Goal: Task Accomplishment & Management: Manage account settings

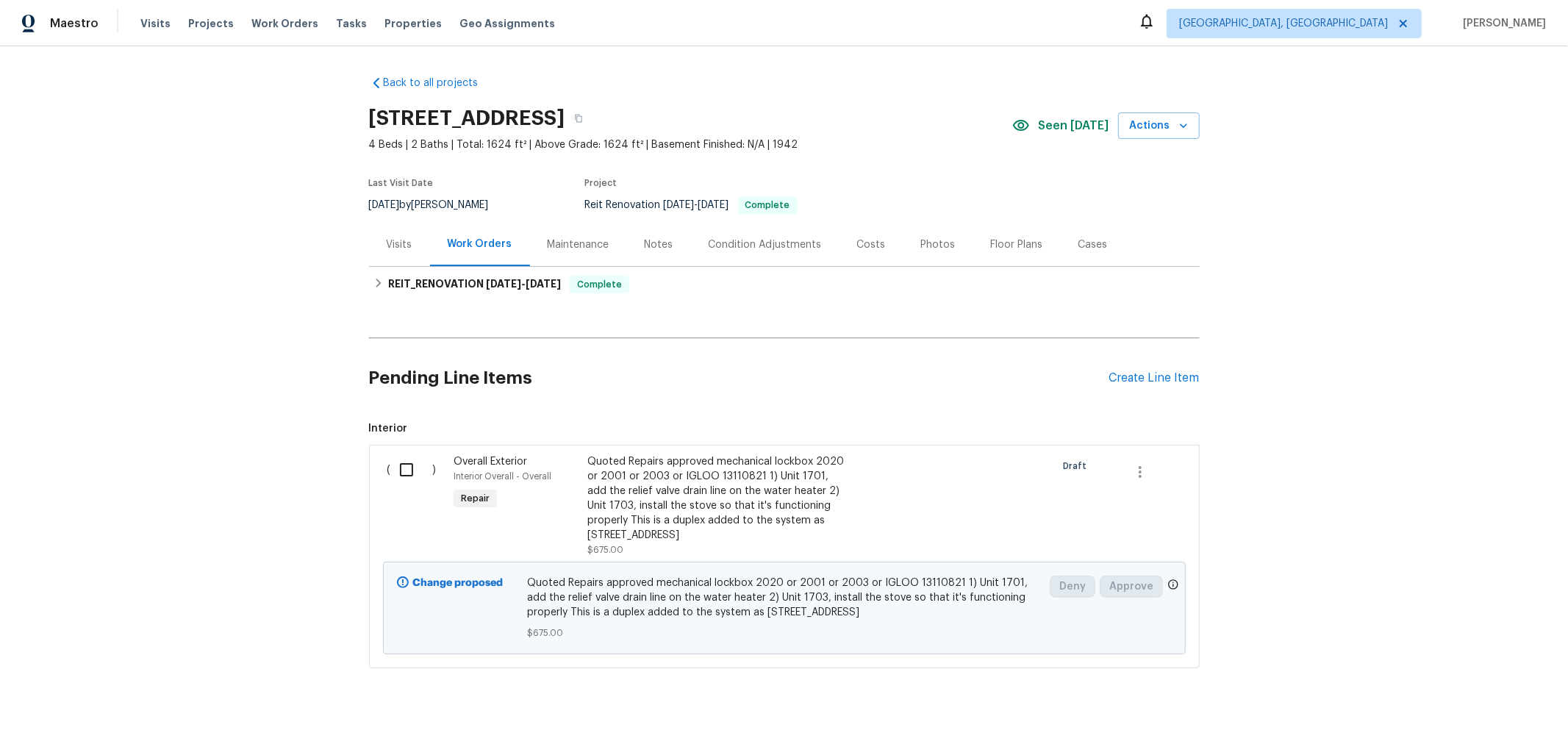
click at [180, 136] on div "Back to all projects [STREET_ADDRESS] 4 Beds | 2 Baths | Total: 1624 ft² | Abov…" at bounding box center [784, 395] width 1568 height 697
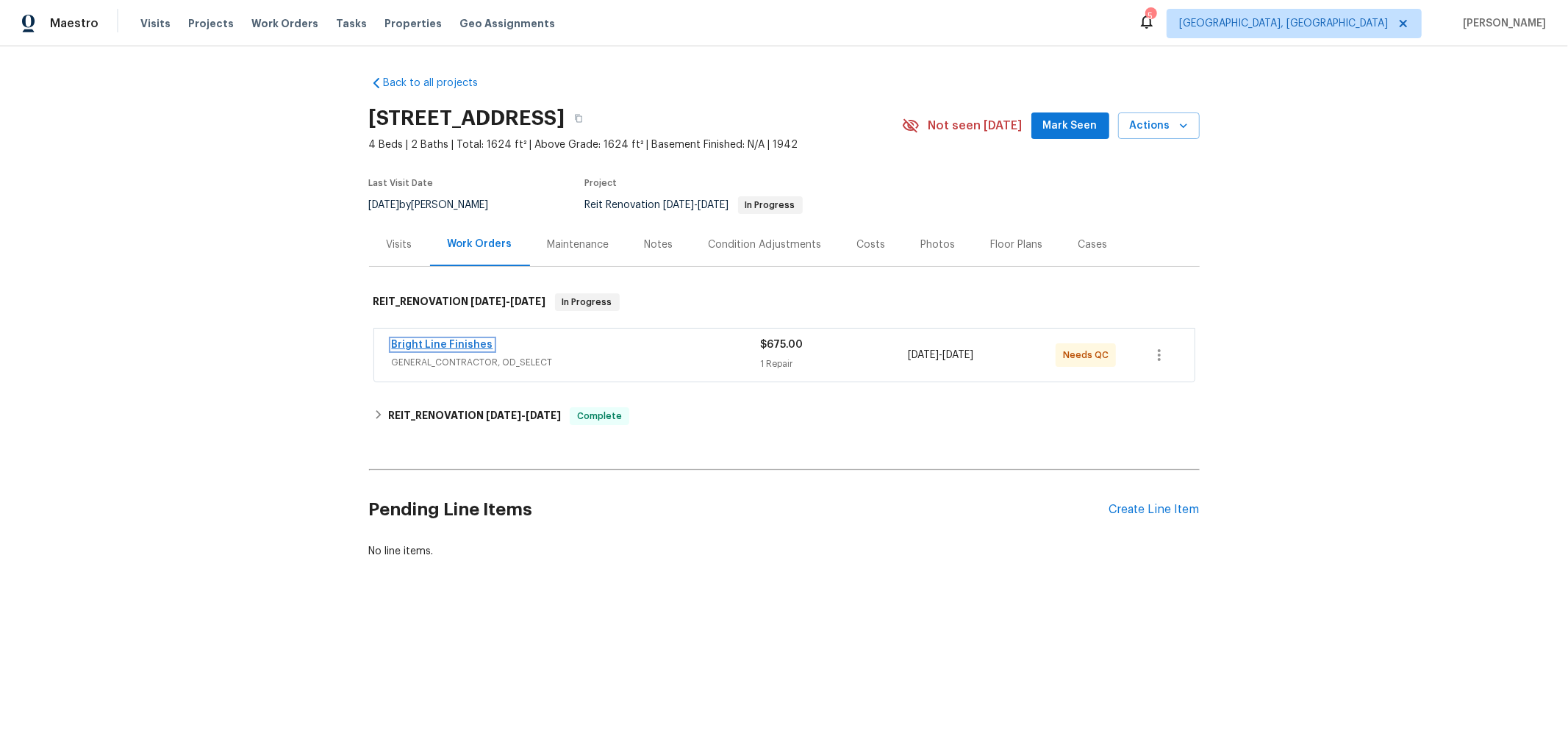
click at [461, 345] on link "Bright Line Finishes" at bounding box center [442, 345] width 101 height 10
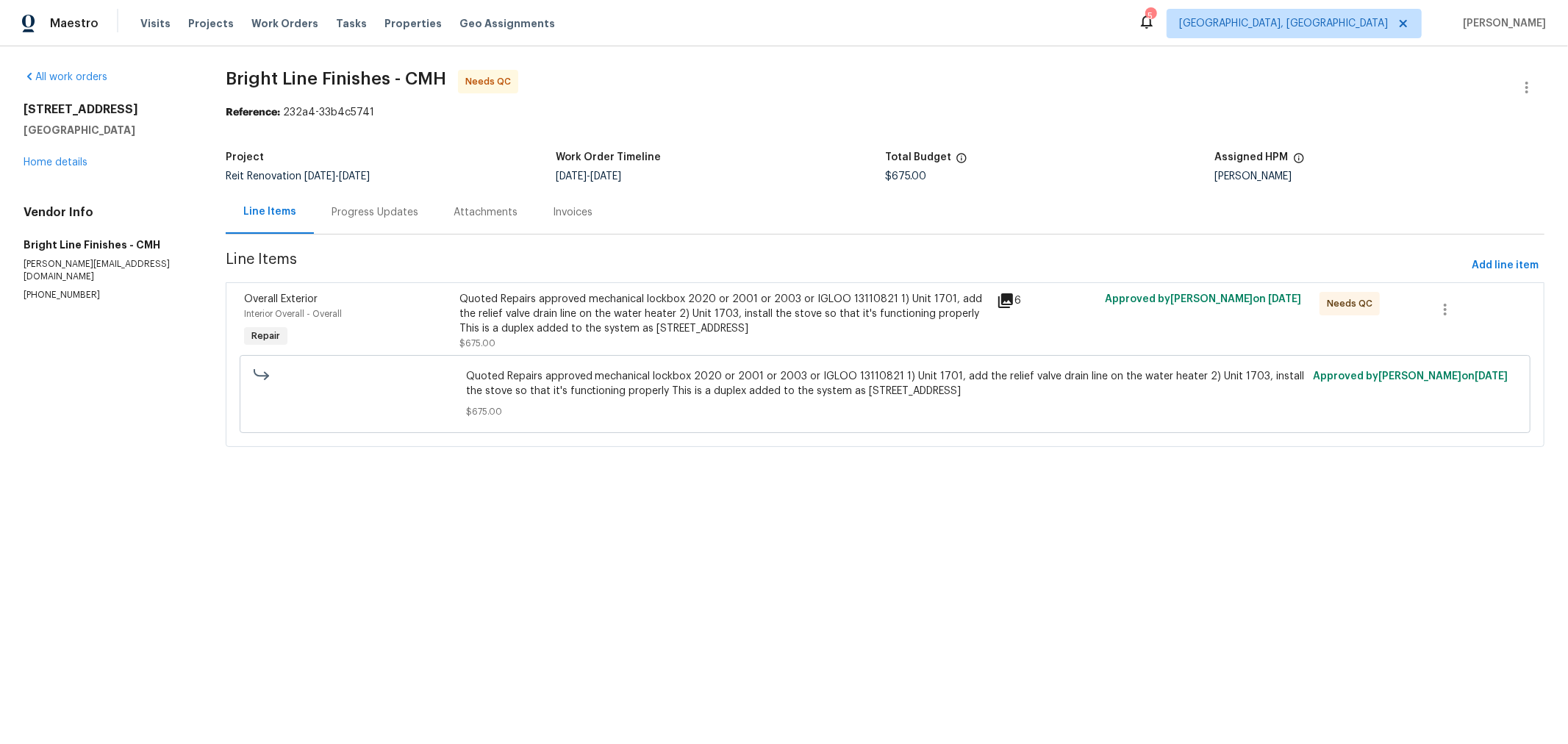
click at [683, 314] on div "Quoted Repairs approved mechanical lockbox 2020 or 2001 or 2003 or IGLOO 131108…" at bounding box center [724, 314] width 529 height 44
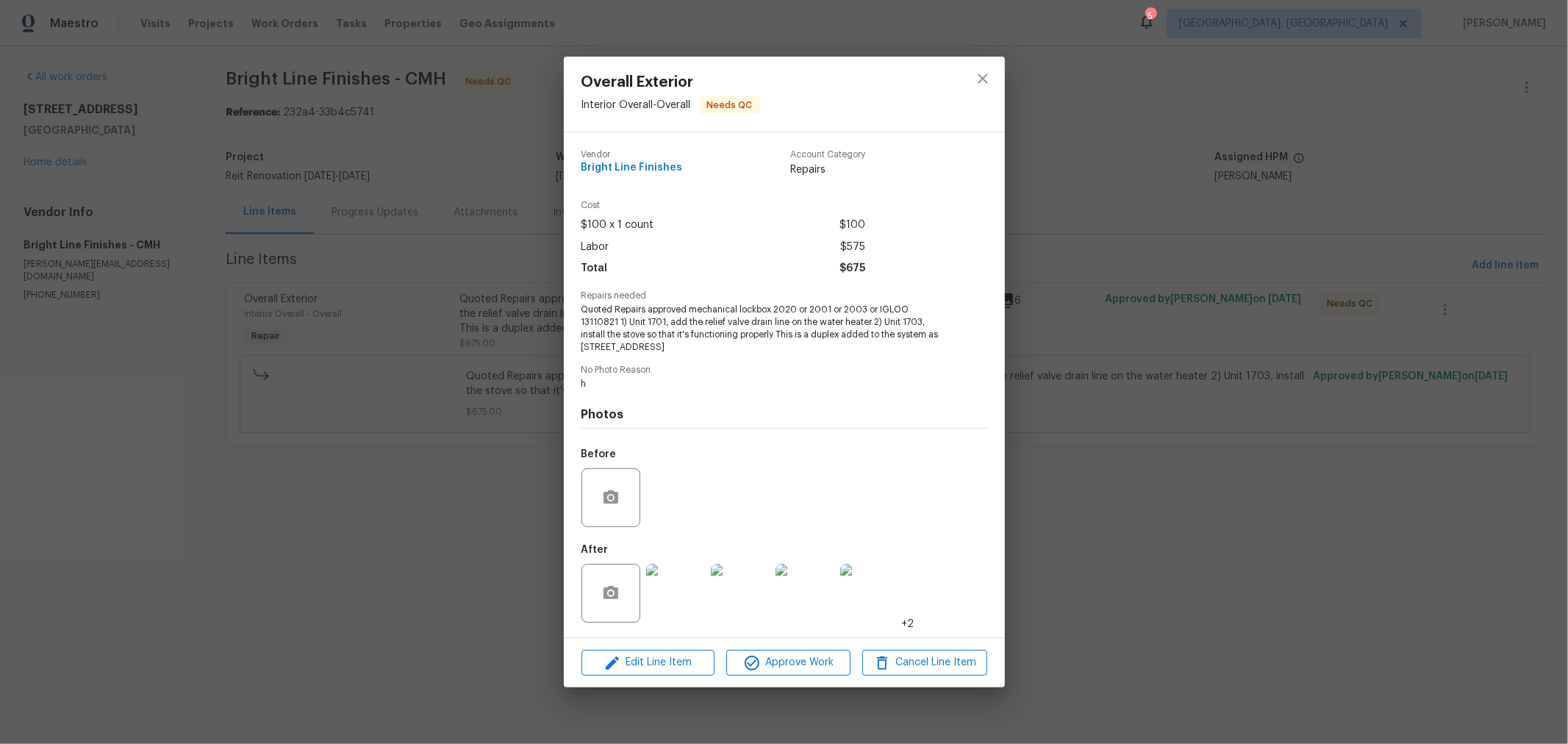
click at [687, 605] on img at bounding box center [675, 593] width 58 height 58
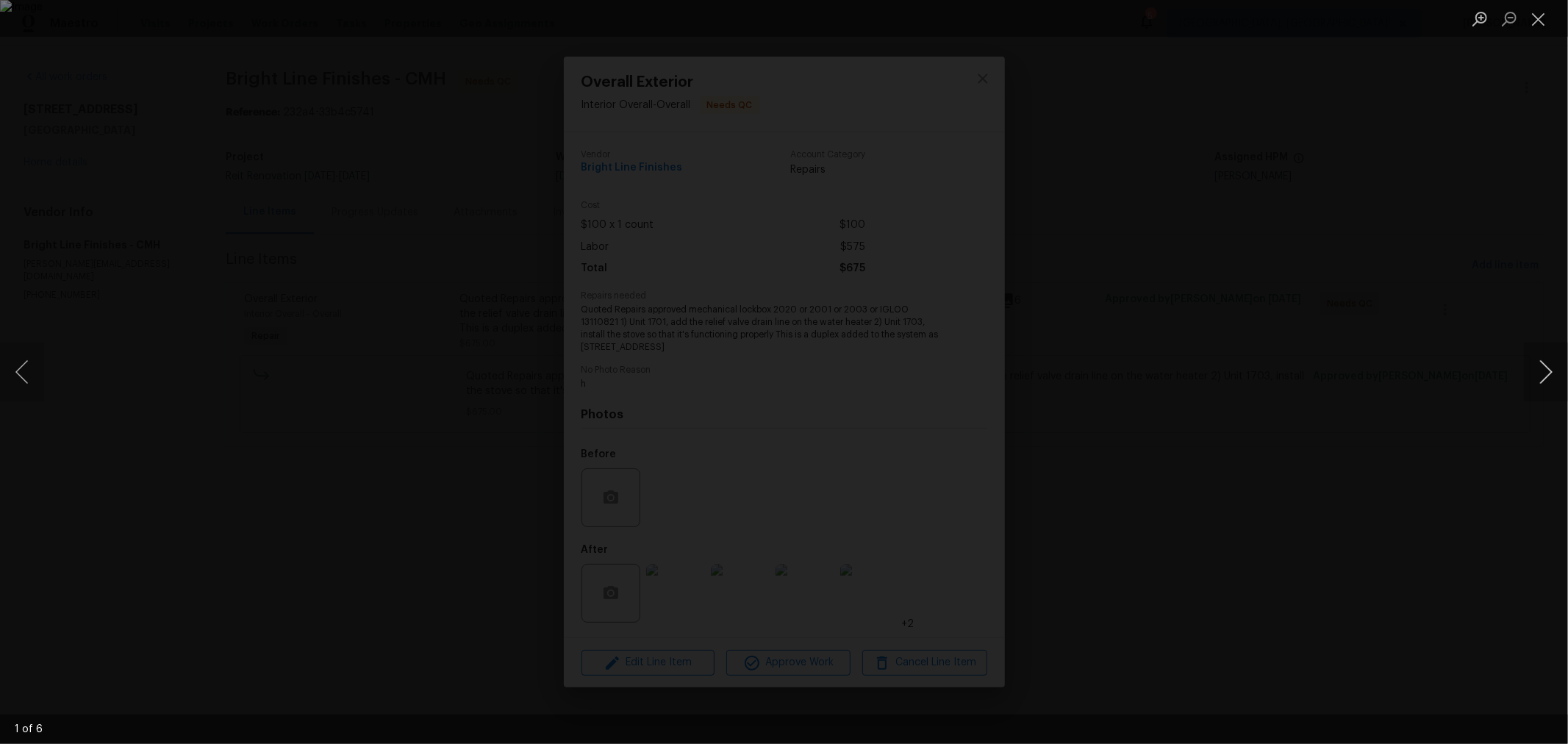
click at [1539, 370] on button "Next image" at bounding box center [1545, 372] width 44 height 58
click at [1537, 370] on button "Next image" at bounding box center [1545, 372] width 44 height 58
click at [1549, 380] on button "Next image" at bounding box center [1545, 372] width 44 height 58
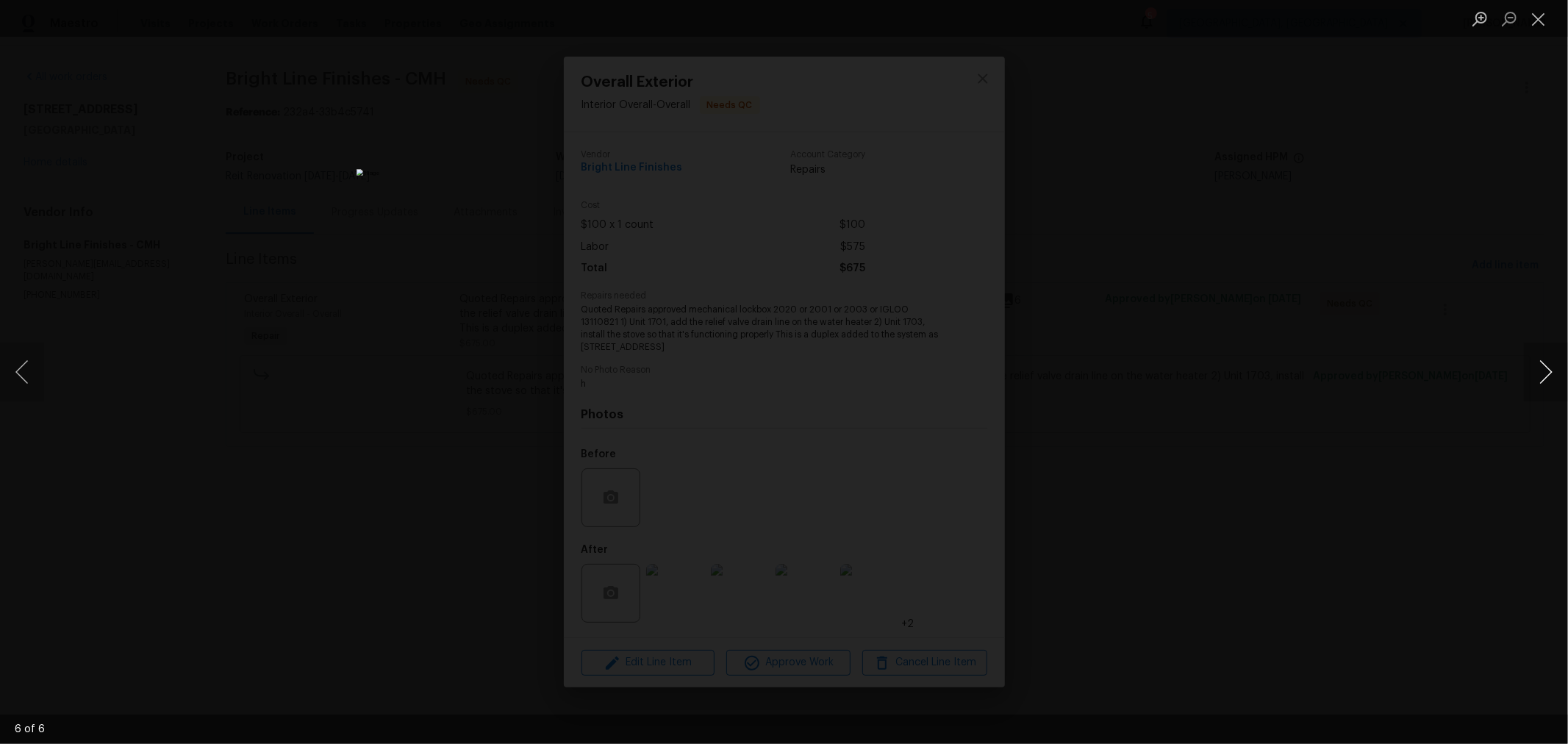
click at [1549, 380] on button "Next image" at bounding box center [1545, 372] width 44 height 58
click at [1531, 21] on button "Close lightbox" at bounding box center [1538, 18] width 29 height 26
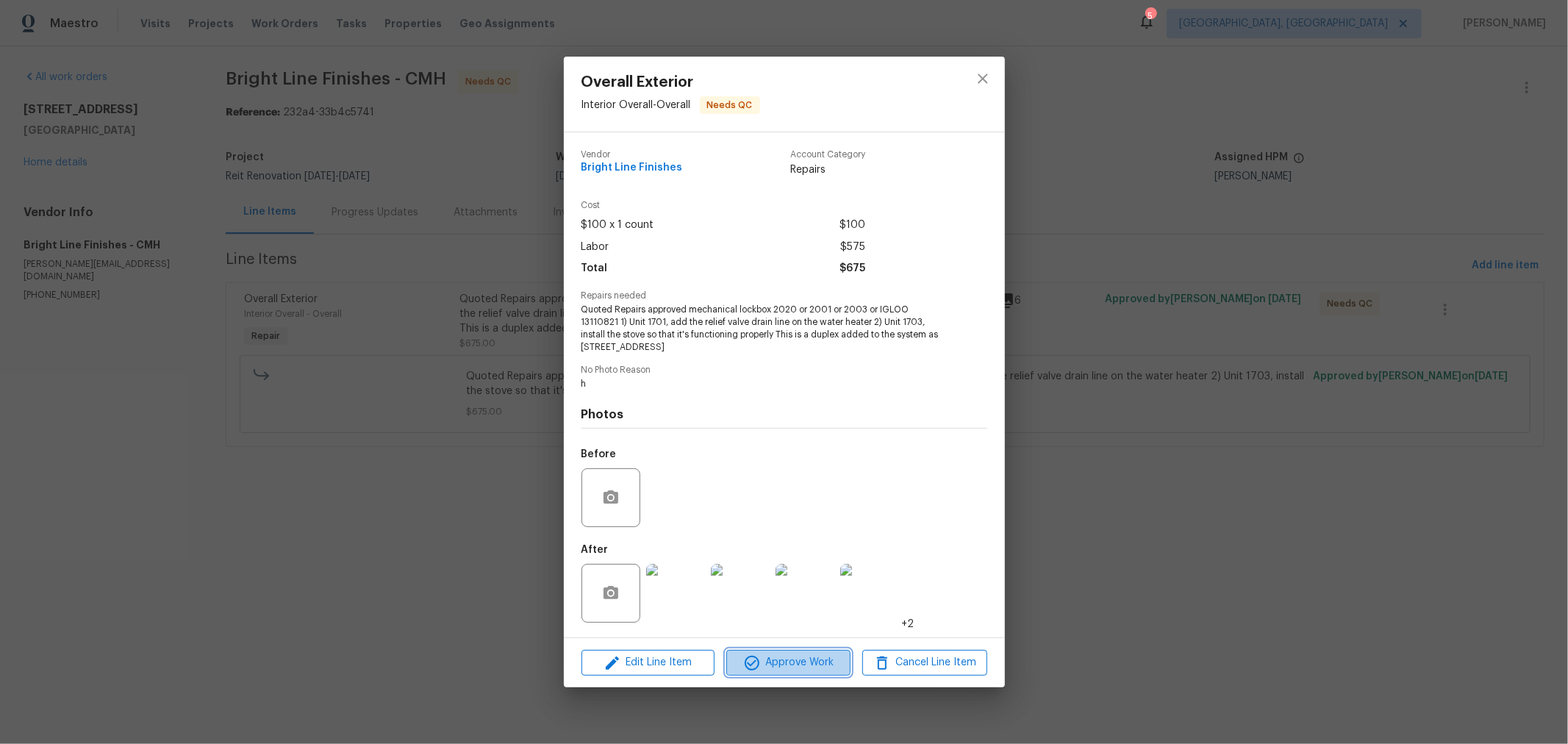
click at [815, 653] on button "Approve Work" at bounding box center [789, 663] width 124 height 26
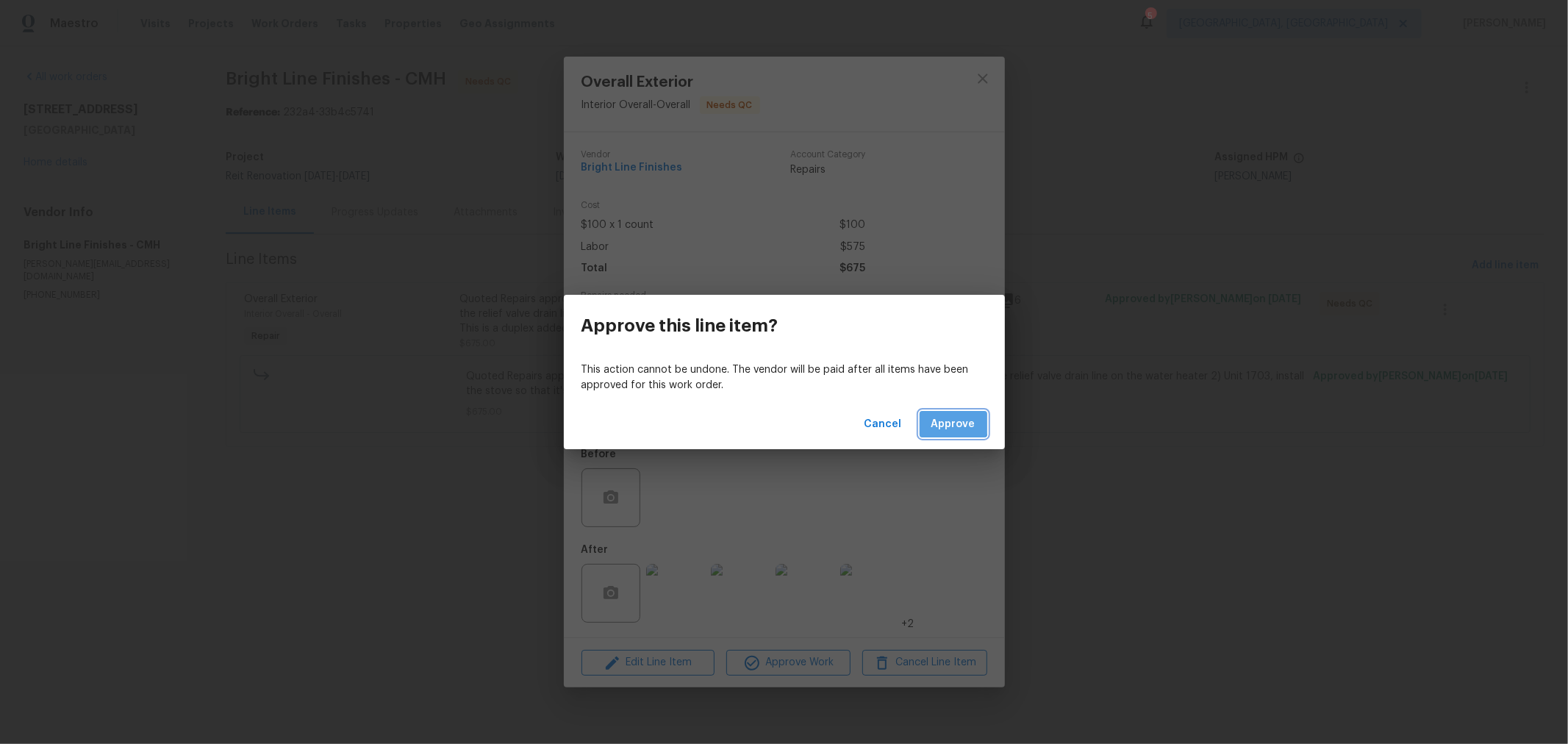
click at [946, 415] on span "Approve" at bounding box center [953, 424] width 44 height 18
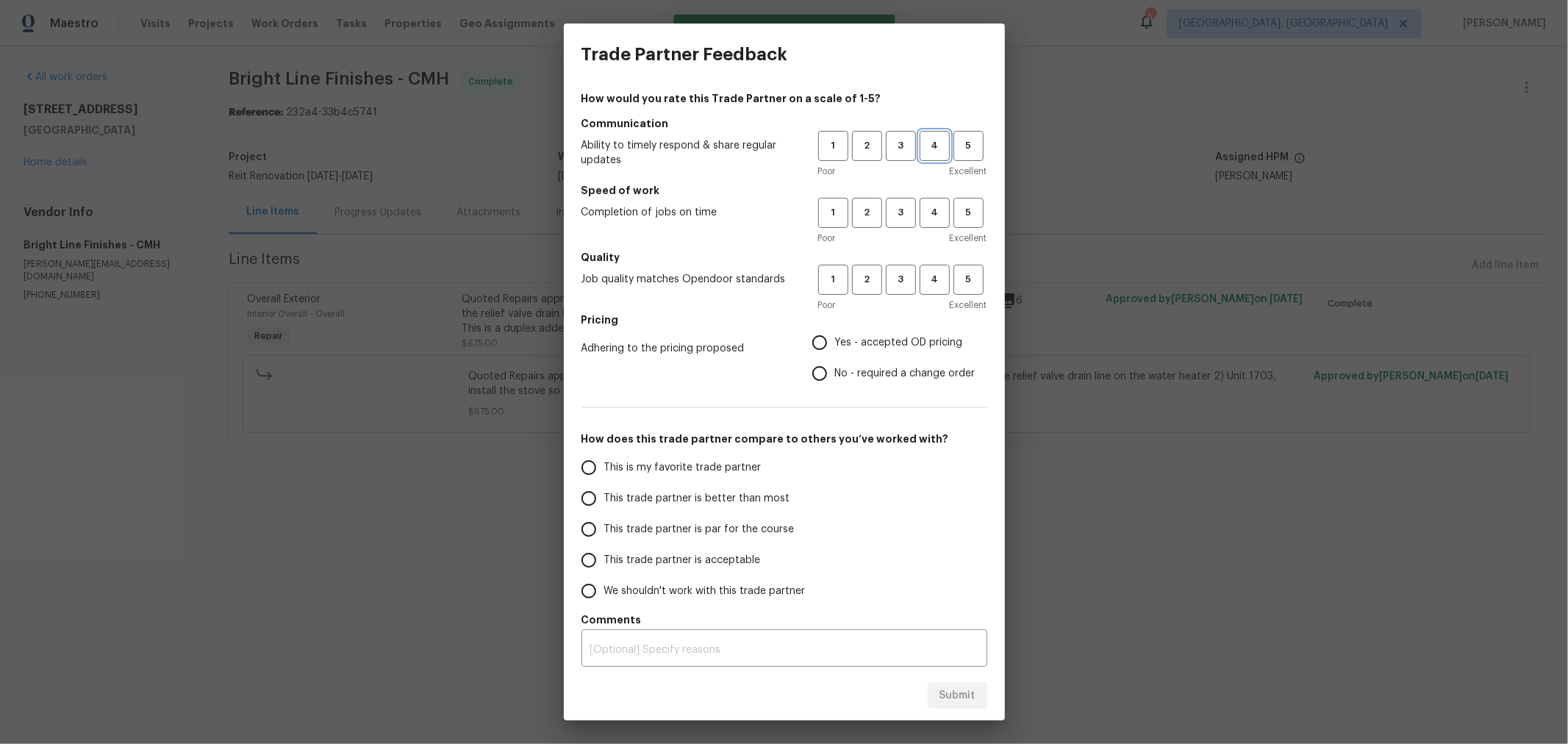
click at [922, 148] on span "4" at bounding box center [935, 145] width 27 height 17
click at [921, 219] on span "4" at bounding box center [935, 213] width 27 height 17
click at [891, 284] on span "3" at bounding box center [901, 280] width 27 height 17
click at [843, 337] on span "Yes - accepted OD pricing" at bounding box center [899, 343] width 128 height 16
click at [835, 337] on input "Yes - accepted OD pricing" at bounding box center [820, 343] width 31 height 31
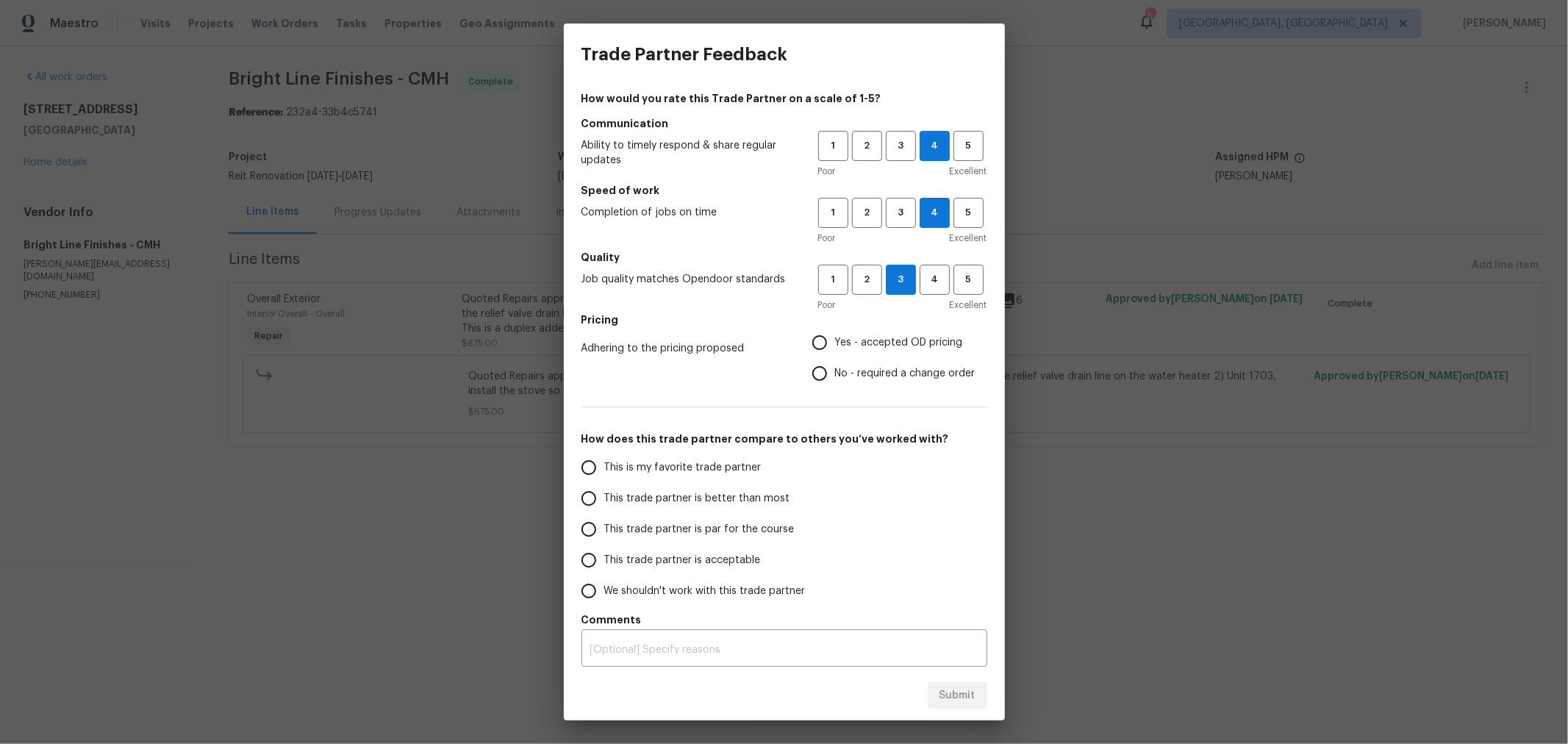
radio input "true"
click at [655, 526] on span "This trade partner is par for the course" at bounding box center [699, 529] width 190 height 16
click at [604, 526] on input "This trade partner is par for the course" at bounding box center [588, 529] width 31 height 31
click at [953, 689] on span "Submit" at bounding box center [957, 696] width 36 height 18
radio input "true"
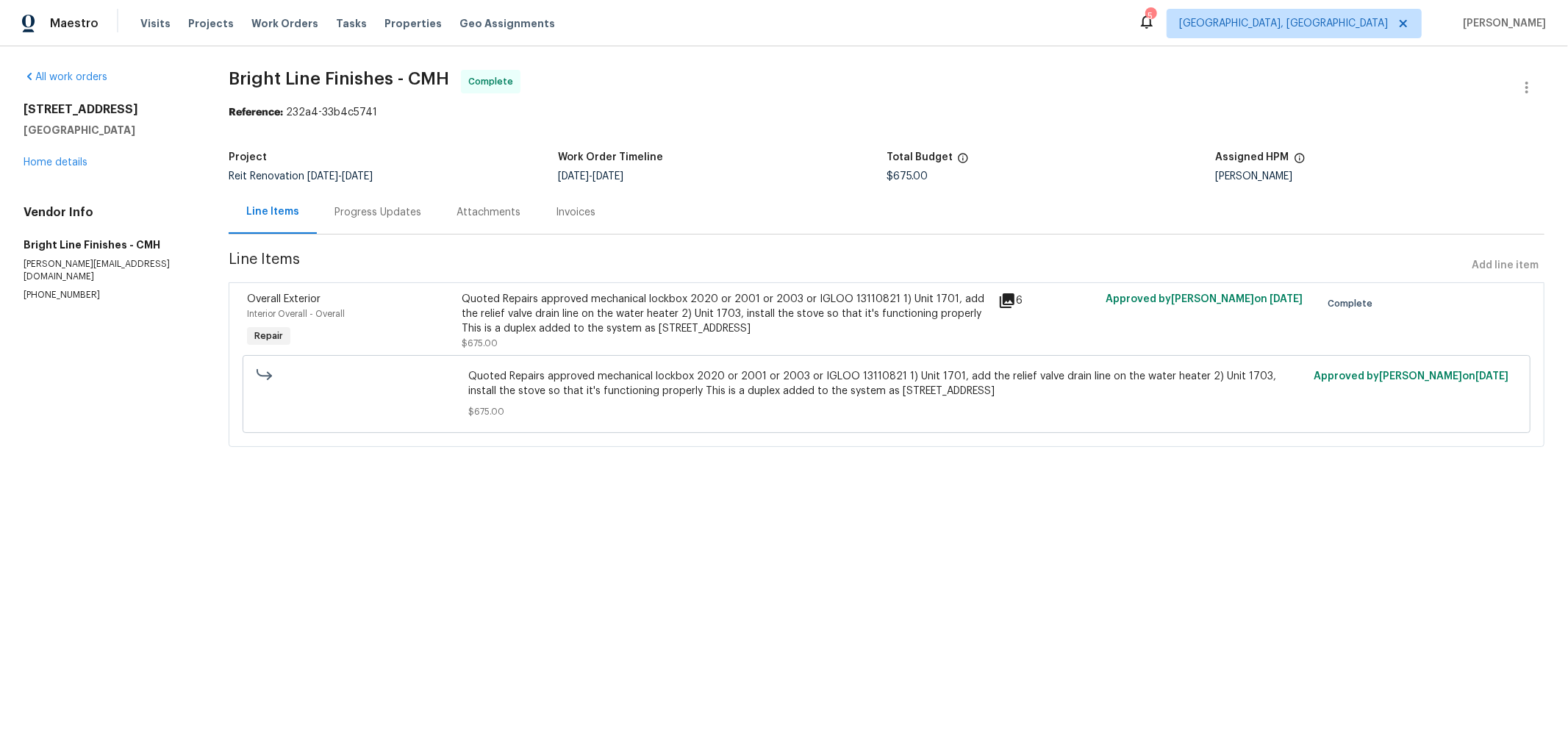
radio input "false"
click at [58, 167] on div "1701 E Whittier St Columbus, OH 43206 Home details" at bounding box center [109, 136] width 170 height 68
click at [61, 166] on link "Home details" at bounding box center [56, 162] width 64 height 10
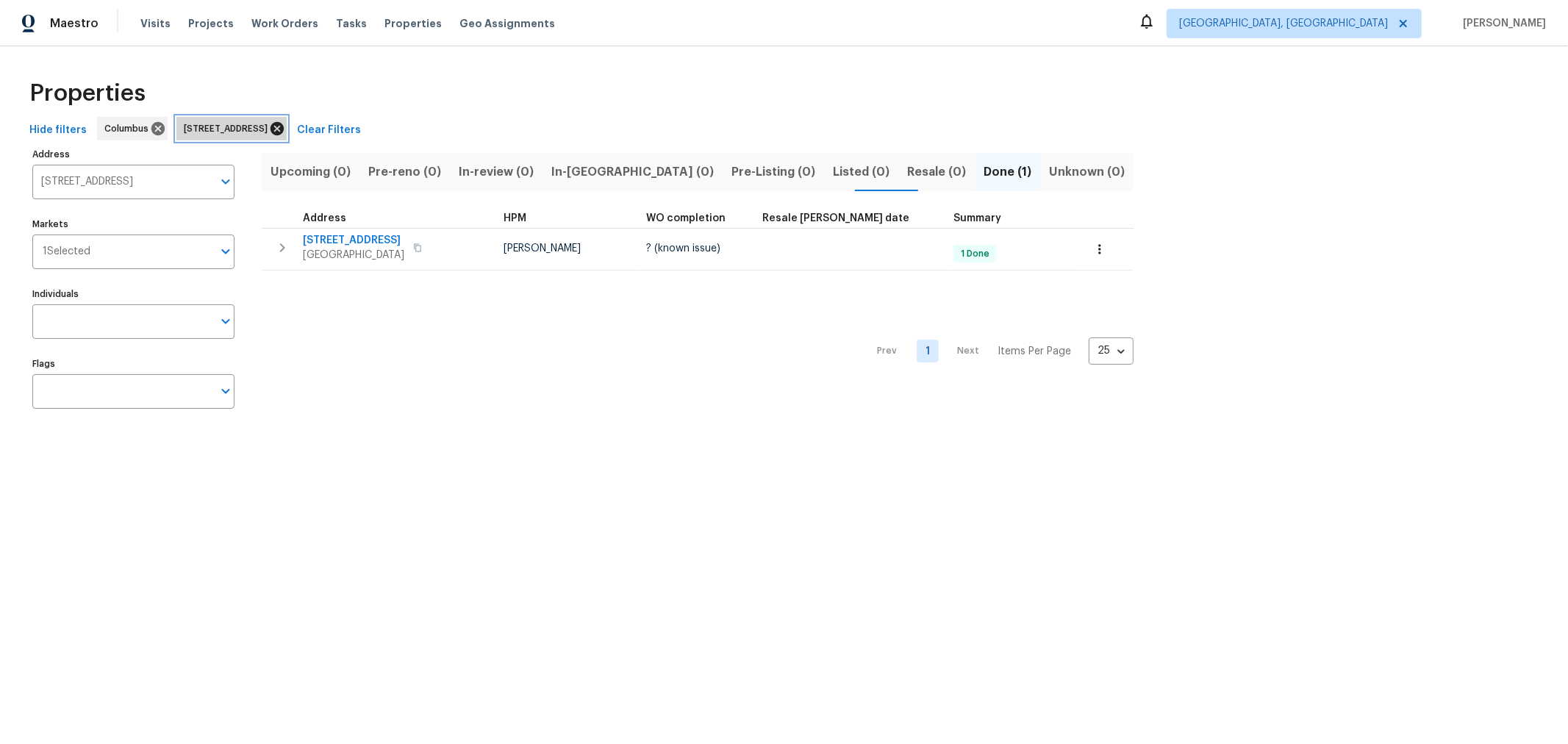
click at [283, 123] on icon at bounding box center [277, 129] width 13 height 13
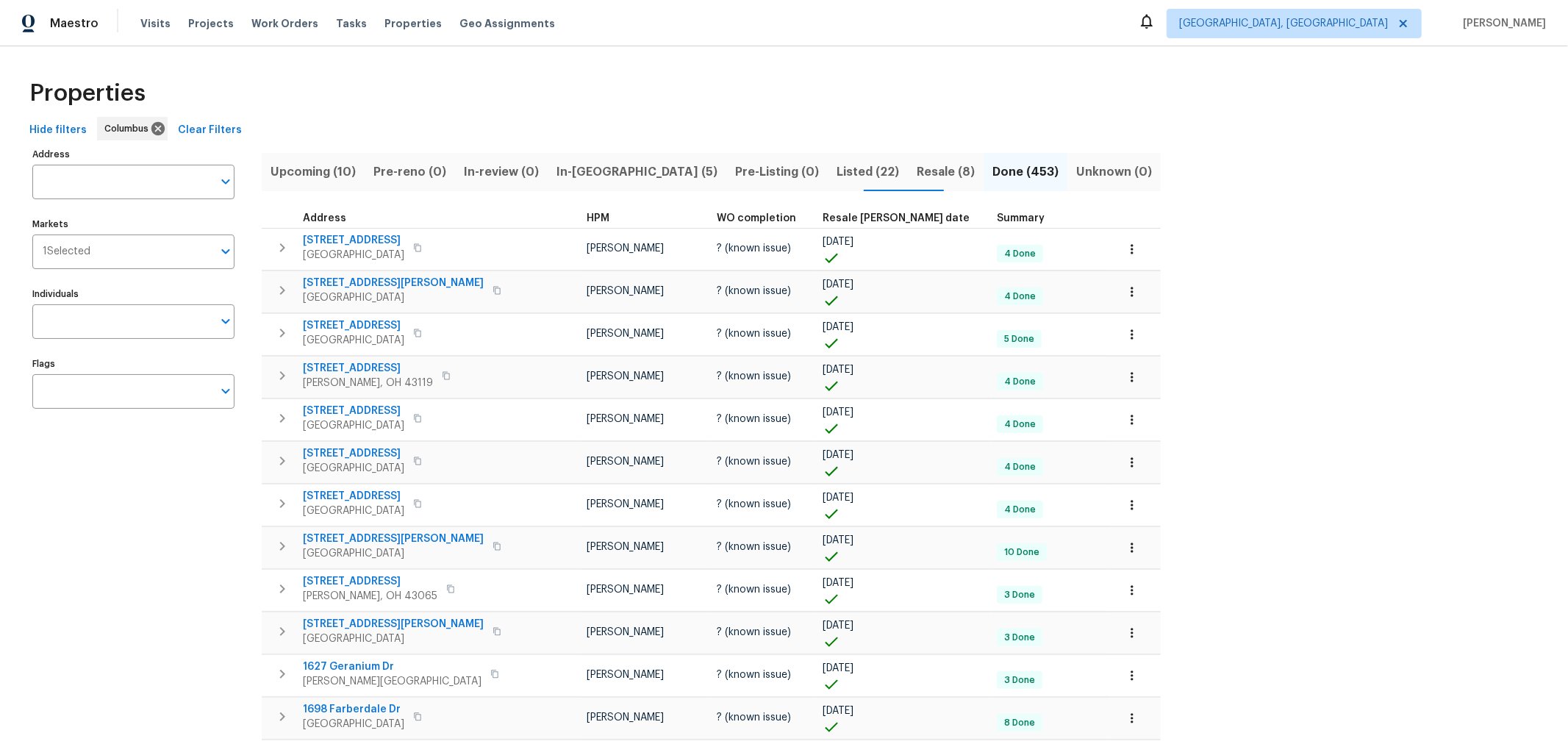
click at [584, 160] on button "In-[GEOGRAPHIC_DATA] (5)" at bounding box center [636, 172] width 178 height 38
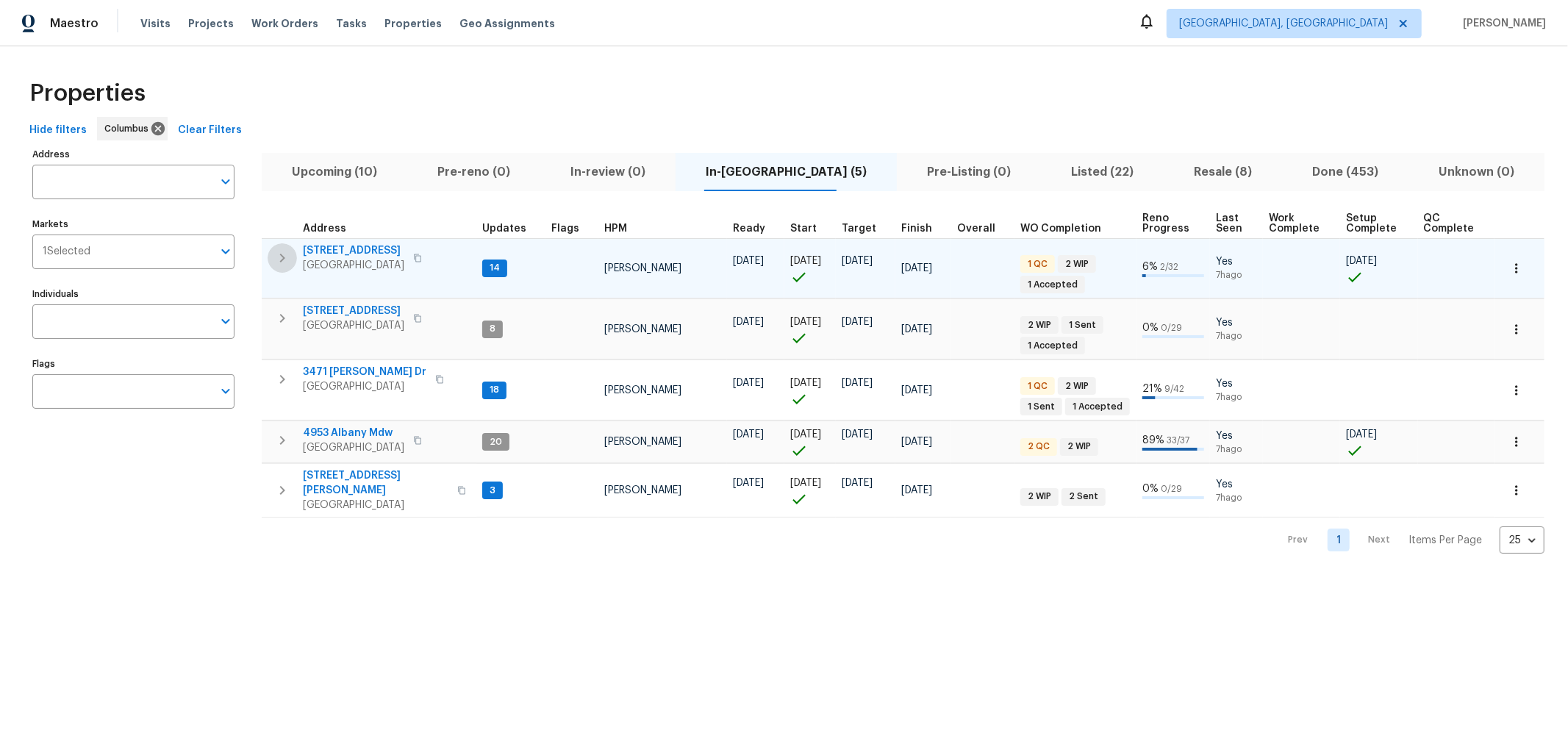
click at [283, 255] on icon "button" at bounding box center [281, 258] width 17 height 17
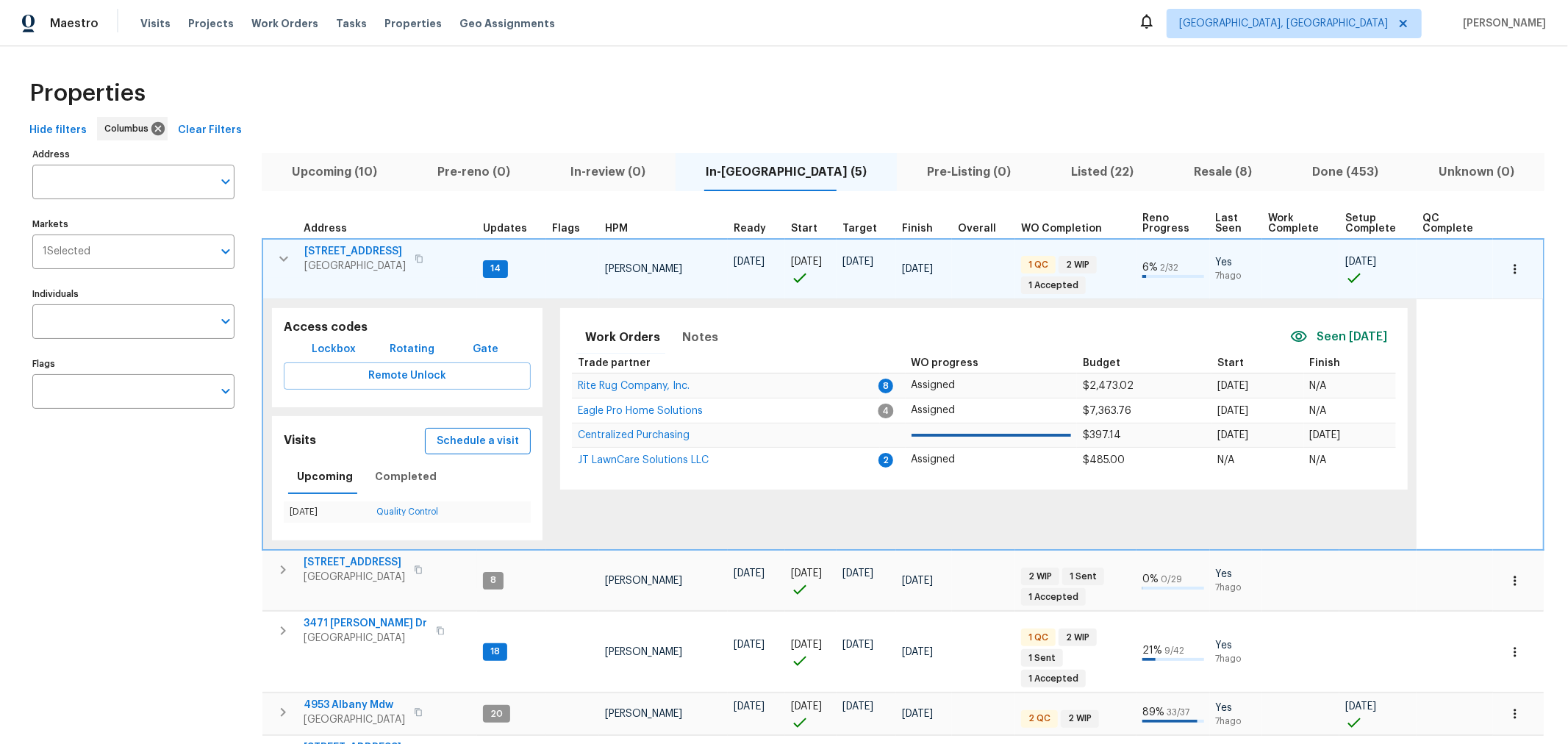
click at [489, 440] on span "Schedule a visit" at bounding box center [478, 441] width 82 height 18
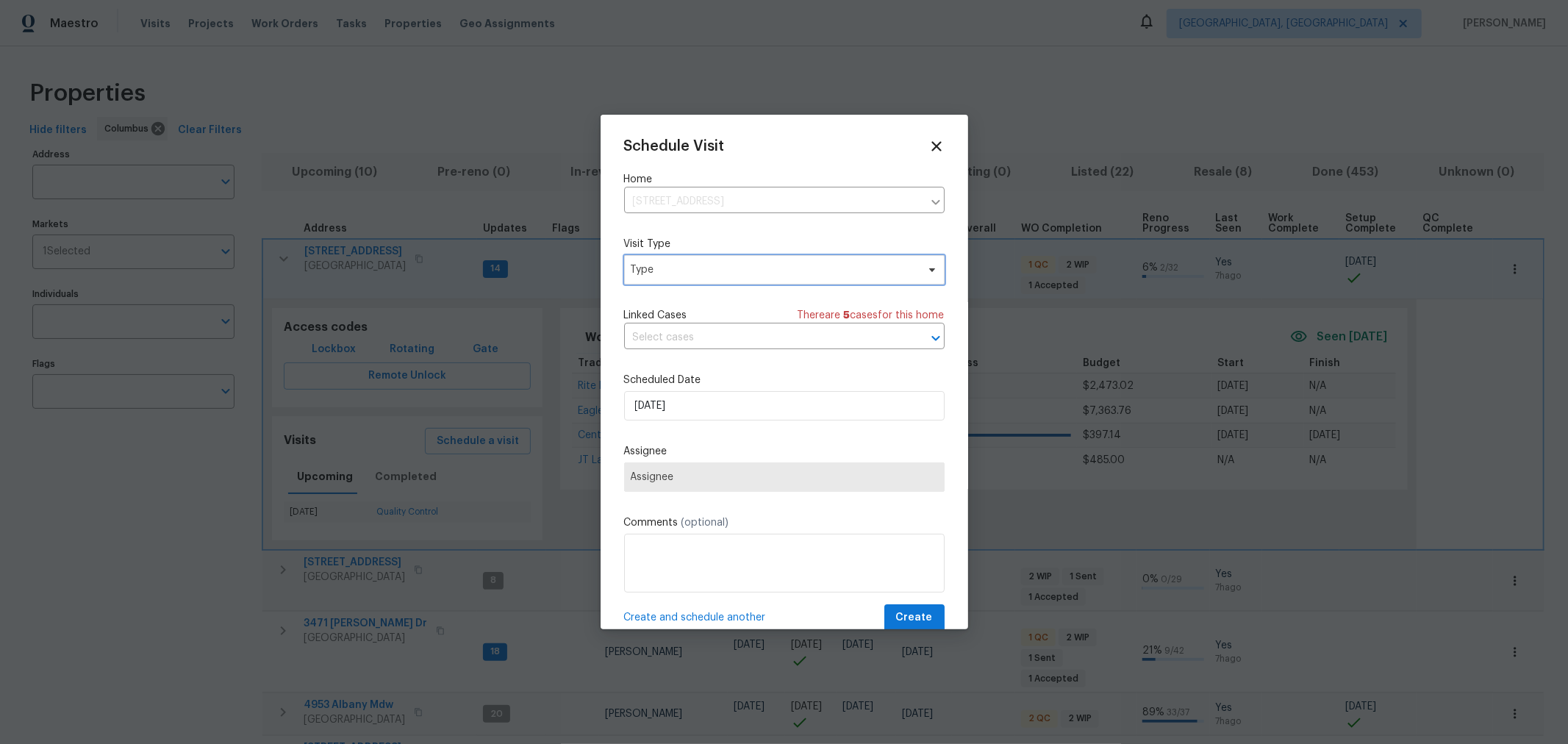
click at [714, 258] on span "Type" at bounding box center [784, 270] width 321 height 29
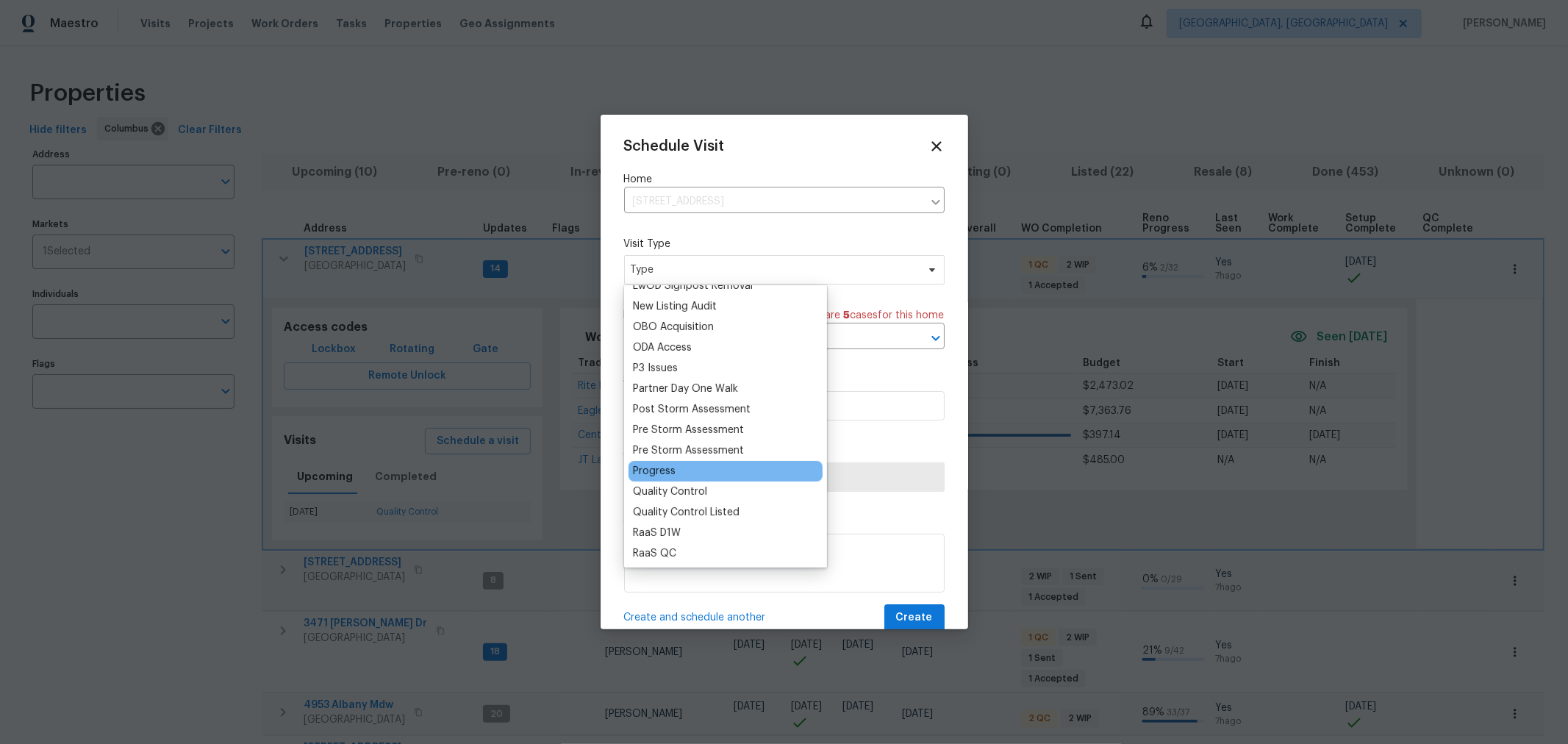
scroll to position [816, 0]
click at [663, 468] on div "Progress" at bounding box center [654, 471] width 43 height 15
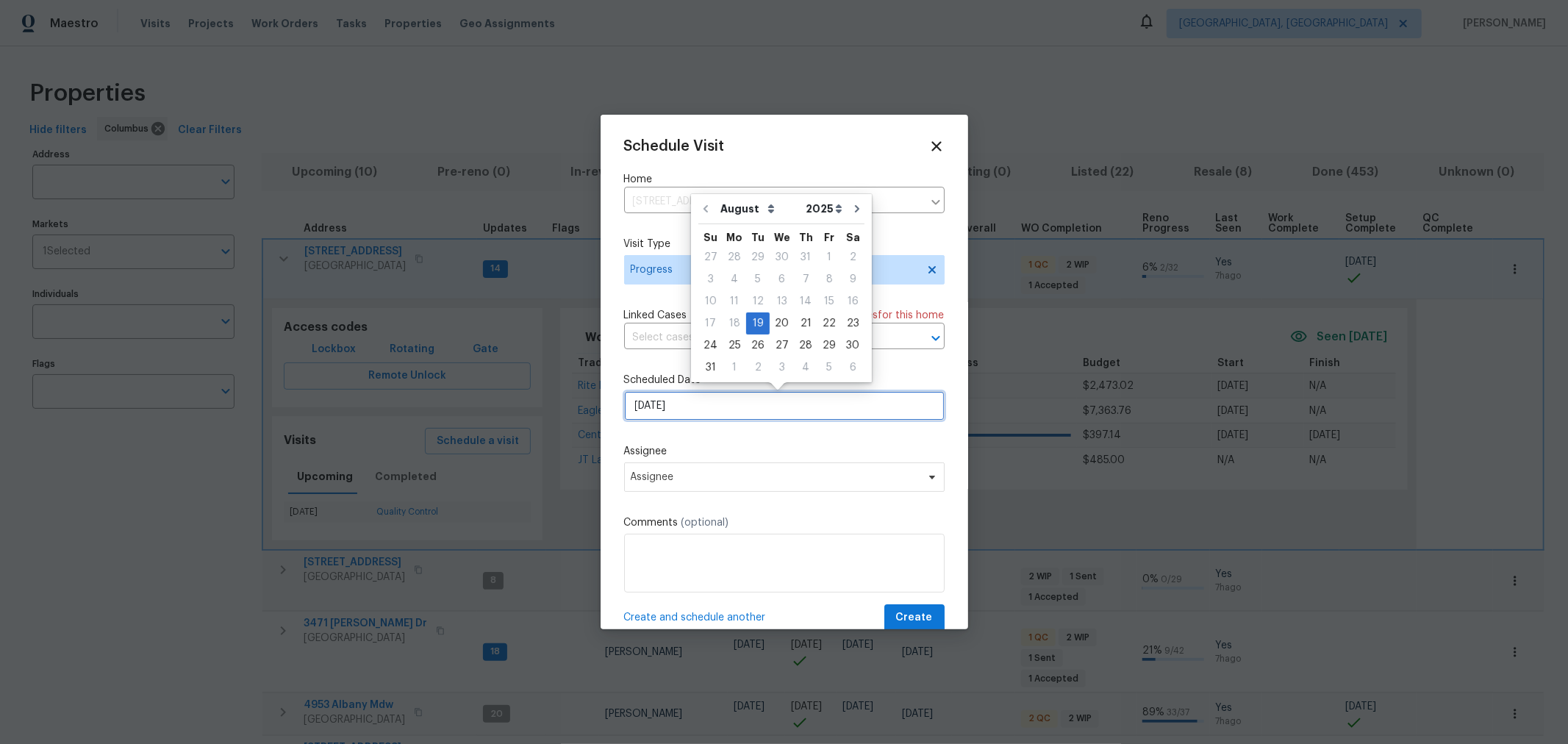
click at [714, 409] on input "8/19/2025" at bounding box center [784, 406] width 321 height 29
click at [773, 327] on div "20" at bounding box center [781, 324] width 25 height 21
type input "[DATE]"
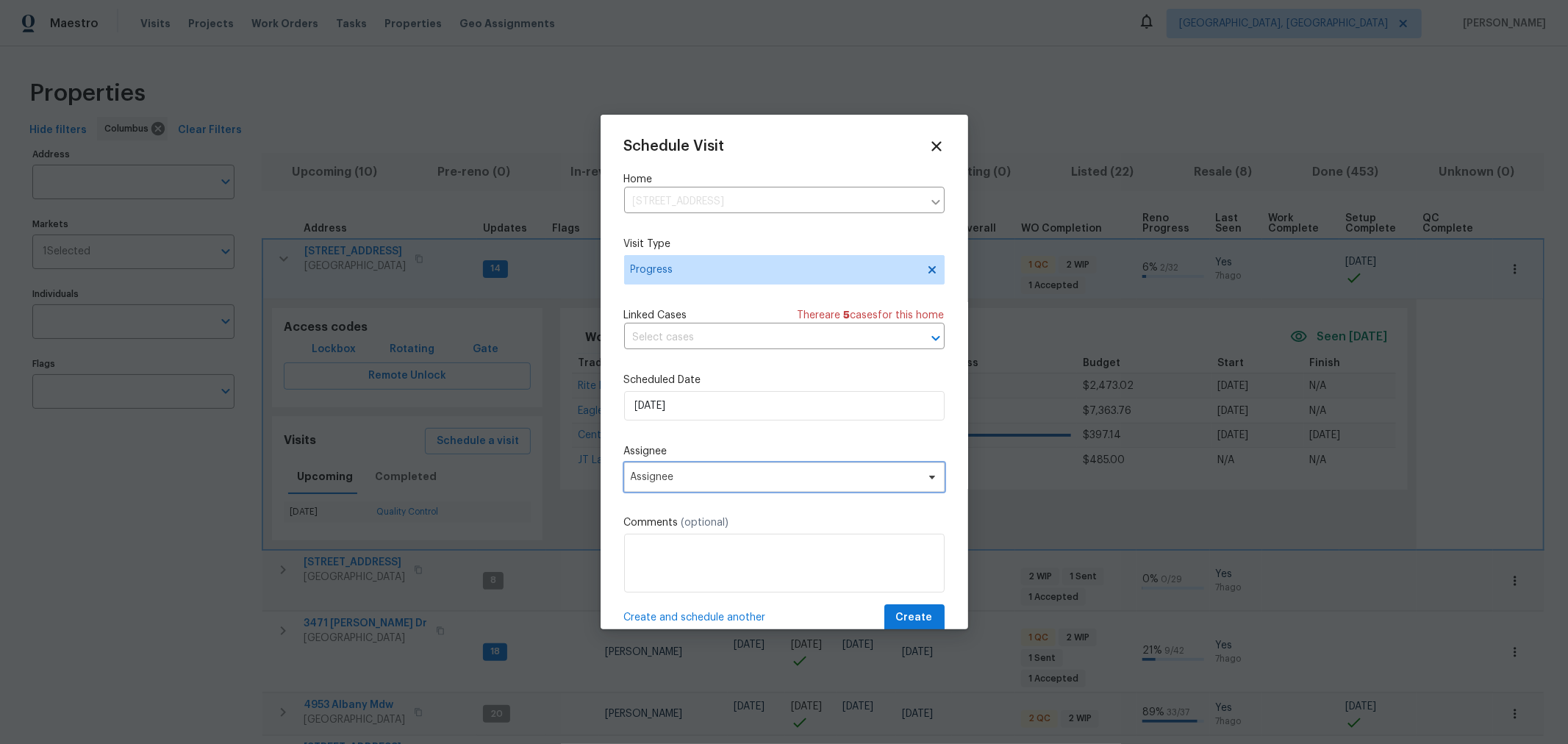
click at [741, 468] on span "Assignee" at bounding box center [784, 477] width 321 height 29
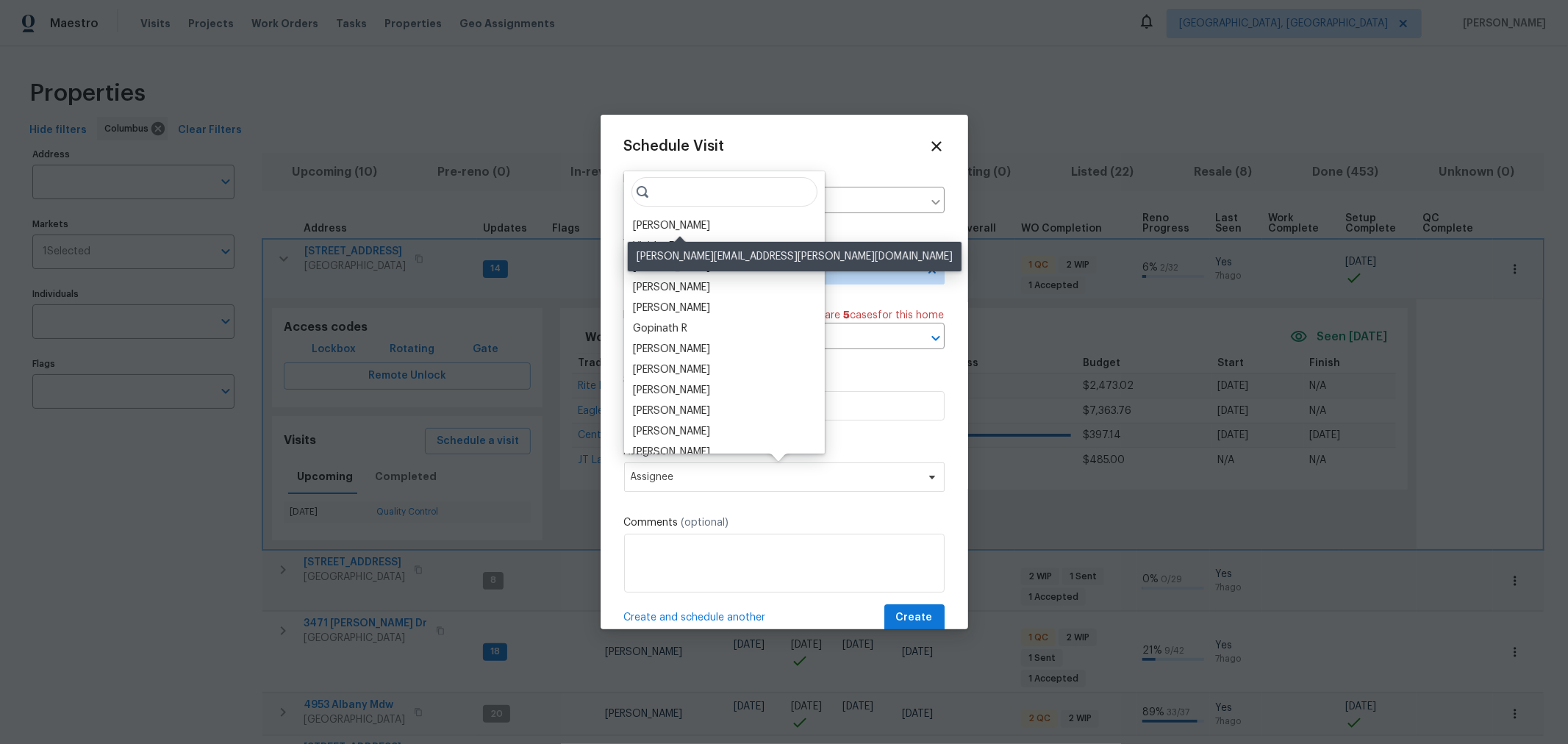
click at [693, 227] on div "[PERSON_NAME]" at bounding box center [672, 226] width 77 height 15
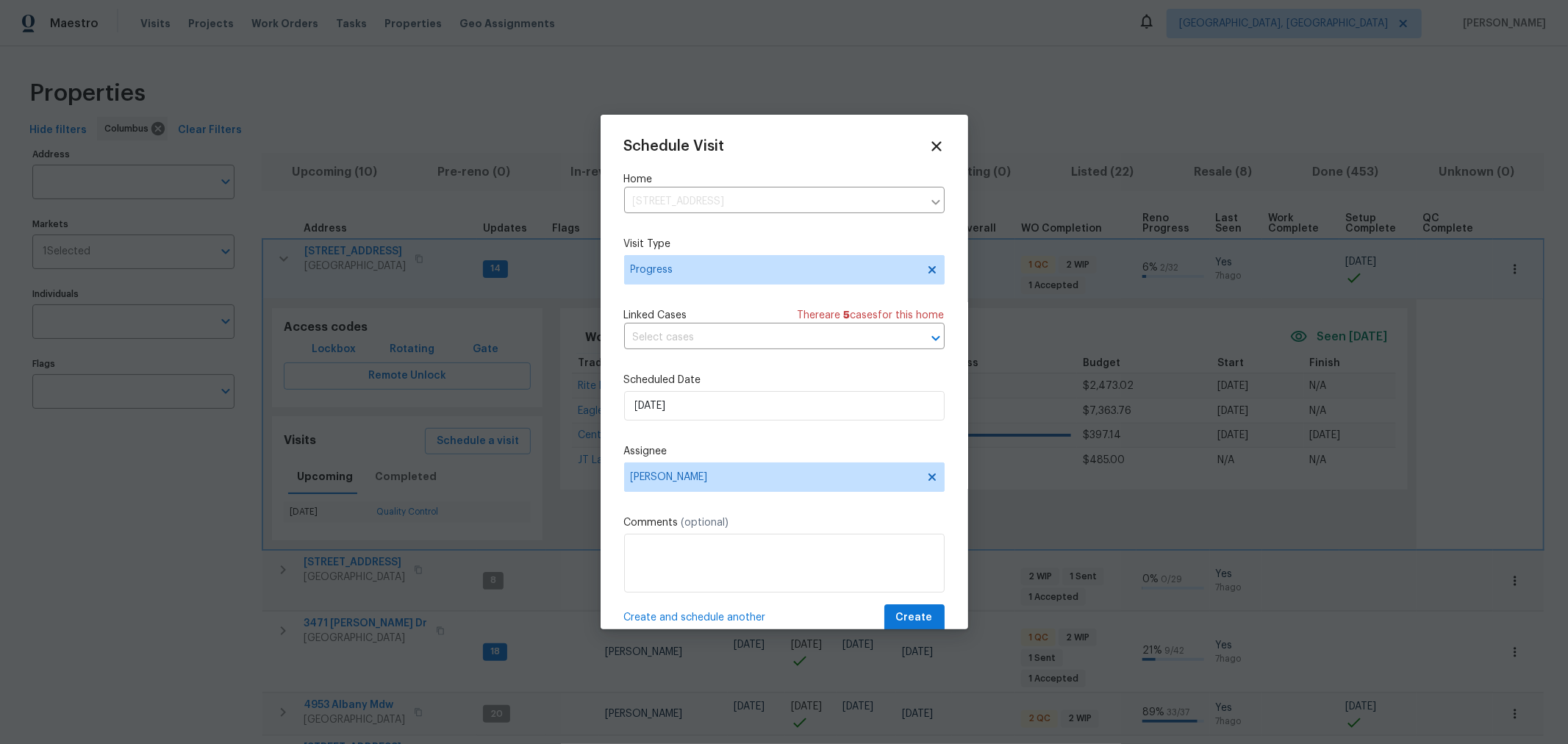
click at [890, 600] on div "Schedule Visit Home 695 Hennigans Grove Rd, Grove City, OH 43123 ​ Visit Type P…" at bounding box center [784, 385] width 321 height 494
click at [890, 605] on div "Schedule Visit Home 695 Hennigans Grove Rd, Grove City, OH 43123 ​ Visit Type P…" at bounding box center [784, 385] width 321 height 494
click at [896, 612] on span "Create" at bounding box center [915, 618] width 37 height 18
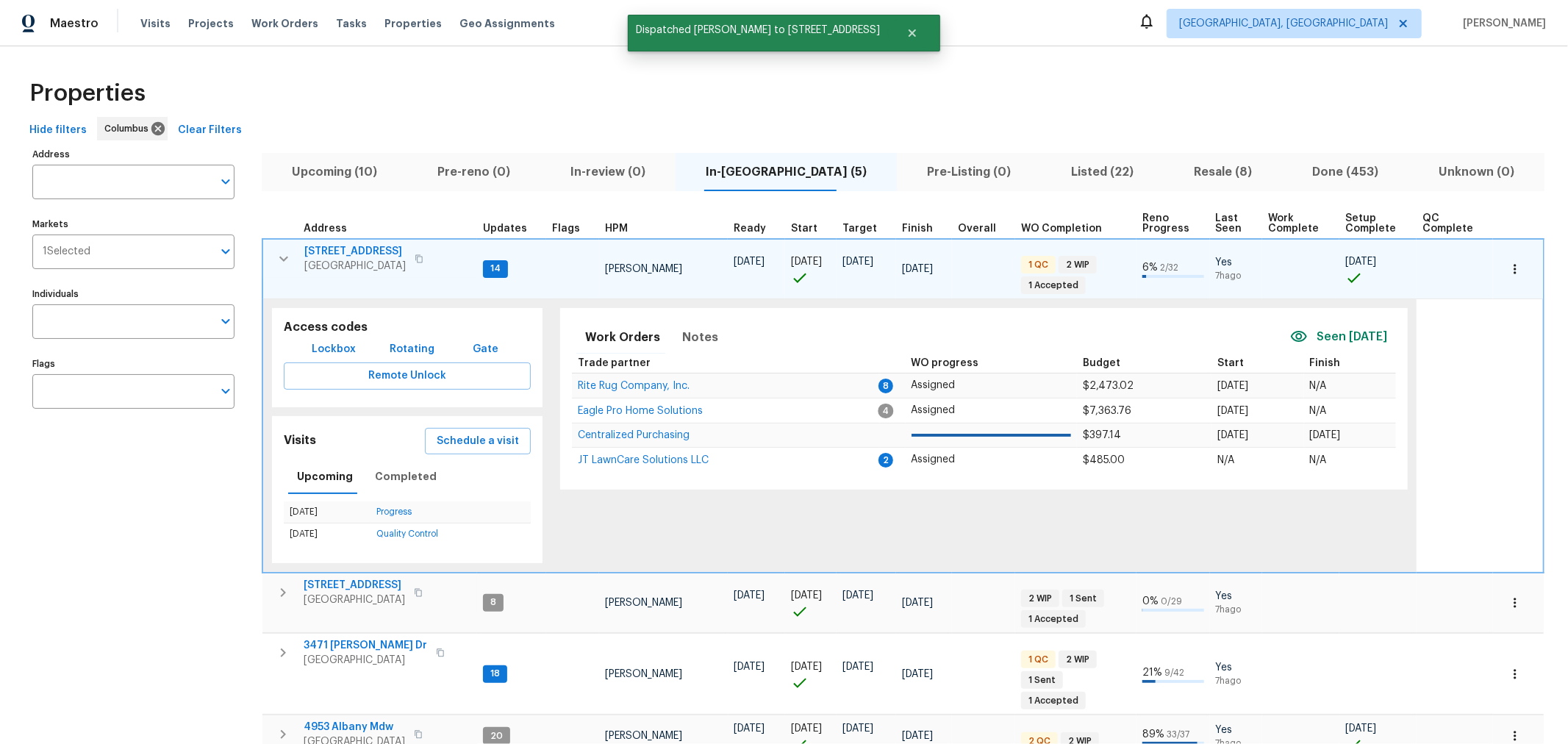
click at [287, 260] on icon "button" at bounding box center [283, 258] width 17 height 17
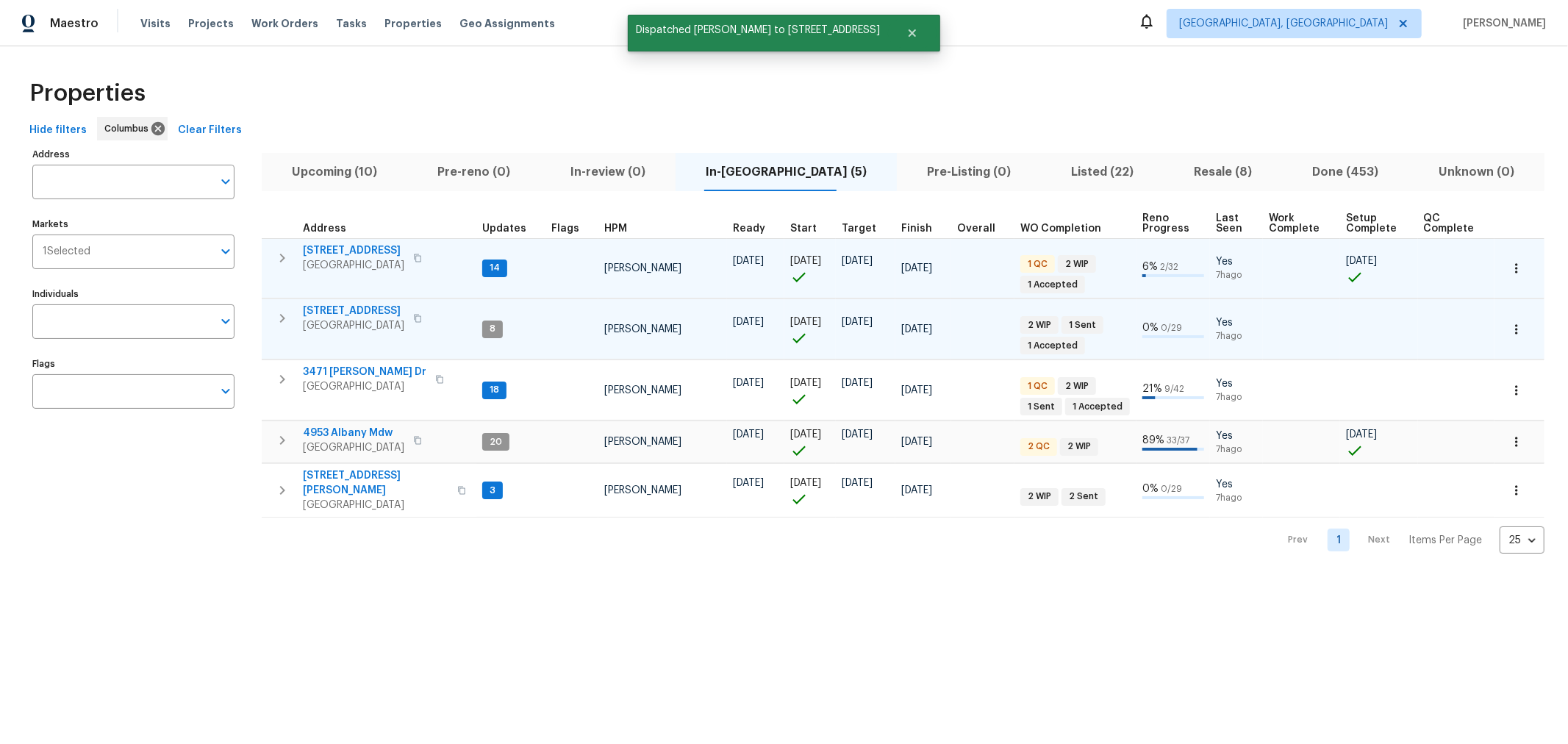
click at [288, 324] on icon "button" at bounding box center [281, 318] width 17 height 17
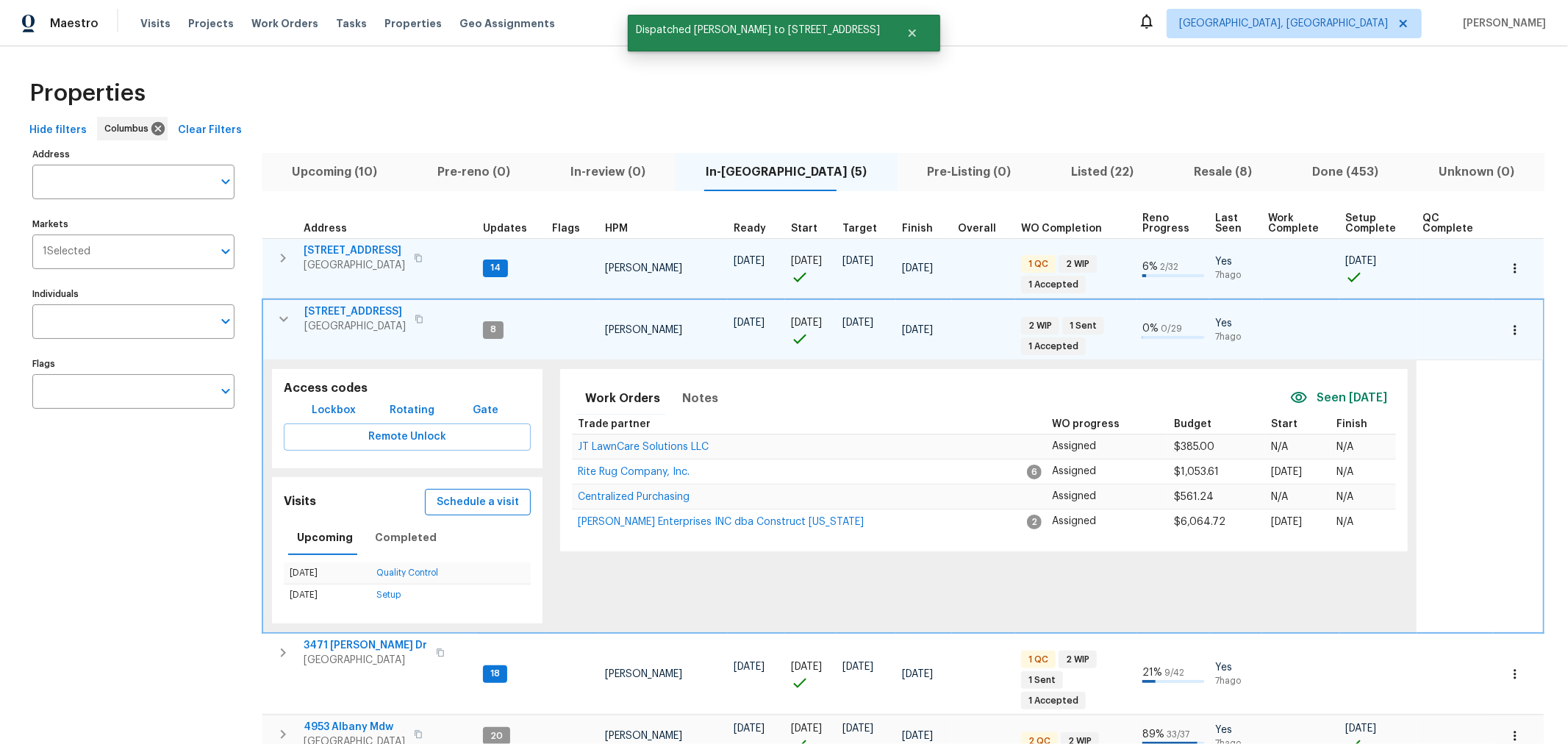
click at [480, 500] on span "Schedule a visit" at bounding box center [478, 503] width 82 height 18
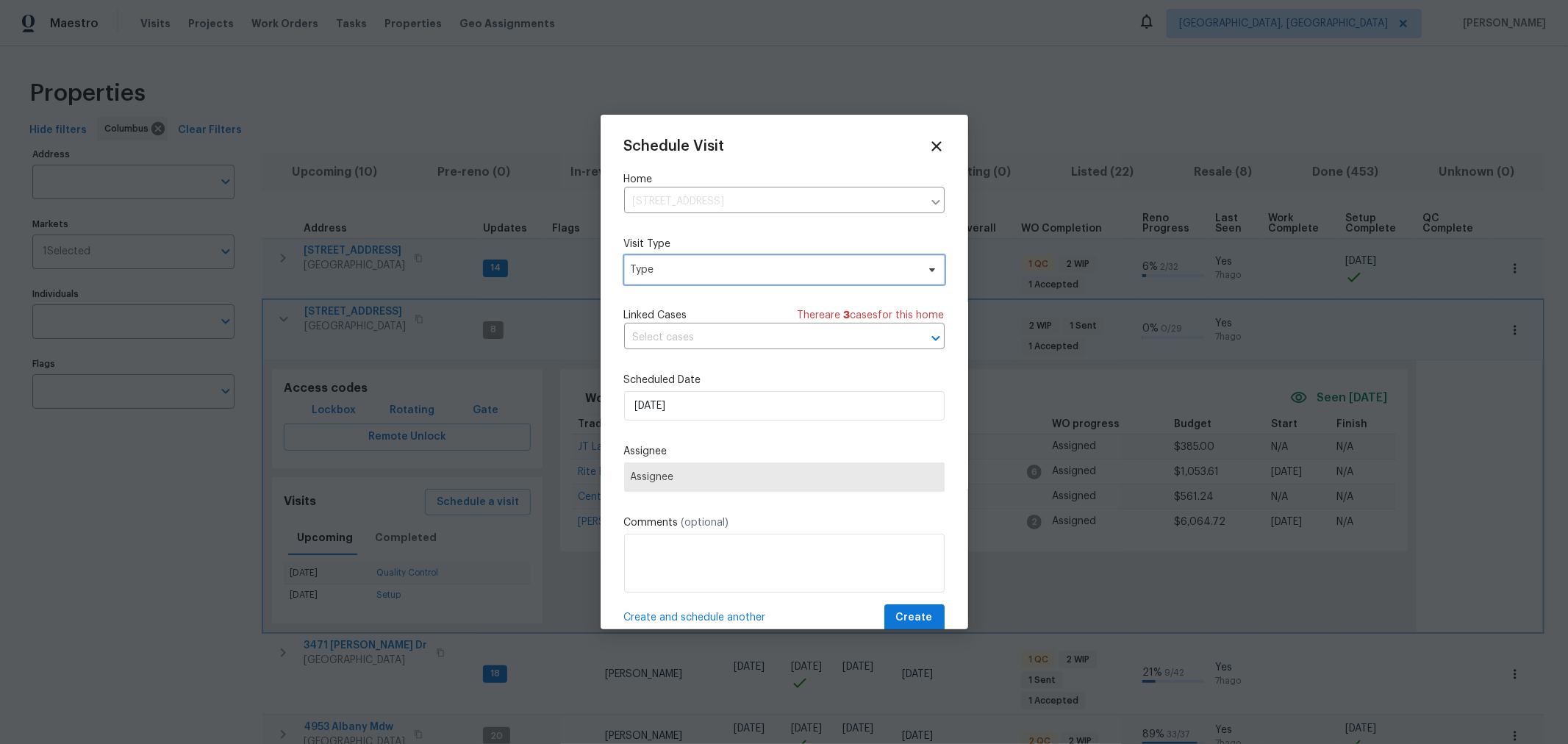
click at [729, 269] on span "Type" at bounding box center [773, 270] width 286 height 15
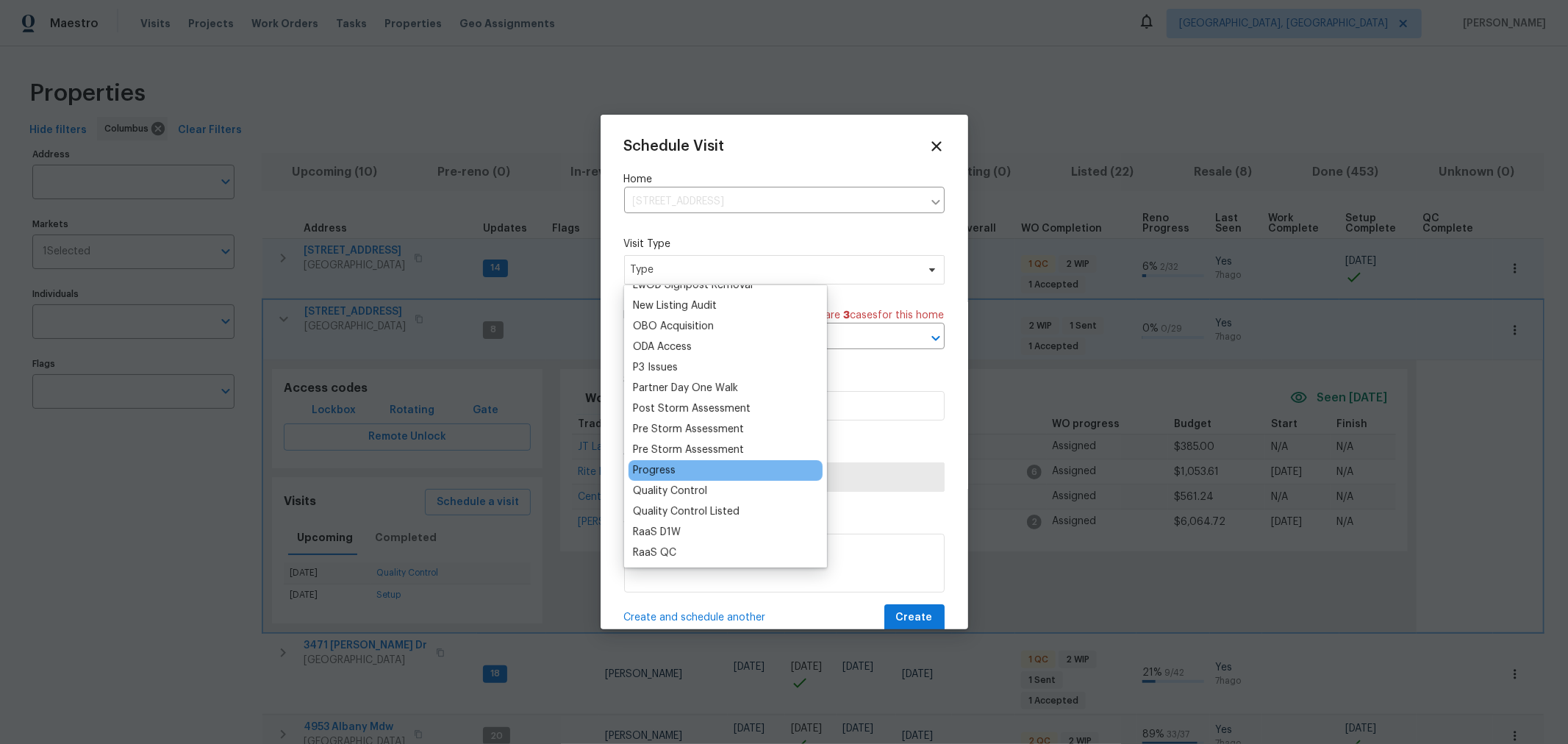
scroll to position [817, 0]
click at [687, 464] on div "Progress" at bounding box center [726, 470] width 194 height 21
click at [662, 469] on div "Progress" at bounding box center [654, 470] width 43 height 15
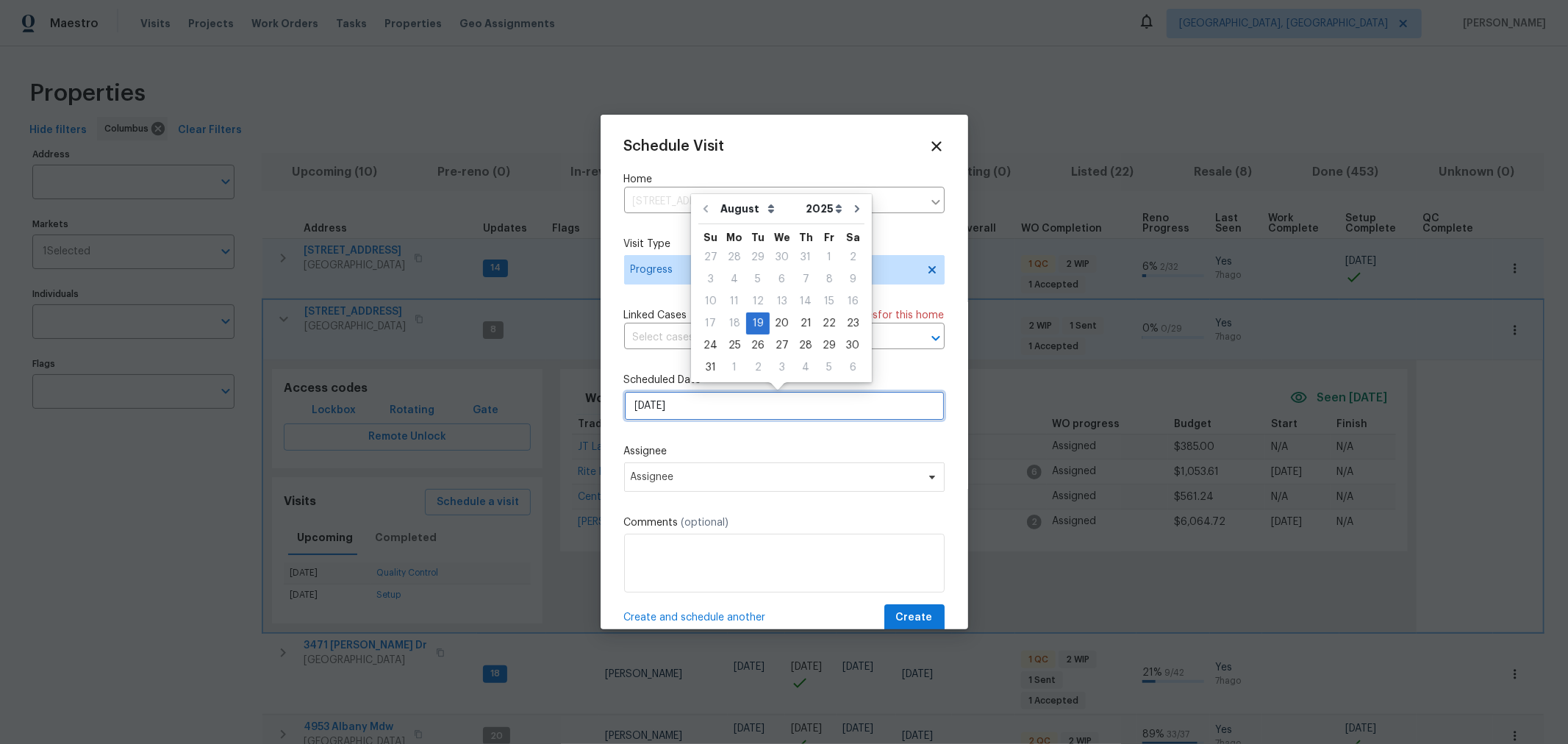
click at [711, 409] on input "8/19/2025" at bounding box center [784, 406] width 321 height 29
click at [774, 315] on div "20" at bounding box center [781, 324] width 25 height 21
type input "8/20/2025"
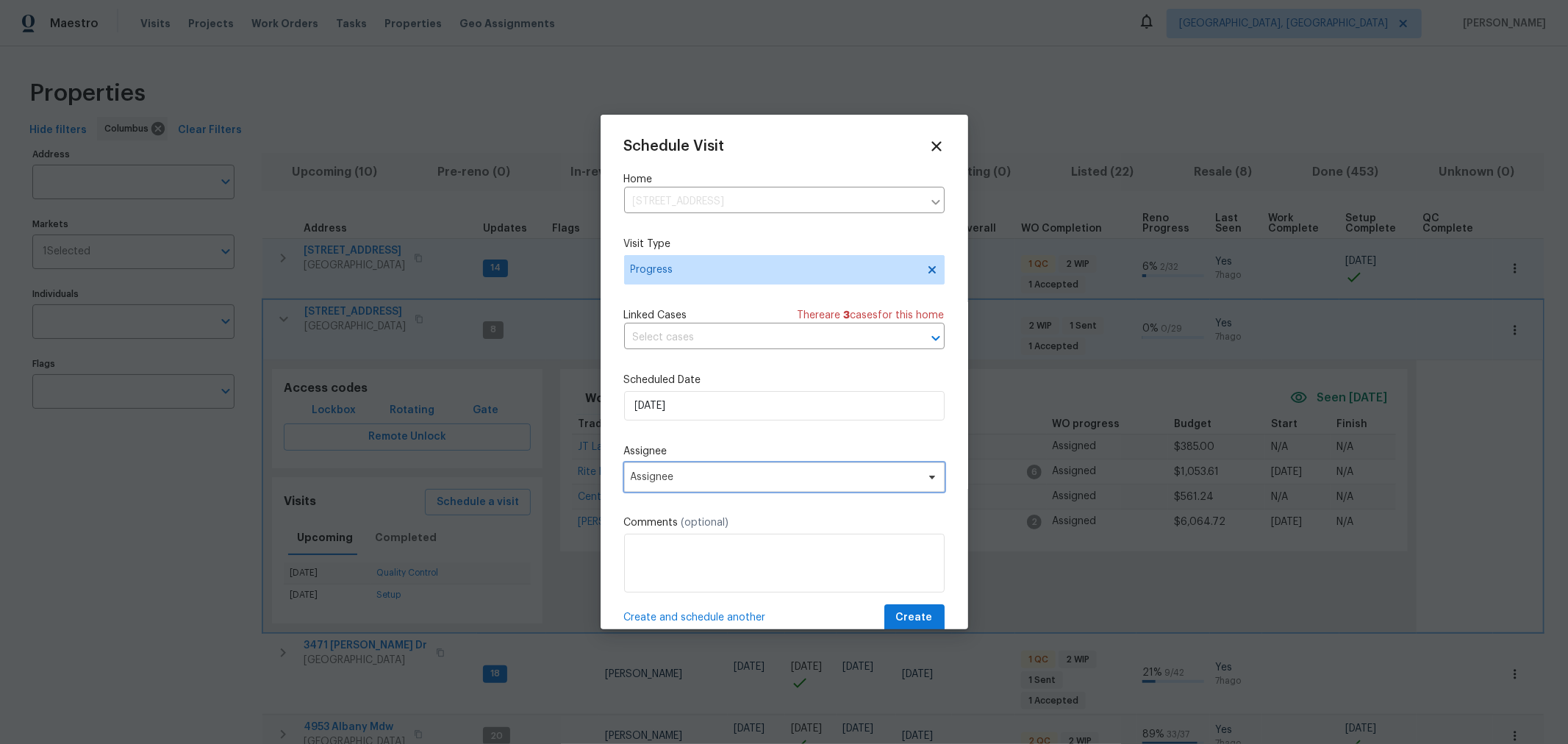
click at [737, 475] on span "Assignee" at bounding box center [774, 477] width 288 height 12
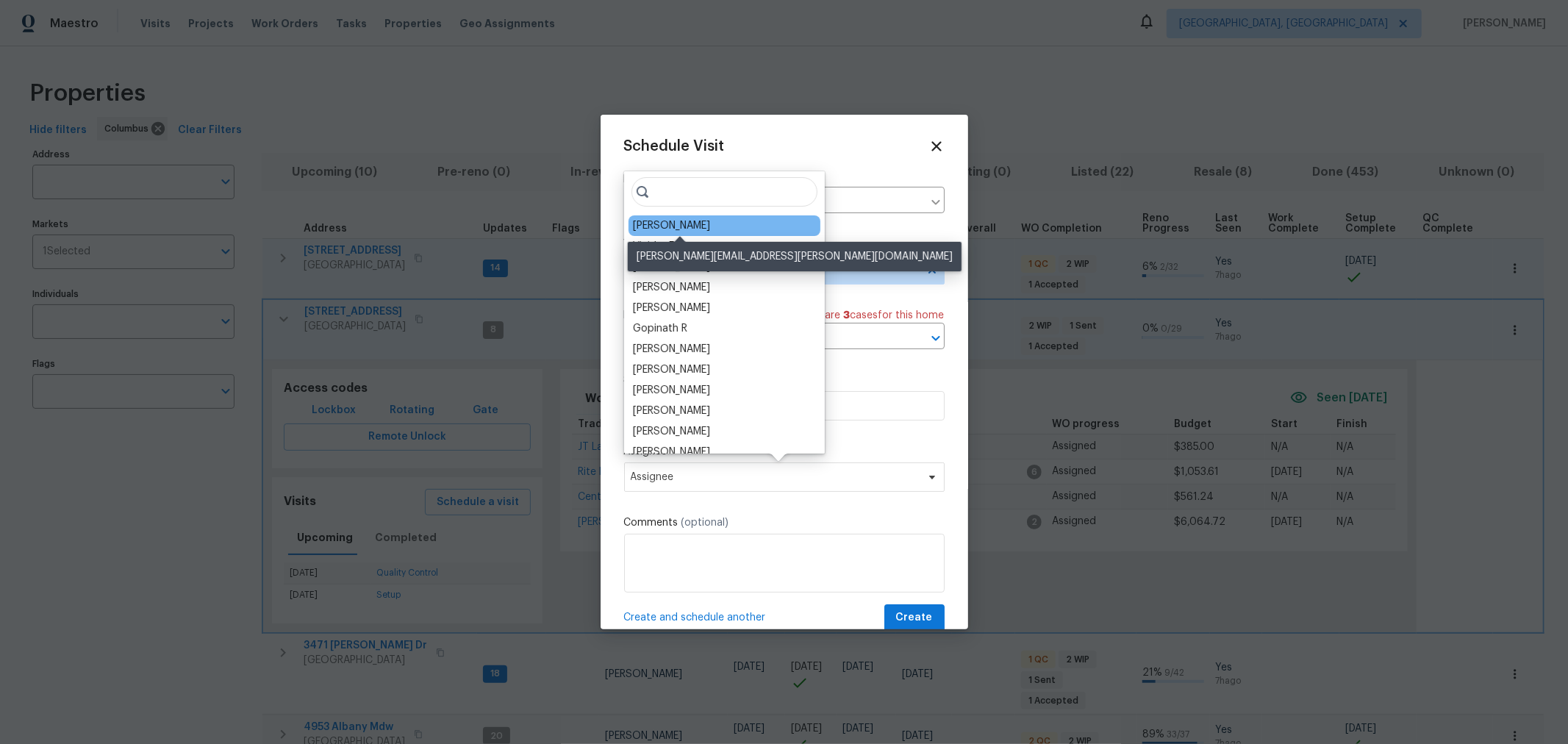
click at [696, 229] on div "[PERSON_NAME]" at bounding box center [672, 226] width 77 height 15
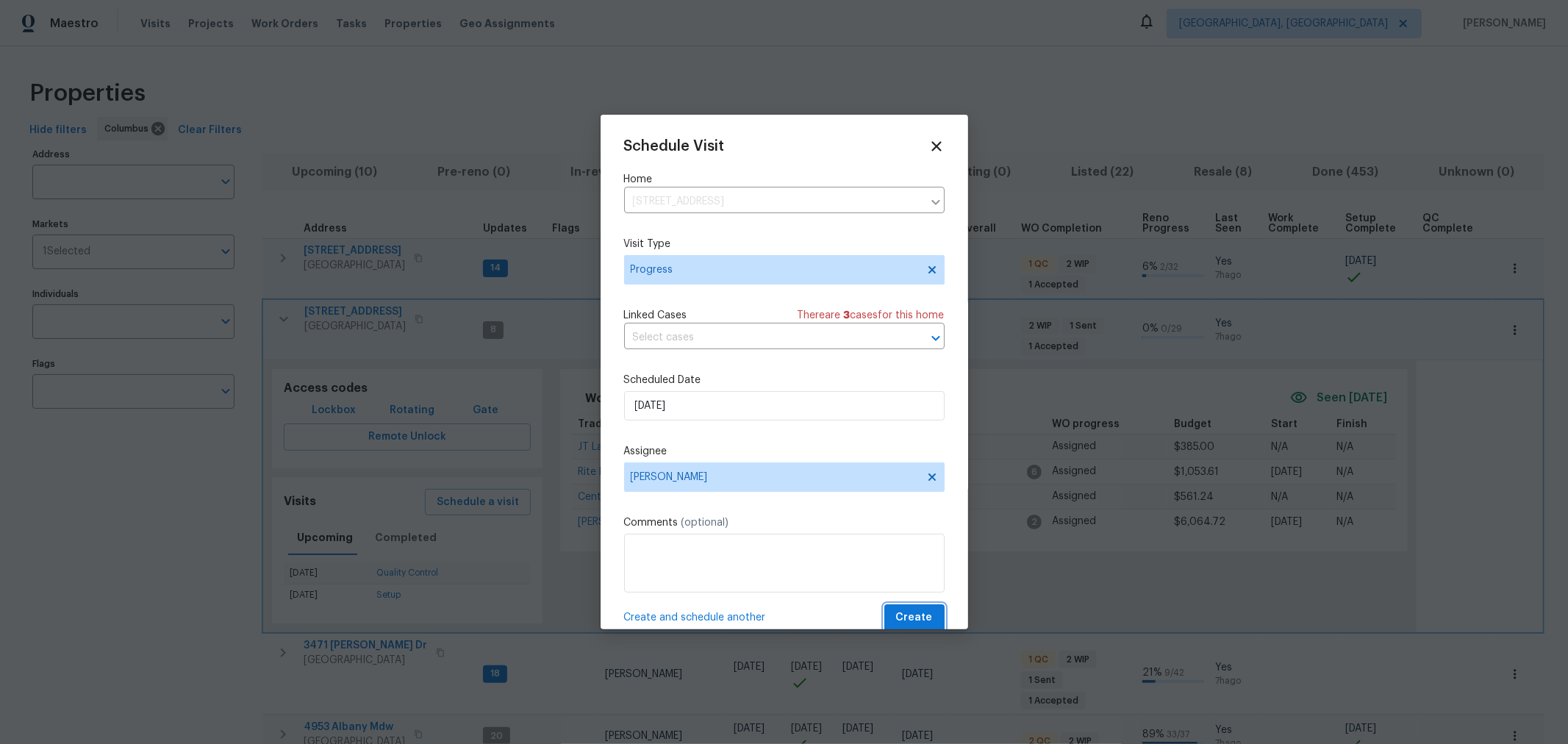
click at [896, 614] on span "Create" at bounding box center [915, 618] width 37 height 18
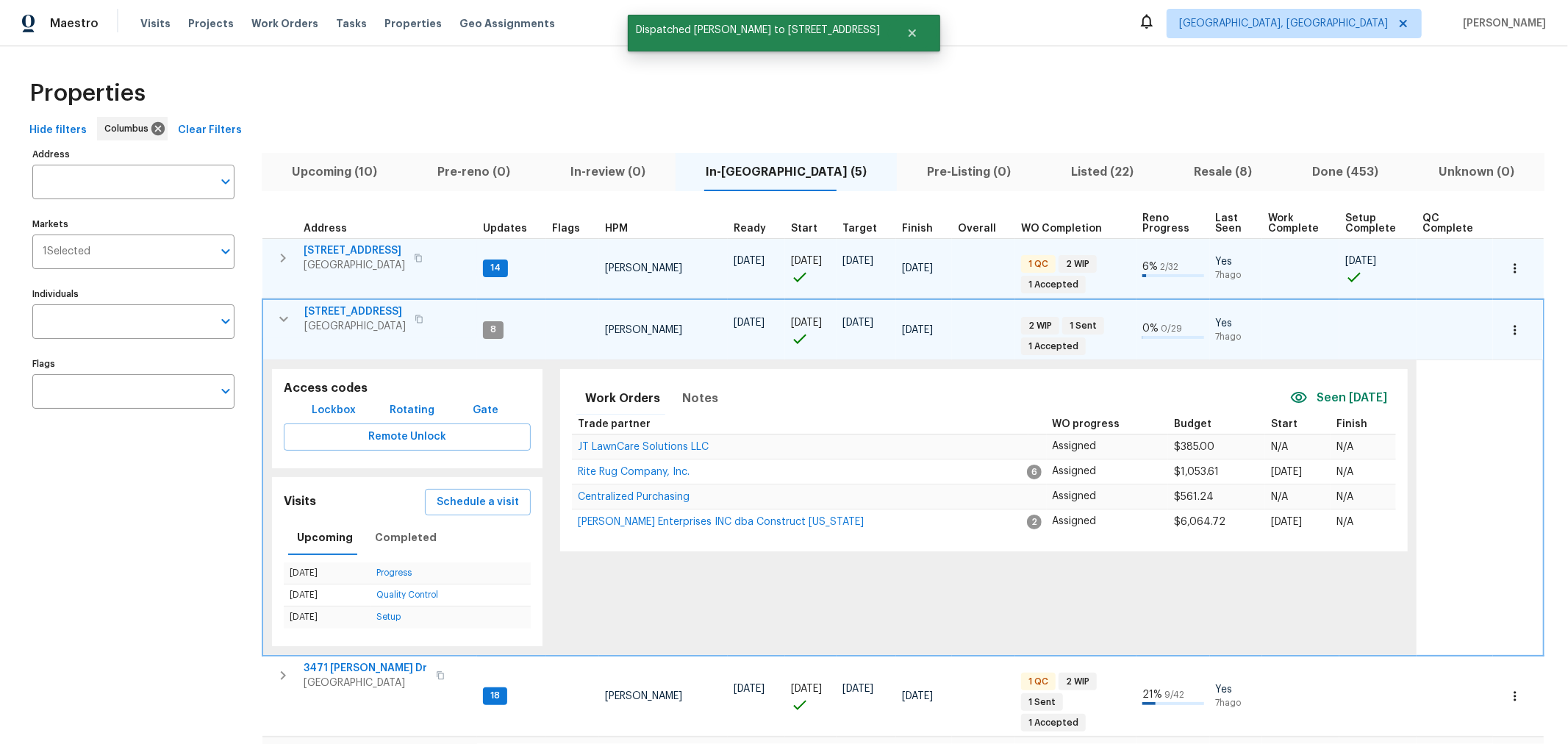
click at [270, 314] on button "button" at bounding box center [283, 319] width 29 height 29
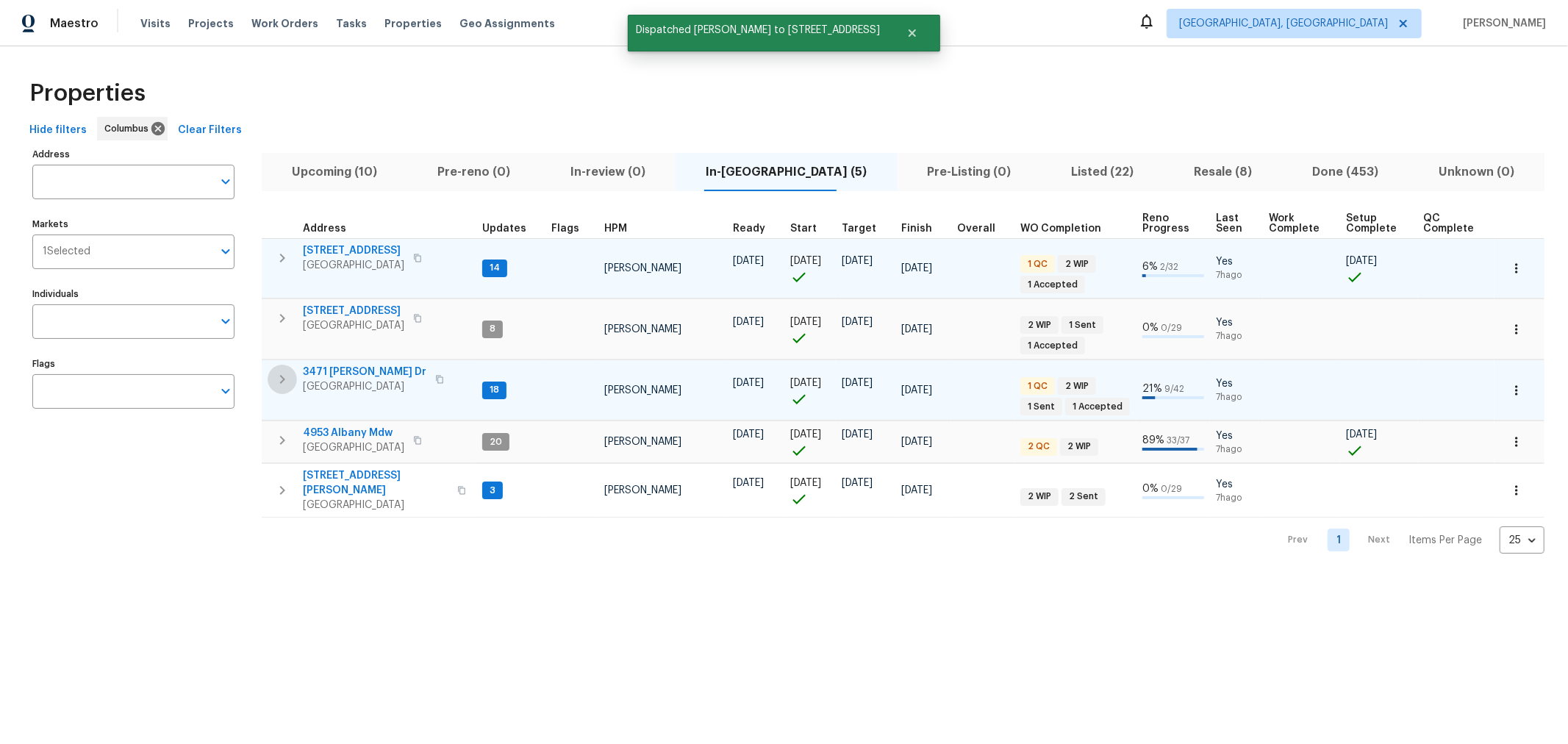
click at [280, 370] on icon "button" at bounding box center [281, 378] width 17 height 17
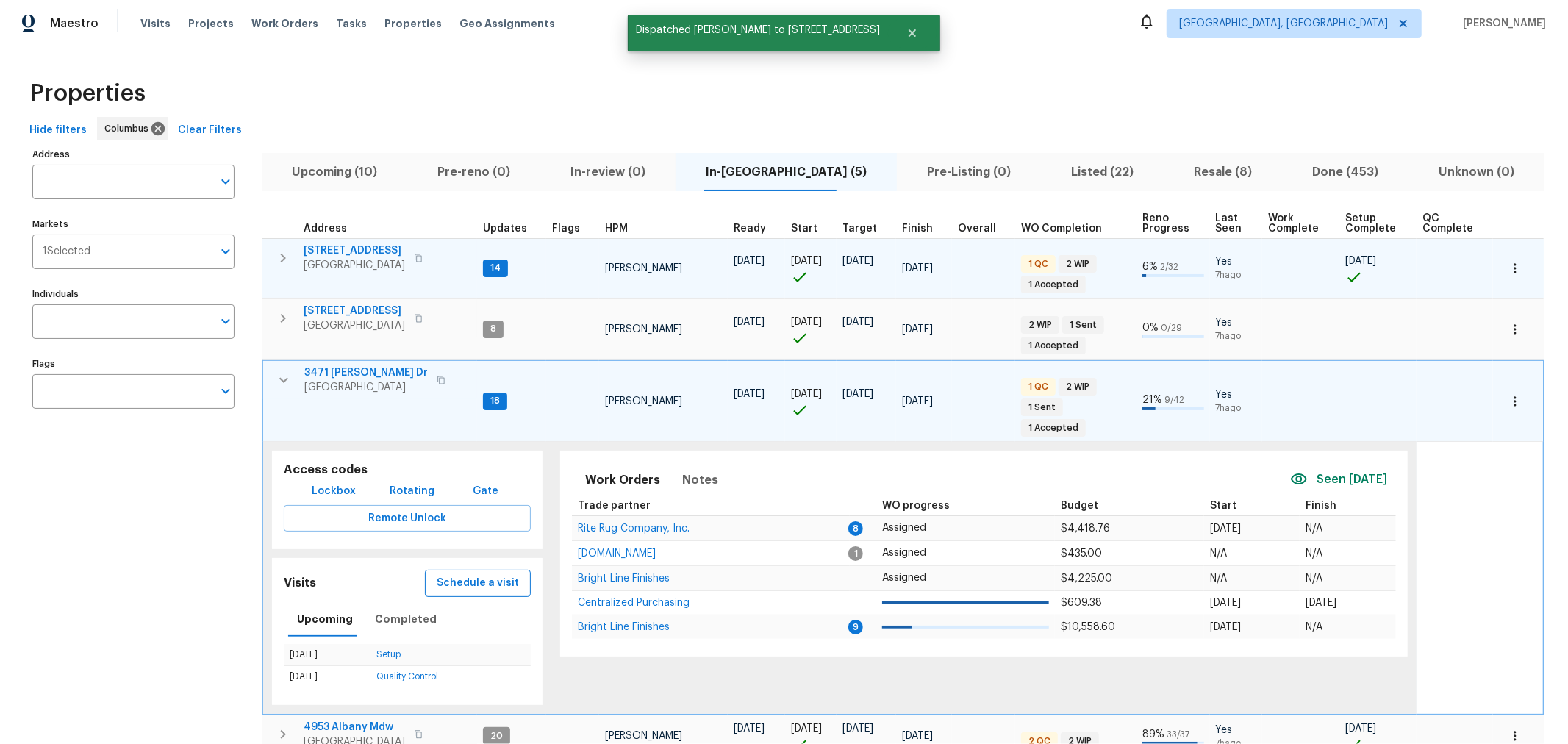
click at [493, 574] on span "Schedule a visit" at bounding box center [478, 583] width 82 height 18
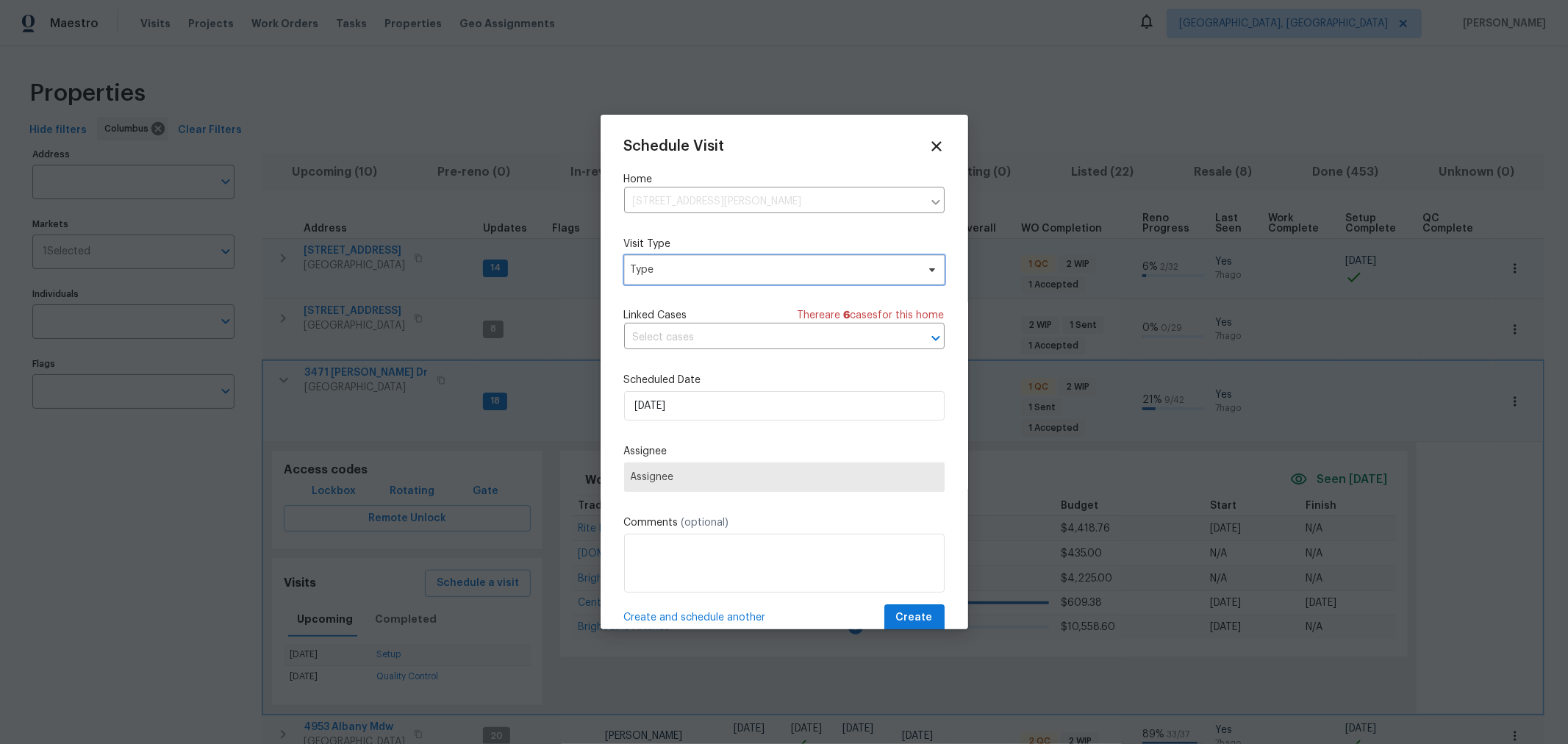
click at [723, 274] on span "Type" at bounding box center [773, 270] width 286 height 15
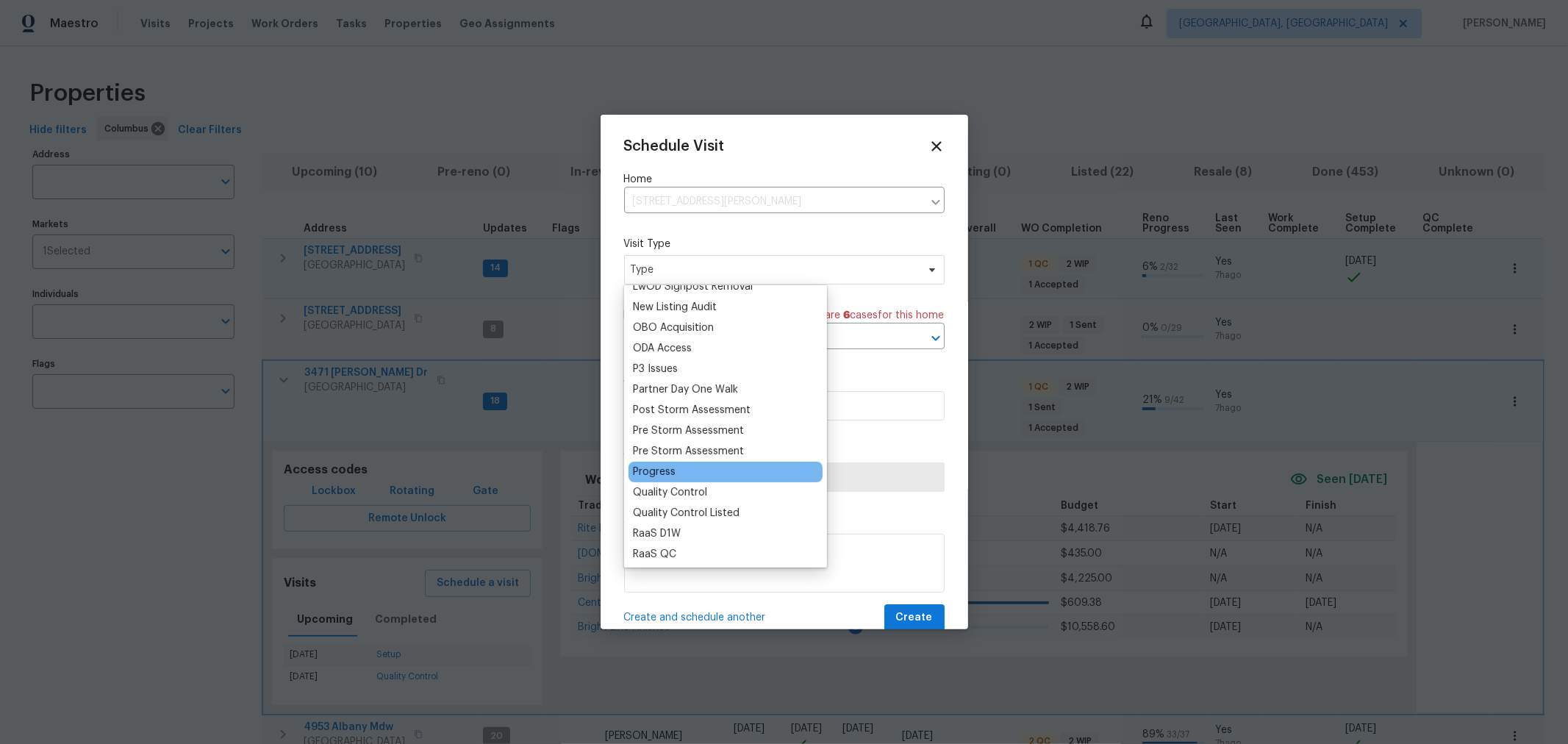
scroll to position [816, 0]
click at [667, 469] on div "Progress" at bounding box center [654, 471] width 43 height 15
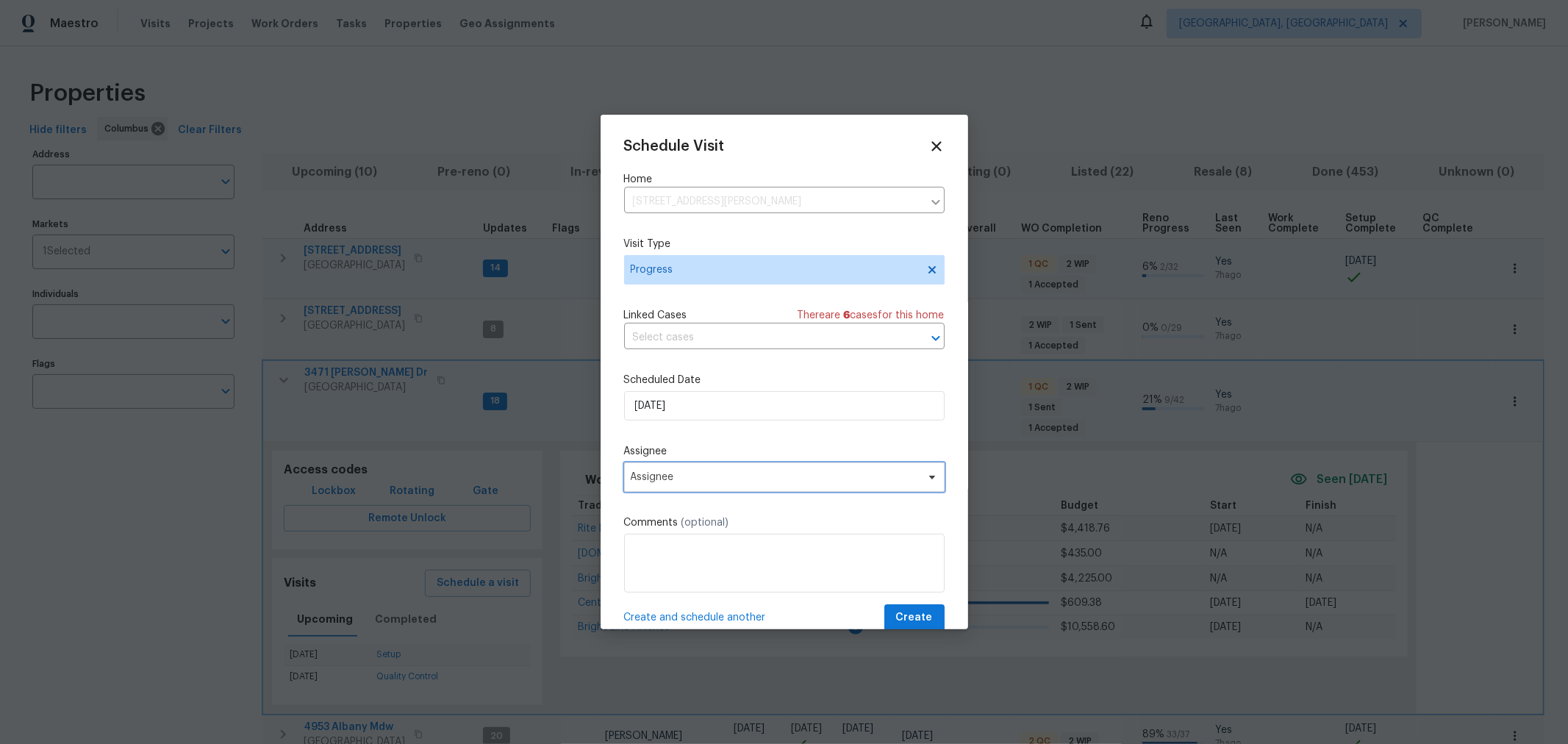
click at [801, 473] on span "Assignee" at bounding box center [774, 477] width 288 height 12
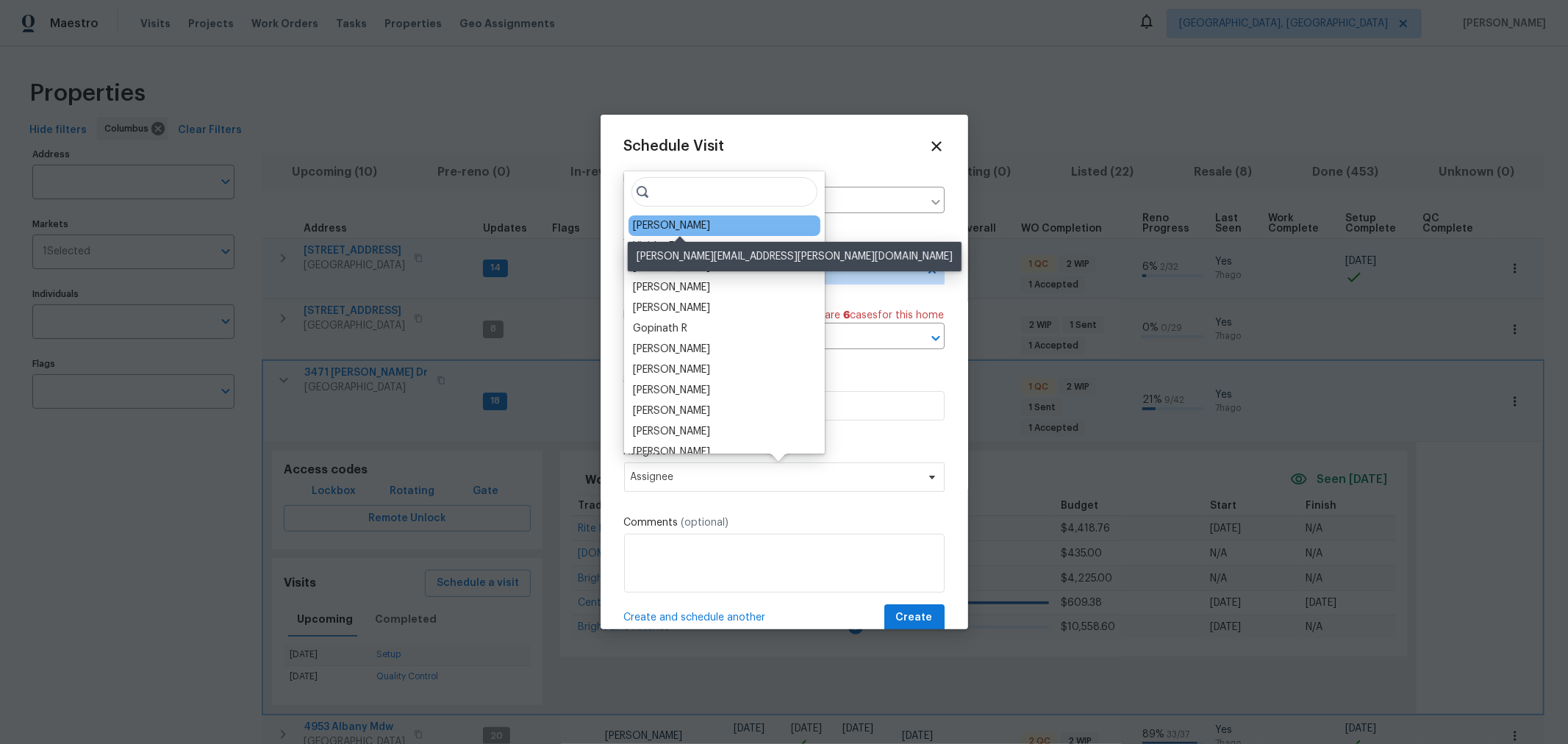
click at [710, 228] on div "[PERSON_NAME]" at bounding box center [672, 226] width 77 height 15
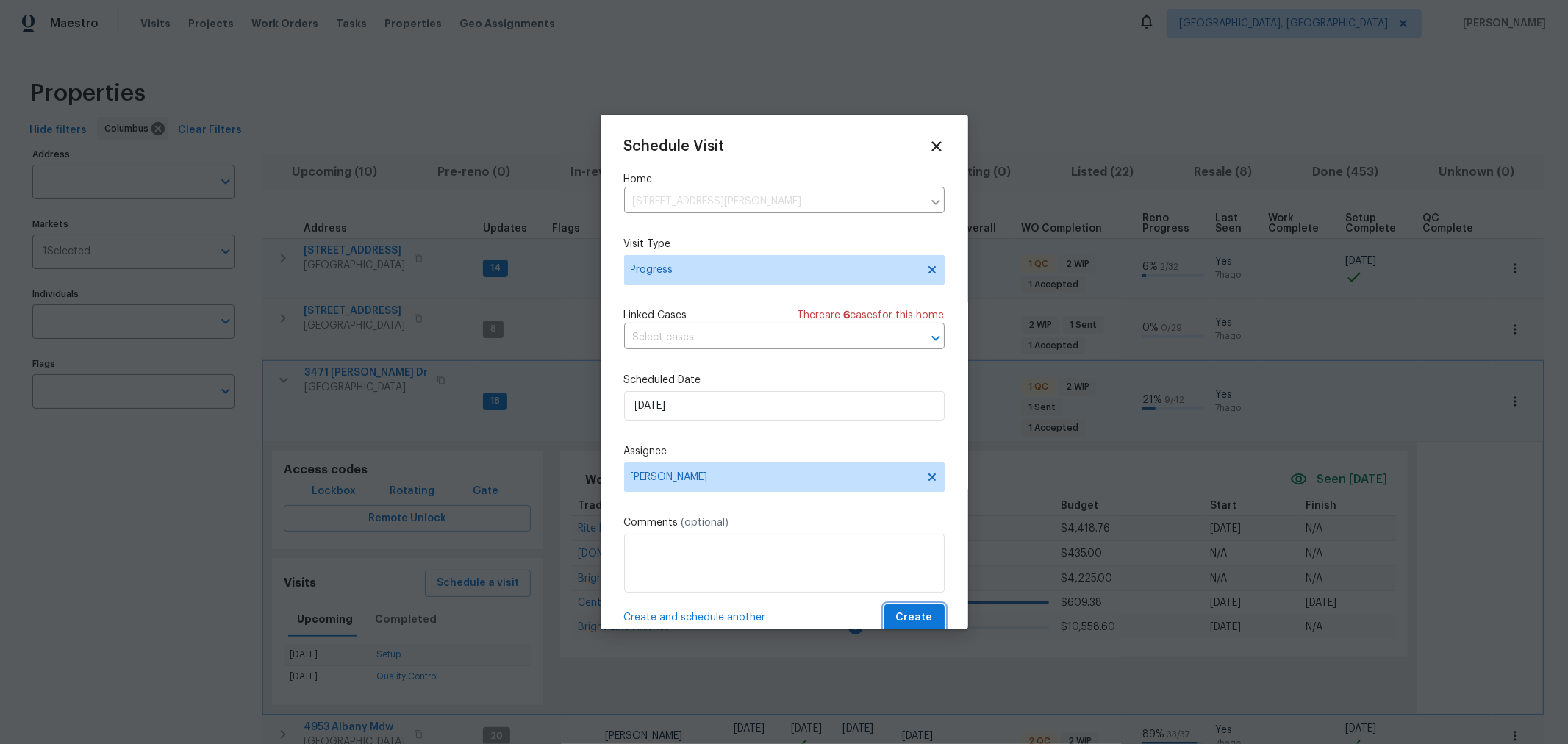
click at [901, 608] on button "Create" at bounding box center [915, 618] width 60 height 27
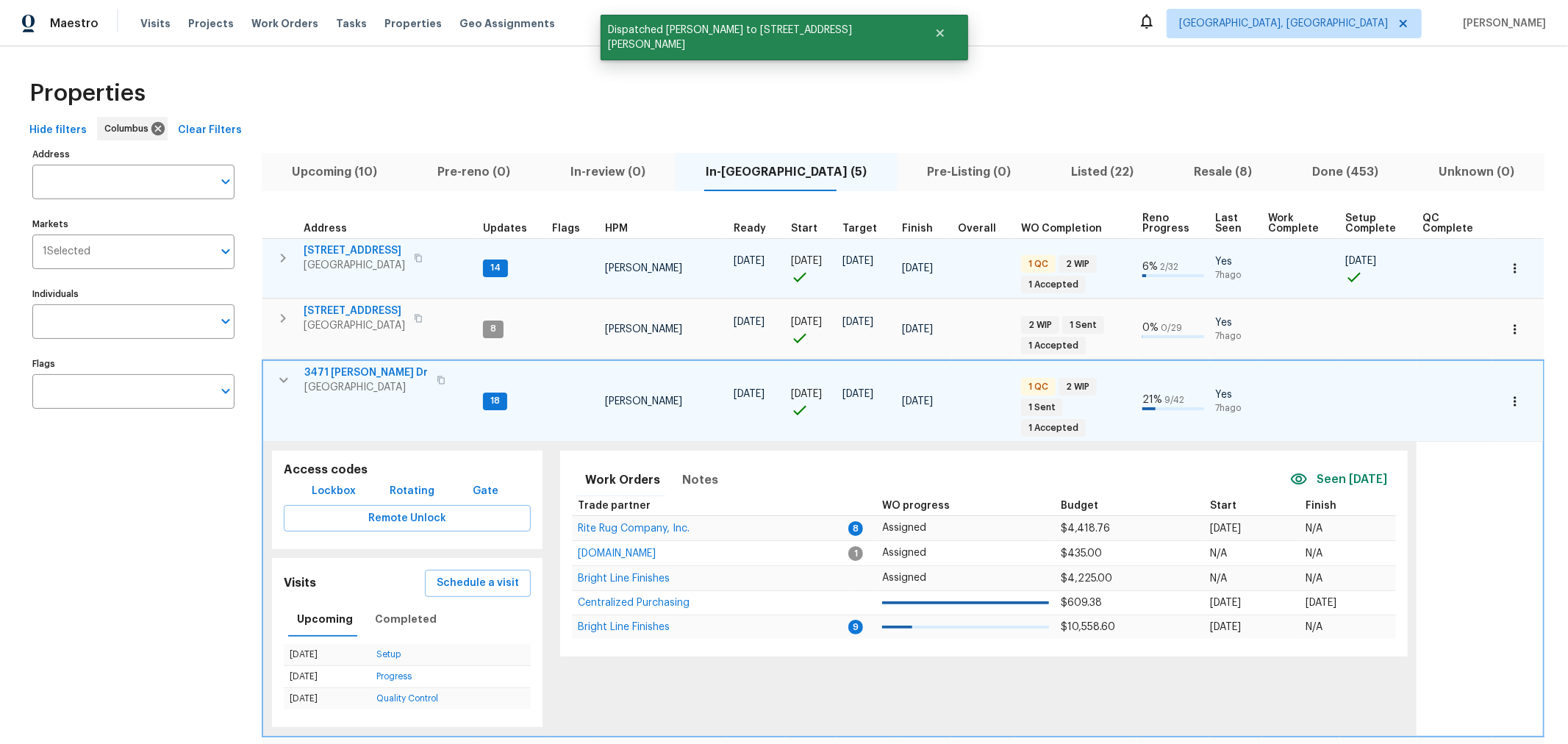
click at [280, 385] on icon "button" at bounding box center [283, 379] width 17 height 17
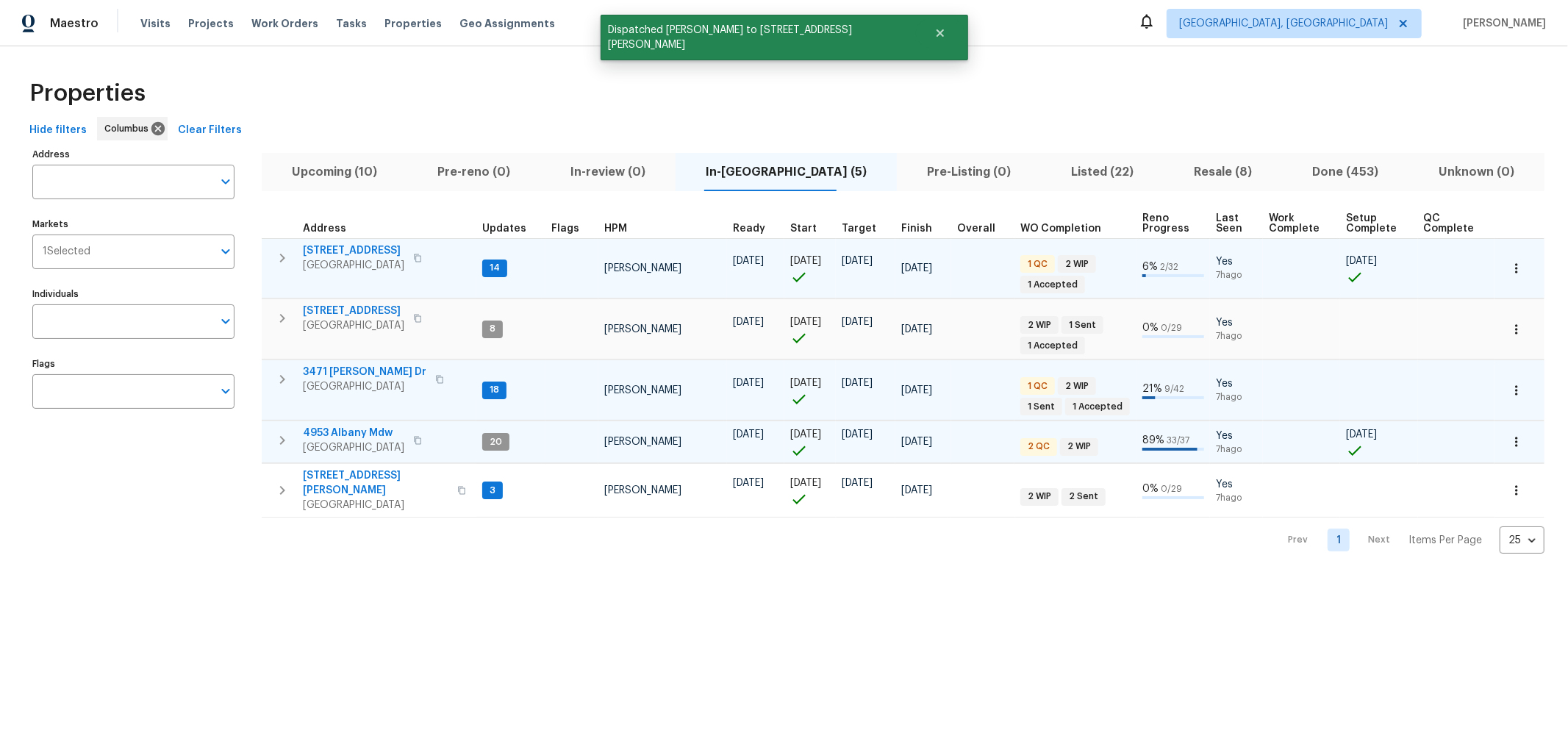
click at [281, 438] on icon "button" at bounding box center [281, 440] width 17 height 17
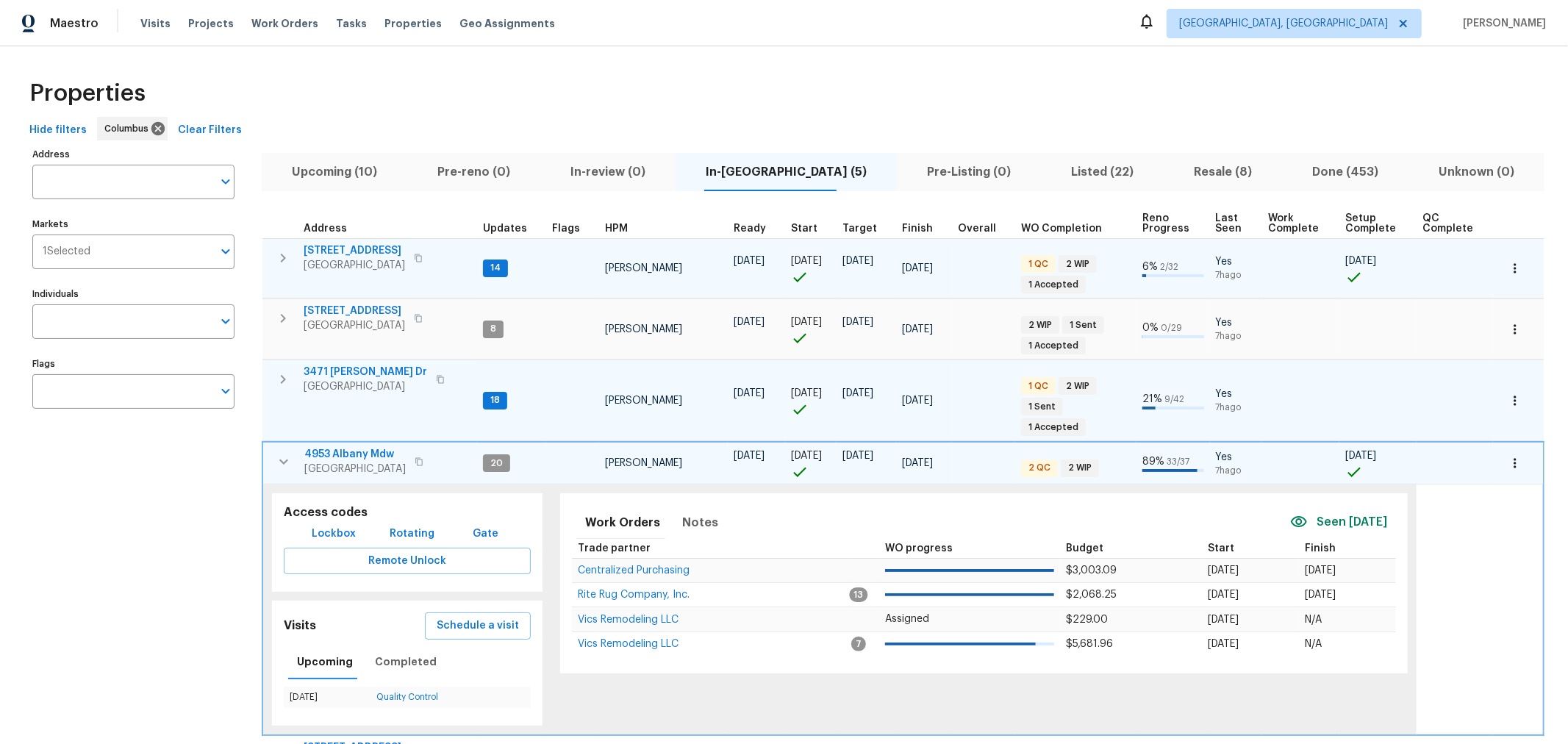
click at [266, 442] on td "4953 Albany Mdw Westerville, OH 43081" at bounding box center [370, 462] width 214 height 38
click at [276, 452] on icon "button" at bounding box center [283, 461] width 17 height 17
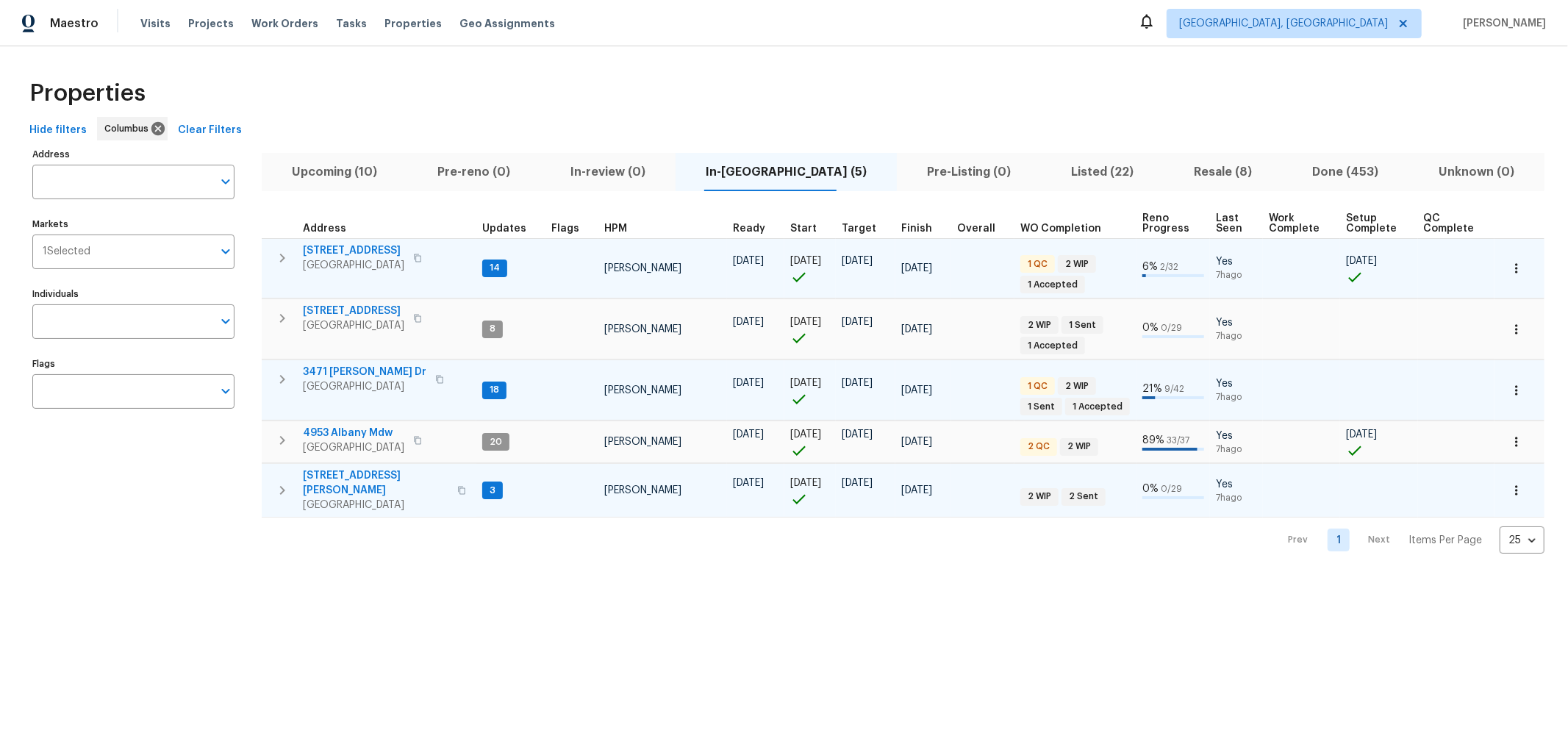
click at [283, 482] on icon "button" at bounding box center [281, 490] width 17 height 17
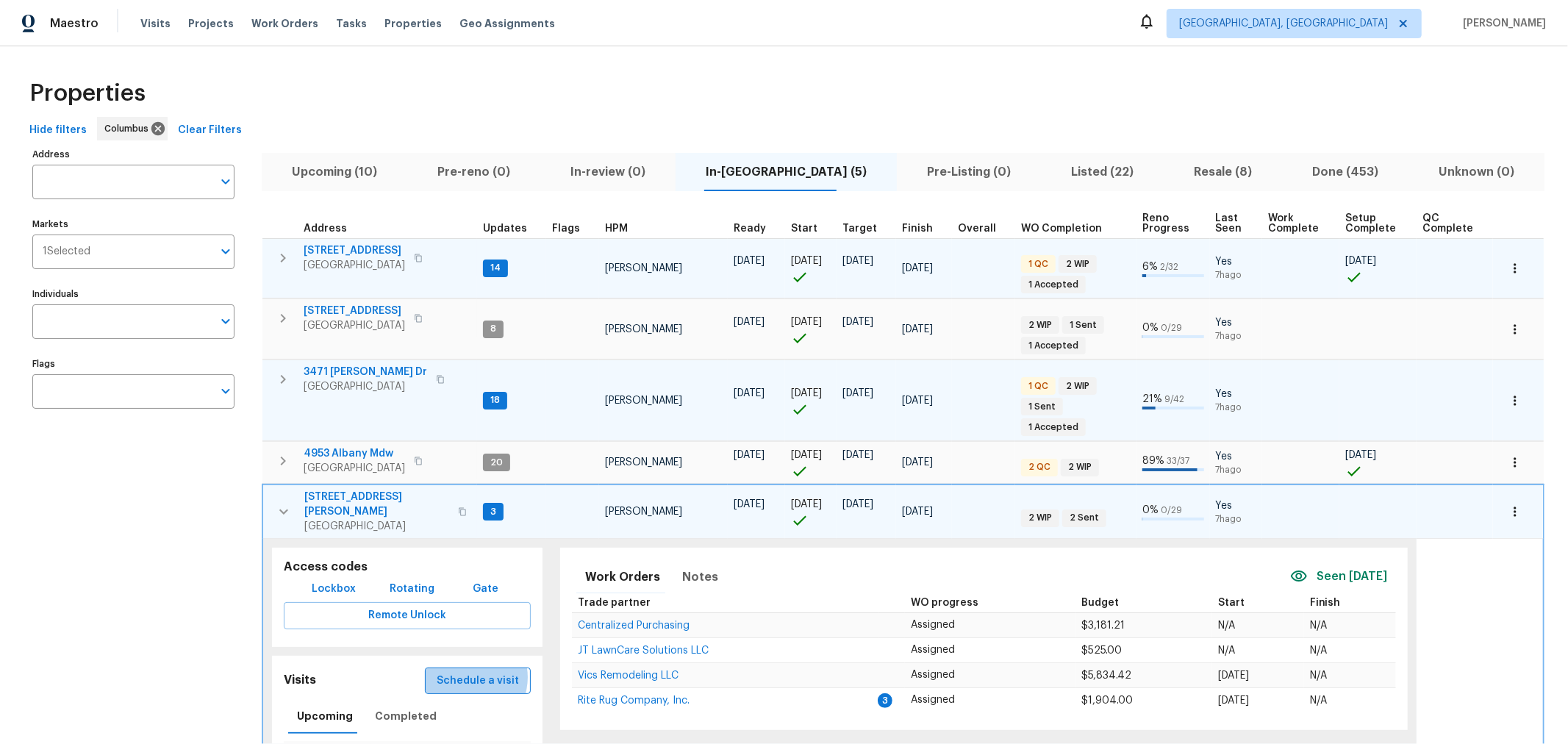
click at [474, 672] on span "Schedule a visit" at bounding box center [478, 681] width 82 height 18
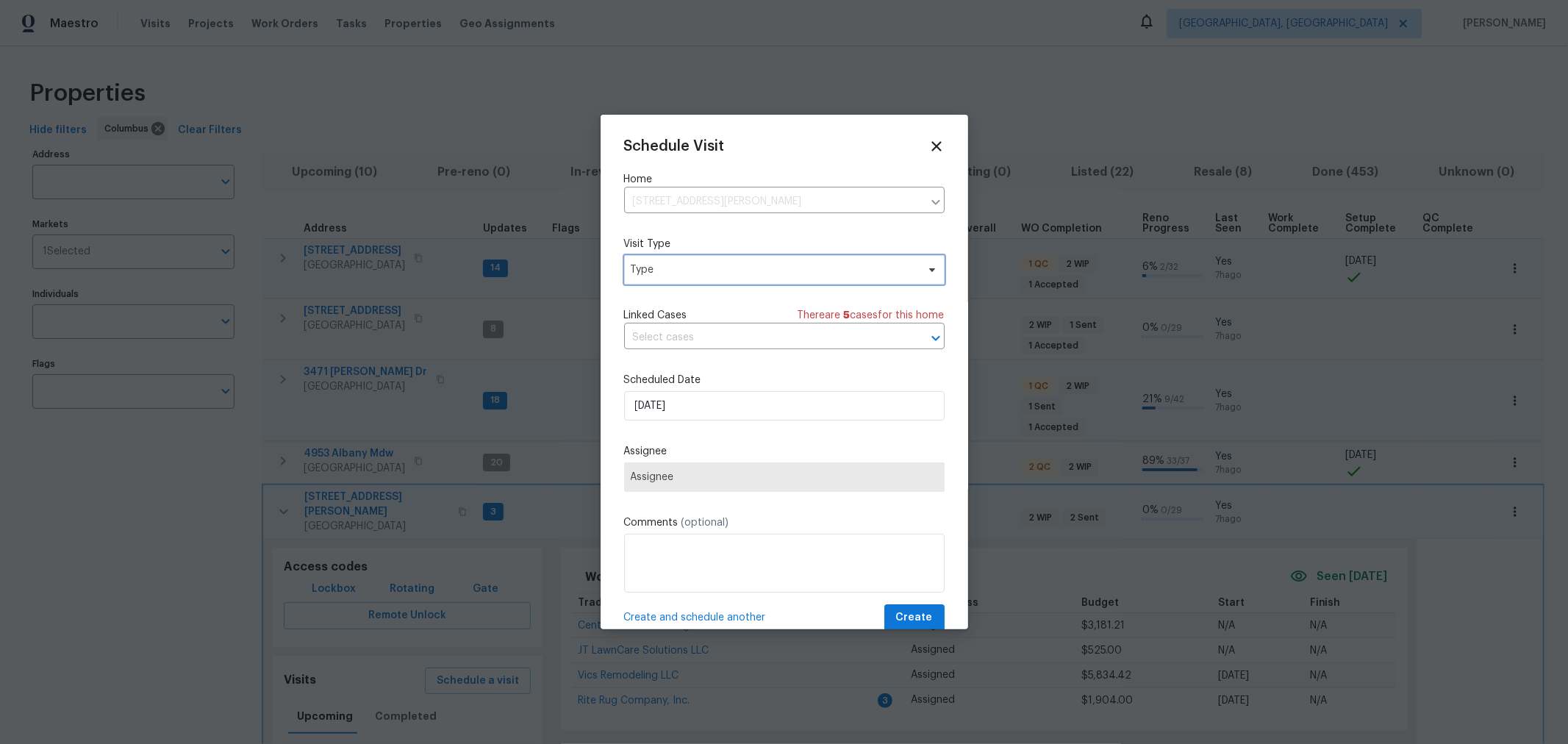
click at [726, 265] on span "Type" at bounding box center [773, 270] width 286 height 15
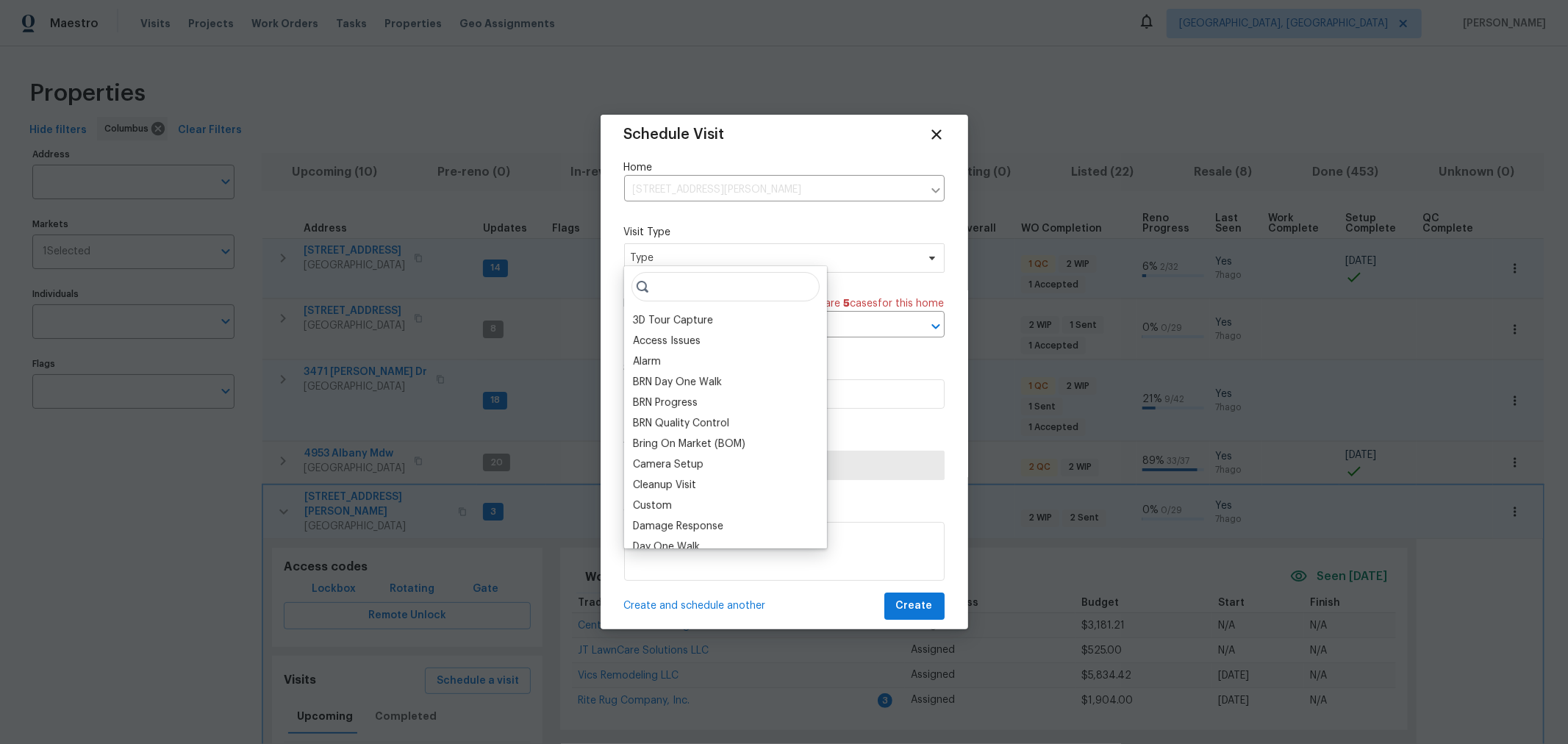
scroll to position [27, 0]
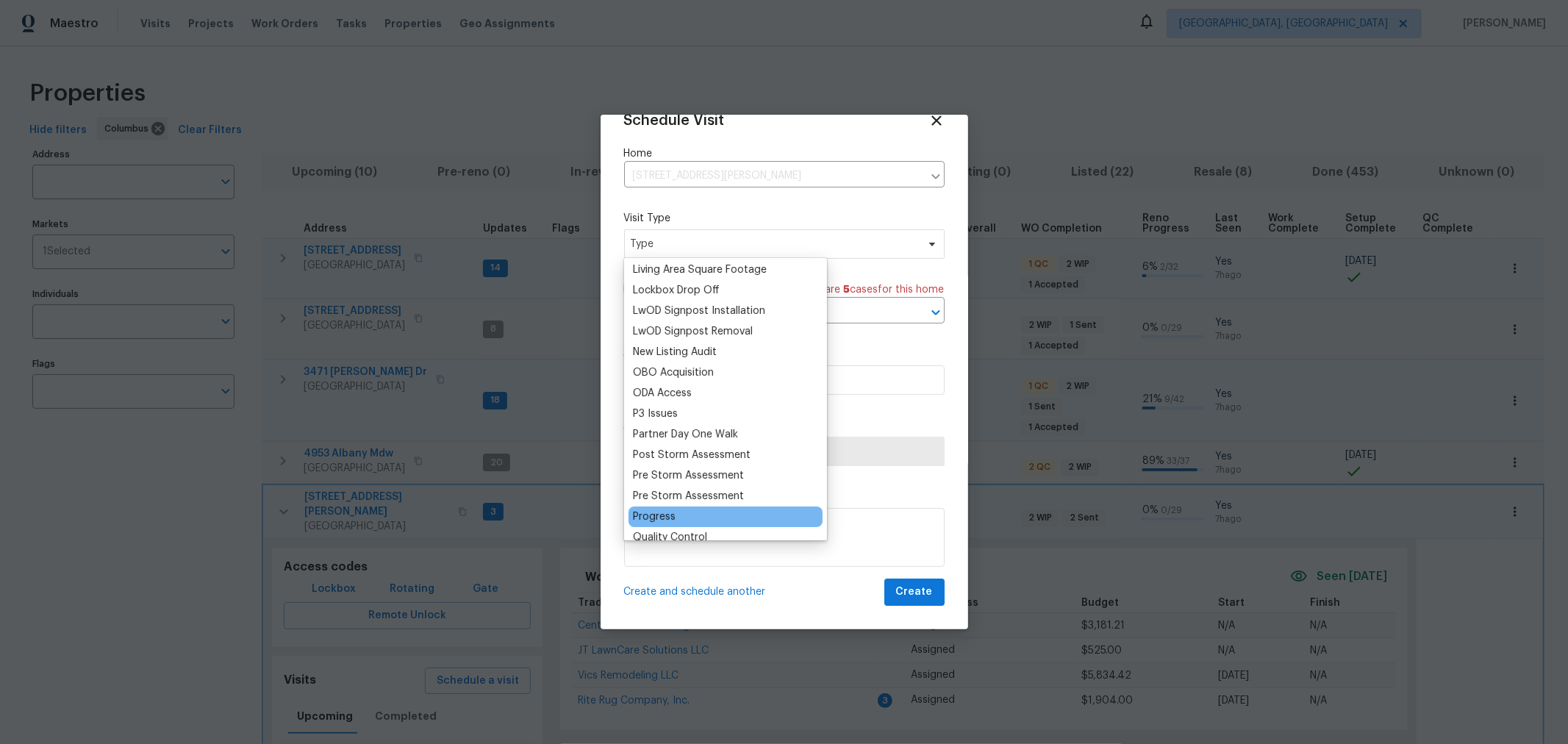
click at [664, 511] on div "Progress" at bounding box center [654, 516] width 43 height 15
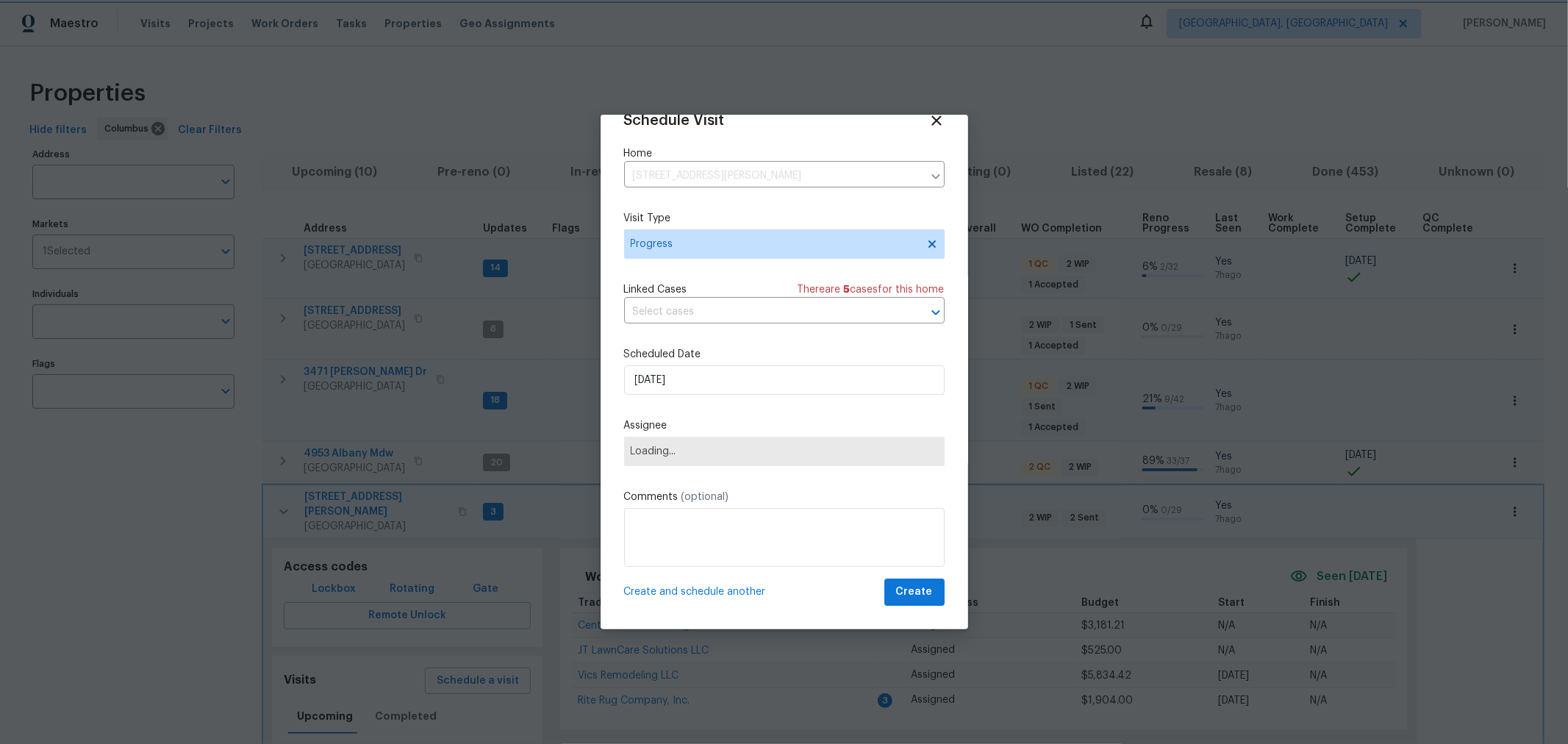
scroll to position [0, 0]
click at [714, 452] on span "Assignee" at bounding box center [774, 451] width 288 height 12
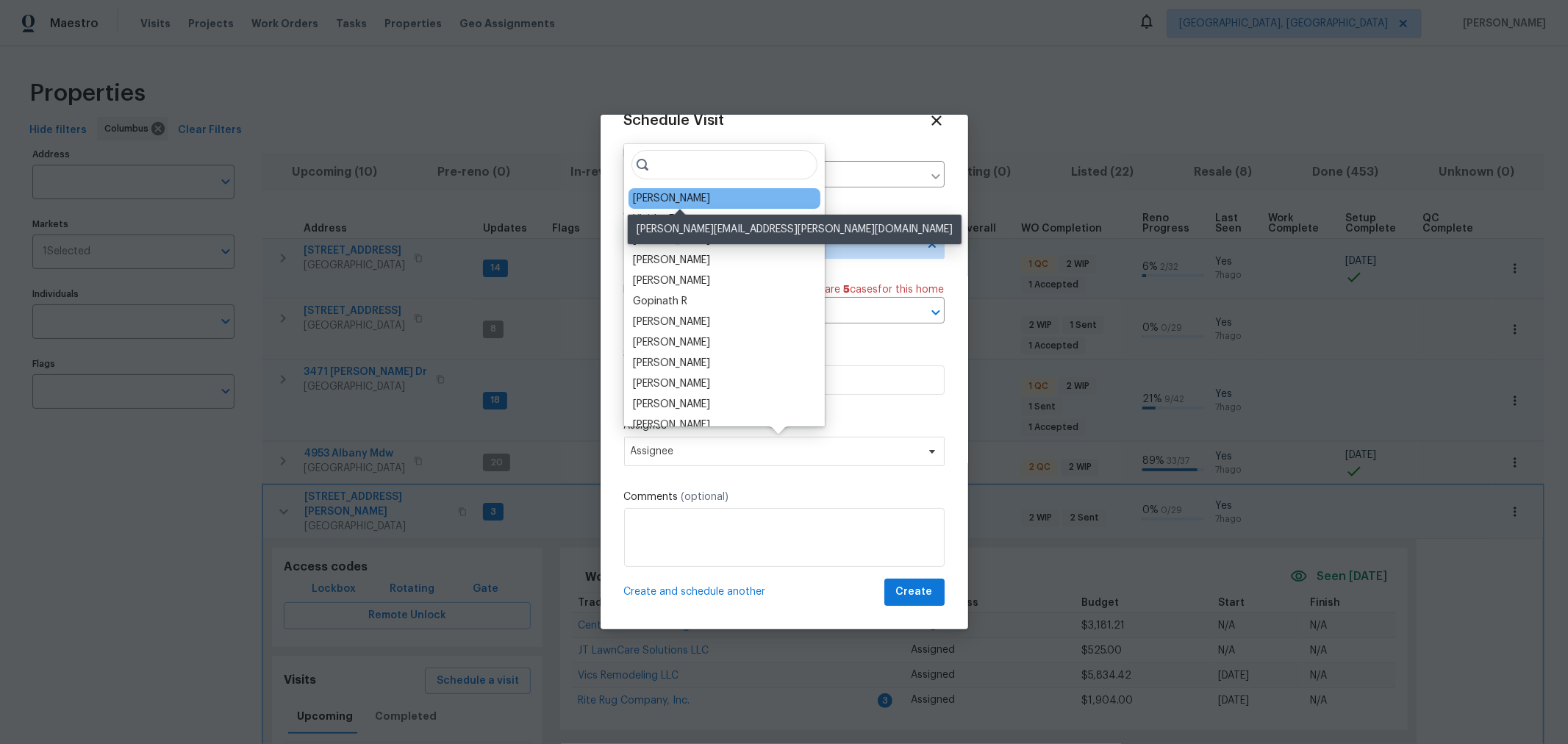
click at [700, 198] on div "[PERSON_NAME]" at bounding box center [672, 198] width 77 height 15
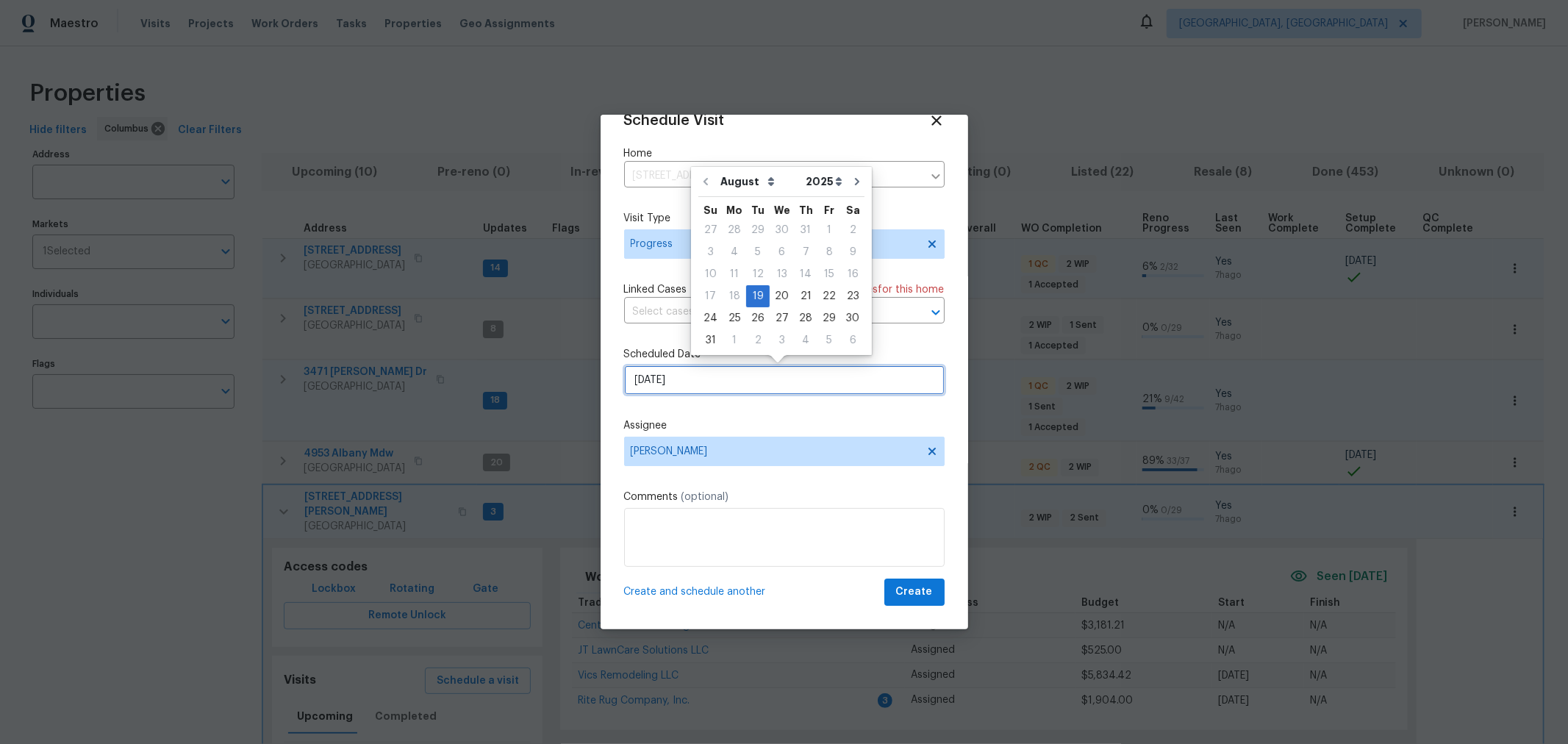
click at [702, 373] on input "8/19/2025" at bounding box center [784, 380] width 321 height 29
click at [776, 295] on div "20" at bounding box center [781, 296] width 25 height 21
type input "[DATE]"
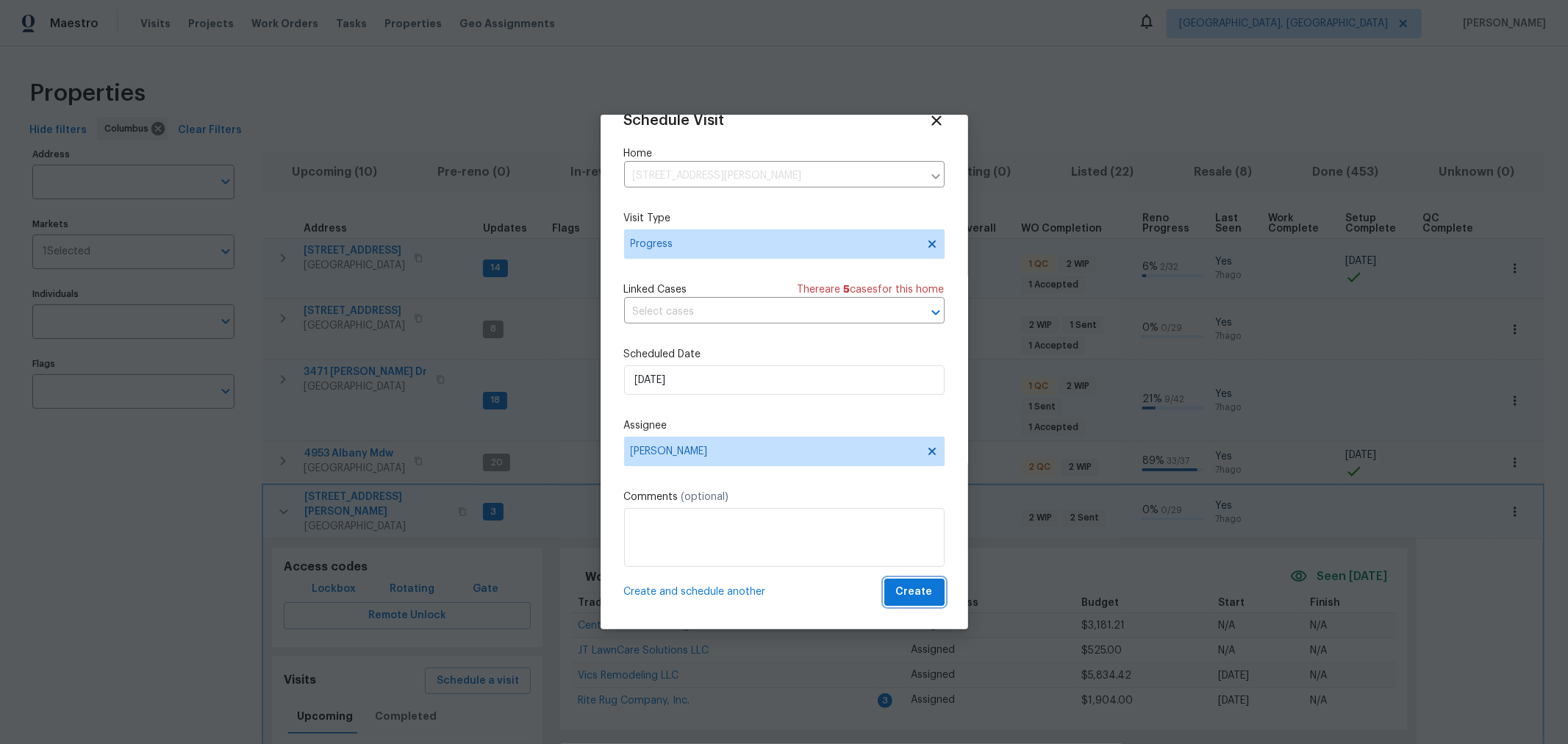
click at [908, 582] on button "Create" at bounding box center [915, 592] width 60 height 27
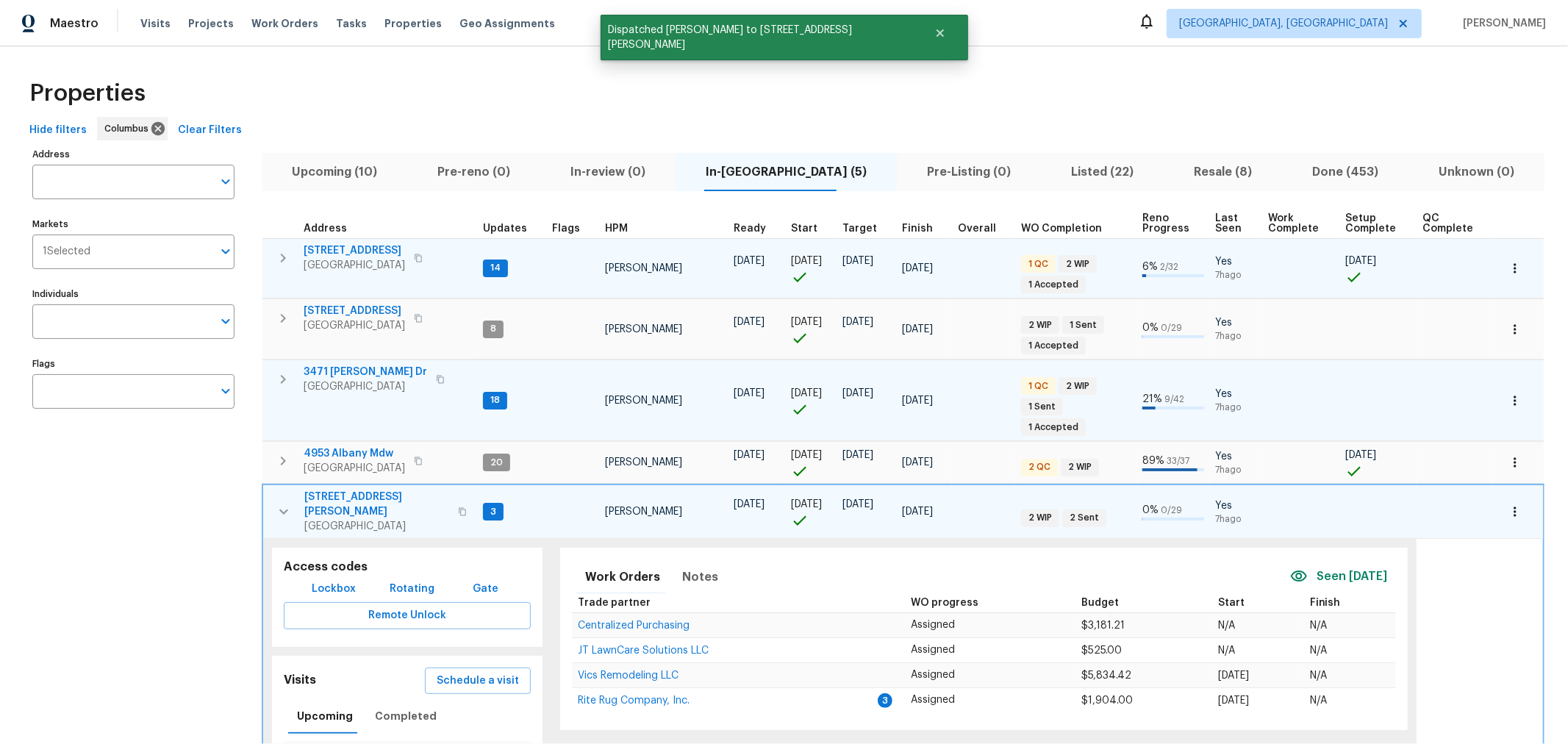
click at [276, 503] on icon "button" at bounding box center [283, 511] width 17 height 17
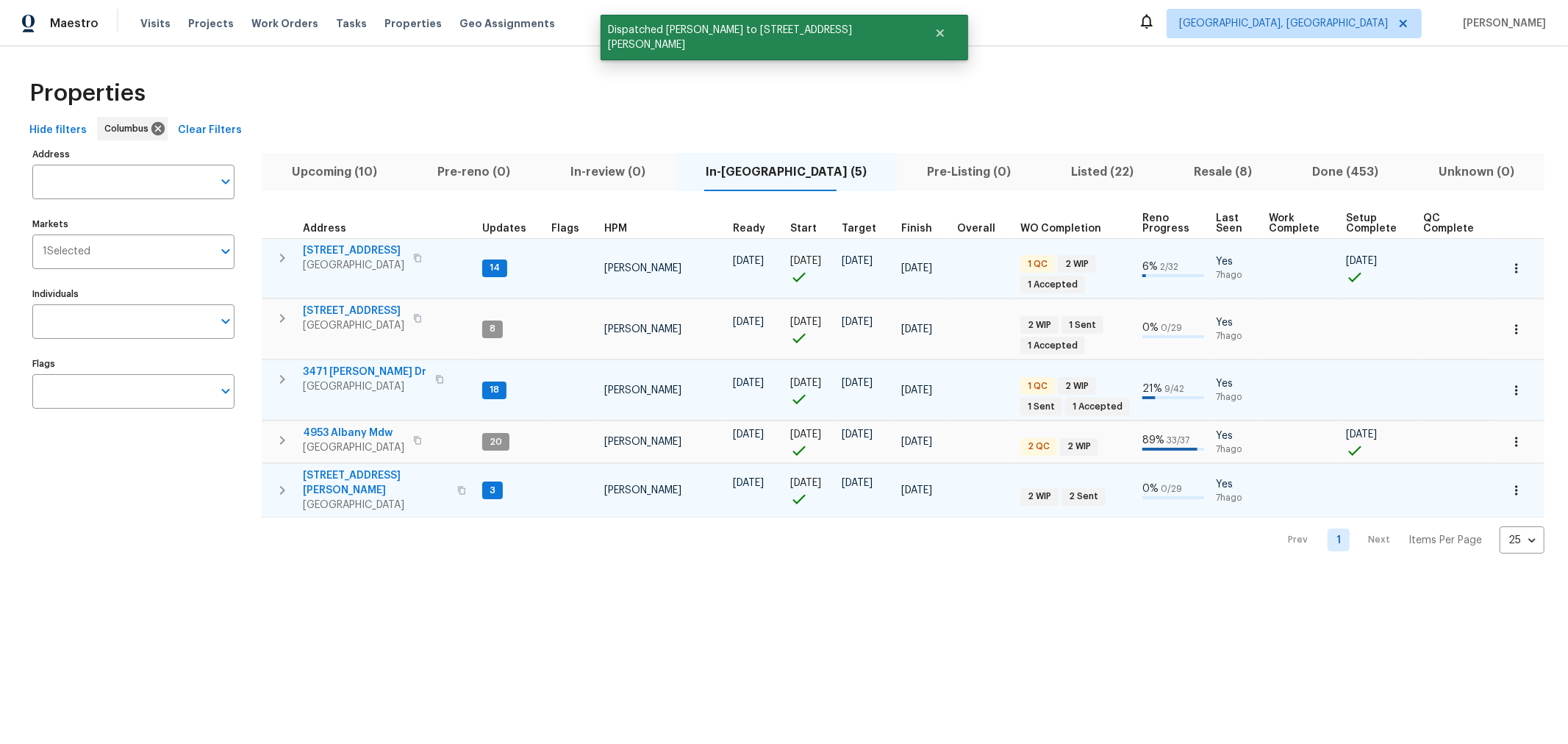
click at [322, 172] on span "Upcoming (10)" at bounding box center [334, 172] width 128 height 21
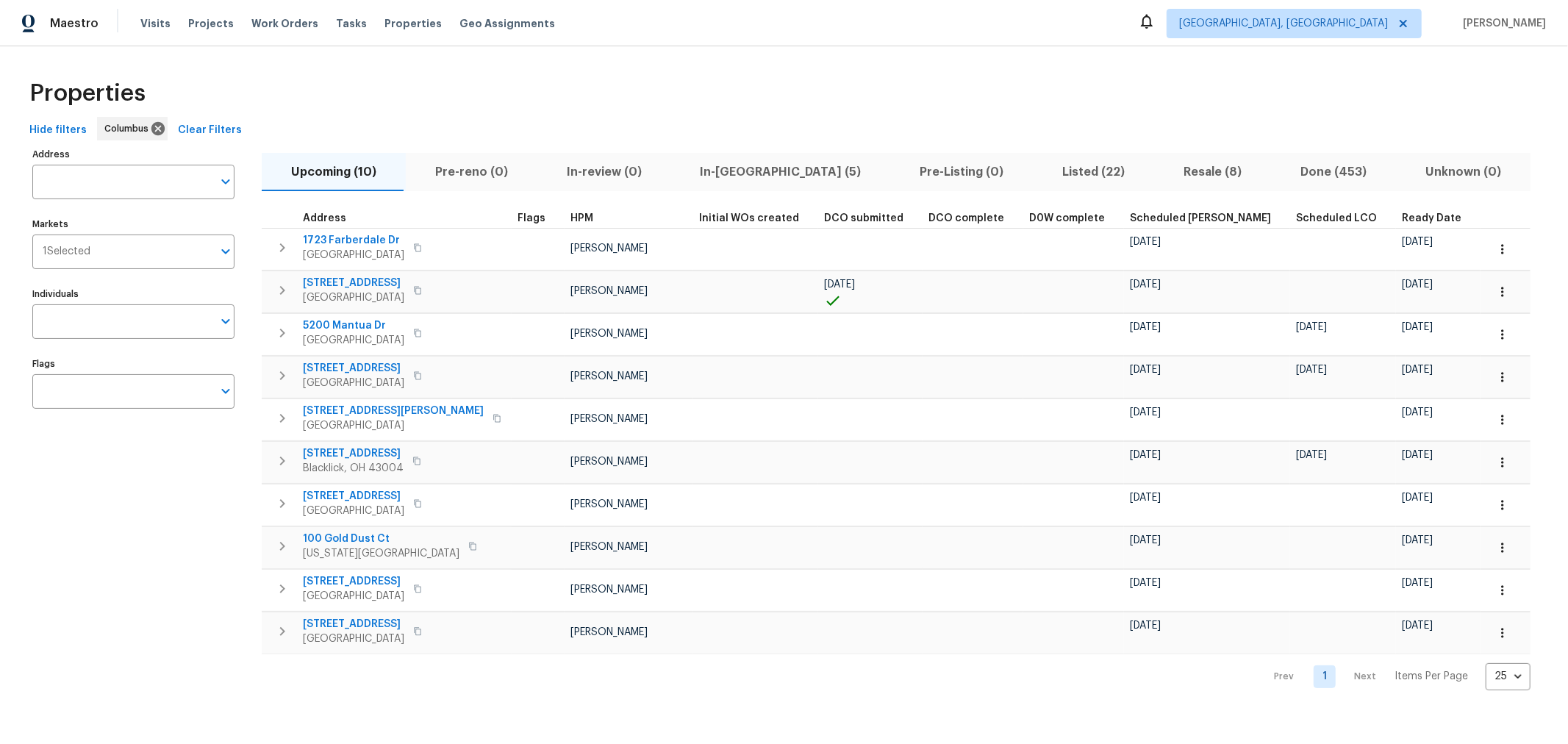
click at [1402, 213] on span "Ready Date" at bounding box center [1431, 218] width 59 height 10
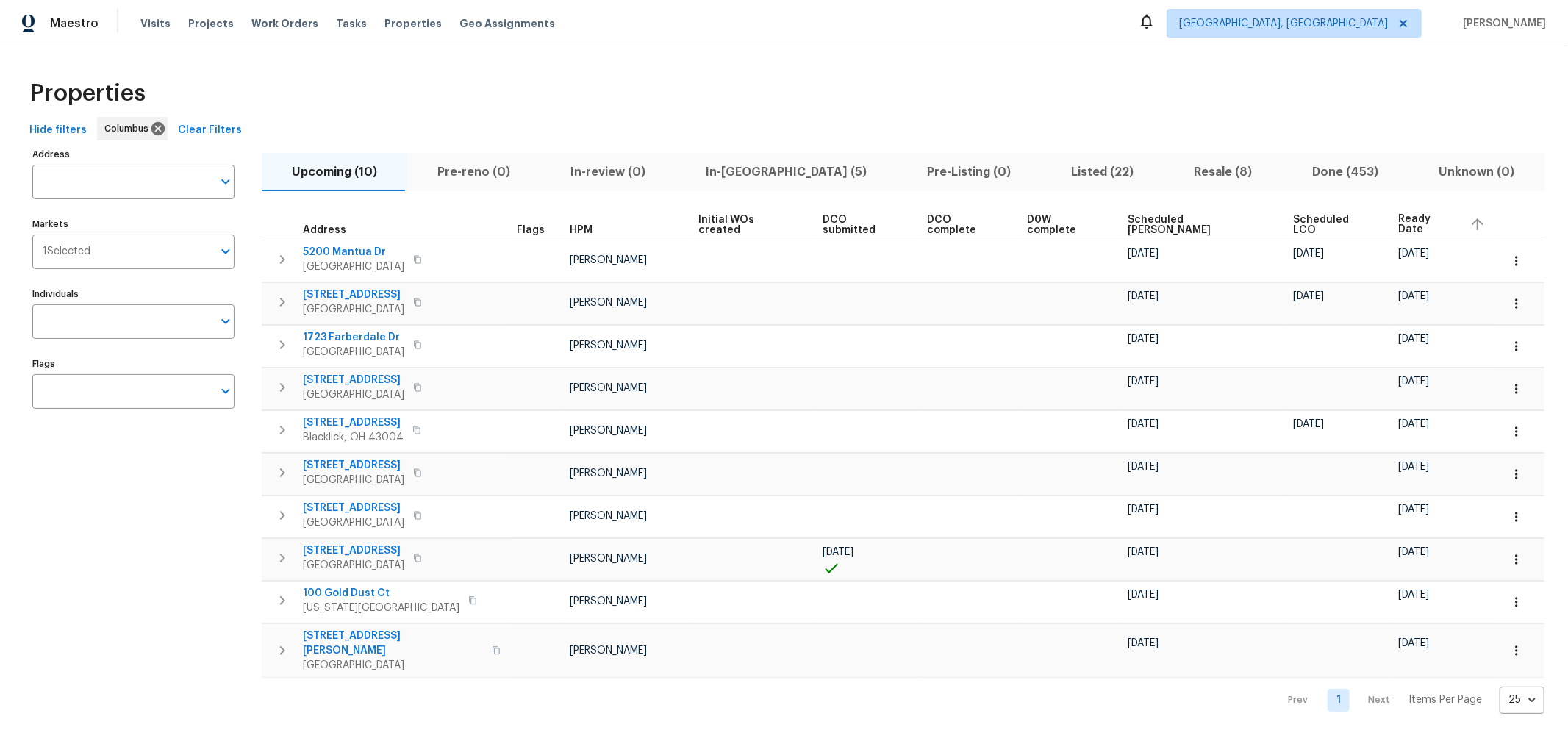
click at [1445, 248] on div "Address Address Markets 1 Selected Markets Individuals Individuals Flags Flags …" at bounding box center [784, 429] width 1520 height 569
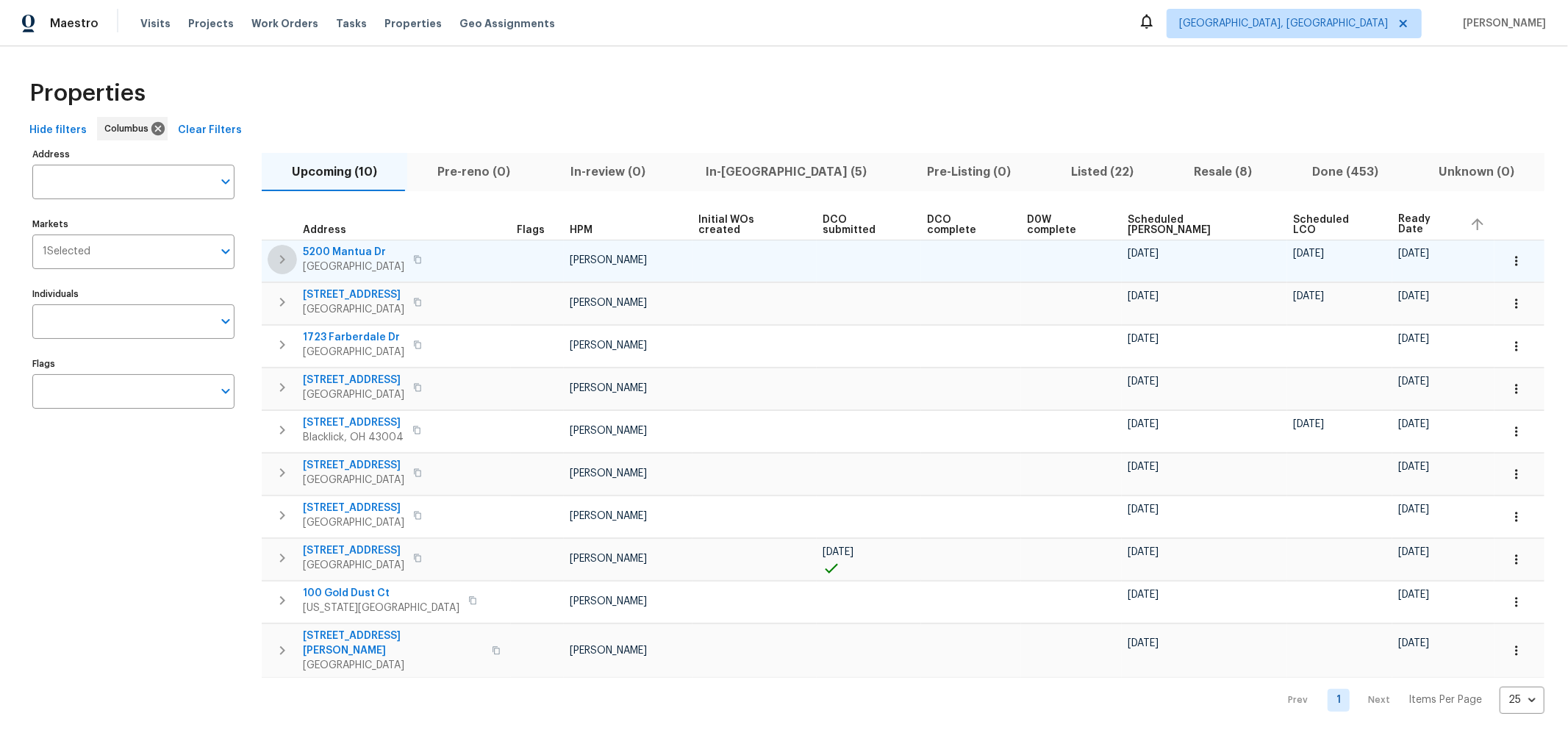
click at [281, 255] on icon "button" at bounding box center [282, 260] width 5 height 9
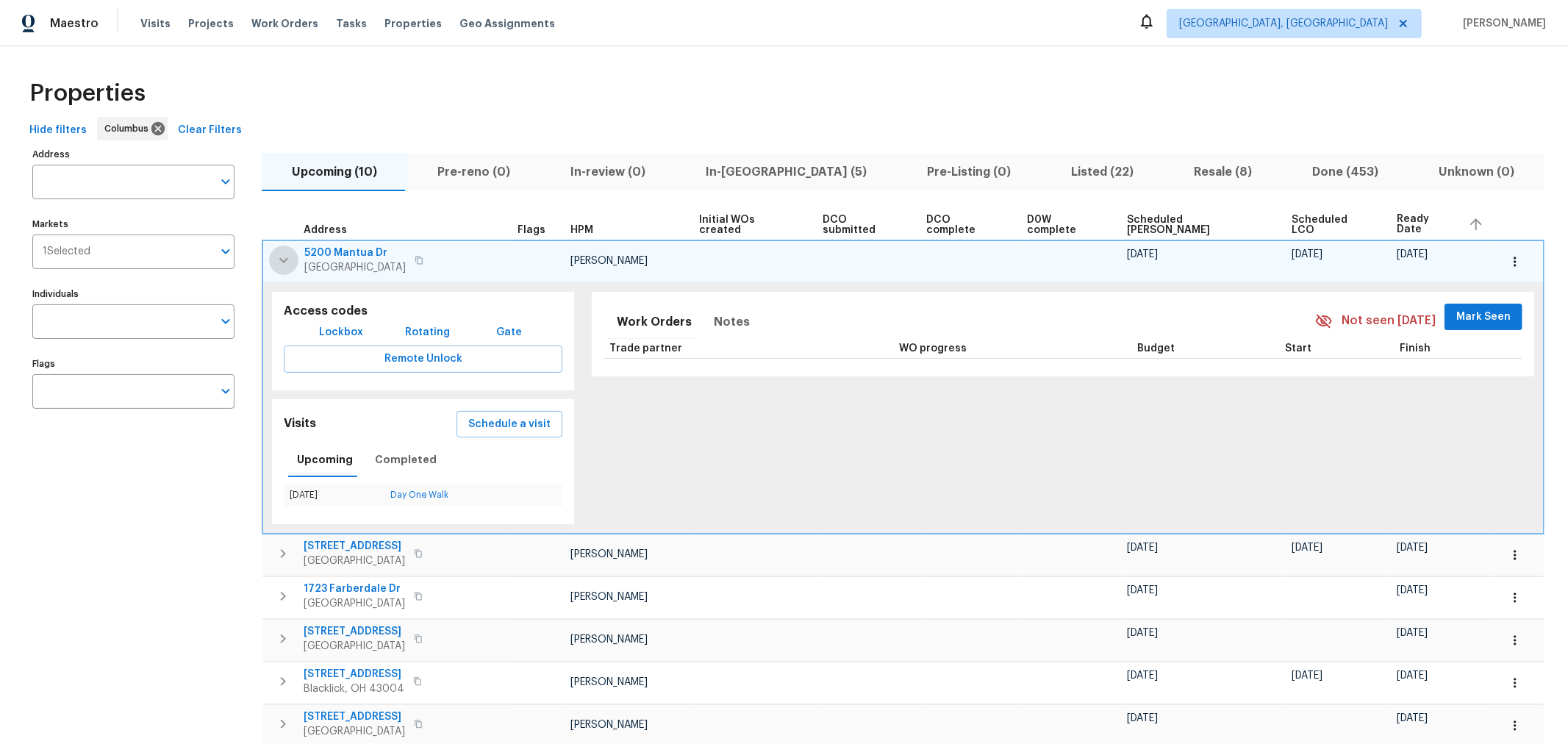
click at [281, 255] on icon "button" at bounding box center [283, 260] width 17 height 17
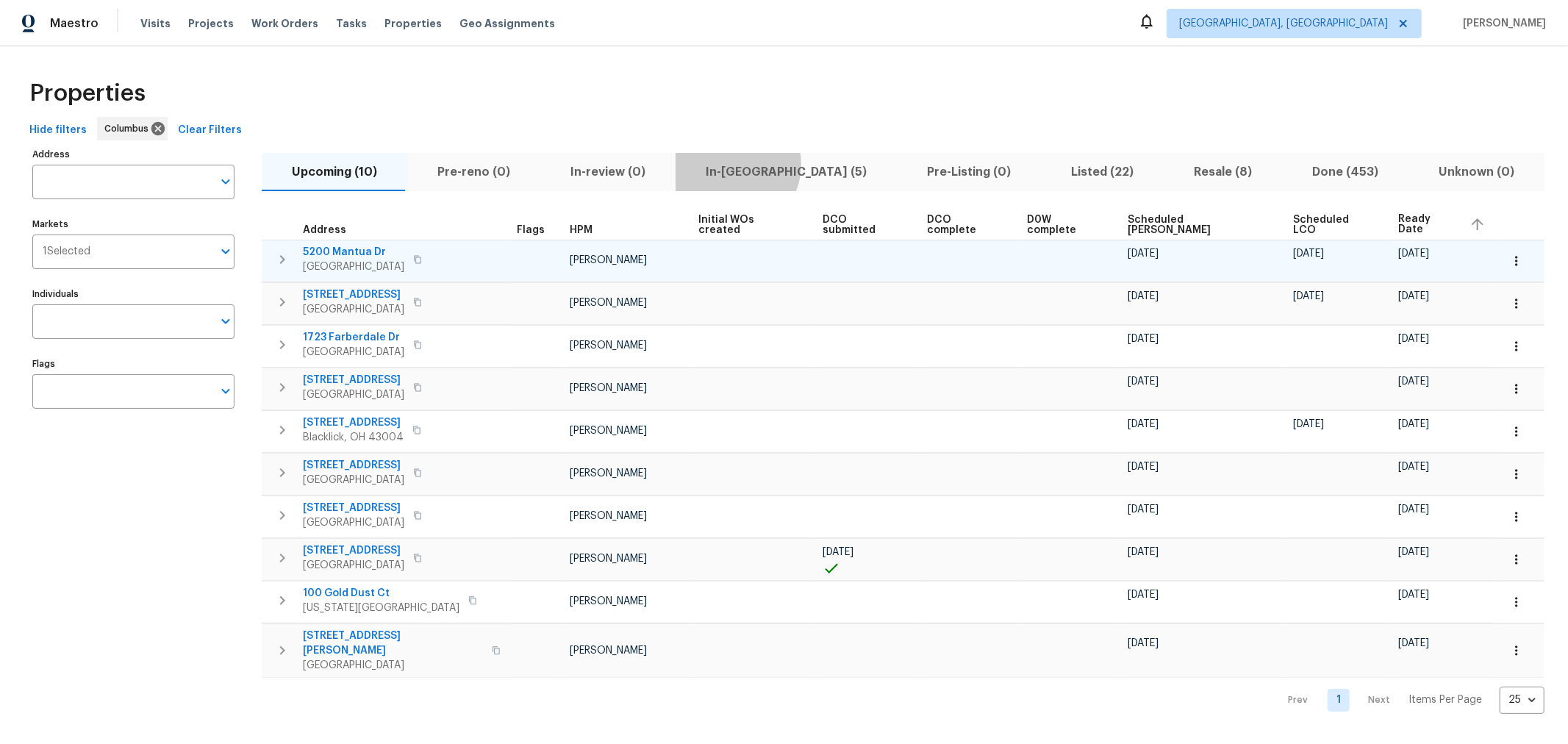
click at [722, 164] on span "In-reno (5)" at bounding box center [786, 172] width 204 height 21
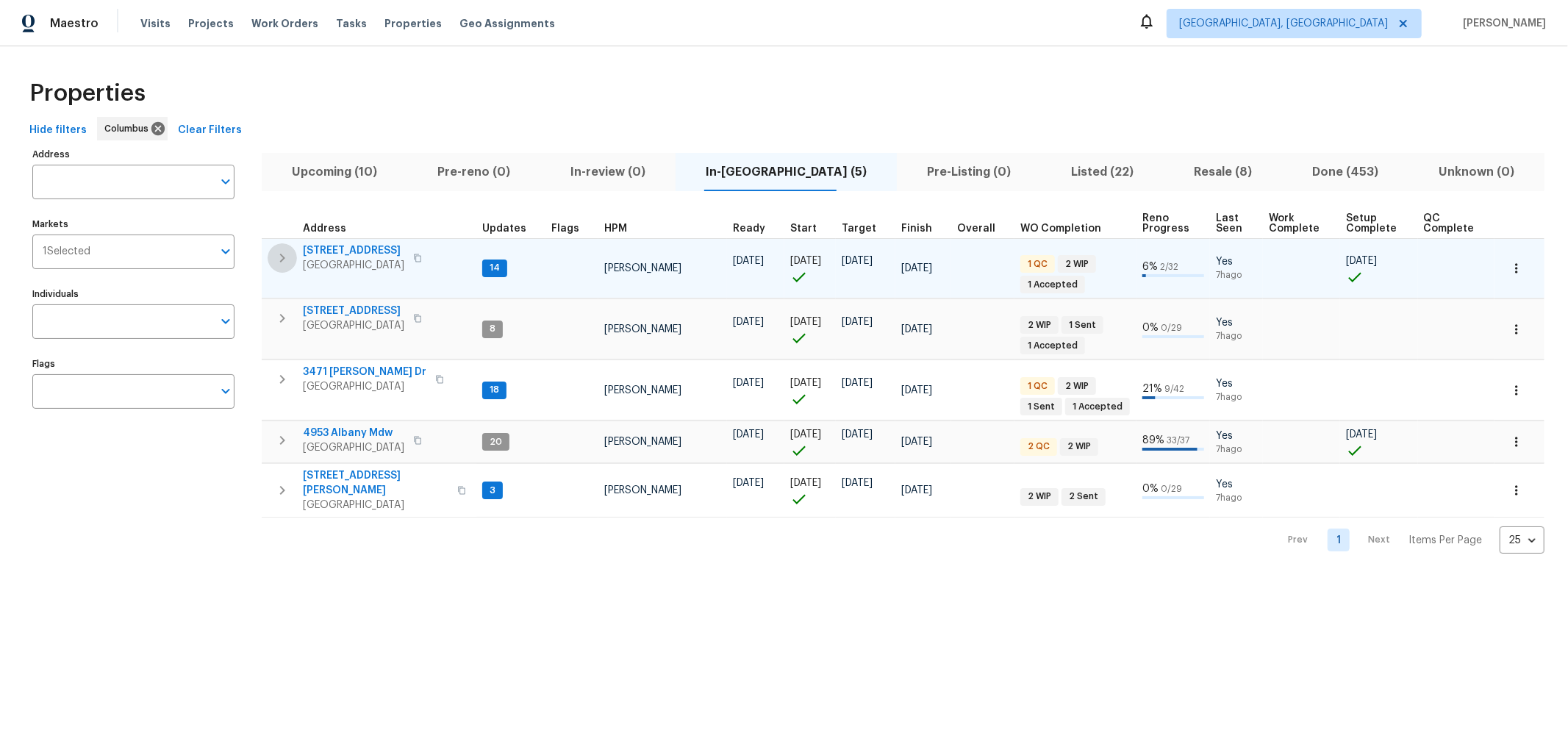
click at [287, 254] on icon "button" at bounding box center [281, 258] width 17 height 17
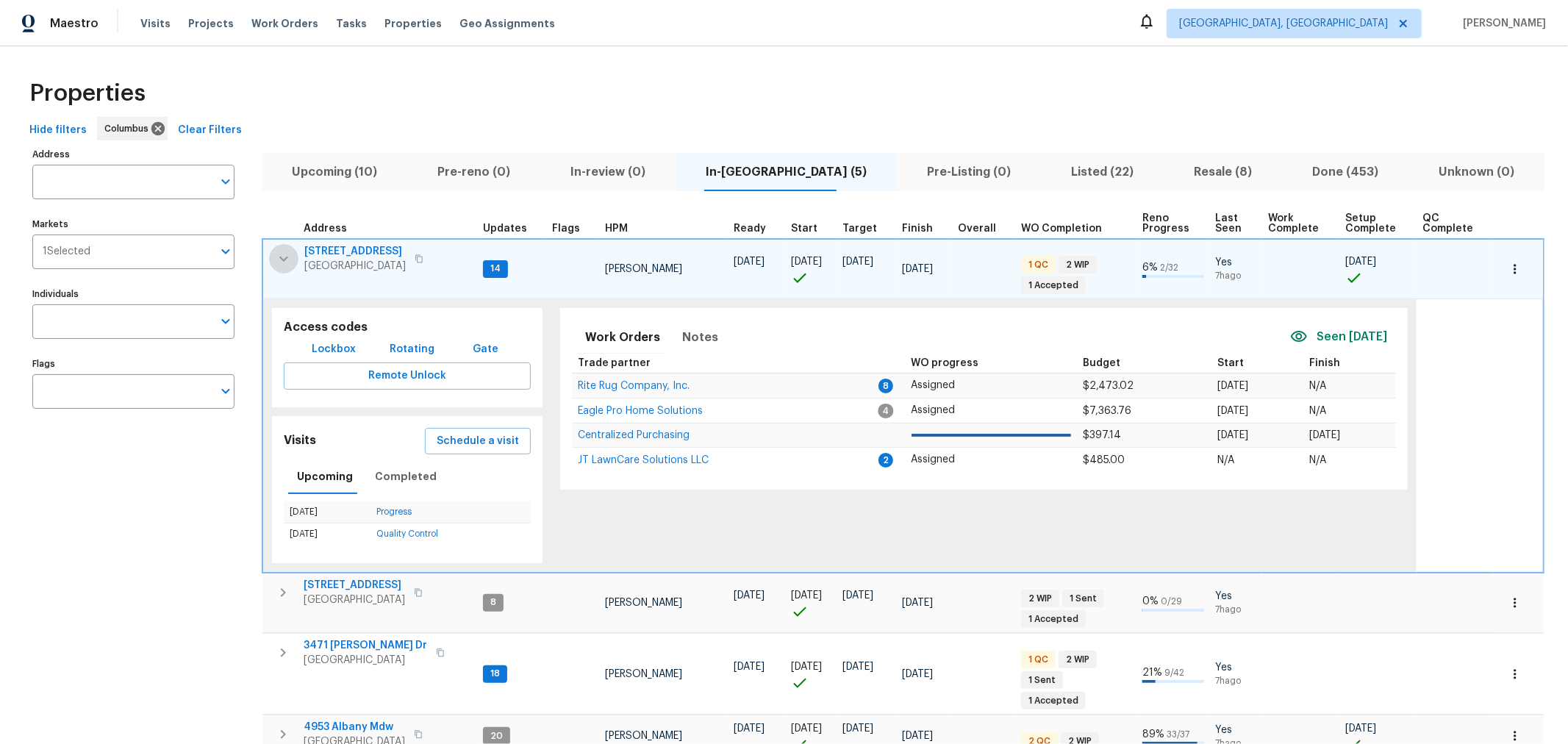
click at [283, 257] on icon "button" at bounding box center [283, 258] width 17 height 17
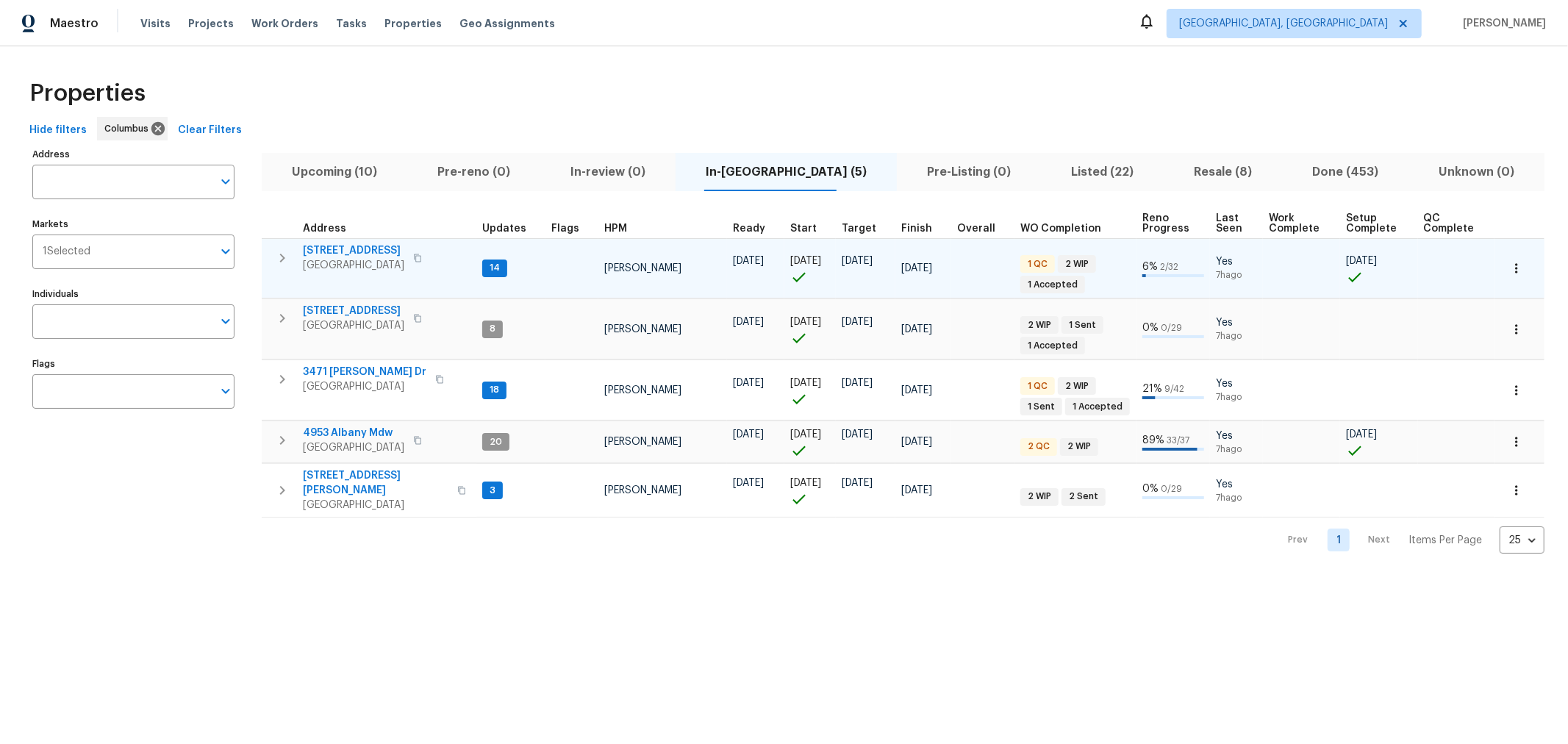
click at [268, 243] on button "button" at bounding box center [282, 258] width 29 height 29
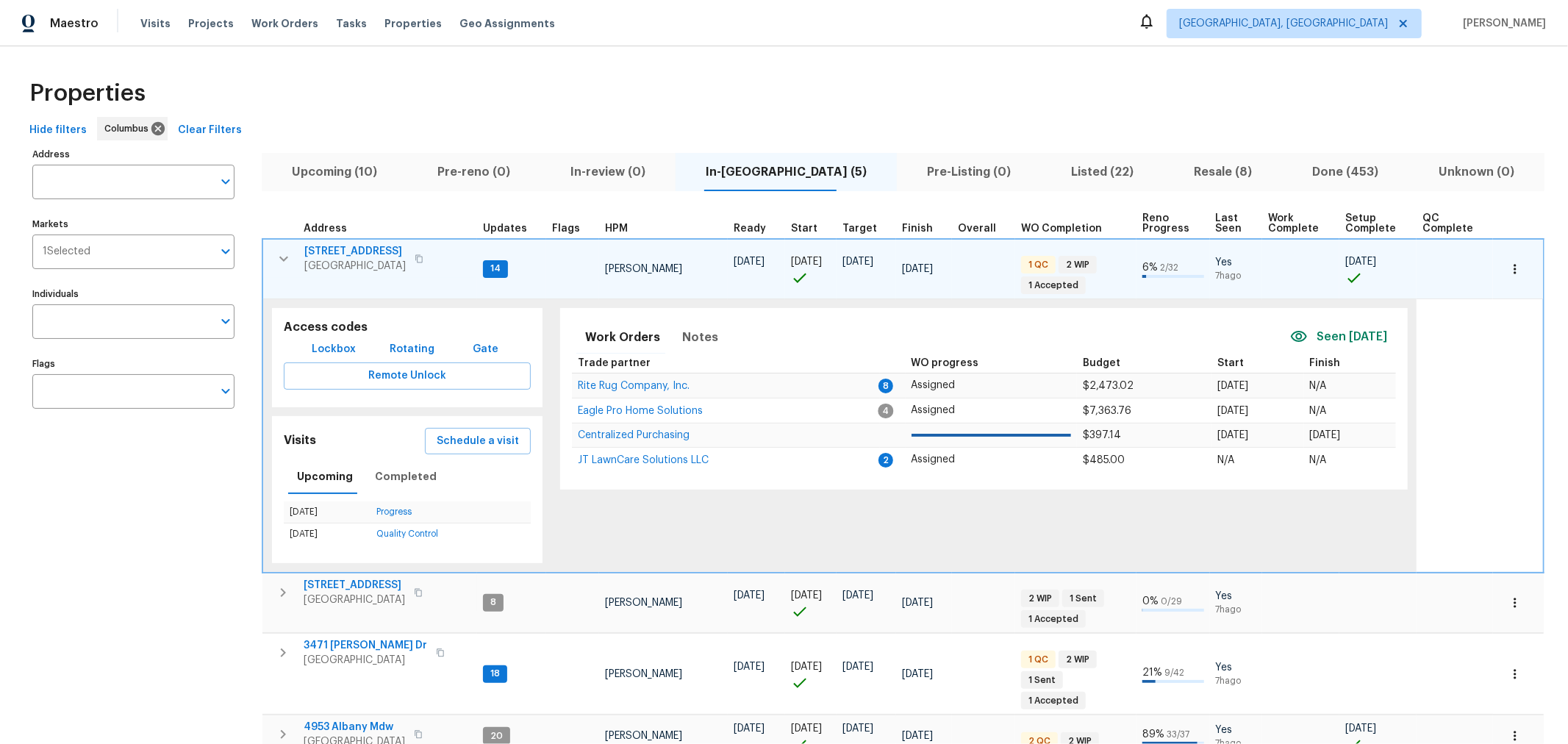
drag, startPoint x: 1556, startPoint y: 509, endPoint x: 840, endPoint y: 97, distance: 826.1
click at [840, 97] on div "Properties" at bounding box center [784, 92] width 1520 height 47
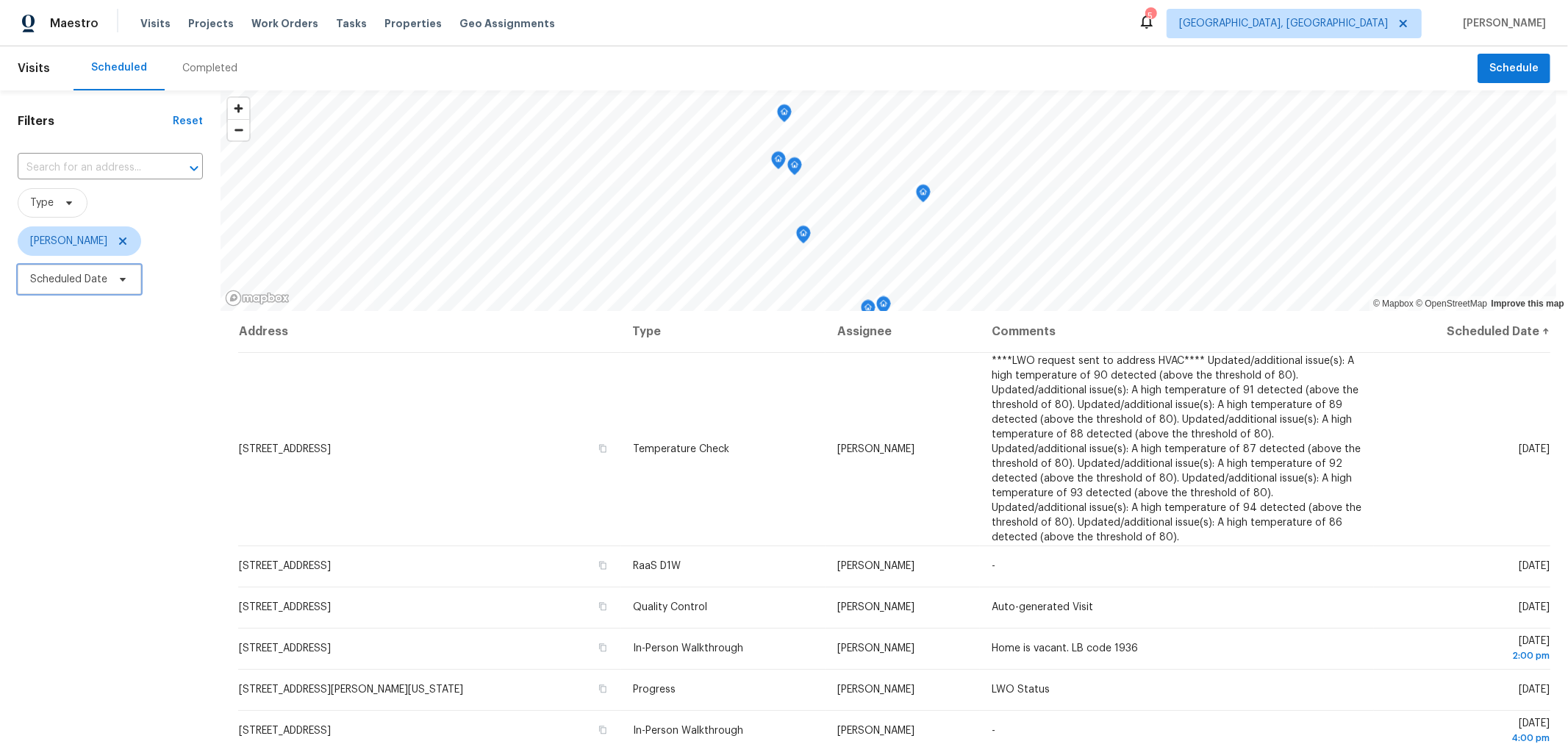
click at [89, 282] on span "Scheduled Date" at bounding box center [69, 280] width 77 height 15
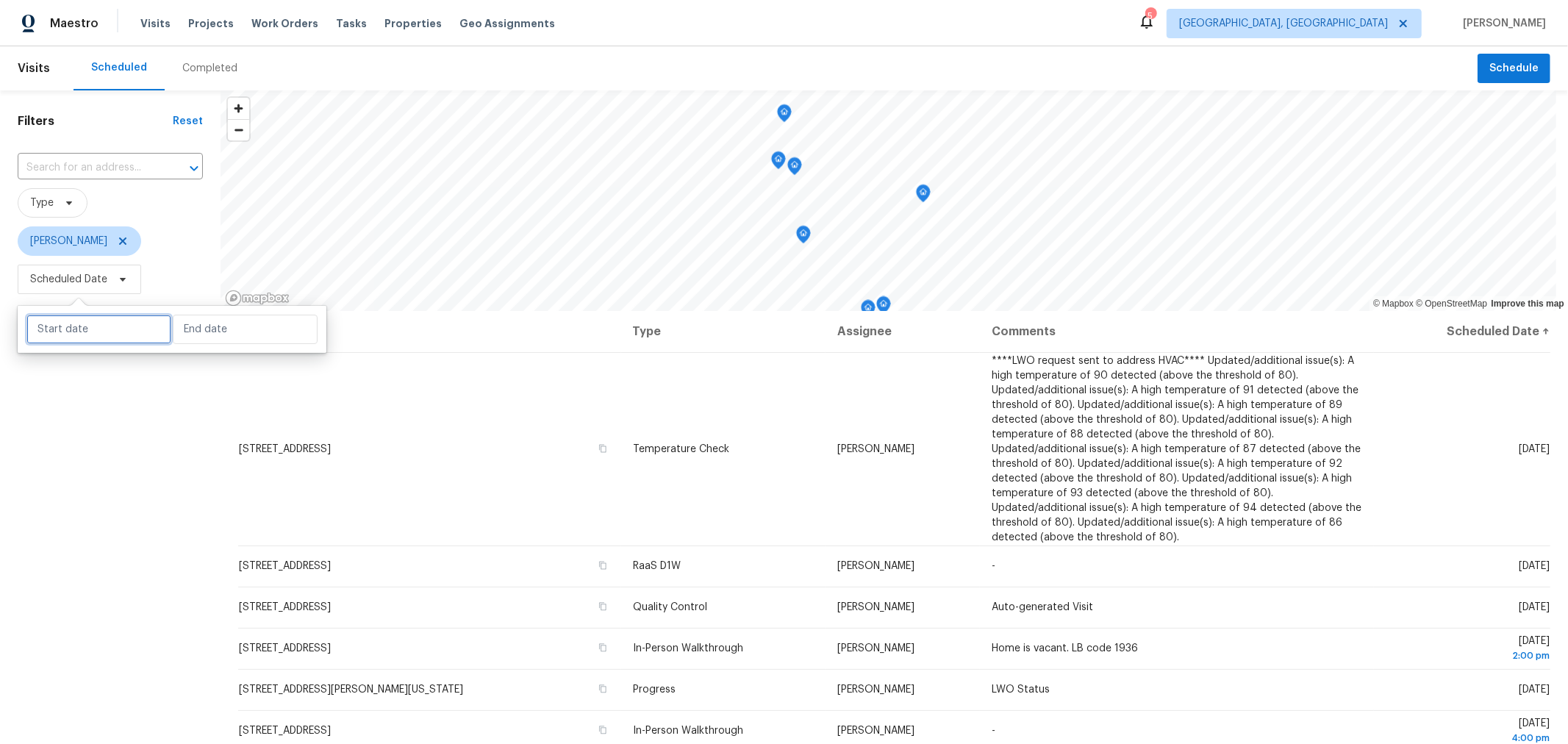
click at [91, 324] on input "text" at bounding box center [99, 329] width 144 height 29
select select "7"
select select "2025"
select select "8"
select select "2025"
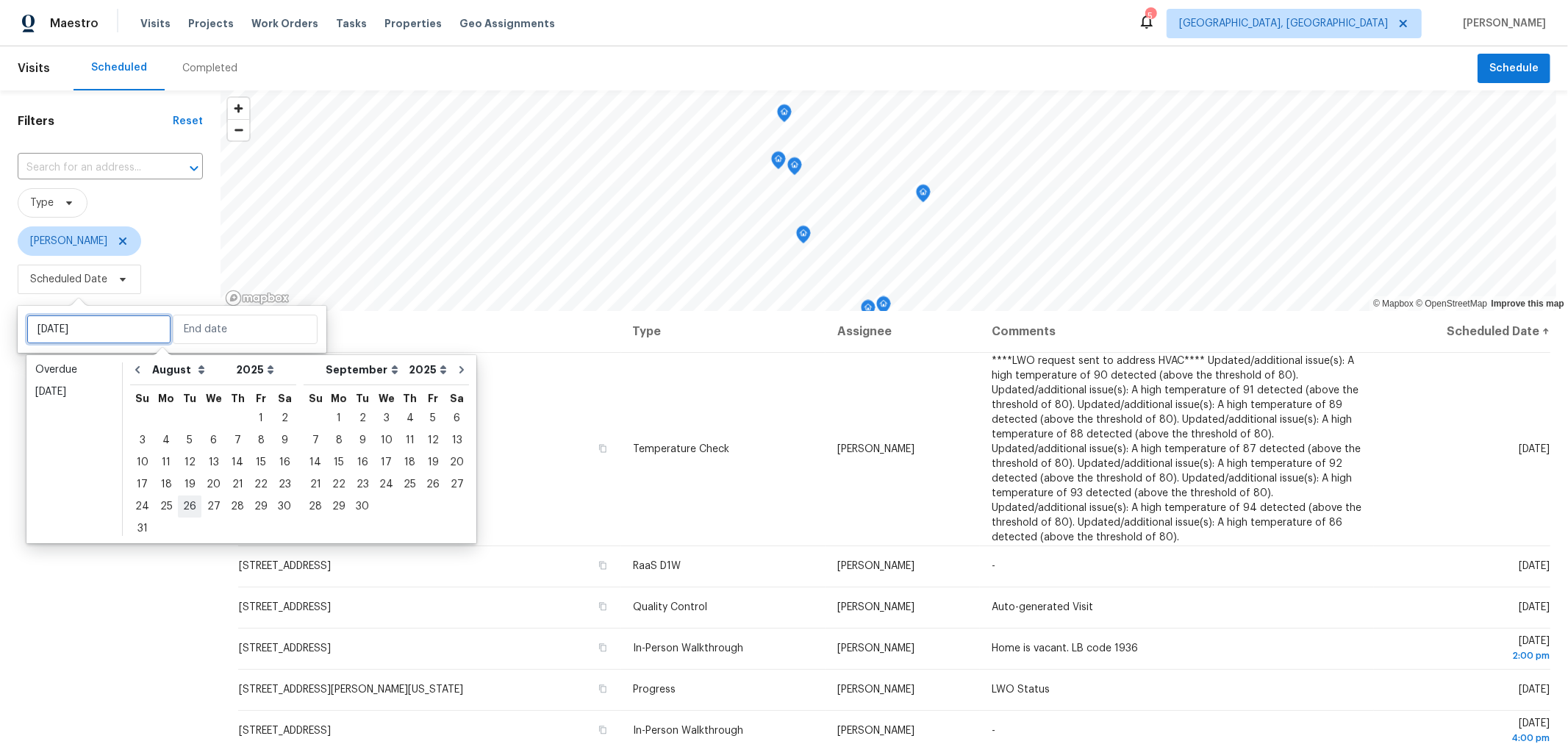
type input "Tue, Aug 26"
click at [211, 486] on div "20" at bounding box center [213, 484] width 25 height 21
type input "Wed, Aug 20"
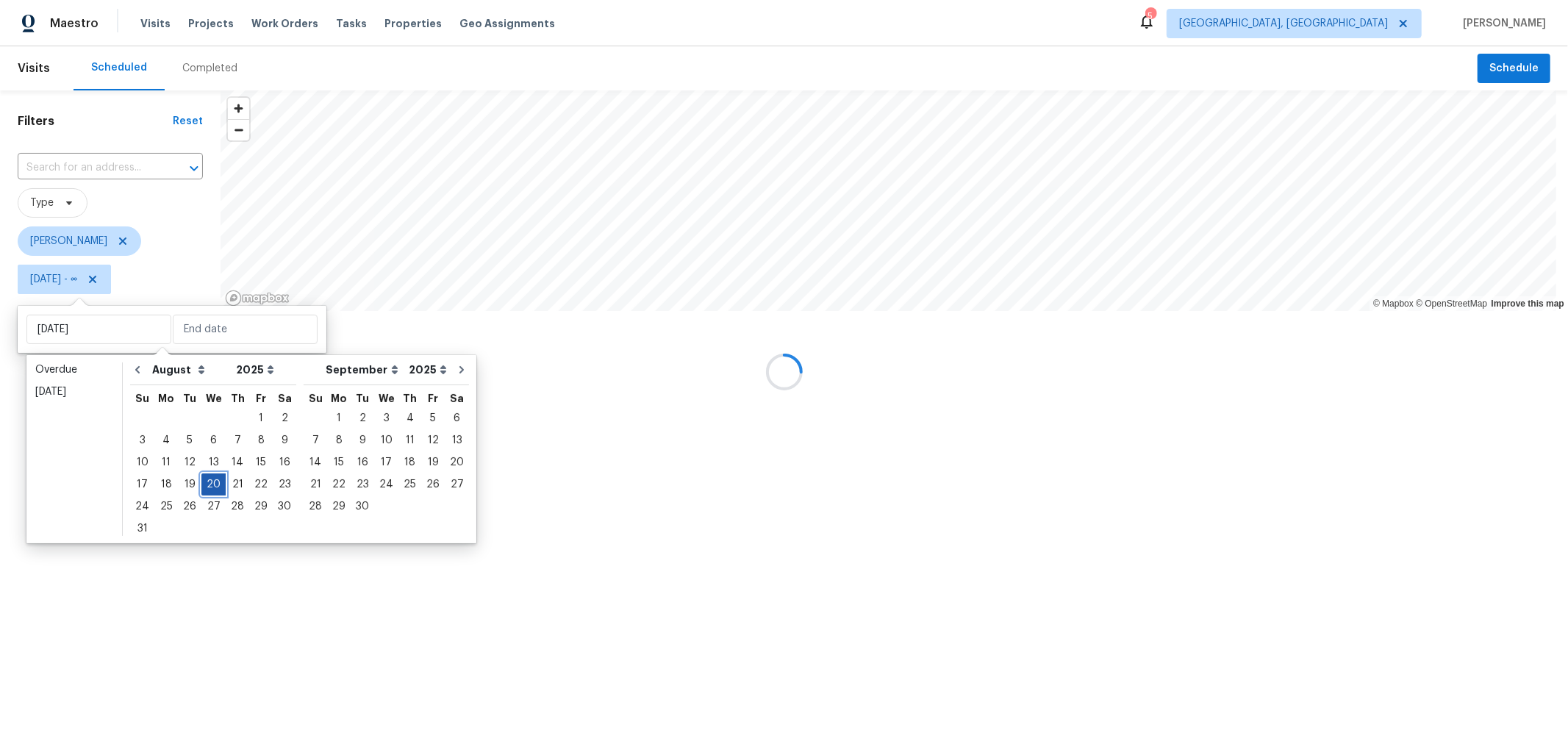
click at [211, 486] on div "20" at bounding box center [213, 484] width 25 height 21
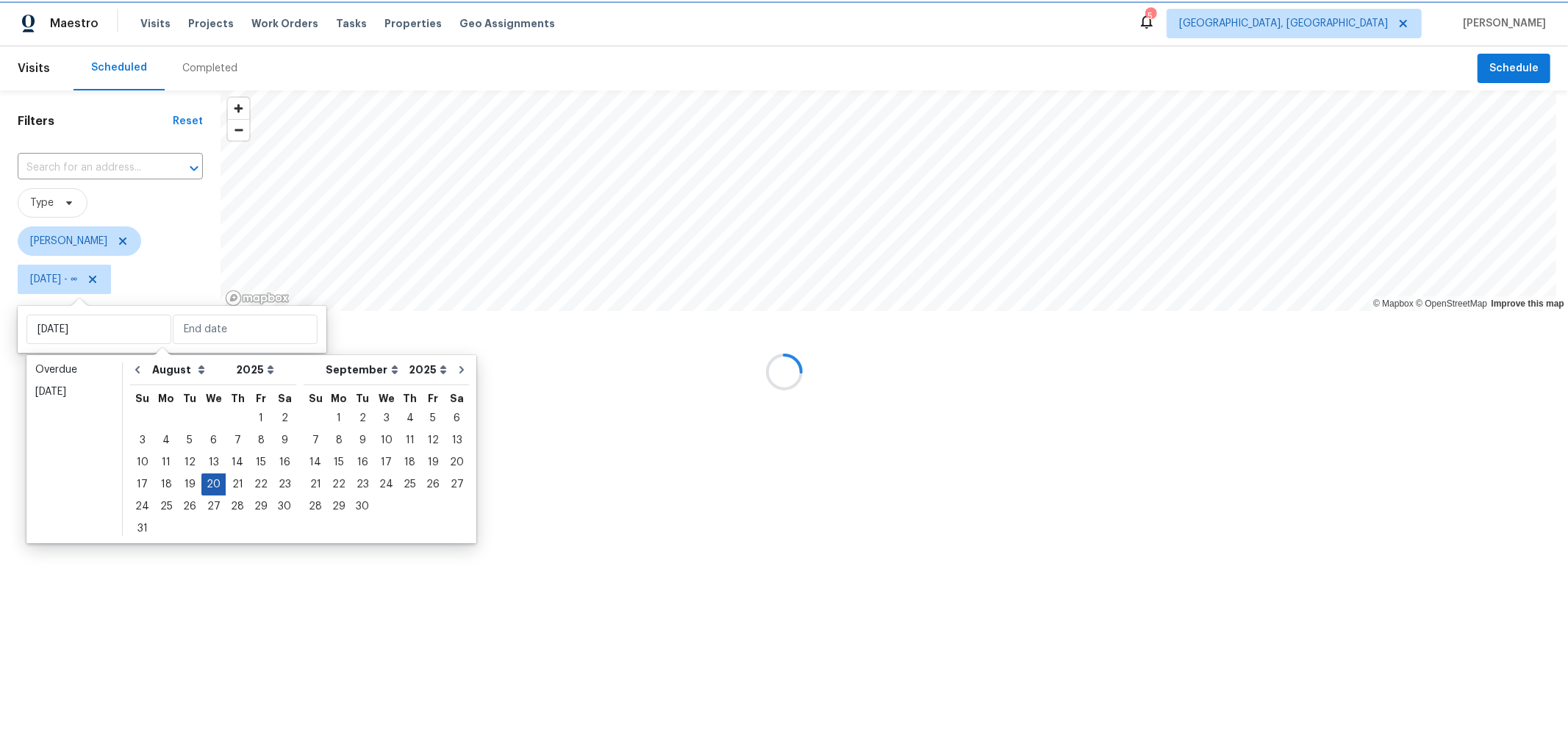
type input "Wed, Aug 20"
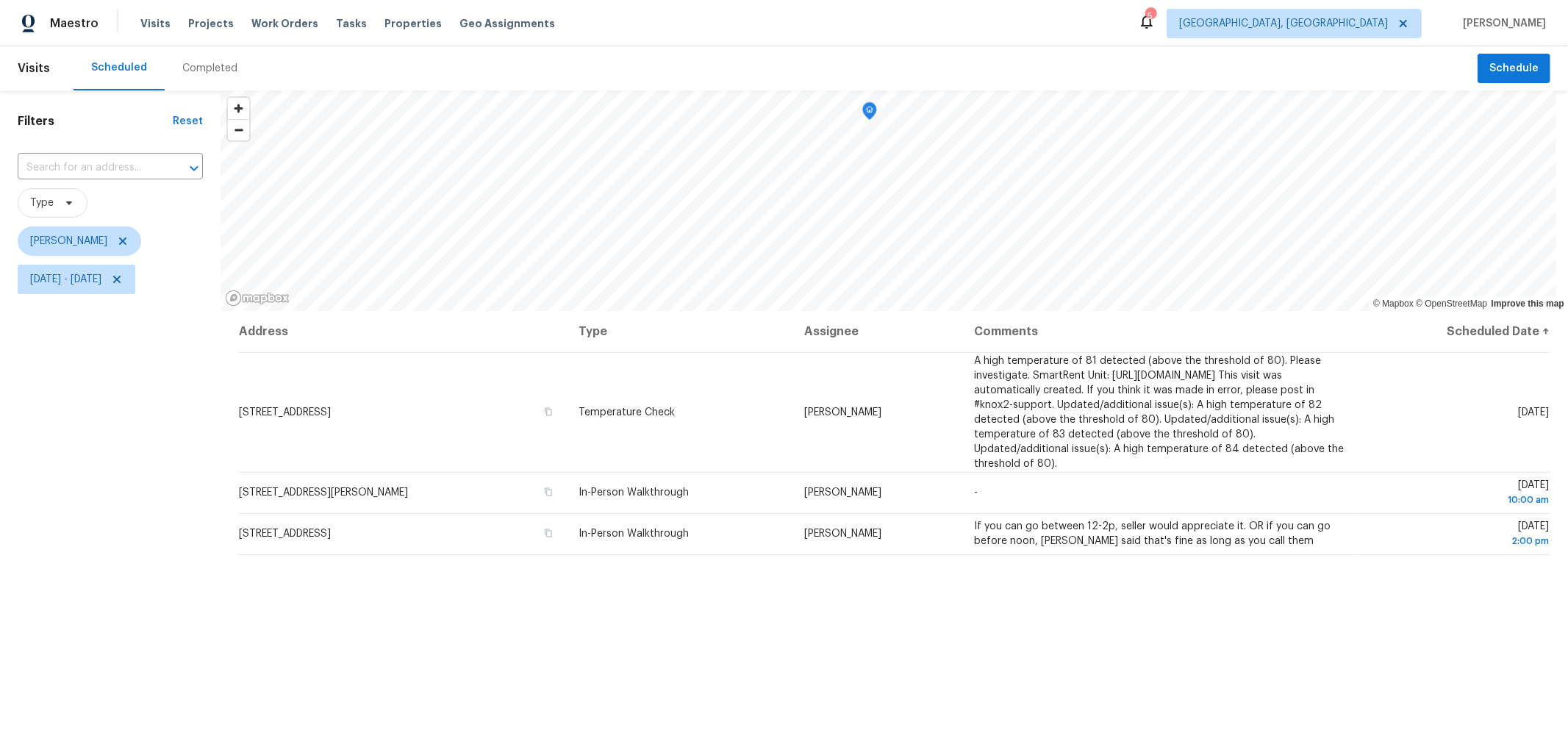
click at [119, 564] on div "Filters Reset ​ Type Keith Hollingsworth Wed, Aug 20 - Wed, Aug 20" at bounding box center [110, 498] width 220 height 816
click at [101, 287] on span "Wed, Aug 20 - Wed, Aug 20" at bounding box center [66, 280] width 71 height 15
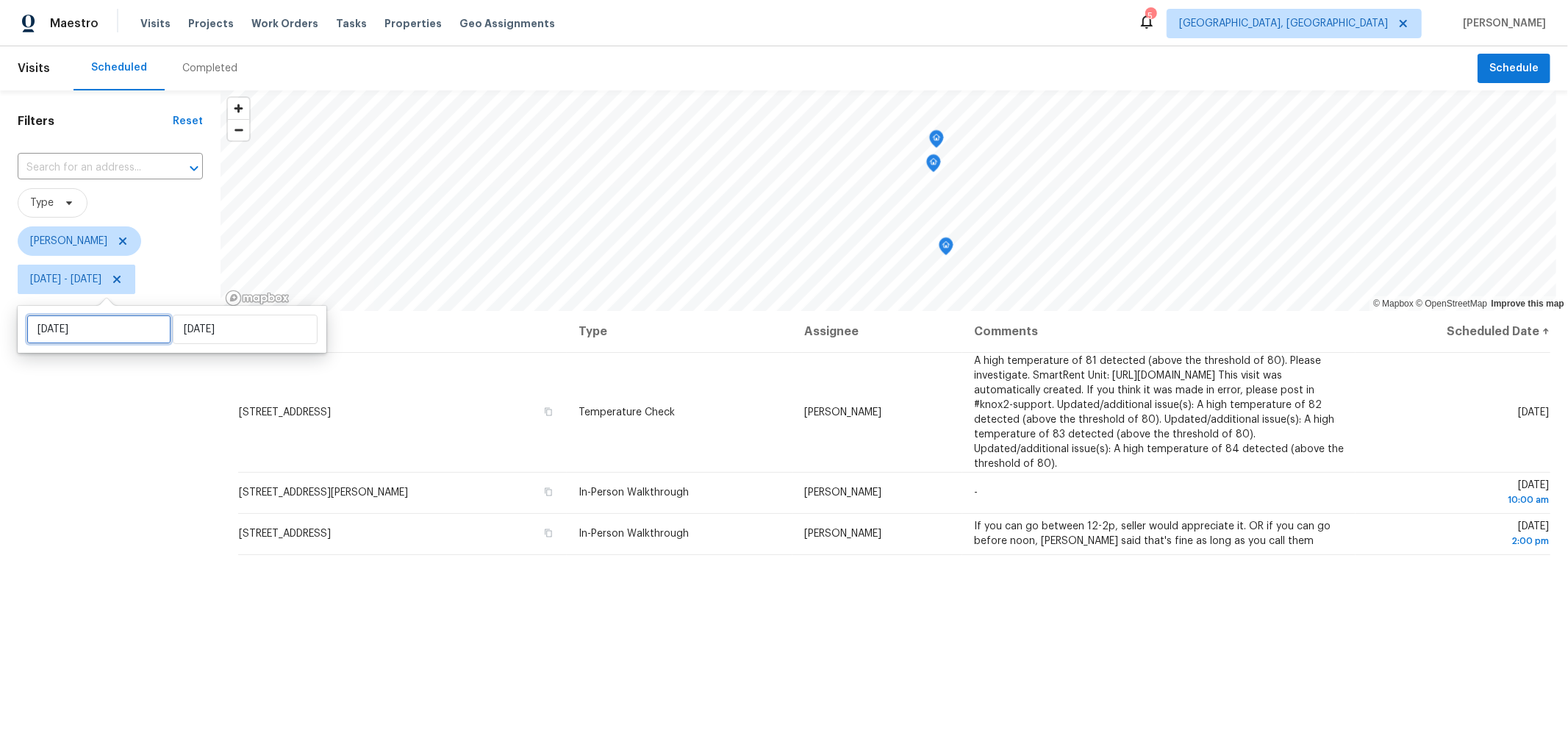
select select "7"
select select "2025"
select select "8"
select select "2025"
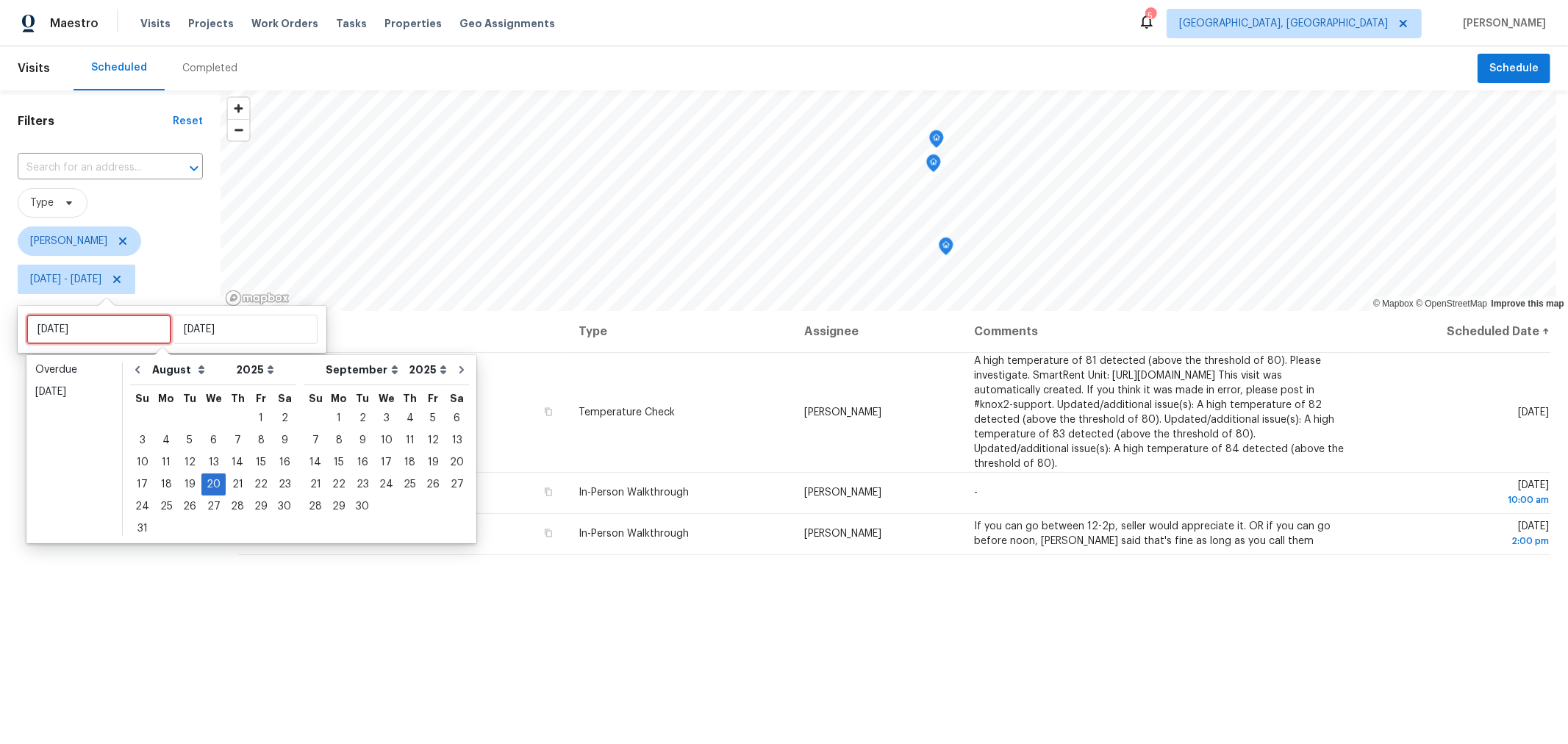
click at [123, 324] on input "[DATE]" at bounding box center [99, 329] width 144 height 29
type input "Wed, Aug 13"
type input "[DATE]"
click at [182, 478] on div "19" at bounding box center [190, 484] width 24 height 21
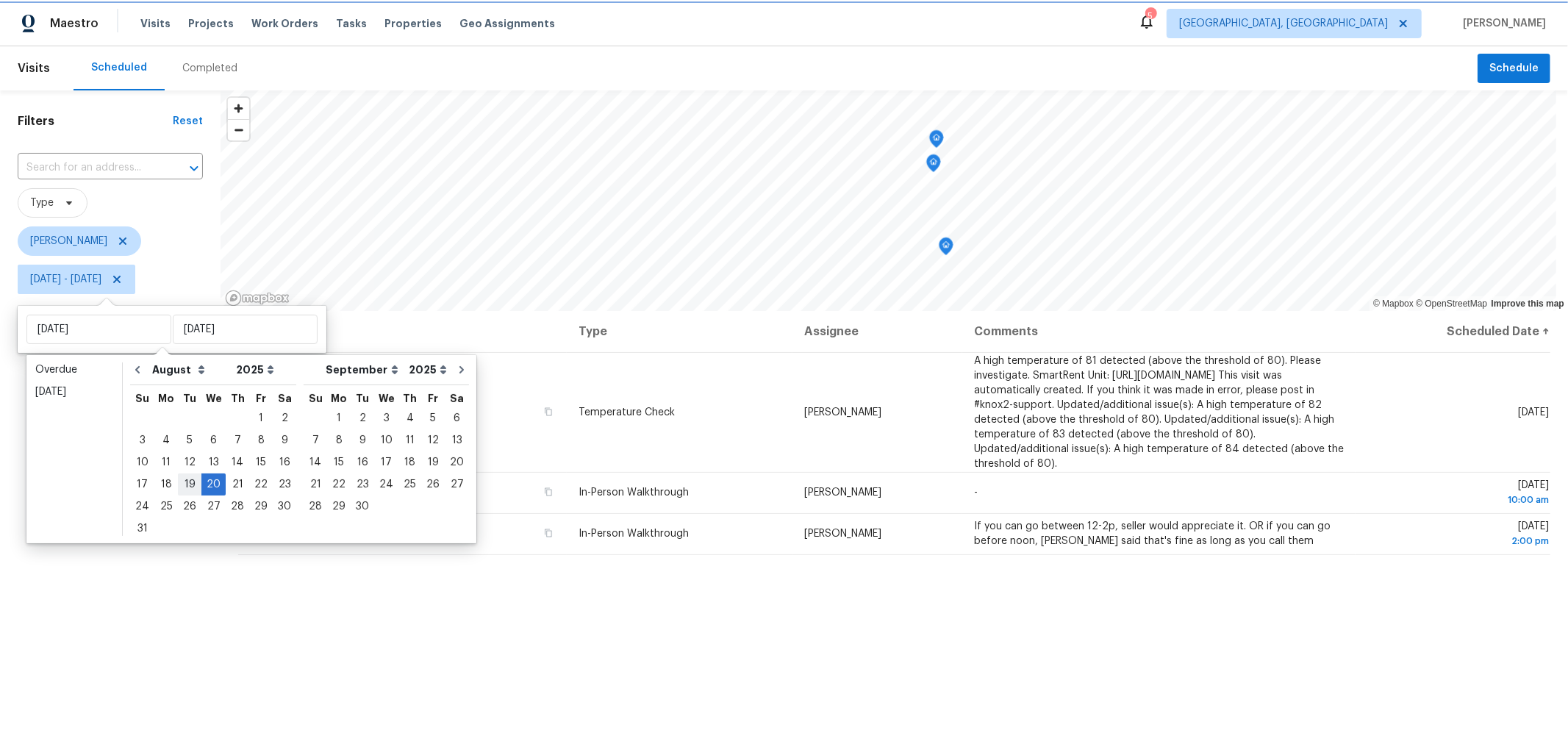
type input "[DATE]"
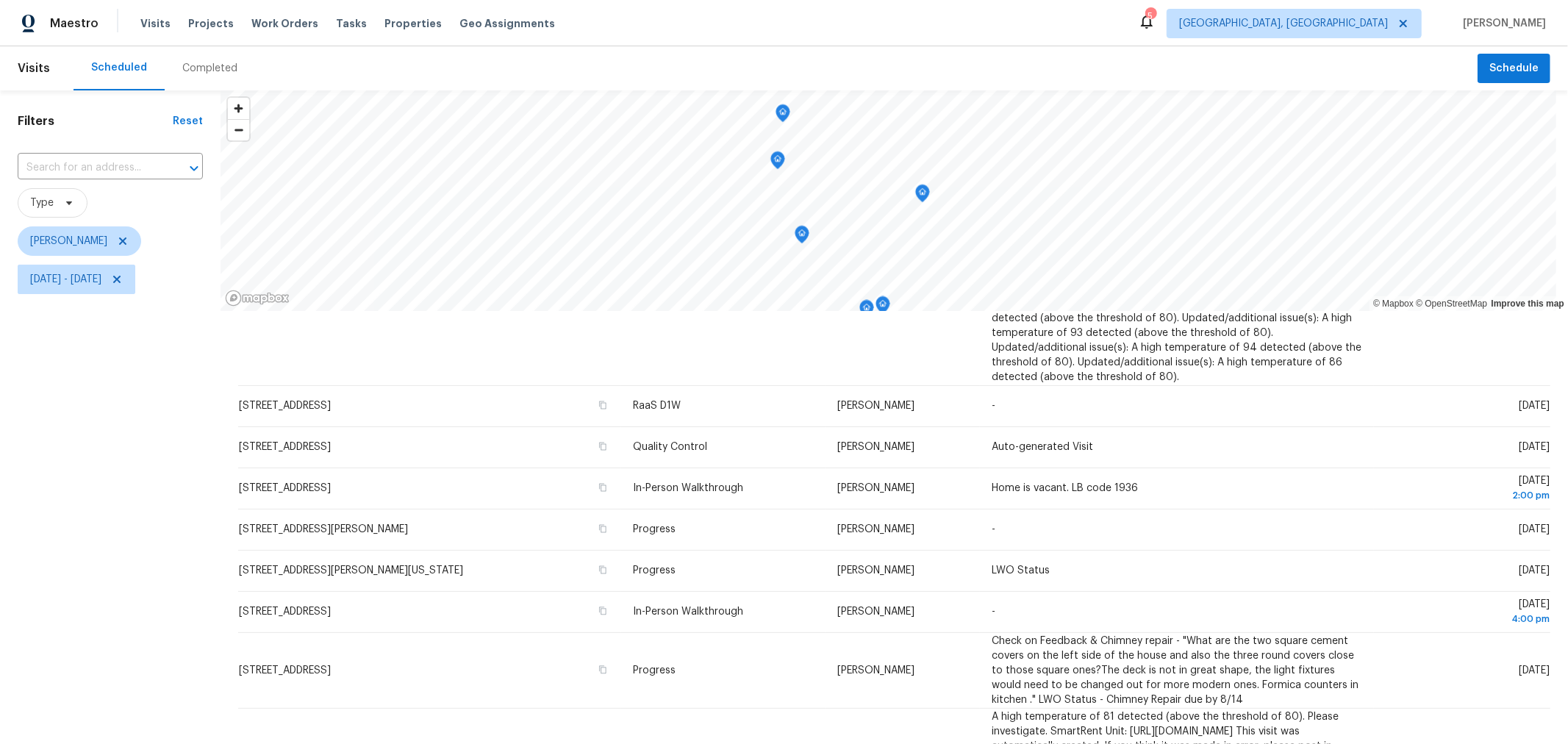
scroll to position [163, 0]
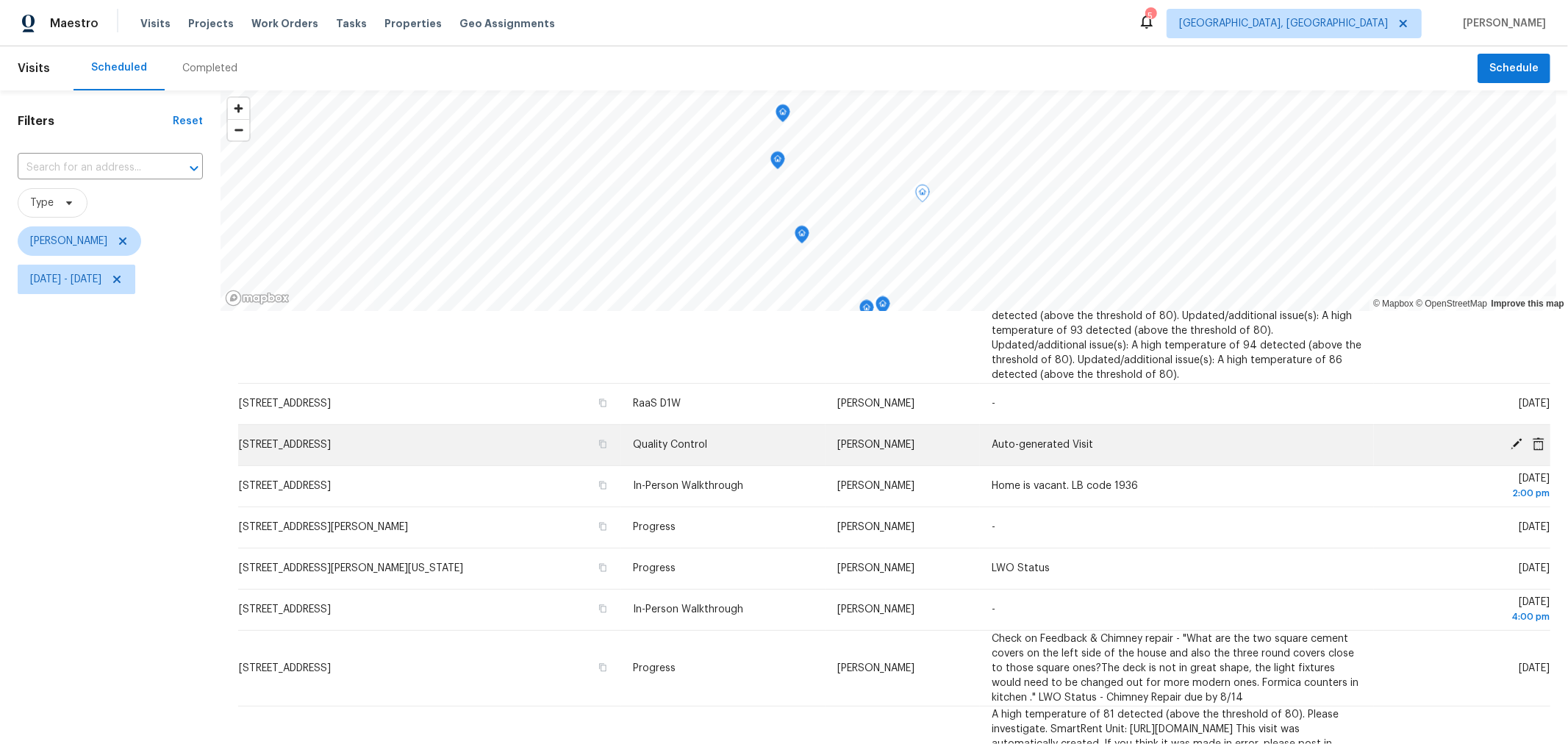
click at [1510, 439] on icon at bounding box center [1516, 444] width 13 height 13
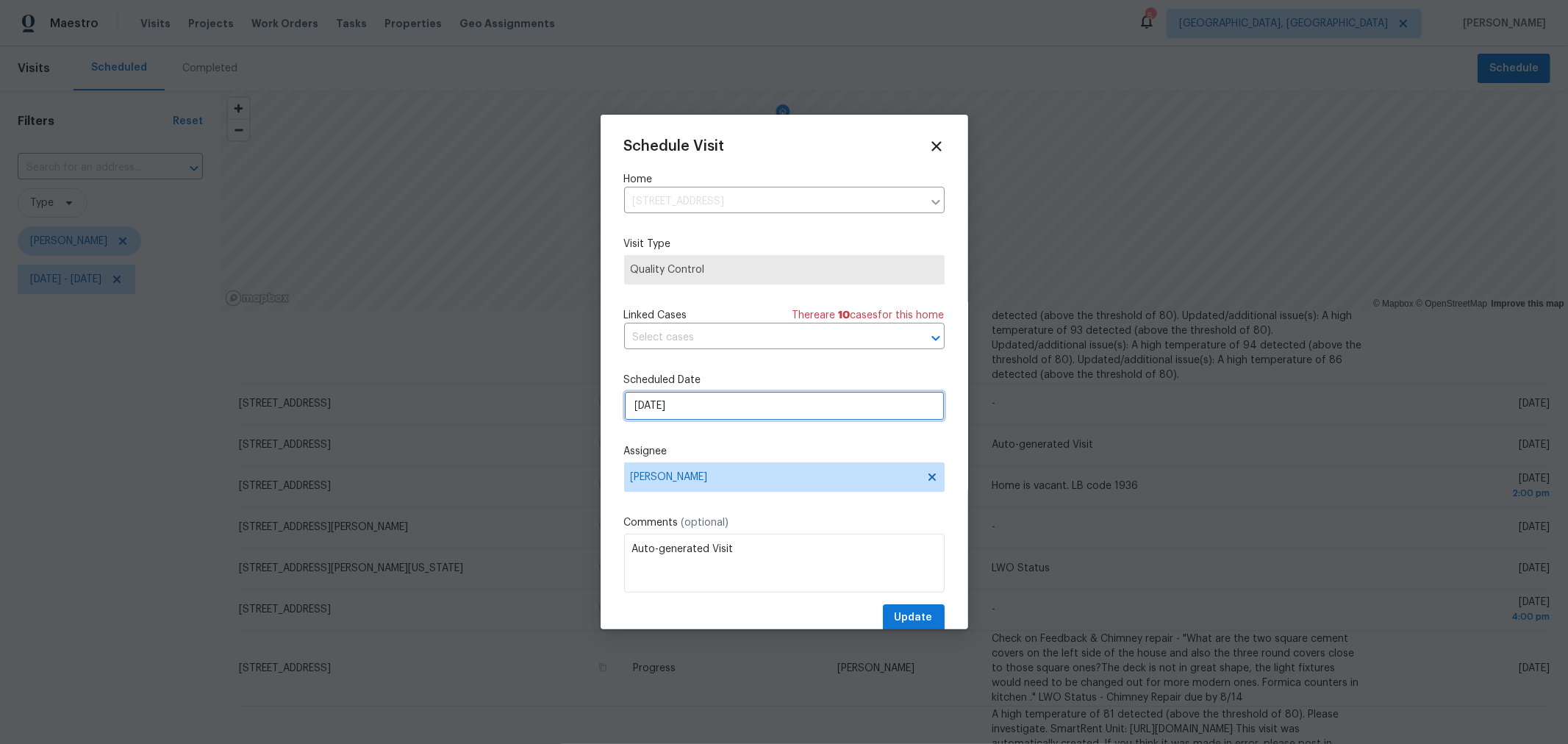
click at [708, 398] on input "8/19/2025" at bounding box center [784, 406] width 321 height 29
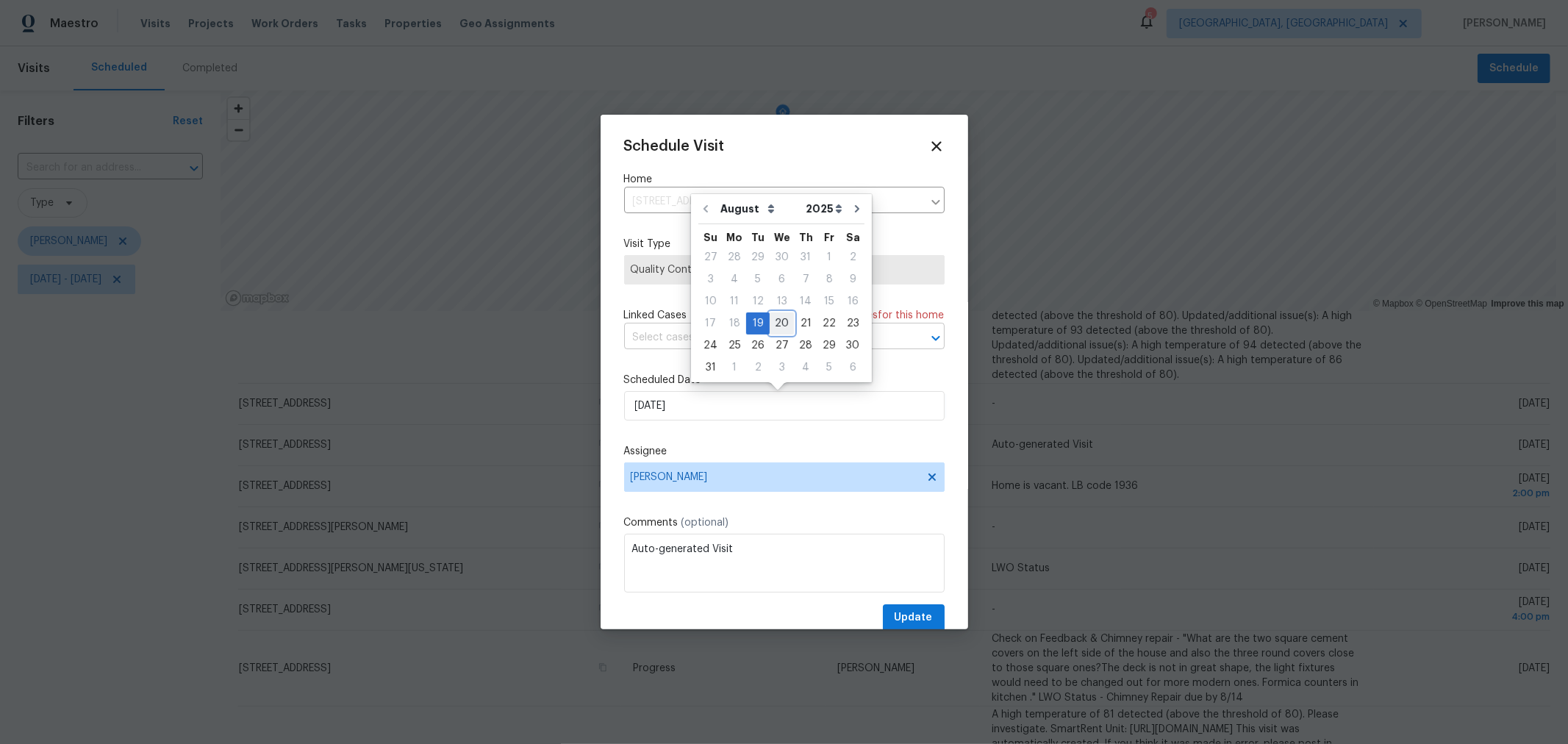
drag, startPoint x: 785, startPoint y: 327, endPoint x: 781, endPoint y: 336, distance: 9.8
click at [781, 329] on div "20" at bounding box center [781, 324] width 25 height 21
type input "8/20/2025"
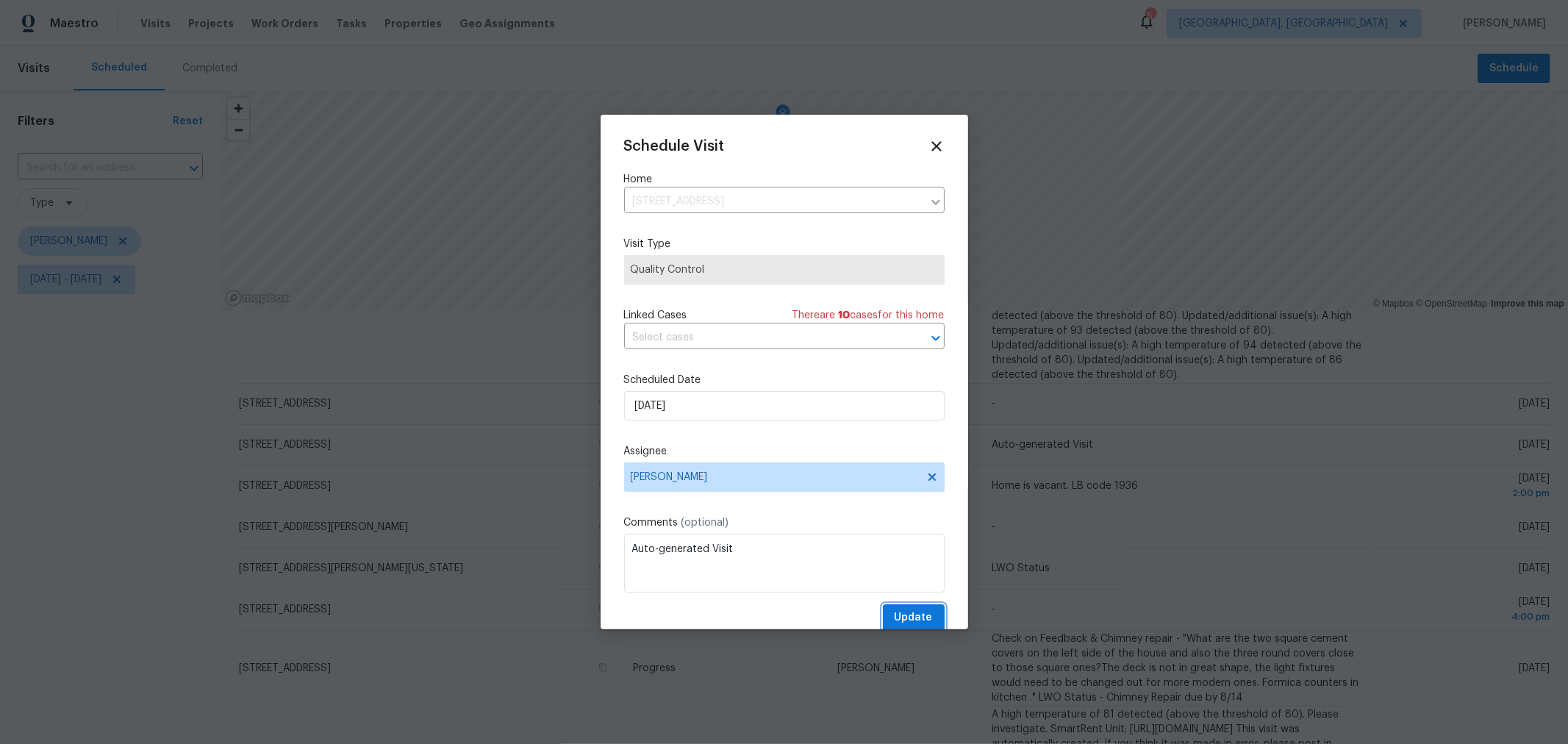
click at [900, 618] on span "Update" at bounding box center [914, 618] width 38 height 18
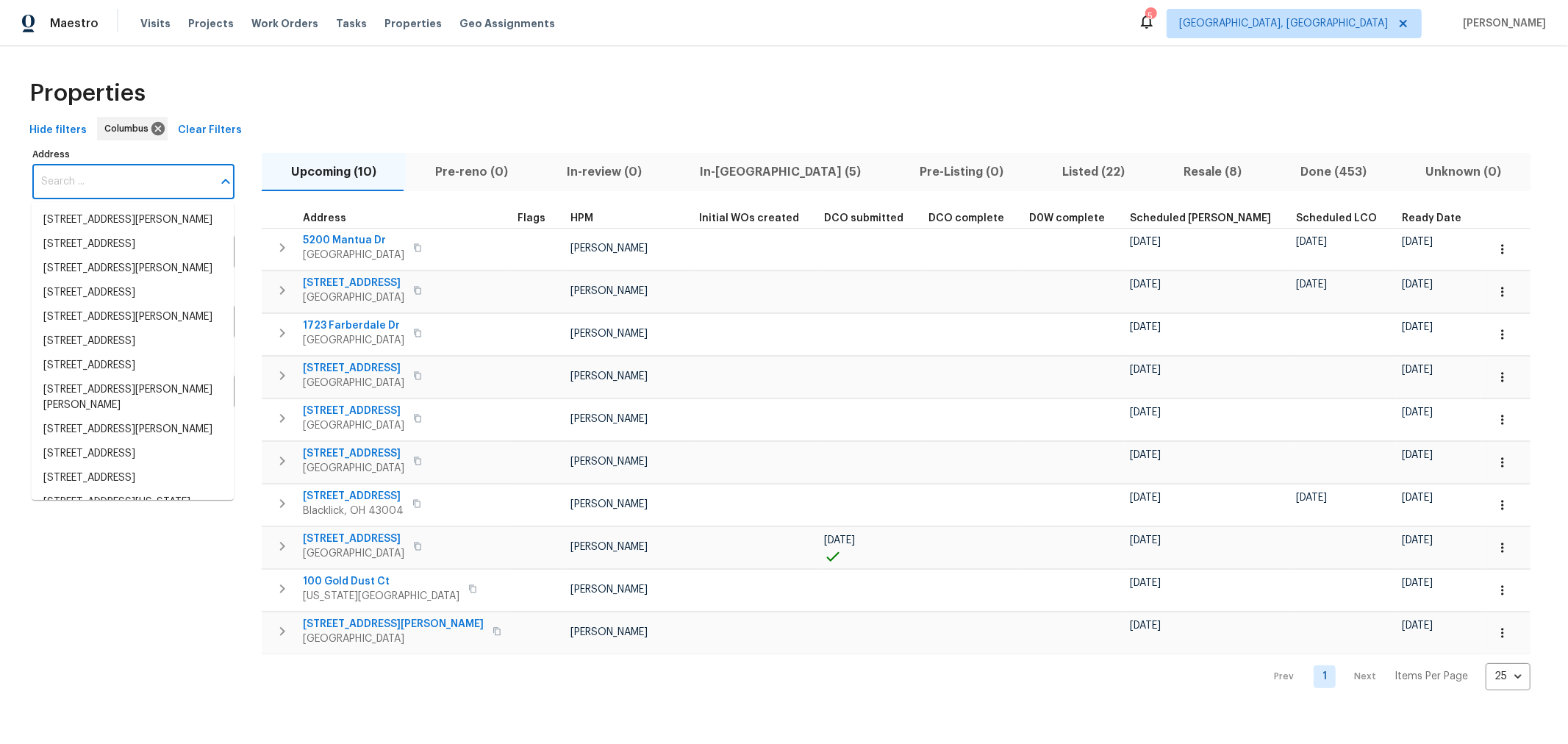
click at [114, 186] on input "Address" at bounding box center [122, 182] width 180 height 35
click at [697, 176] on span "In-[GEOGRAPHIC_DATA] (5)" at bounding box center [780, 172] width 202 height 21
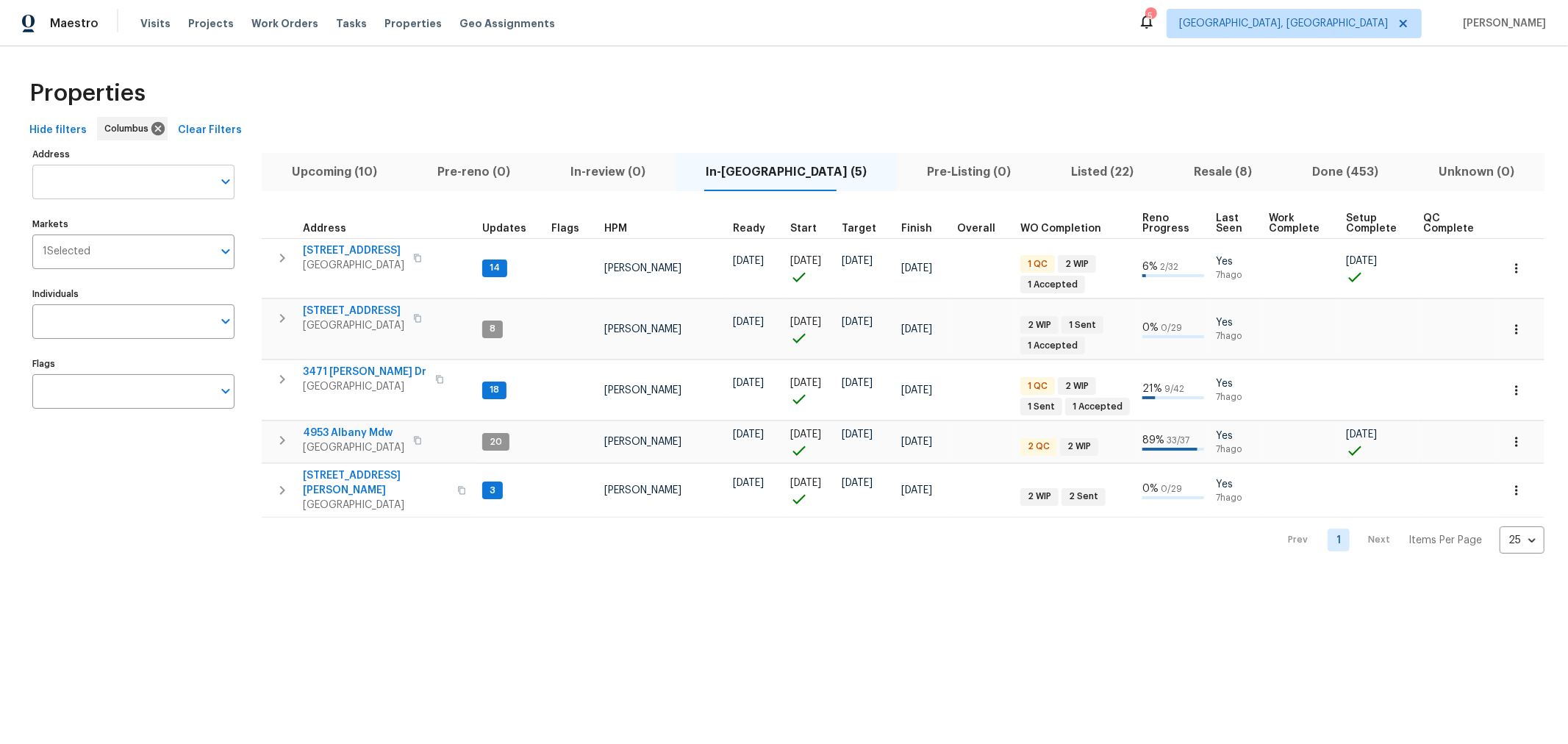
click at [175, 180] on input "Address" at bounding box center [122, 182] width 180 height 35
type input "695"
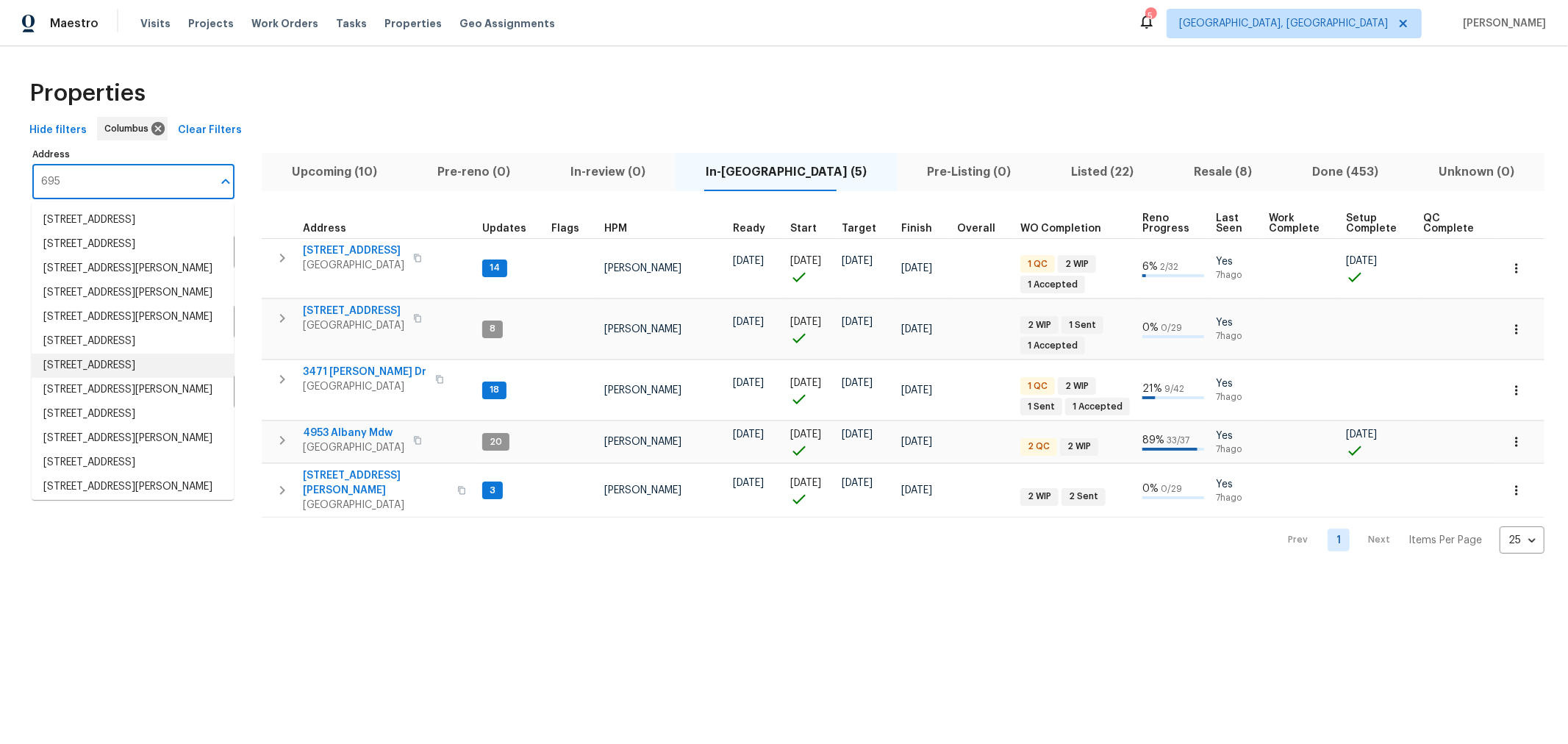
click at [156, 377] on li "[STREET_ADDRESS]" at bounding box center [132, 366] width 202 height 25
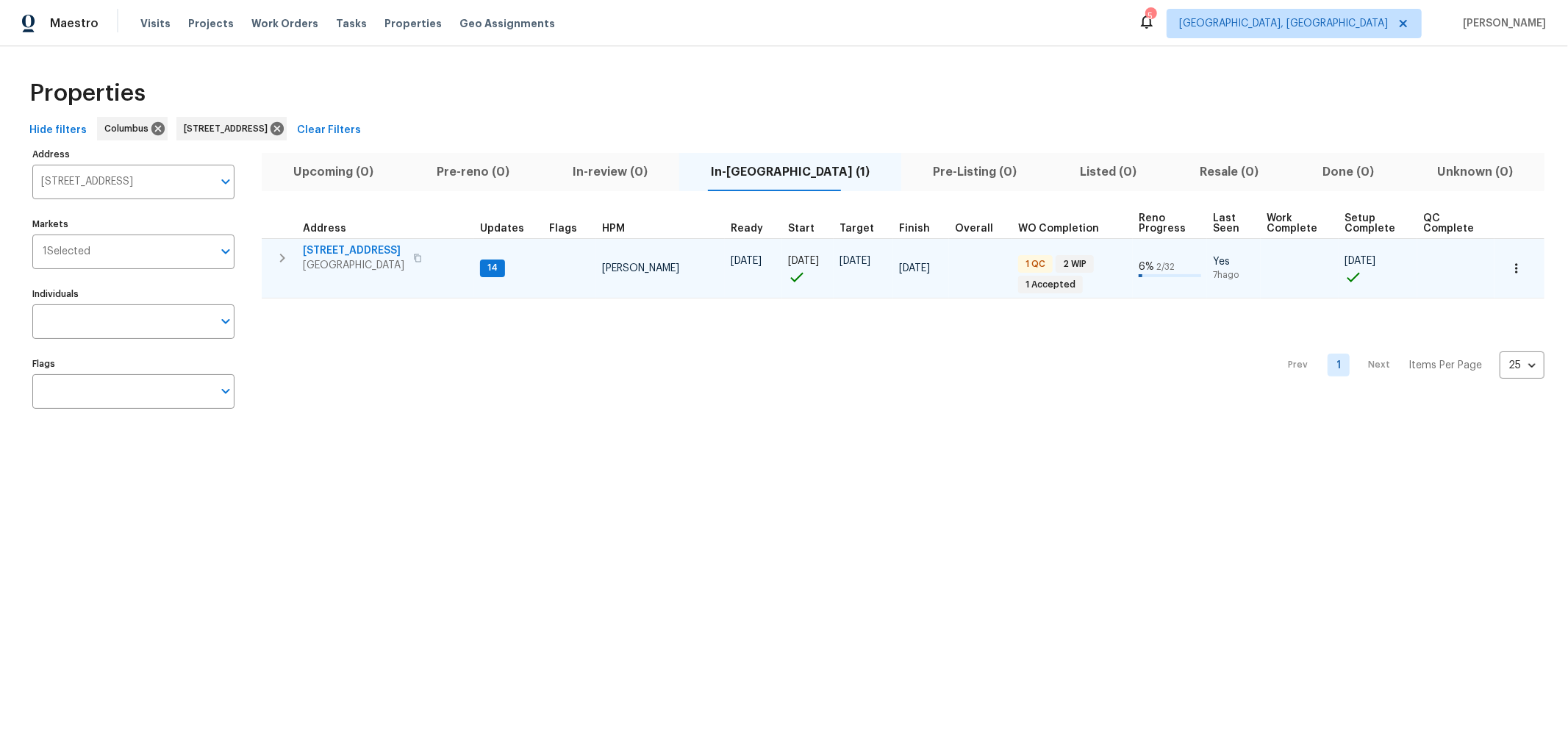
click at [390, 247] on span "[STREET_ADDRESS]" at bounding box center [353, 250] width 101 height 15
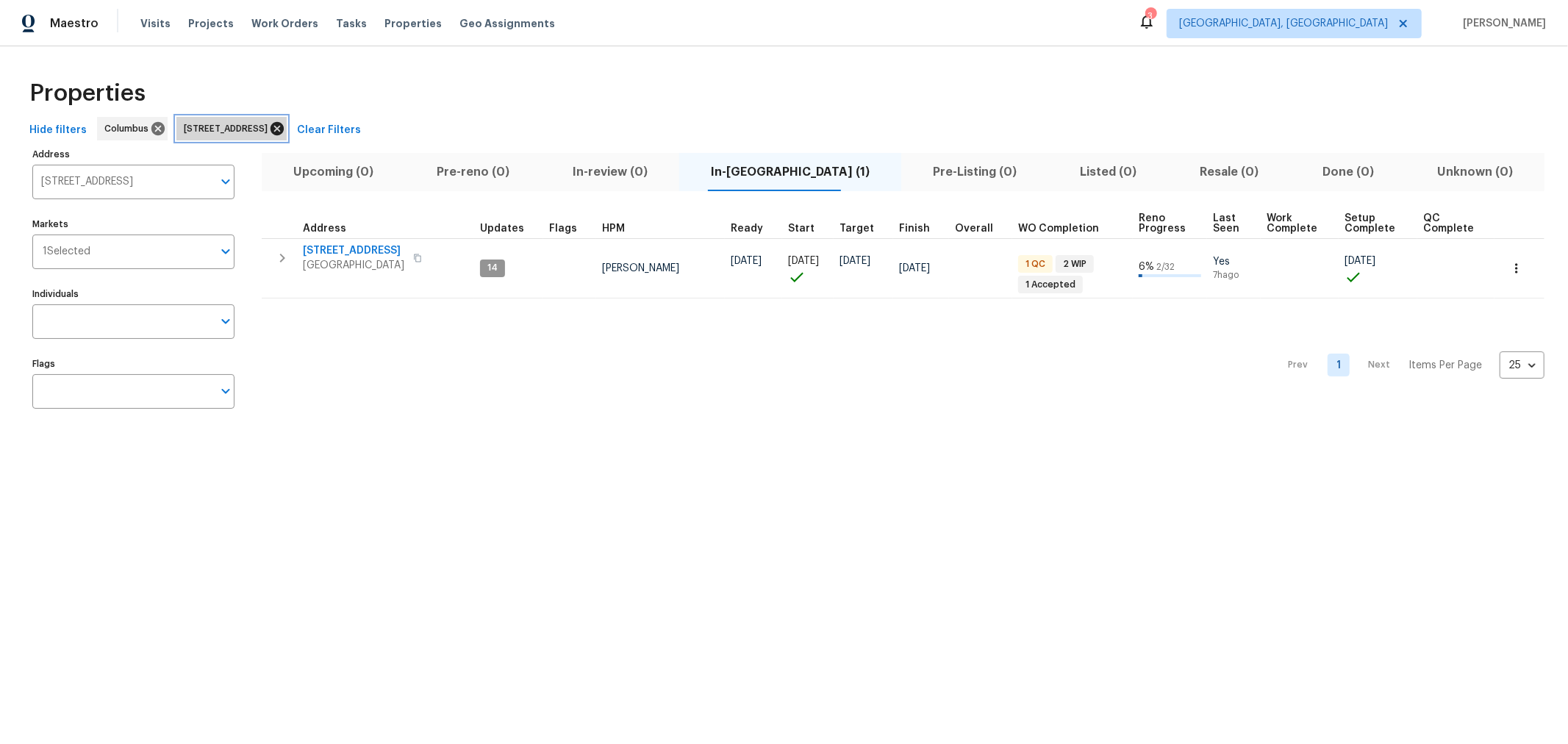
click at [285, 130] on icon at bounding box center [277, 129] width 16 height 16
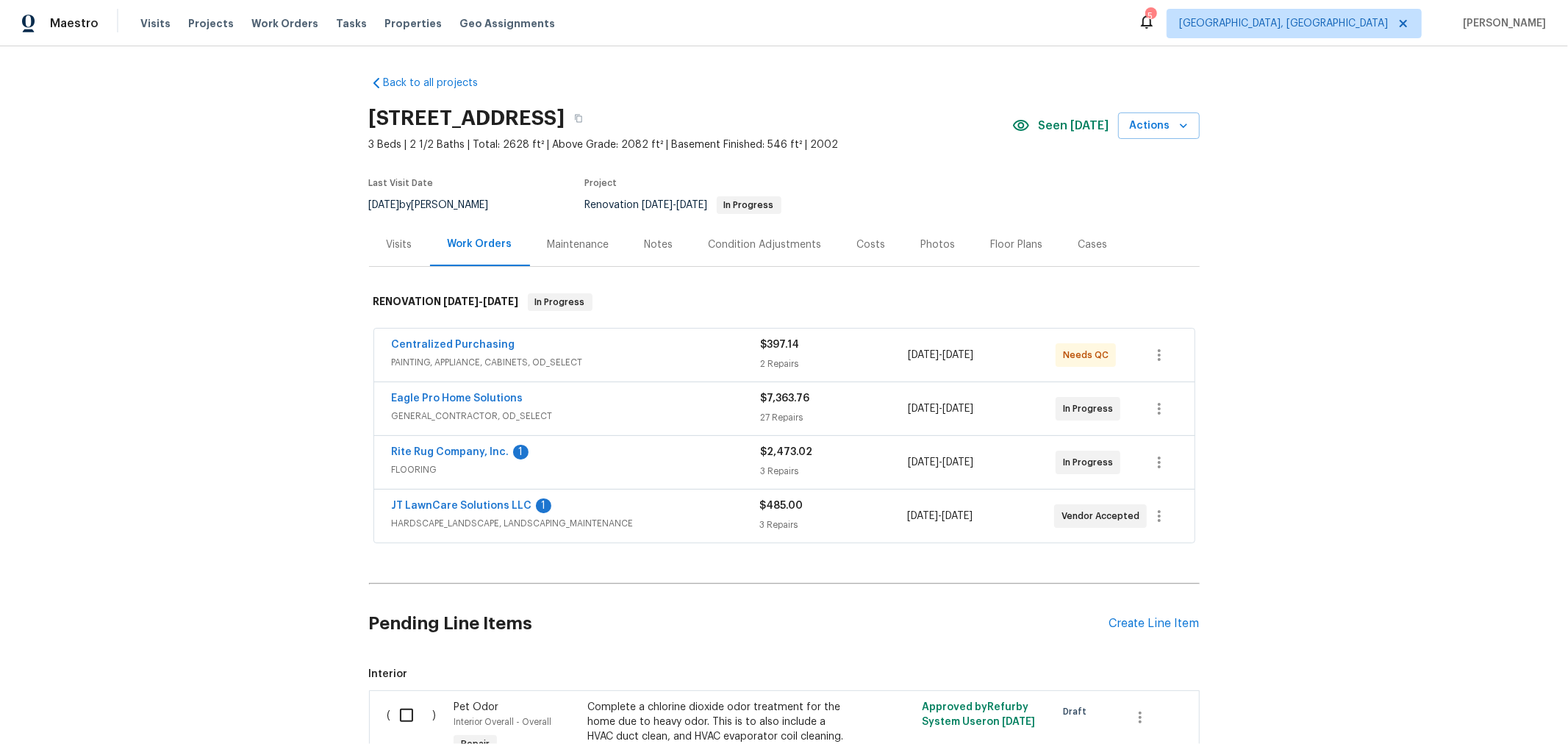
click at [467, 494] on div "JT LawnCare Solutions LLC 1 HARDSCAPE_LANDSCAPE, LANDSCAPING_MAINTENANCE $485.0…" at bounding box center [784, 516] width 821 height 53
click at [467, 501] on link "JT LawnCare Solutions LLC" at bounding box center [462, 505] width 141 height 10
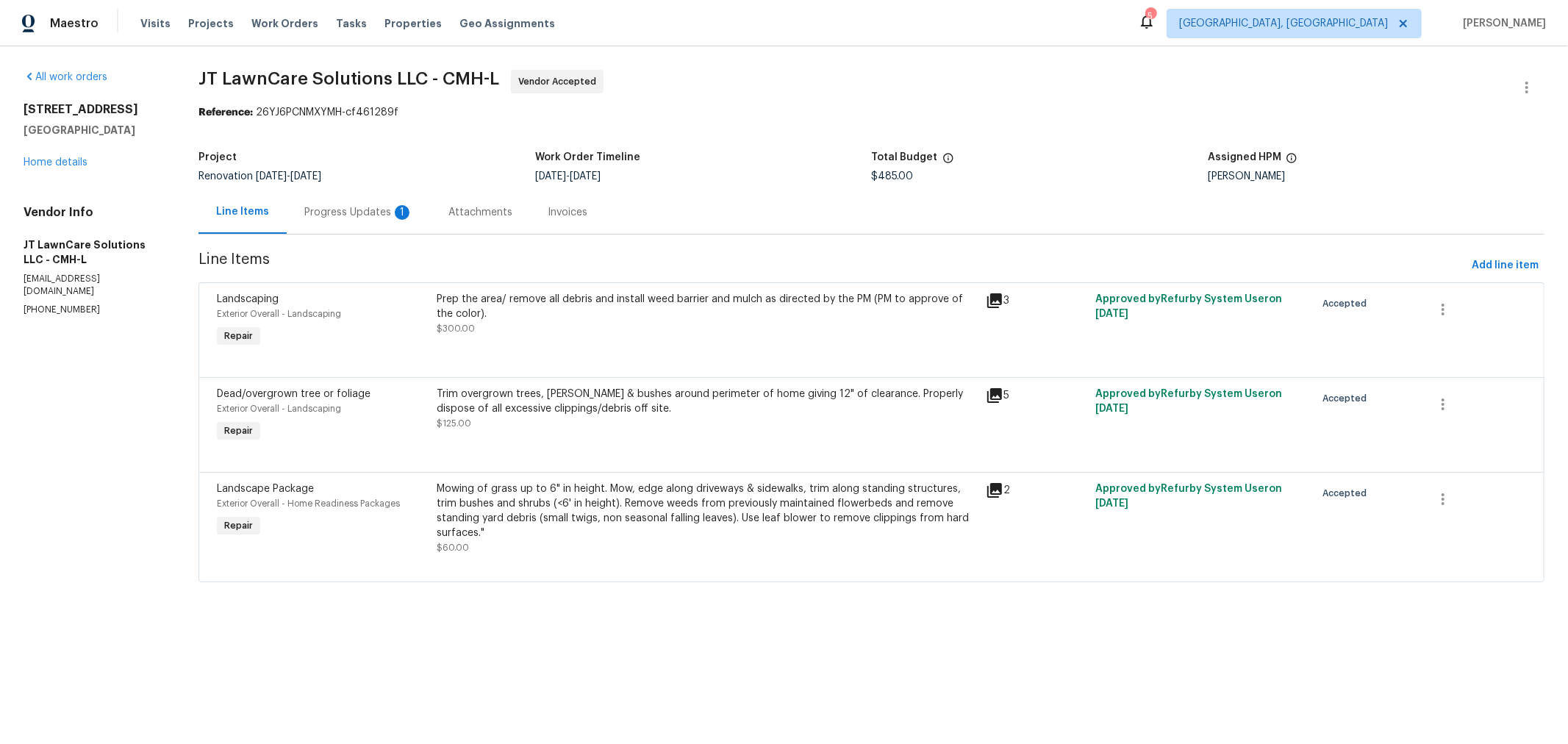
click at [987, 394] on icon at bounding box center [994, 396] width 15 height 15
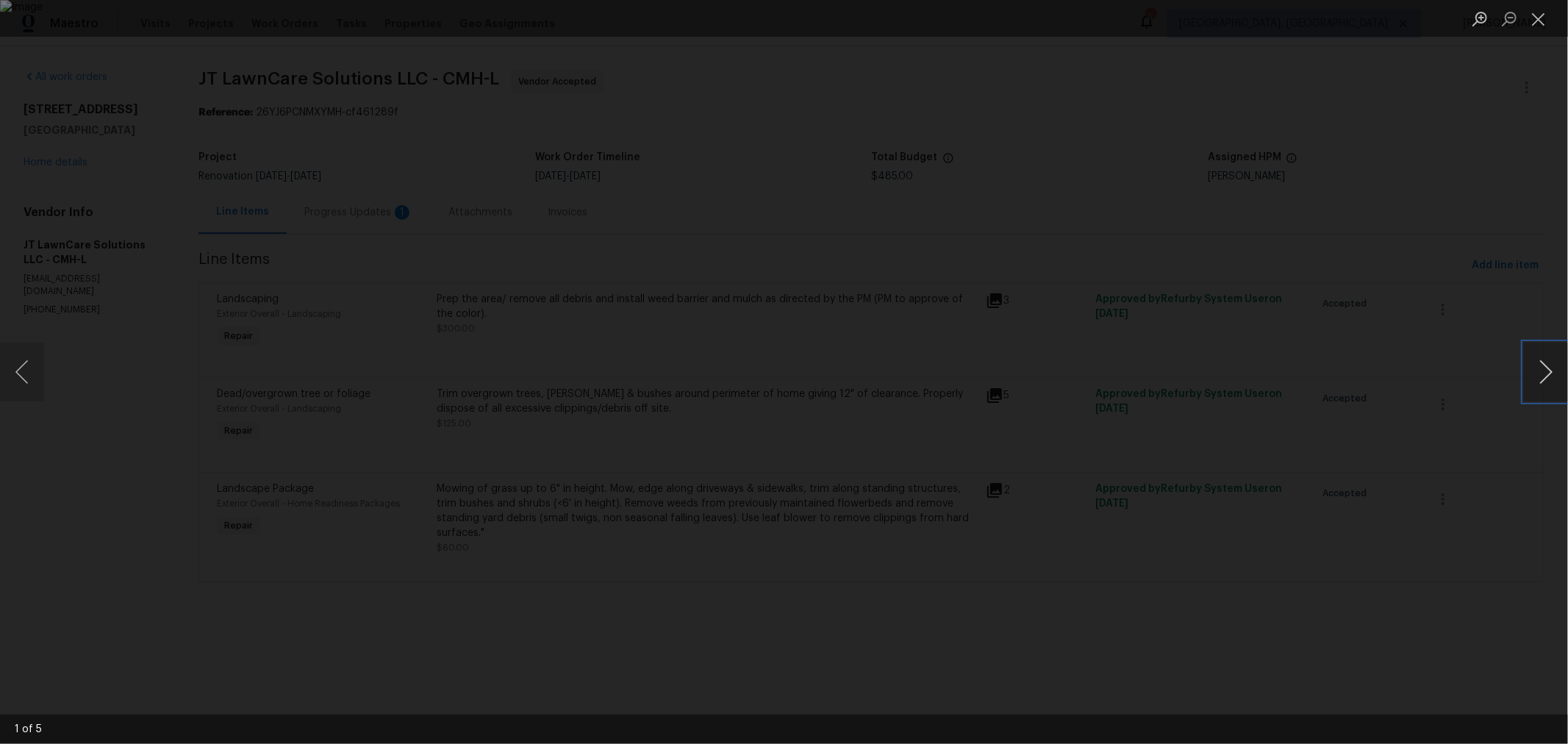
click at [1537, 367] on button "Next image" at bounding box center [1545, 372] width 44 height 58
click at [1536, 367] on button "Next image" at bounding box center [1545, 372] width 44 height 58
click at [1534, 367] on button "Next image" at bounding box center [1545, 372] width 44 height 58
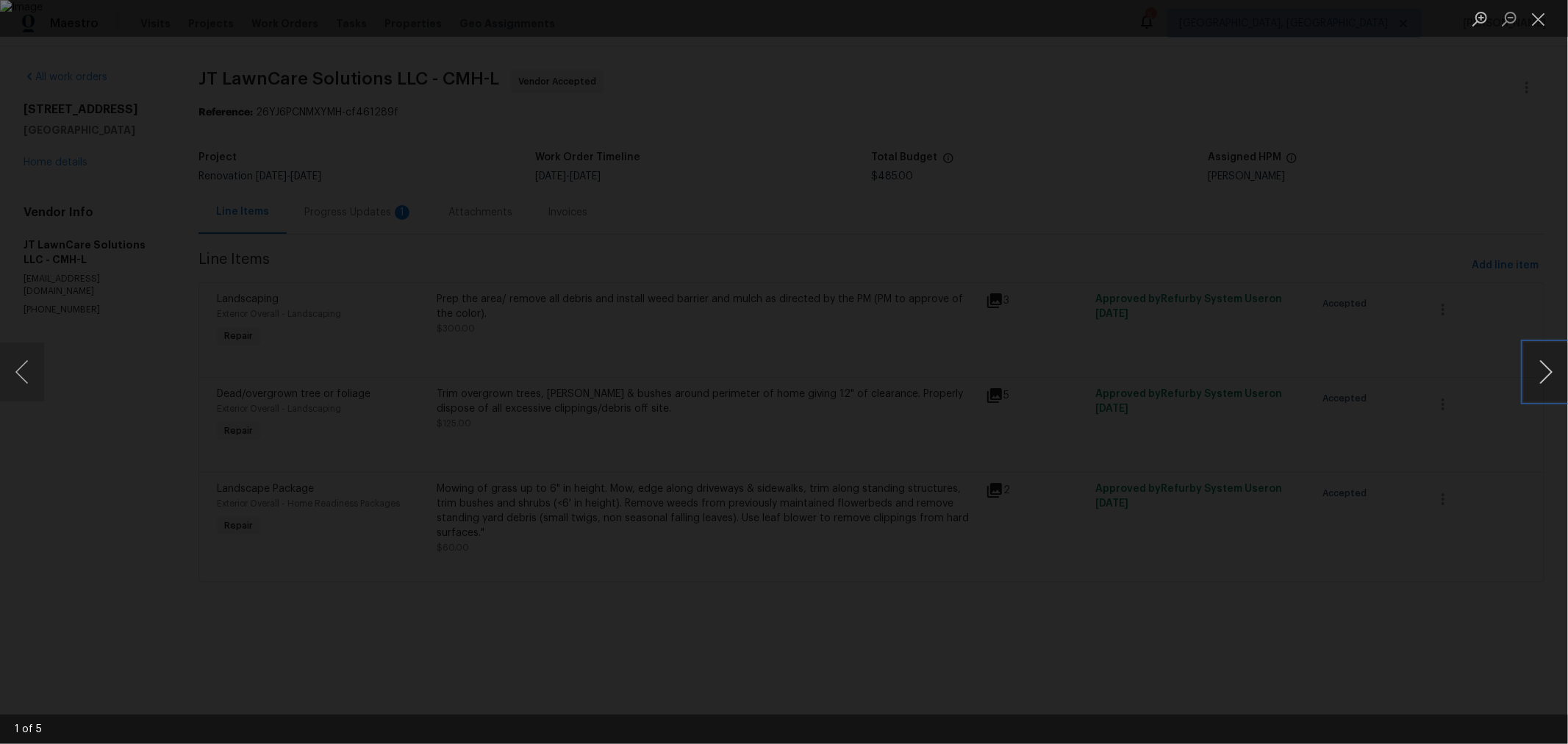
click at [1527, 364] on button "Next image" at bounding box center [1545, 372] width 44 height 58
click at [1536, 360] on button "Next image" at bounding box center [1545, 372] width 44 height 58
click at [1536, 357] on button "Next image" at bounding box center [1545, 372] width 44 height 58
click at [1551, 385] on button "Next image" at bounding box center [1545, 372] width 44 height 58
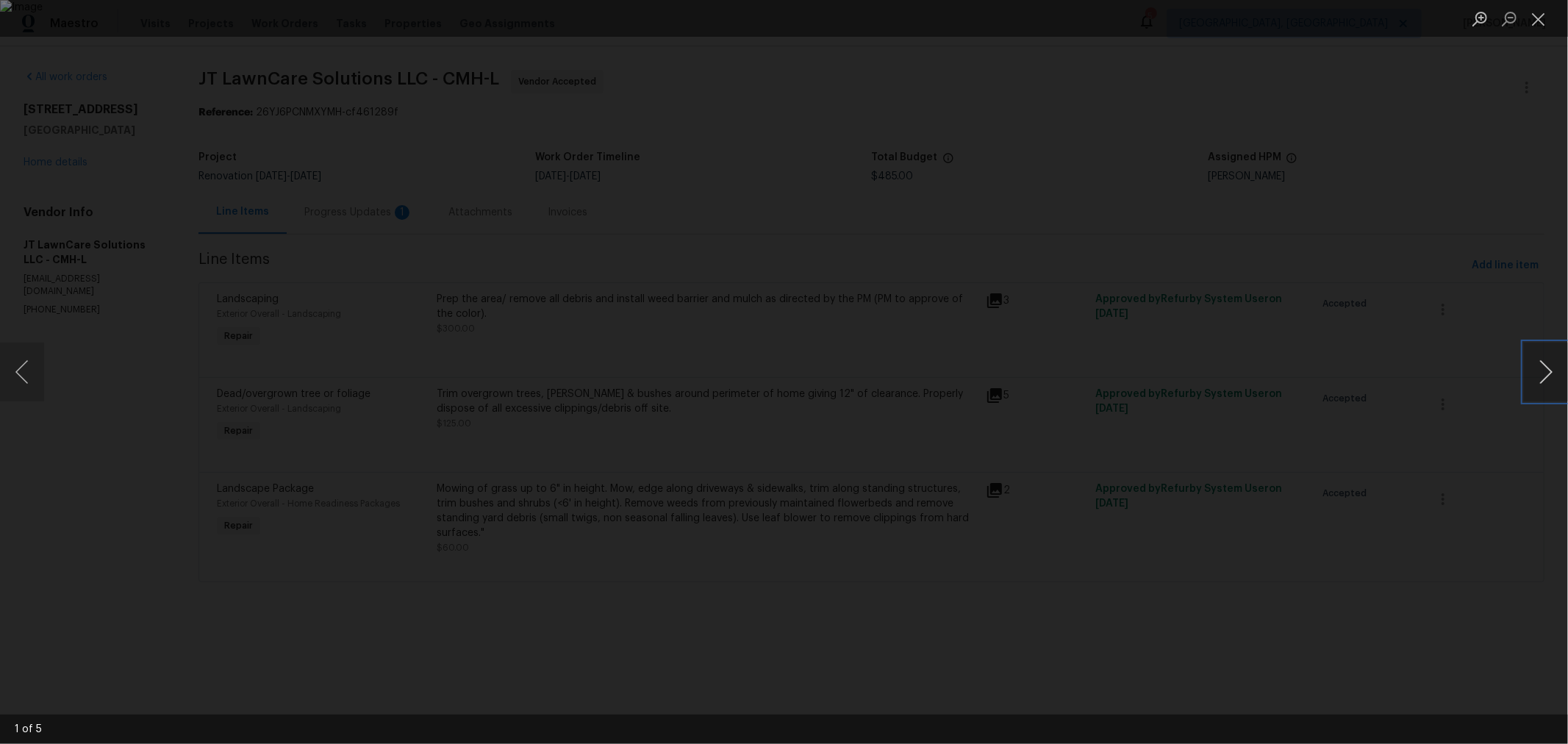
click at [1552, 385] on button "Next image" at bounding box center [1545, 372] width 44 height 58
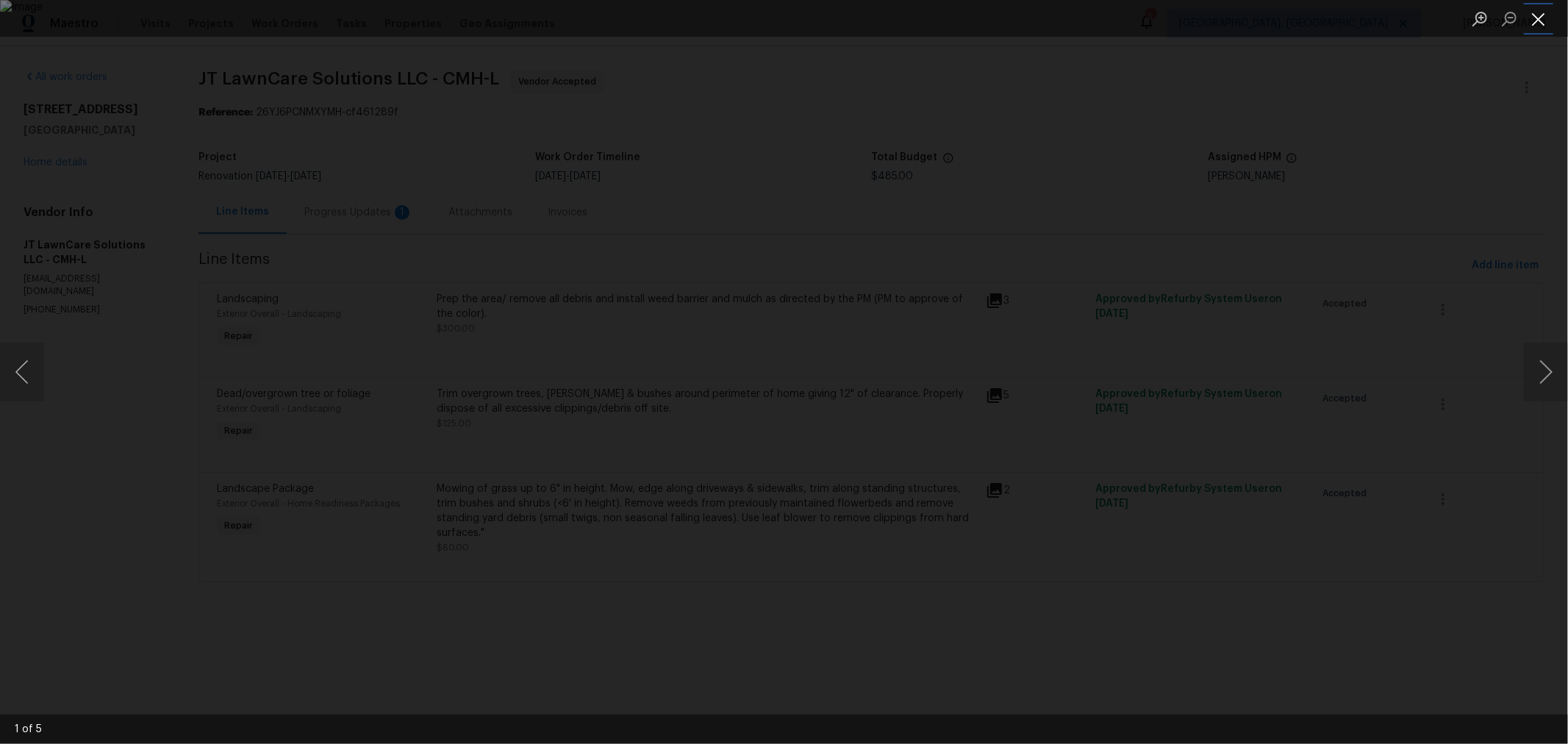
click at [1531, 24] on button "Close lightbox" at bounding box center [1538, 18] width 29 height 26
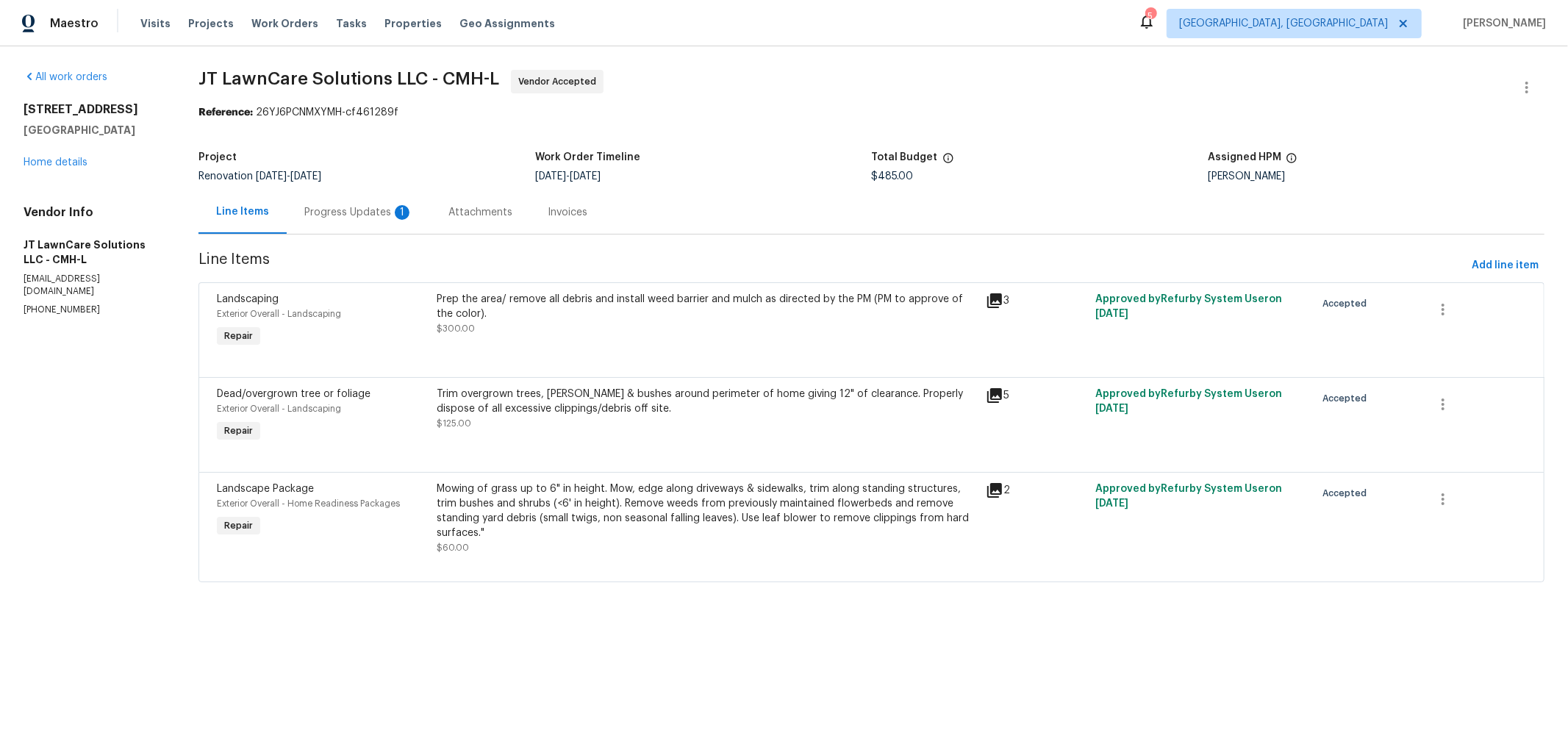
click at [344, 216] on div "Progress Updates 1" at bounding box center [358, 212] width 109 height 15
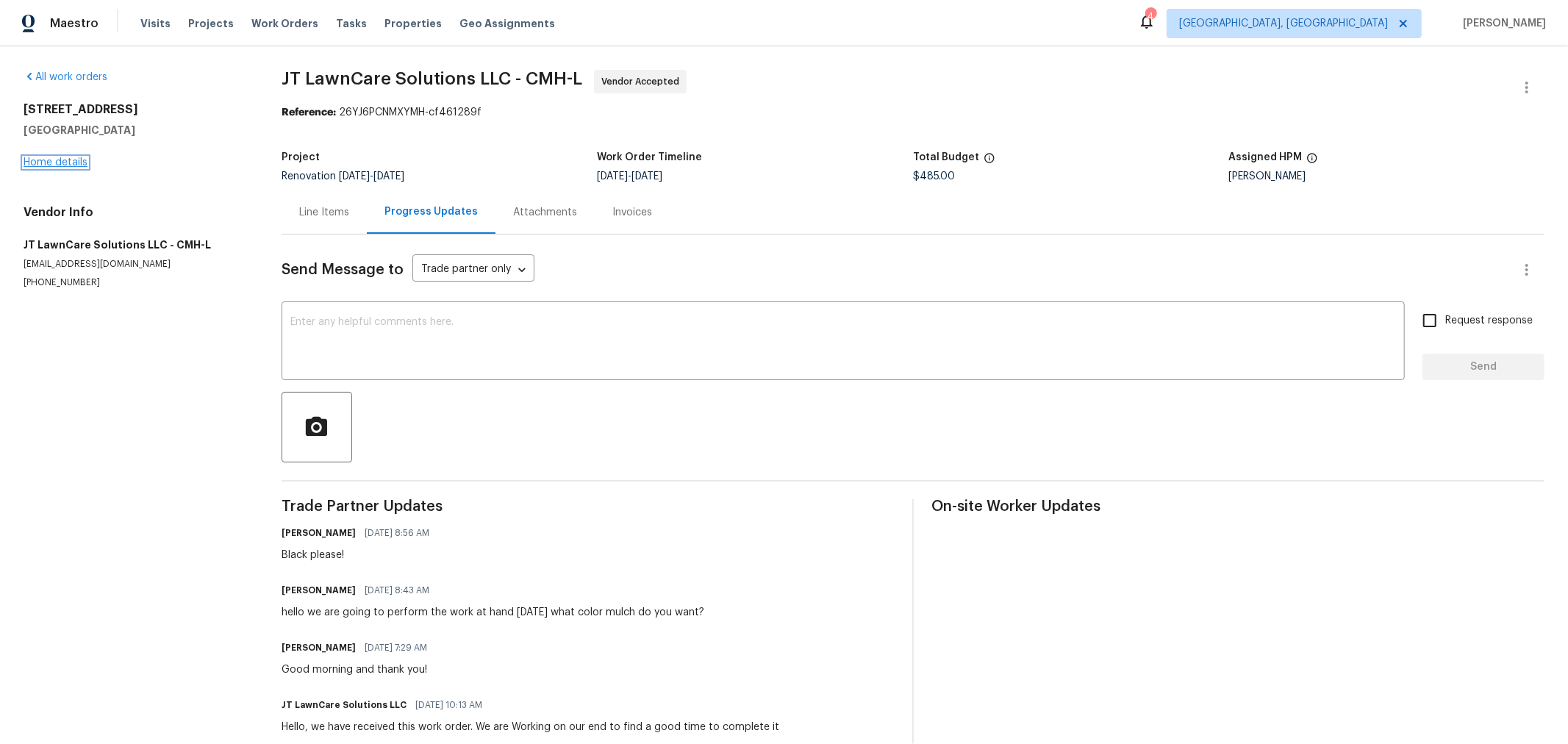
click at [75, 165] on link "Home details" at bounding box center [56, 162] width 64 height 10
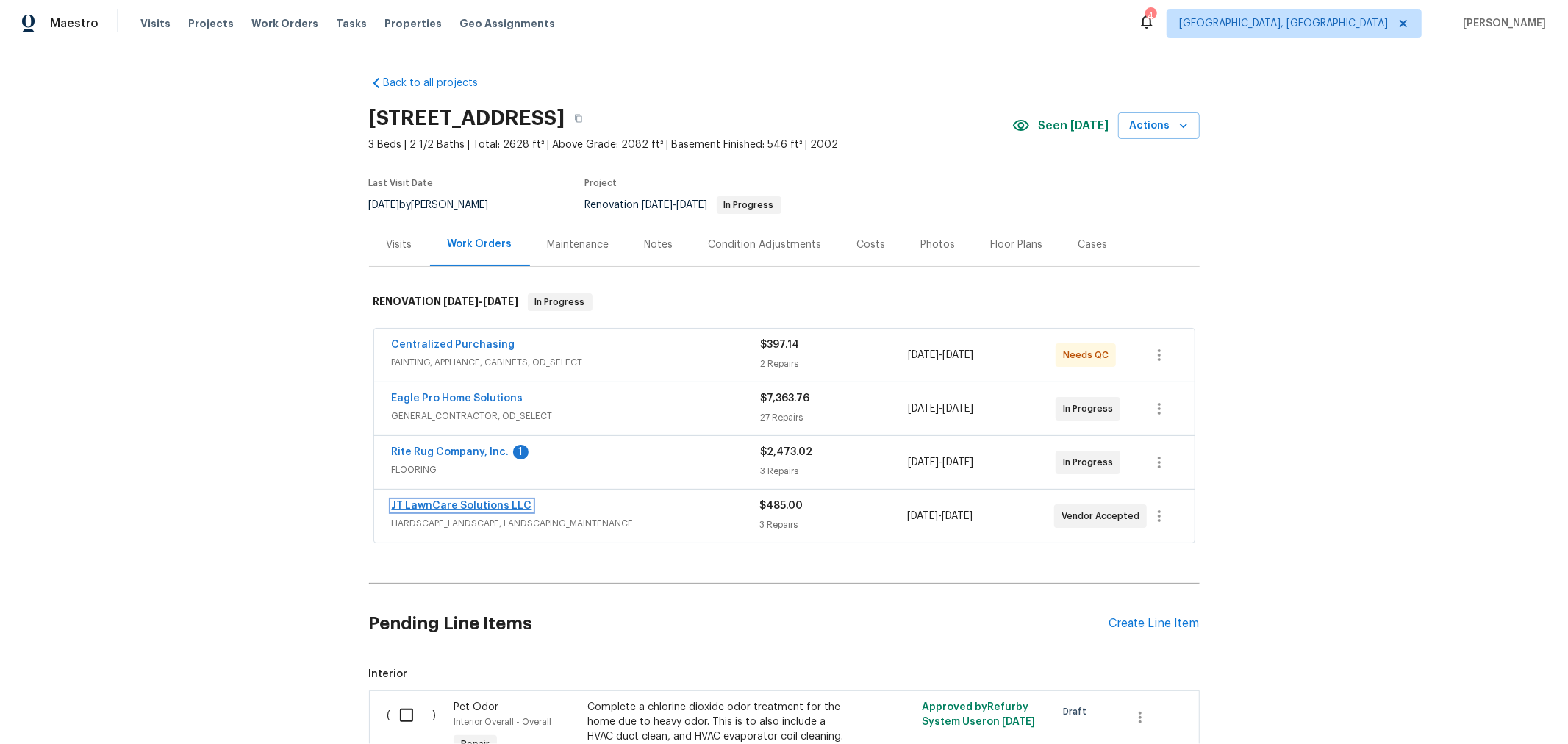
click at [469, 505] on link "JT LawnCare Solutions LLC" at bounding box center [462, 505] width 141 height 10
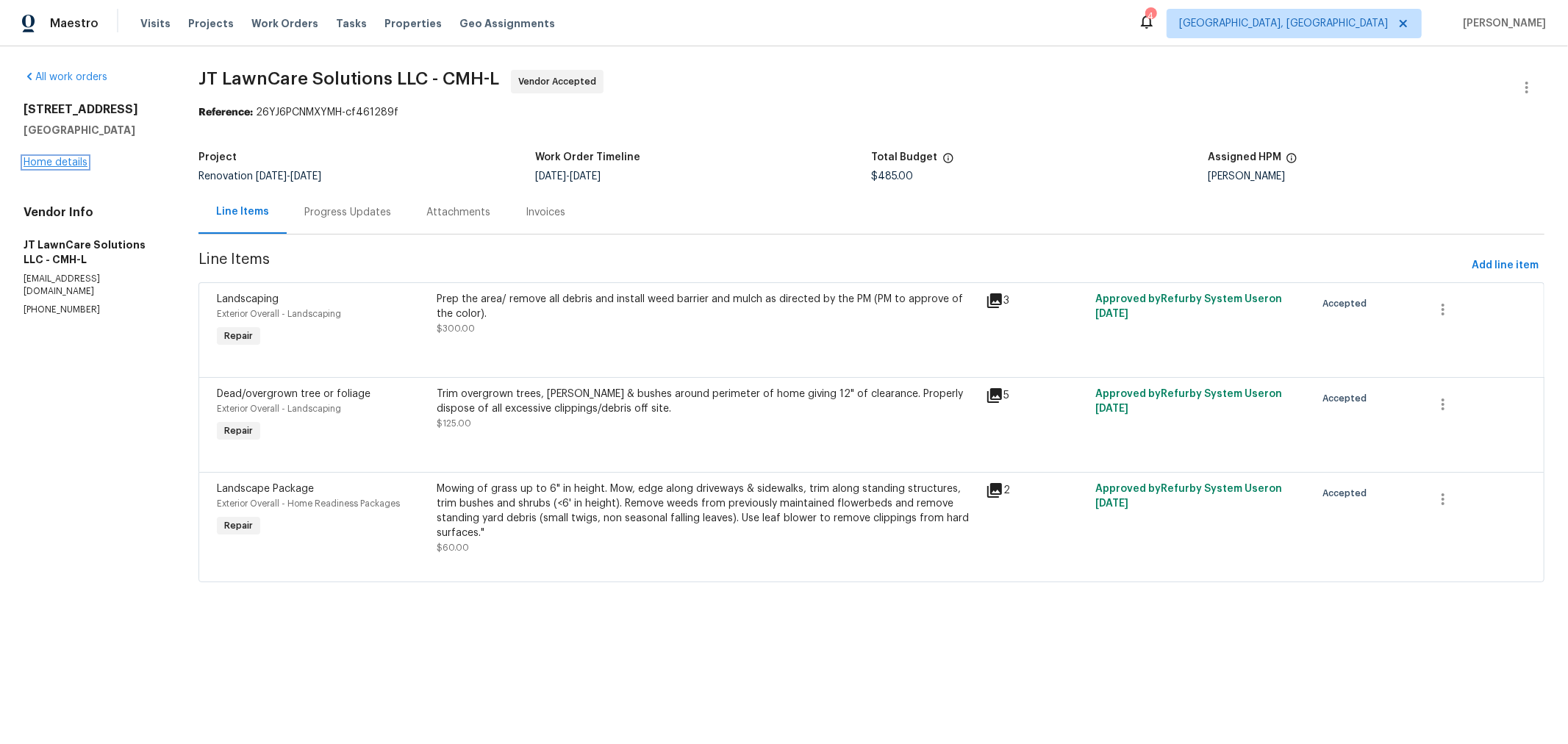
click at [65, 167] on link "Home details" at bounding box center [56, 162] width 64 height 10
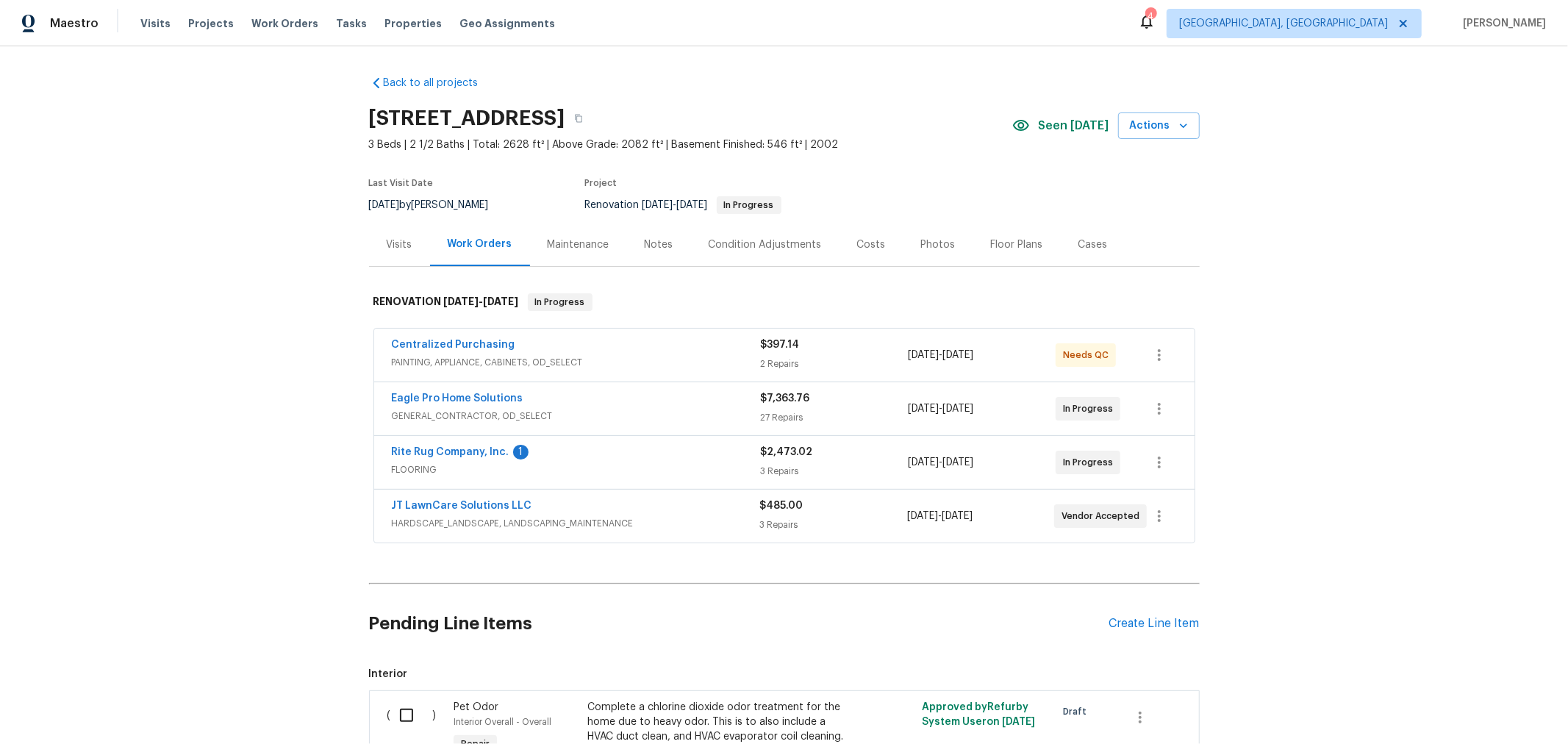
click at [687, 570] on div "Back to all projects 695 Hennigans Grove Rd, Grove City, OH 43123 3 Beds | 2 1/…" at bounding box center [784, 452] width 831 height 778
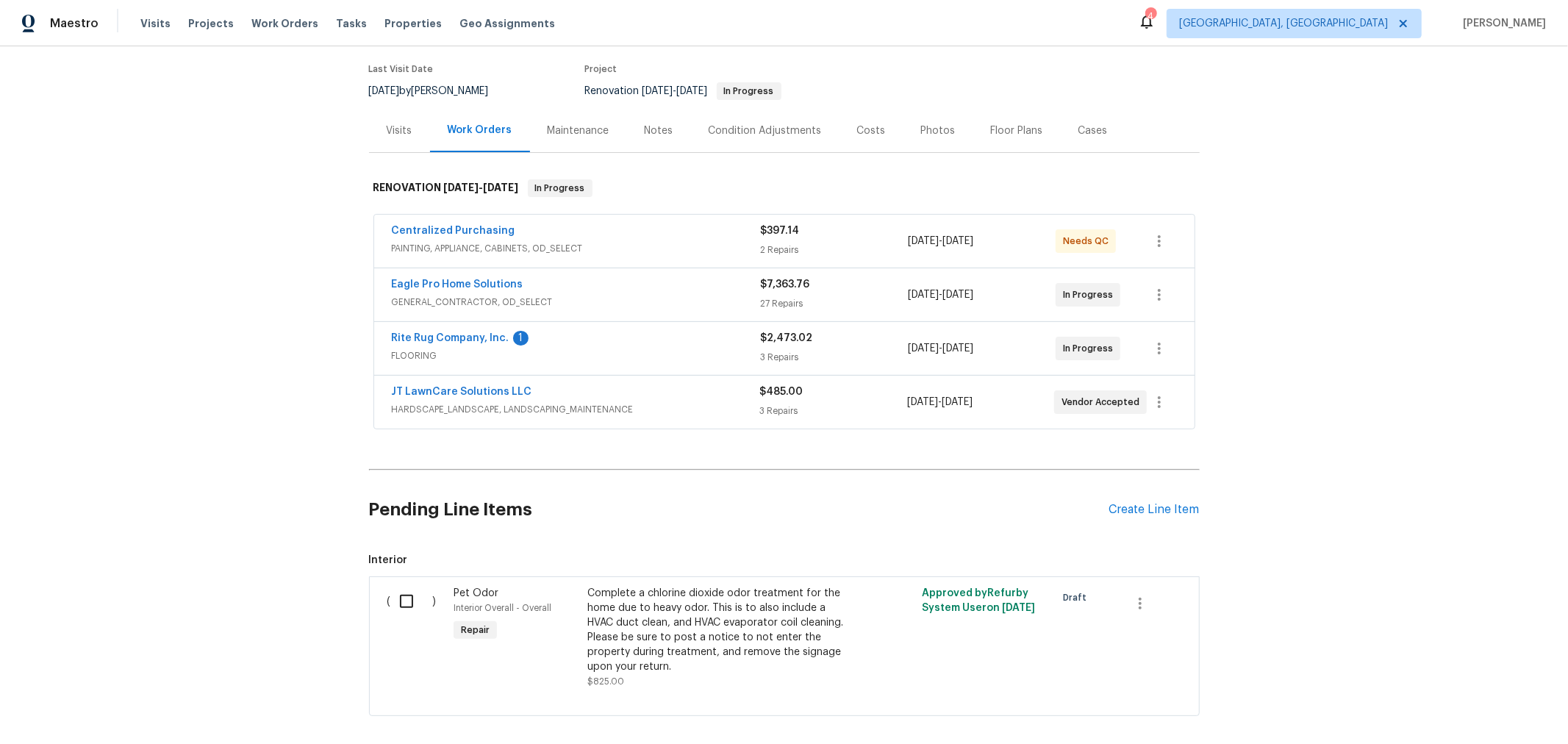
scroll to position [113, 0]
click at [461, 335] on link "Rite Rug Company, Inc." at bounding box center [450, 338] width 118 height 10
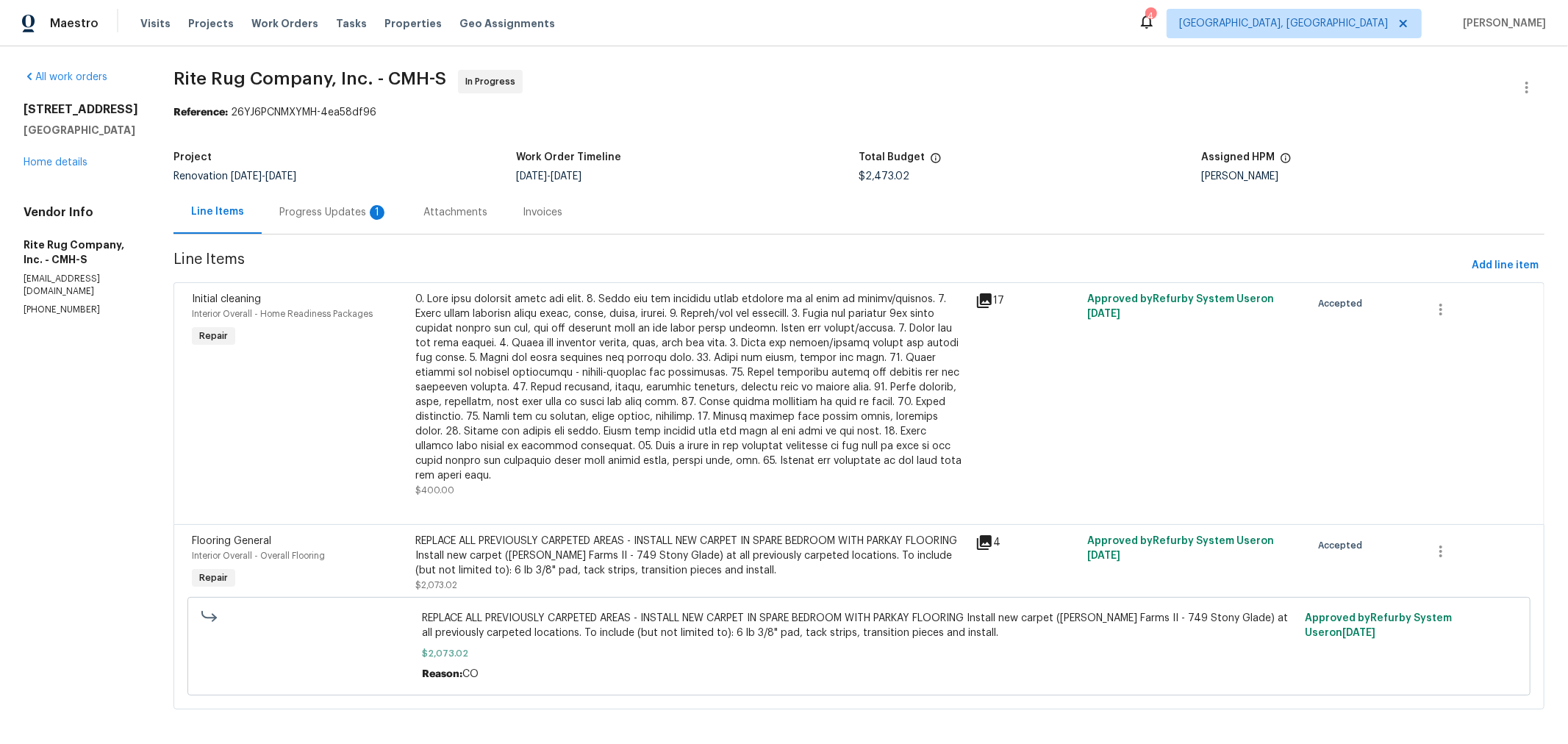
click at [334, 212] on div "Progress Updates 1" at bounding box center [334, 212] width 109 height 15
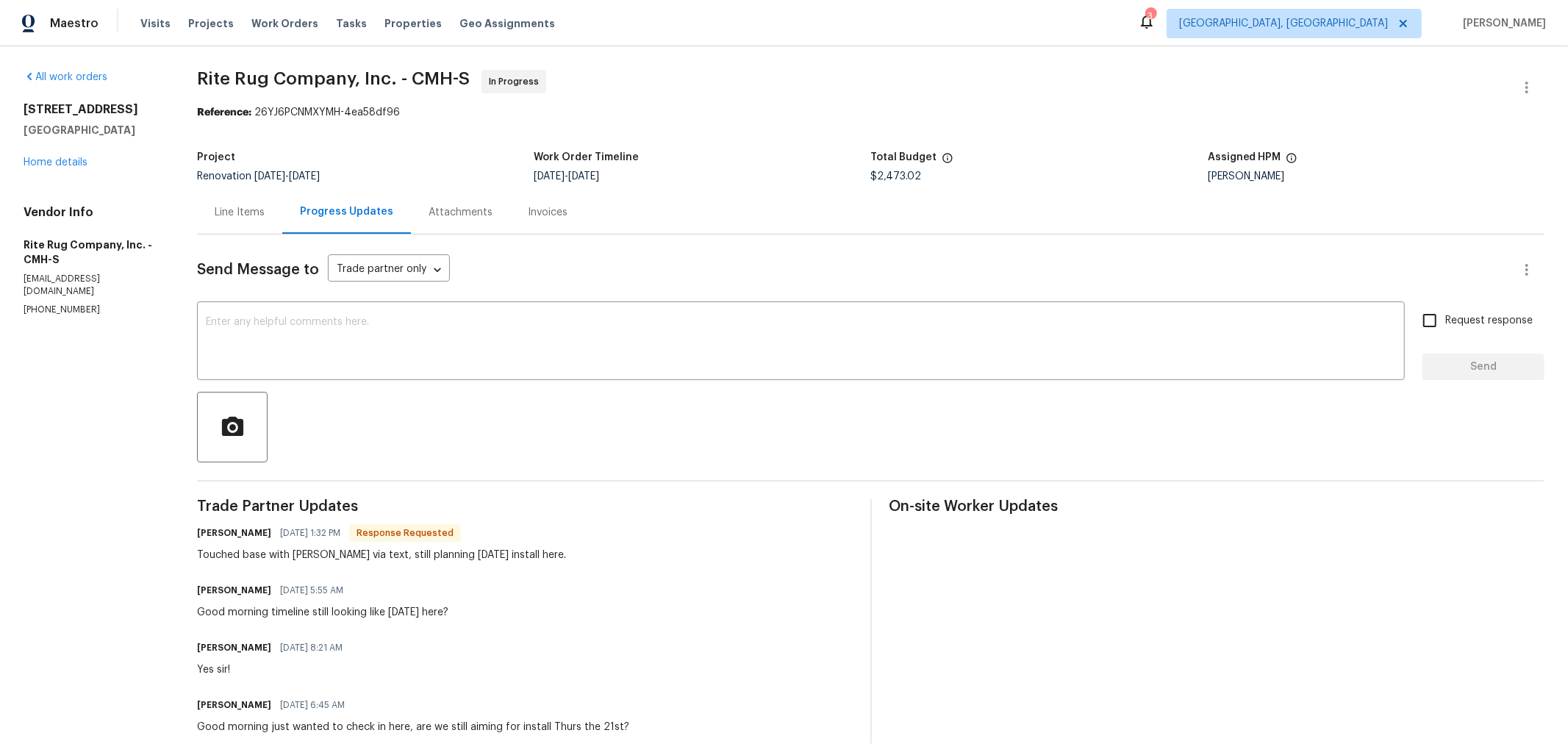
click at [248, 219] on div "Line Items" at bounding box center [239, 212] width 50 height 15
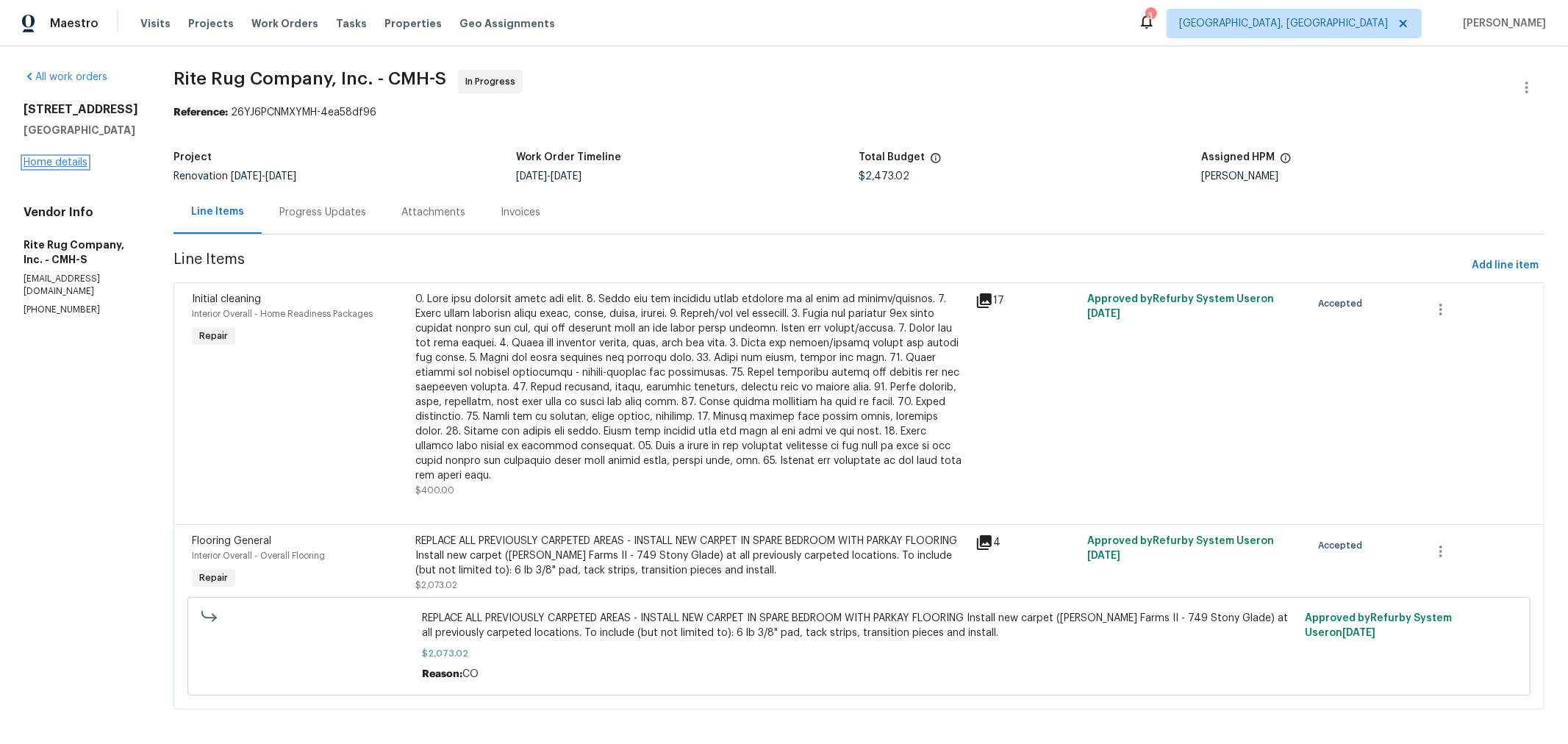
click at [52, 167] on link "Home details" at bounding box center [56, 162] width 64 height 10
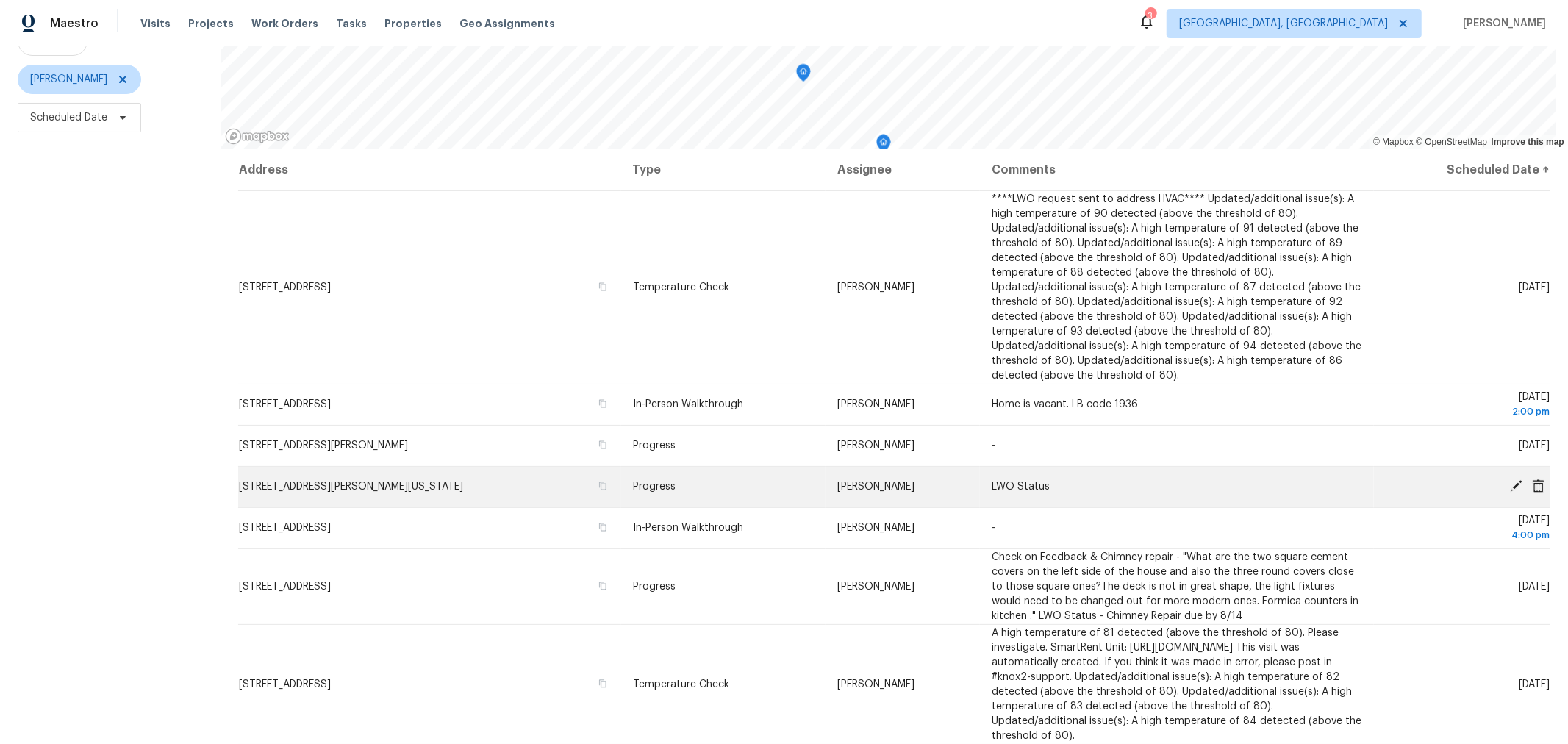
scroll to position [163, 0]
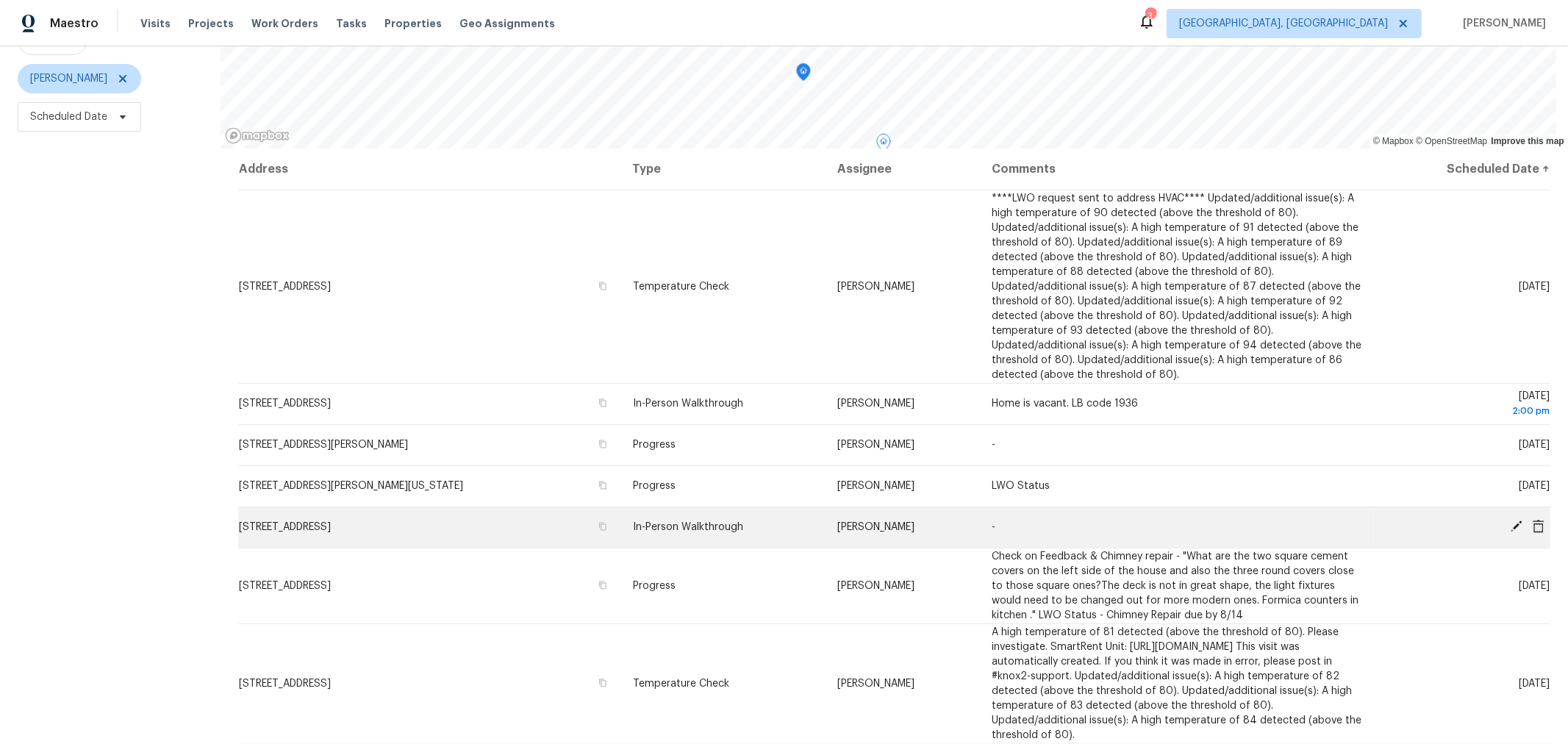
click at [337, 520] on td "[STREET_ADDRESS]" at bounding box center [429, 526] width 383 height 41
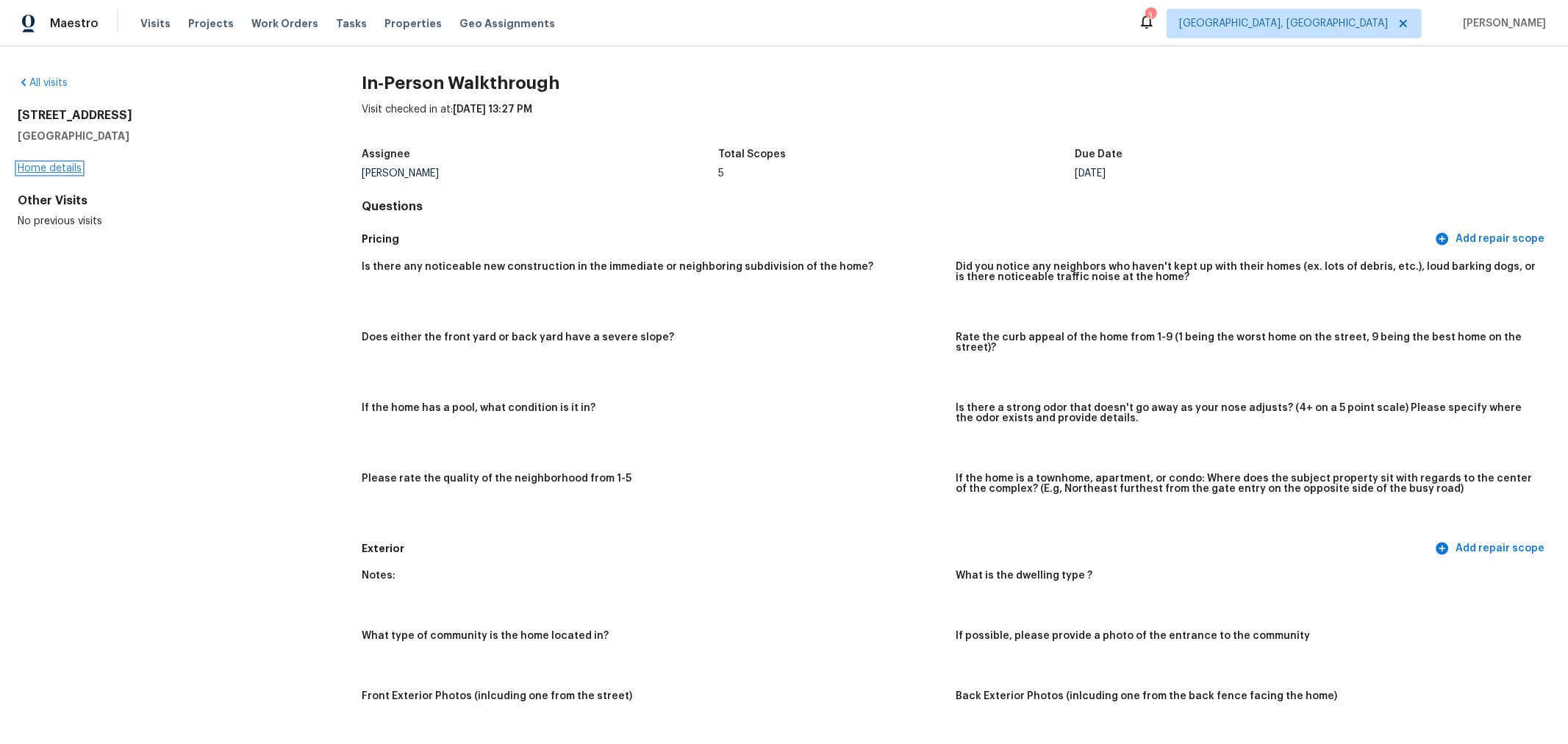
click at [61, 173] on link "Home details" at bounding box center [49, 168] width 64 height 10
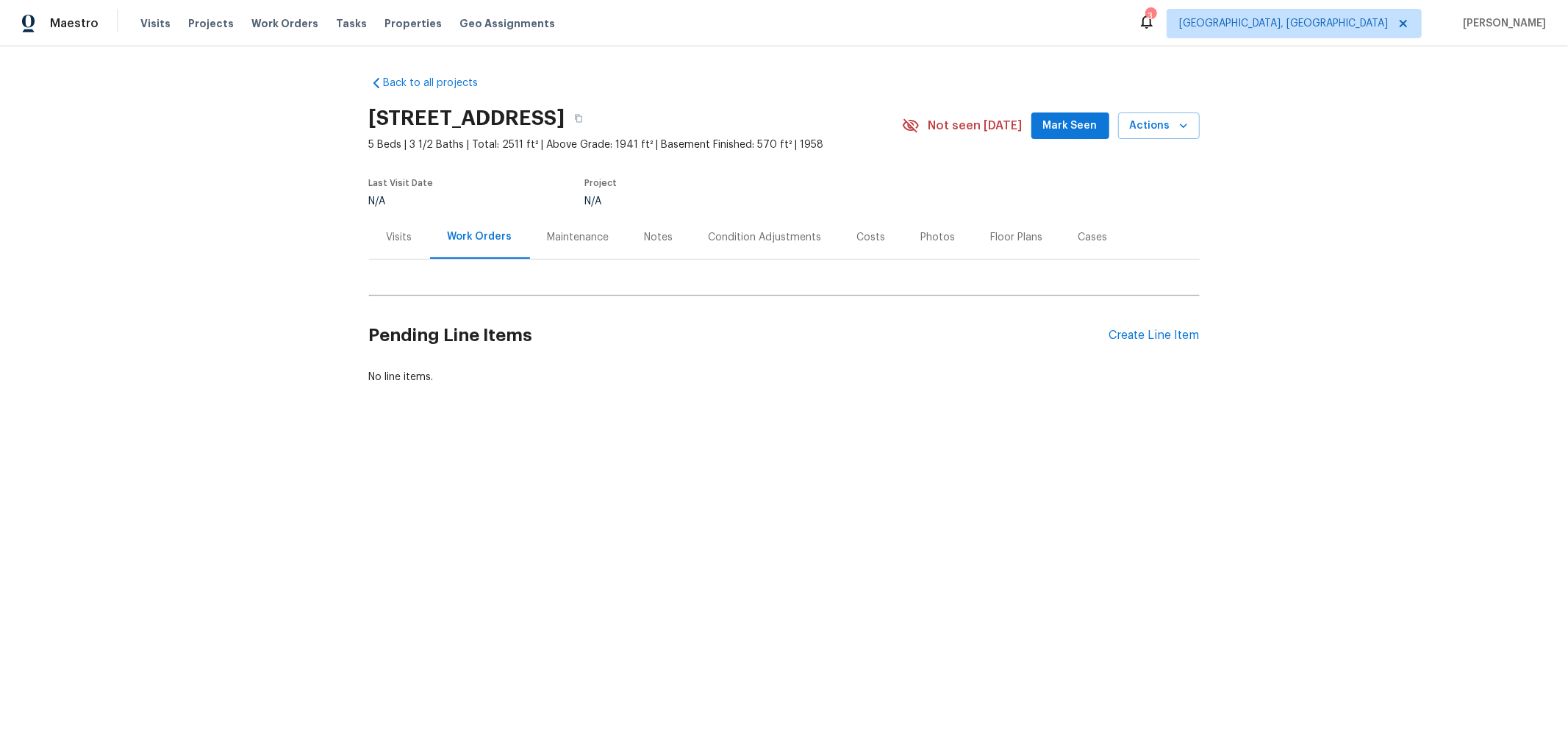
click at [644, 241] on div "Notes" at bounding box center [658, 238] width 28 height 15
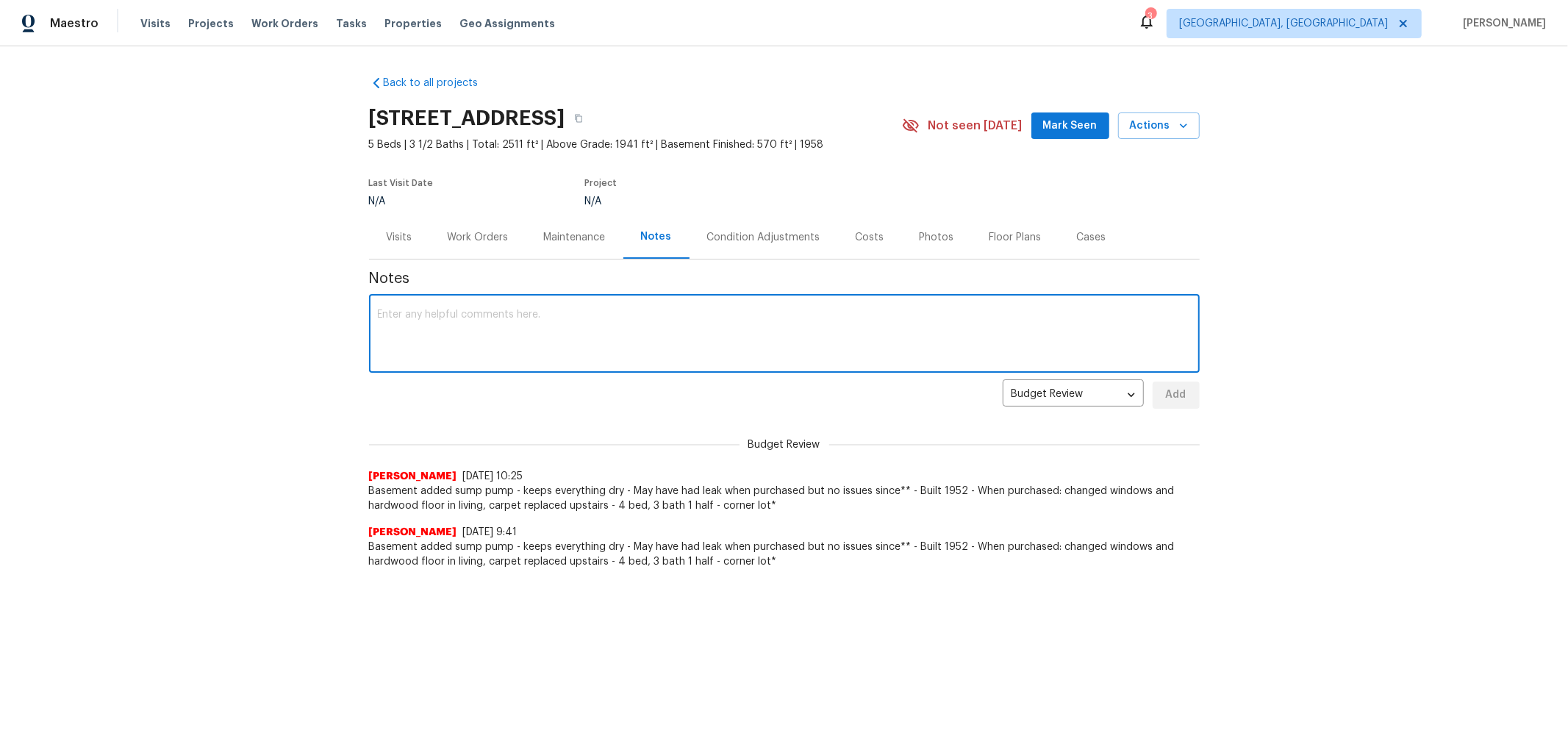
click at [607, 329] on textarea at bounding box center [784, 335] width 813 height 51
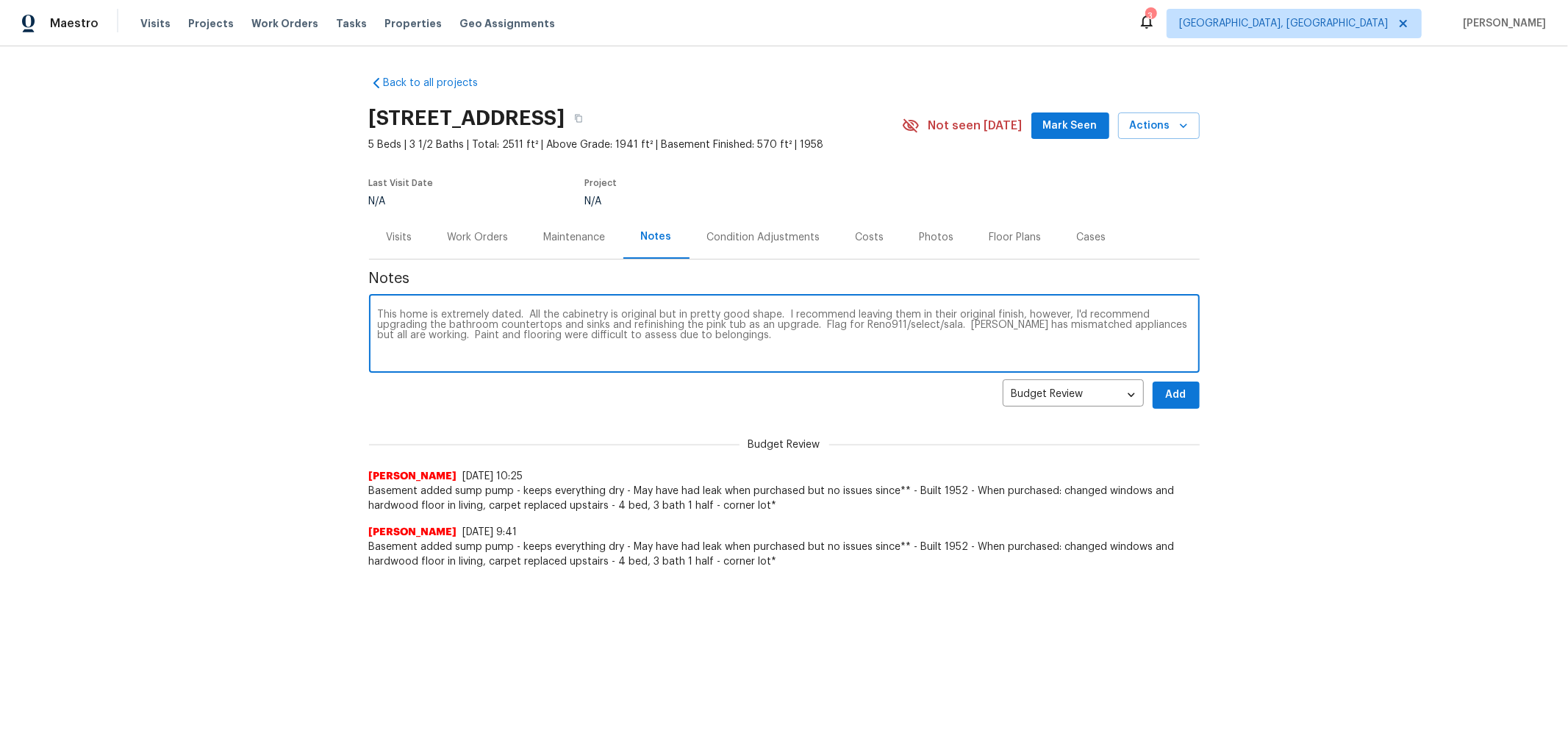
click at [792, 341] on textarea "This home is extremely dated. All the cabinetry is original but in pretty good …" at bounding box center [784, 335] width 813 height 51
type textarea "This home is extremely dated. All the cabinetry is original but in pretty good …"
click at [1164, 386] on span "Add" at bounding box center [1176, 395] width 24 height 18
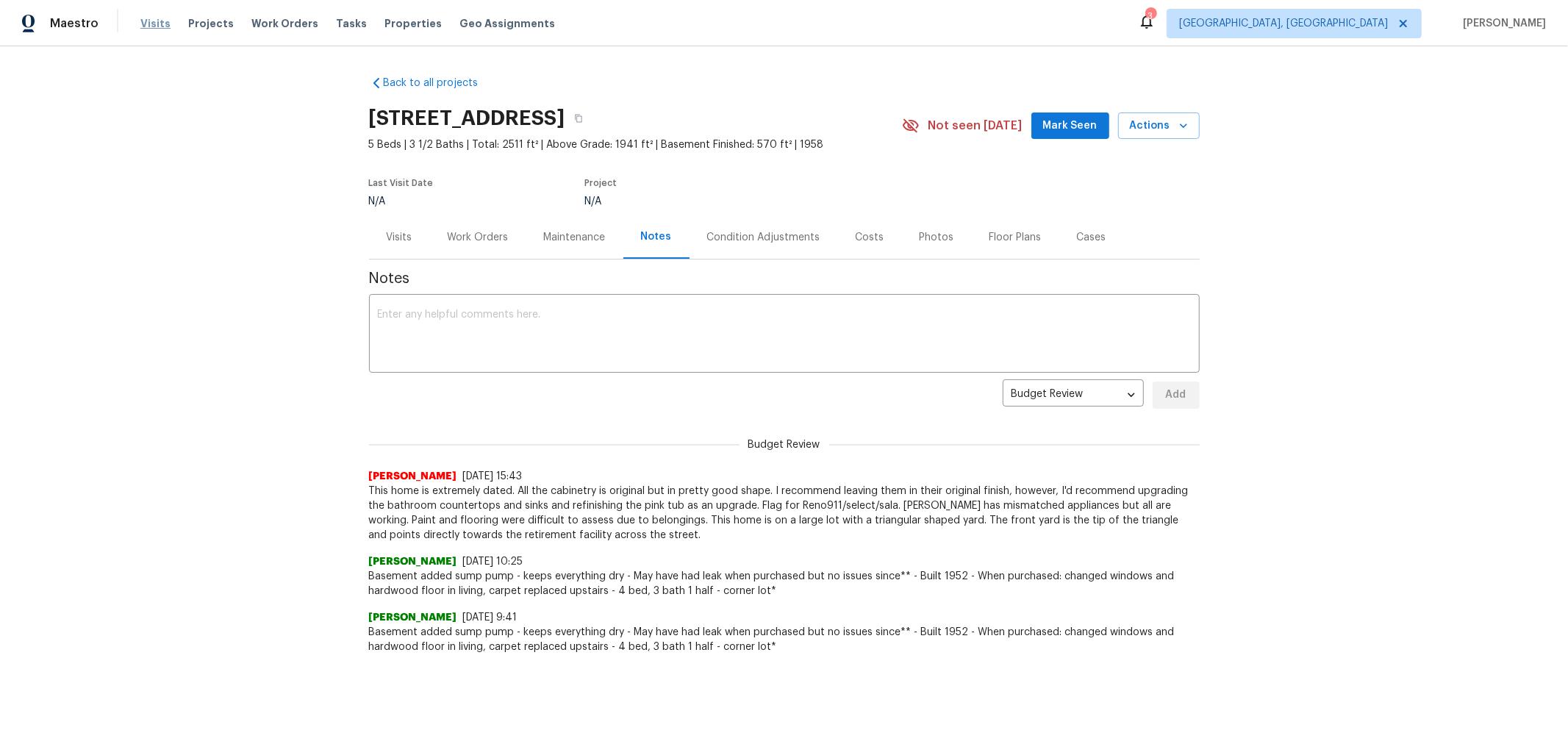
click at [148, 21] on span "Visits" at bounding box center [155, 24] width 30 height 15
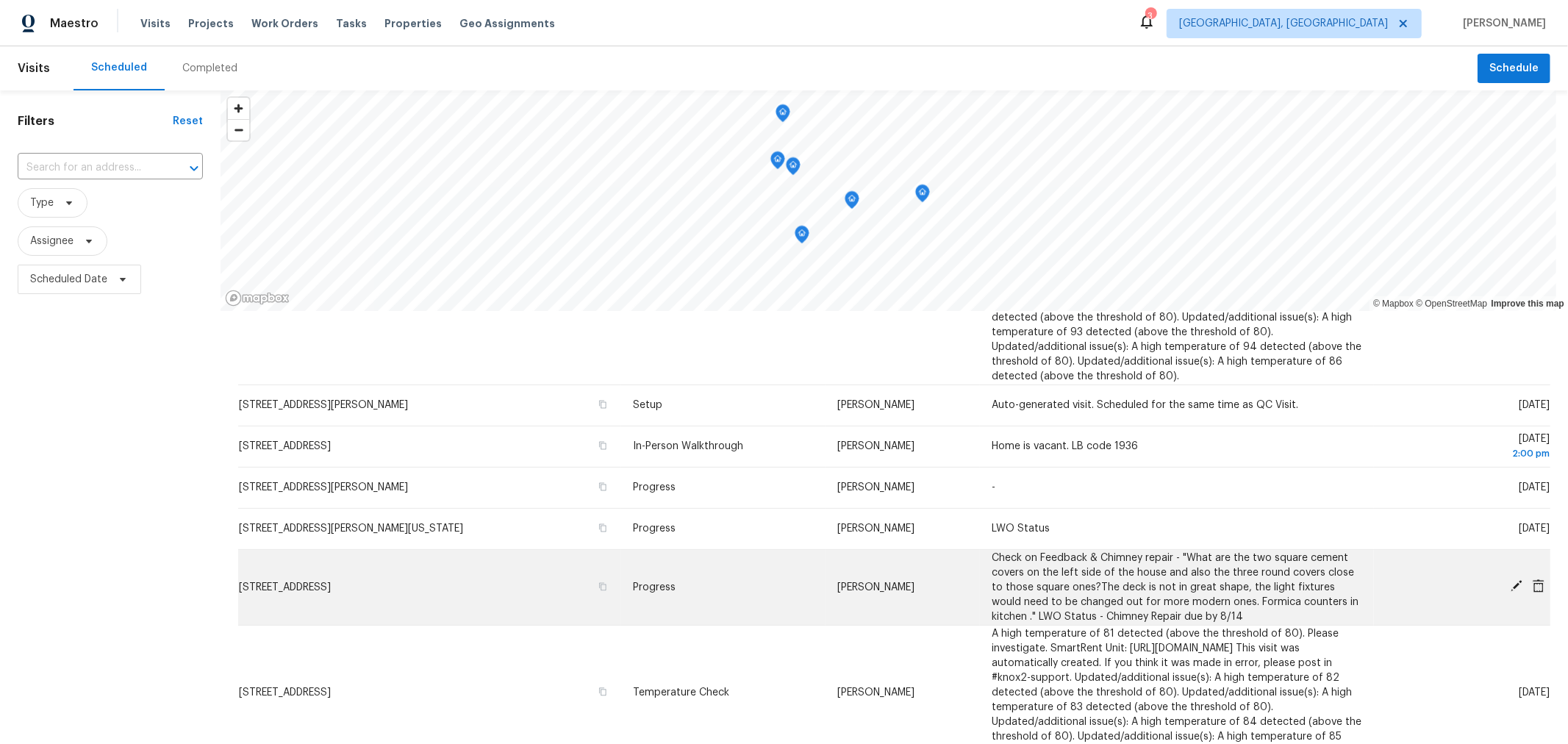
scroll to position [244, 0]
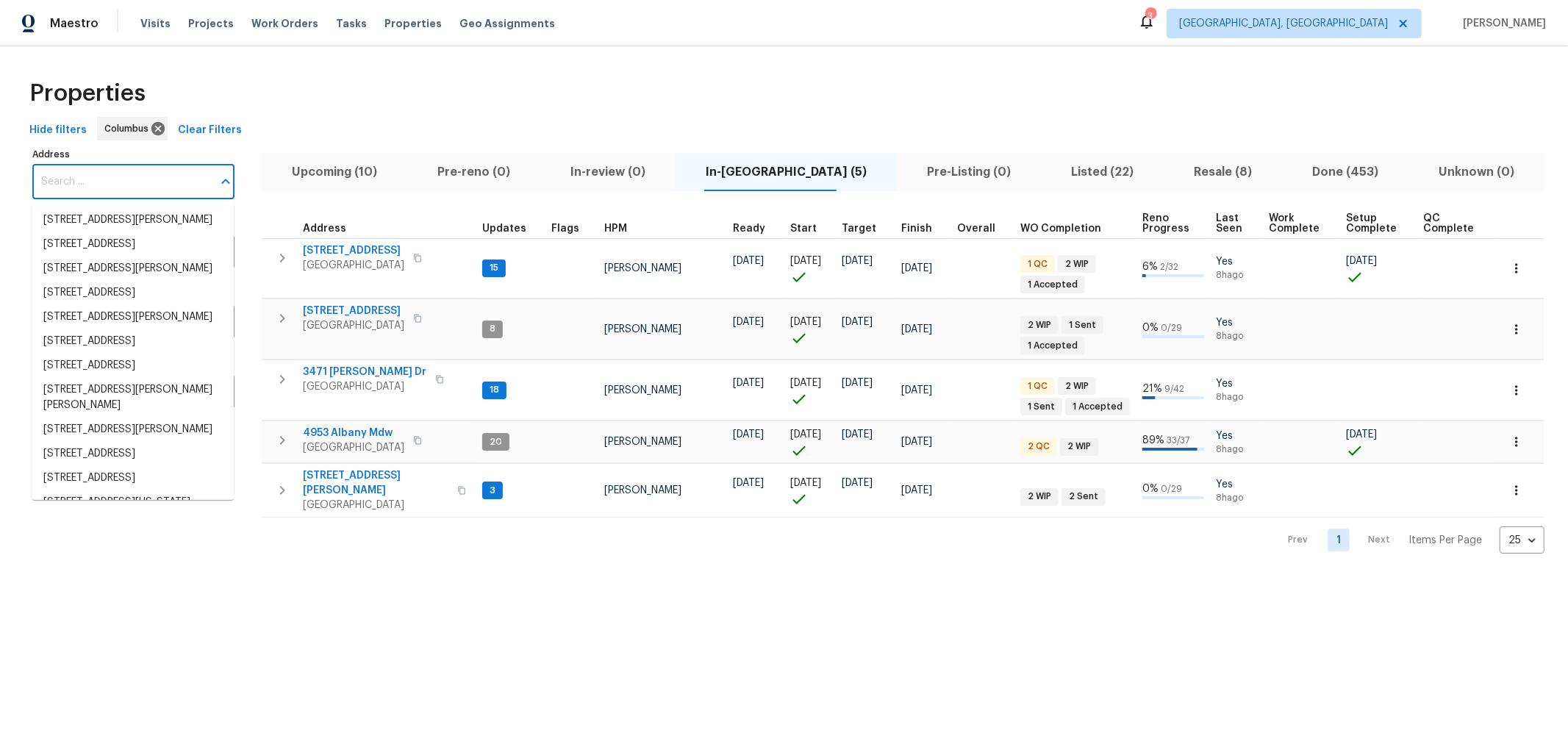
click at [176, 187] on input "Address" at bounding box center [122, 182] width 180 height 35
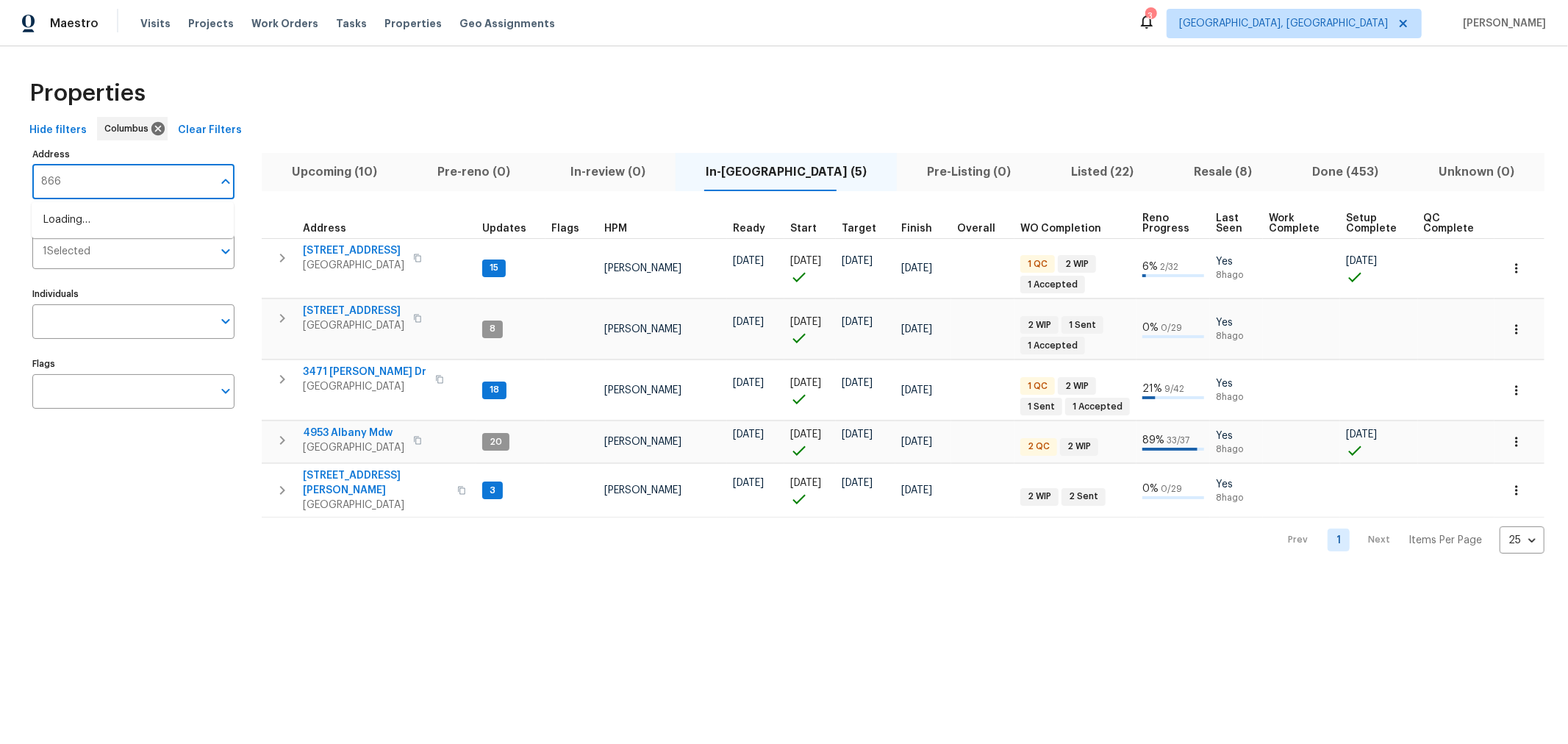
type input "8665"
click at [139, 232] on li "[STREET_ADDRESS]" at bounding box center [132, 220] width 202 height 25
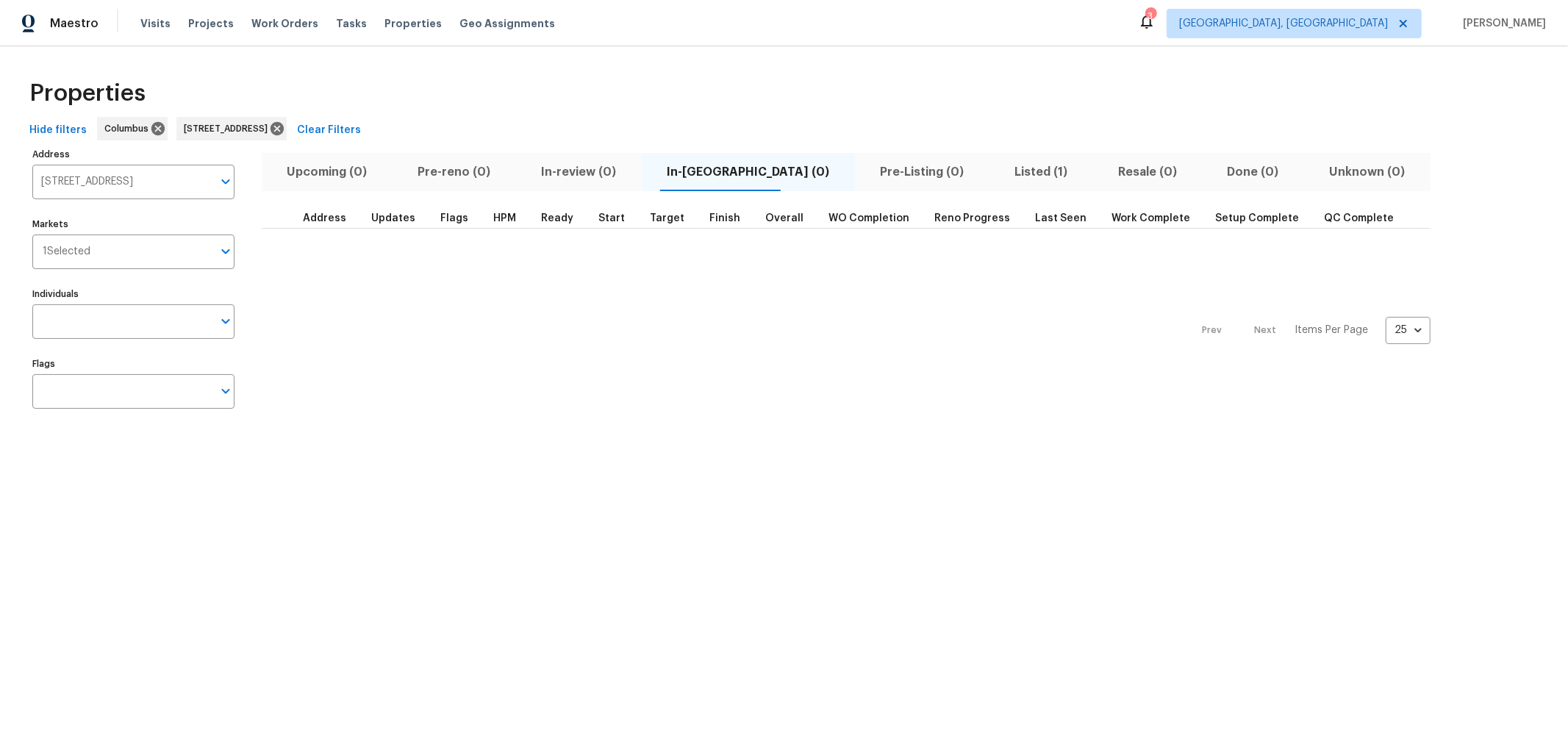
click at [998, 167] on span "Listed (1)" at bounding box center [1041, 172] width 86 height 21
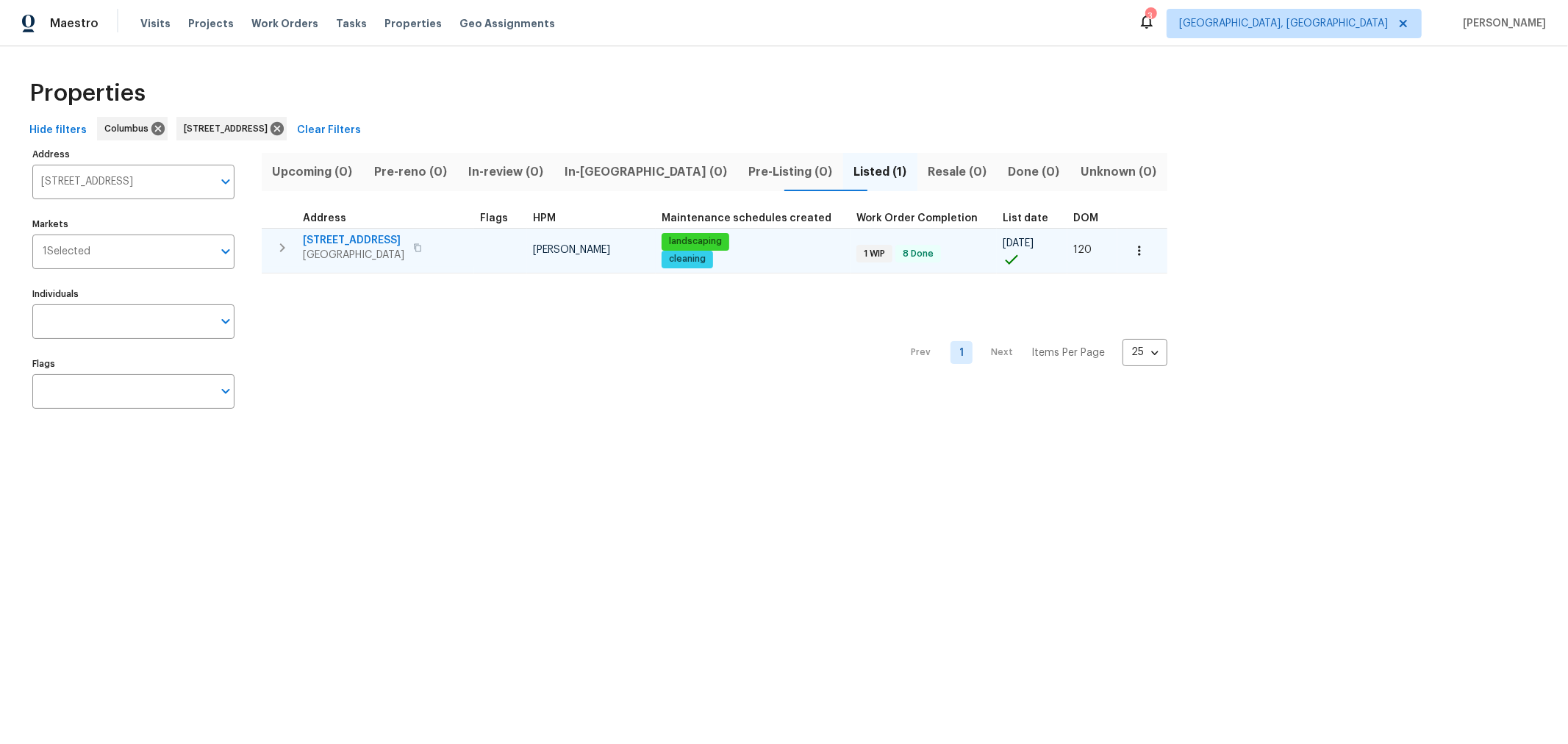
click at [371, 231] on td "[STREET_ADDRESS]" at bounding box center [367, 248] width 212 height 38
click at [370, 235] on span "[STREET_ADDRESS]" at bounding box center [353, 240] width 101 height 15
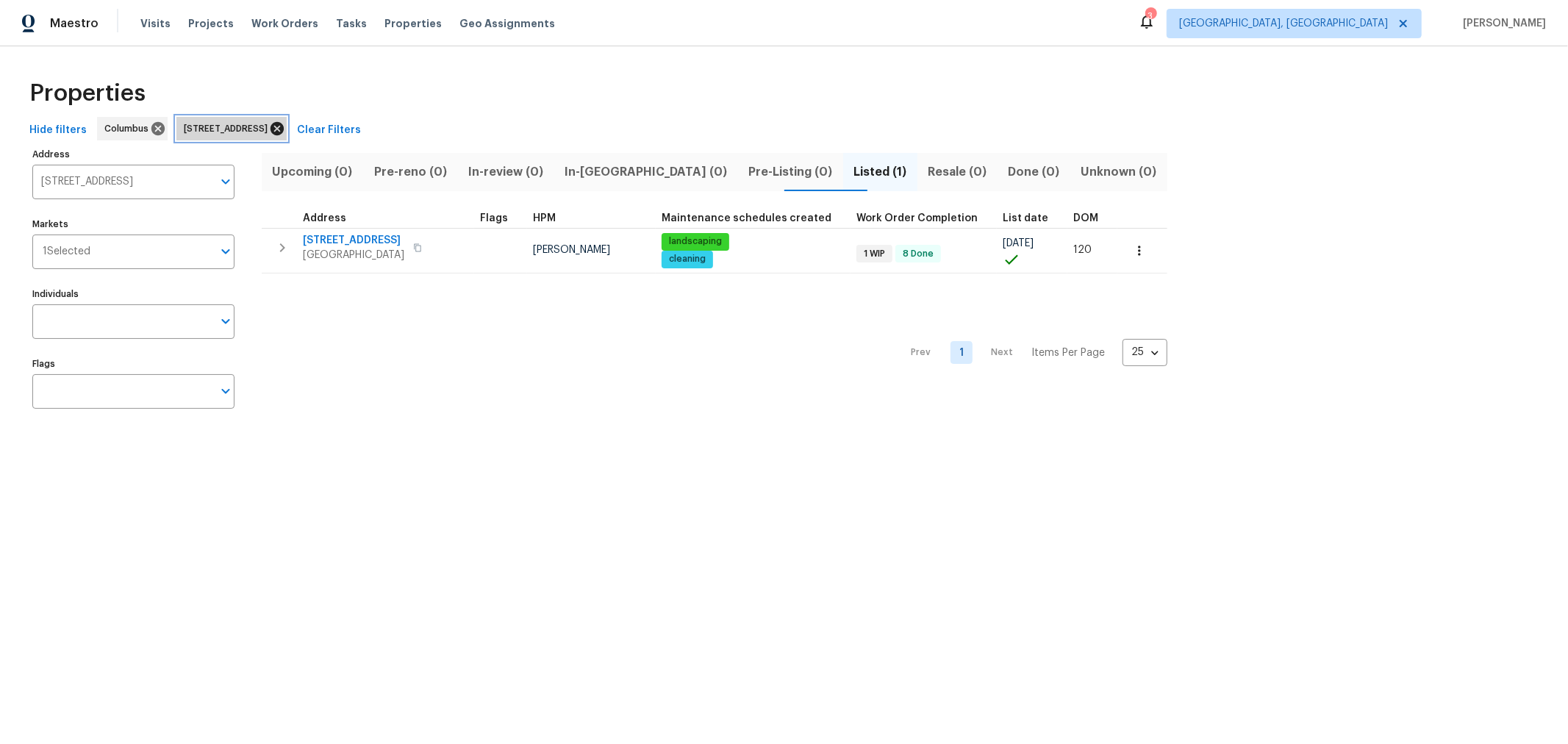
click at [283, 126] on icon at bounding box center [277, 129] width 13 height 13
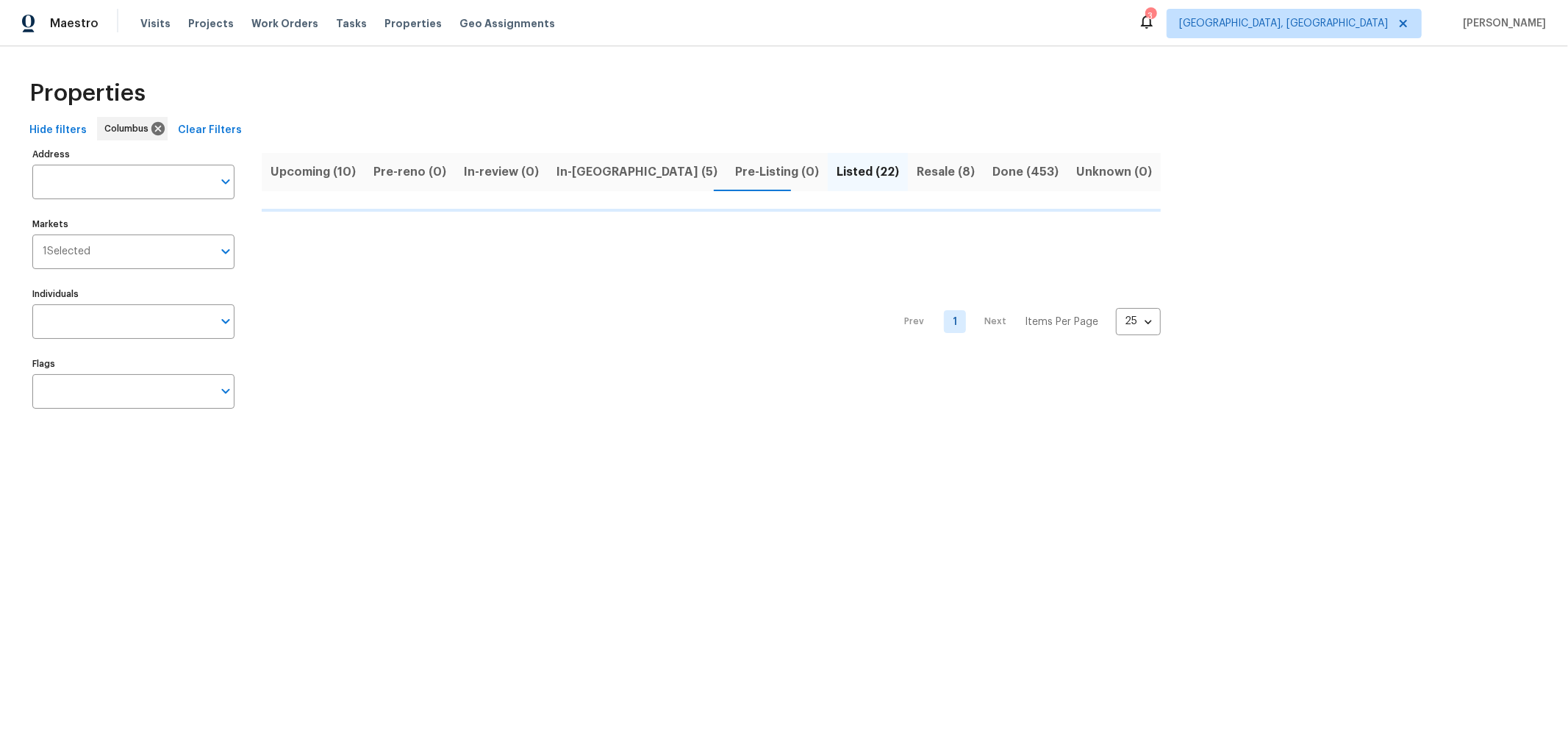
click at [539, 168] on span "In-review (0)" at bounding box center [502, 172] width 75 height 21
click at [591, 178] on span "In-reno (5)" at bounding box center [637, 172] width 161 height 21
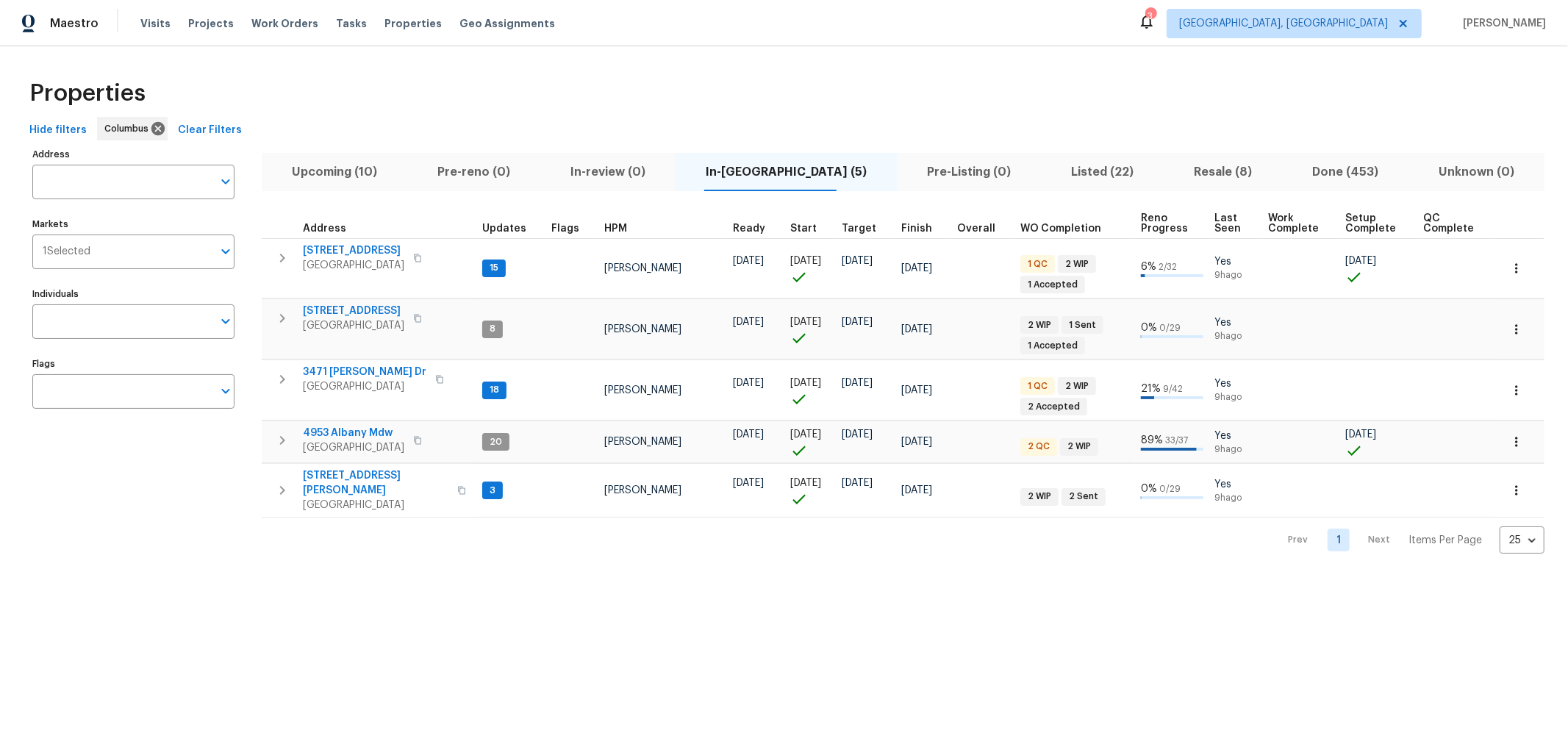
click at [577, 69] on div "Properties" at bounding box center [784, 92] width 1520 height 47
click at [449, 85] on div "Properties" at bounding box center [784, 92] width 1520 height 47
click at [548, 92] on div "Properties" at bounding box center [784, 92] width 1520 height 47
click at [735, 577] on html "Maestro Visits Projects Work Orders Tasks Properties Geo Assignments 3 Columbus…" at bounding box center [784, 288] width 1568 height 577
click at [584, 69] on div "Properties" at bounding box center [784, 92] width 1520 height 47
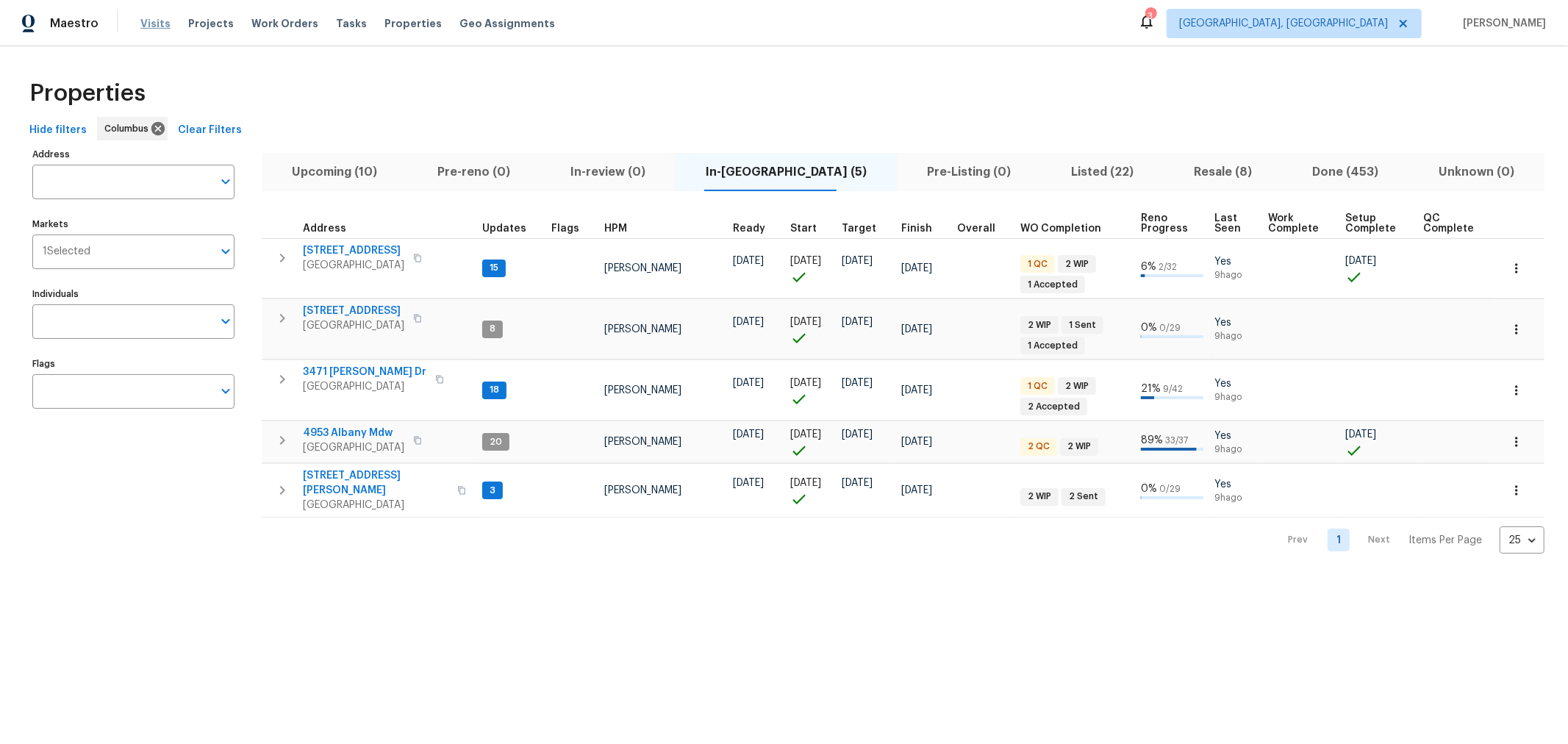
click at [145, 21] on span "Visits" at bounding box center [155, 24] width 30 height 15
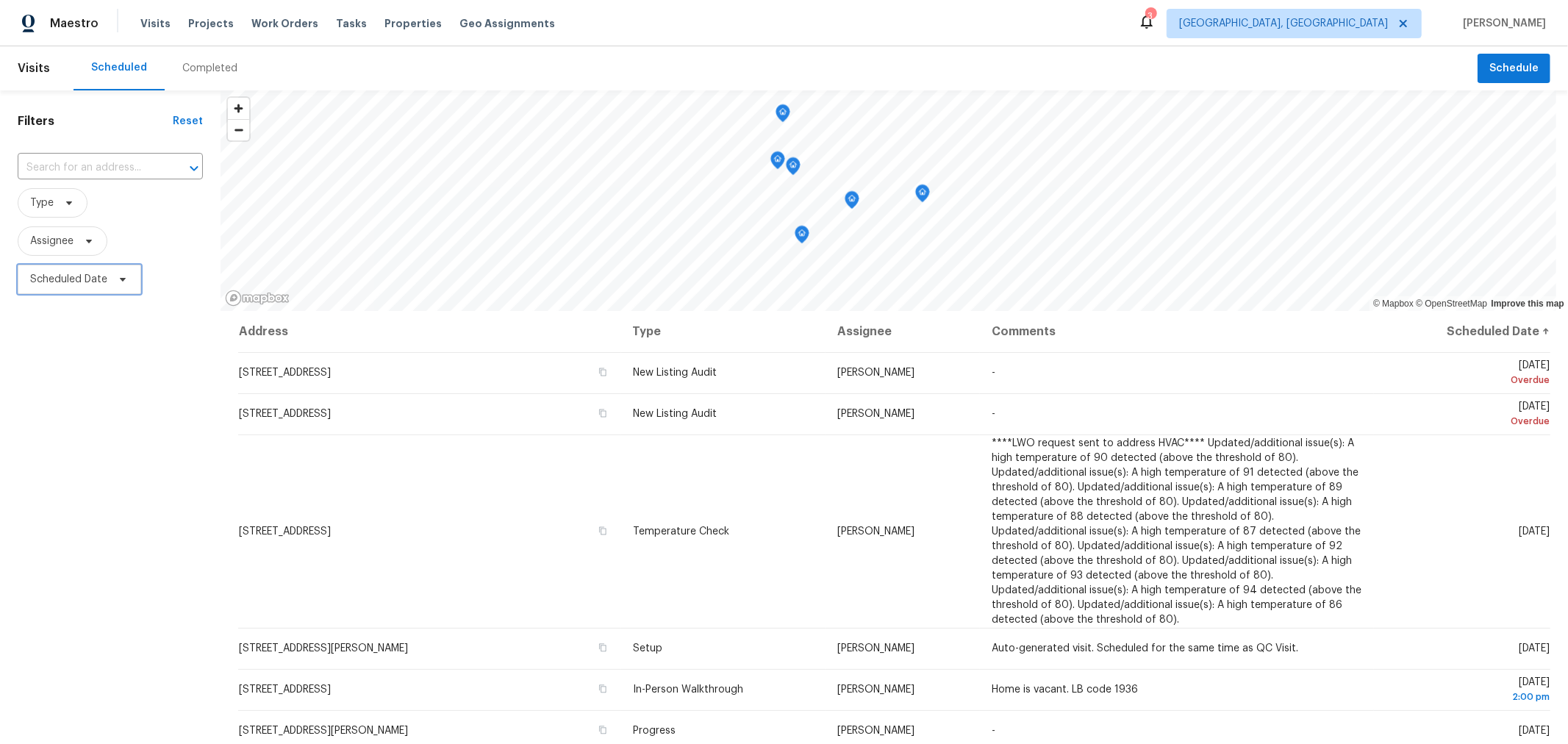
click at [63, 280] on span "Scheduled Date" at bounding box center [69, 280] width 77 height 15
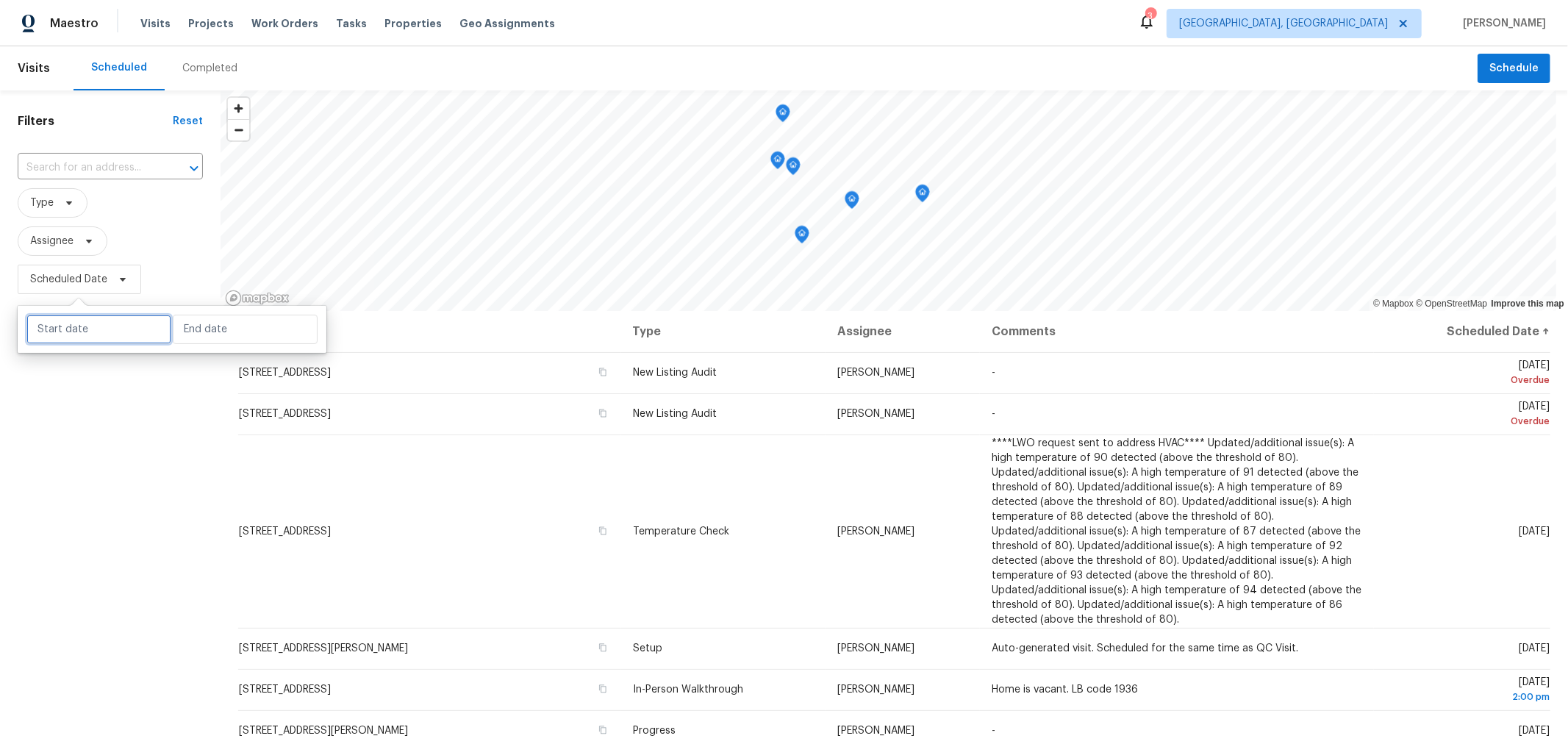
click at [107, 331] on input "text" at bounding box center [99, 329] width 144 height 29
select select "7"
select select "2025"
select select "8"
select select "2025"
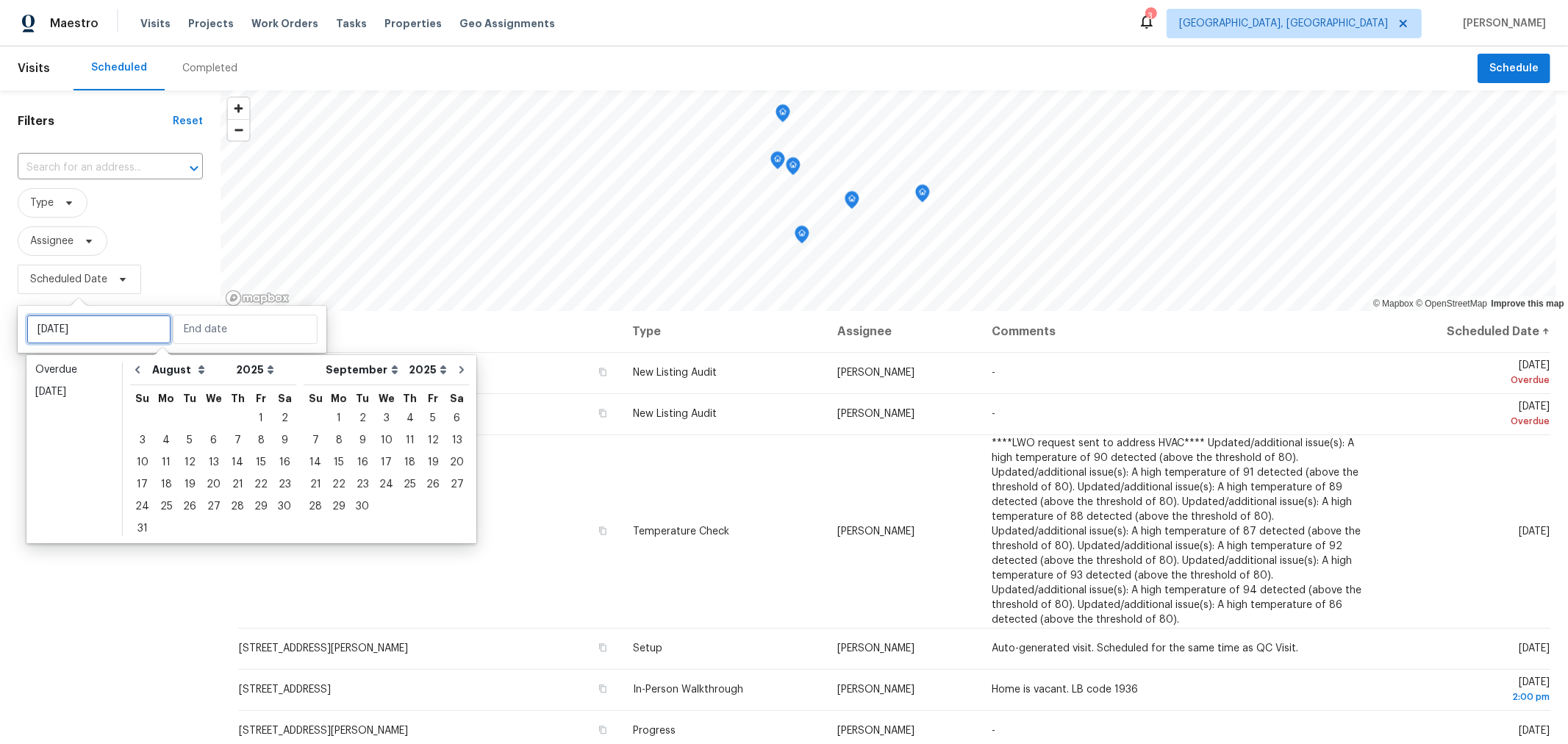
type input "[DATE]"
click at [208, 488] on div "20" at bounding box center [213, 484] width 25 height 21
type input "[DATE]"
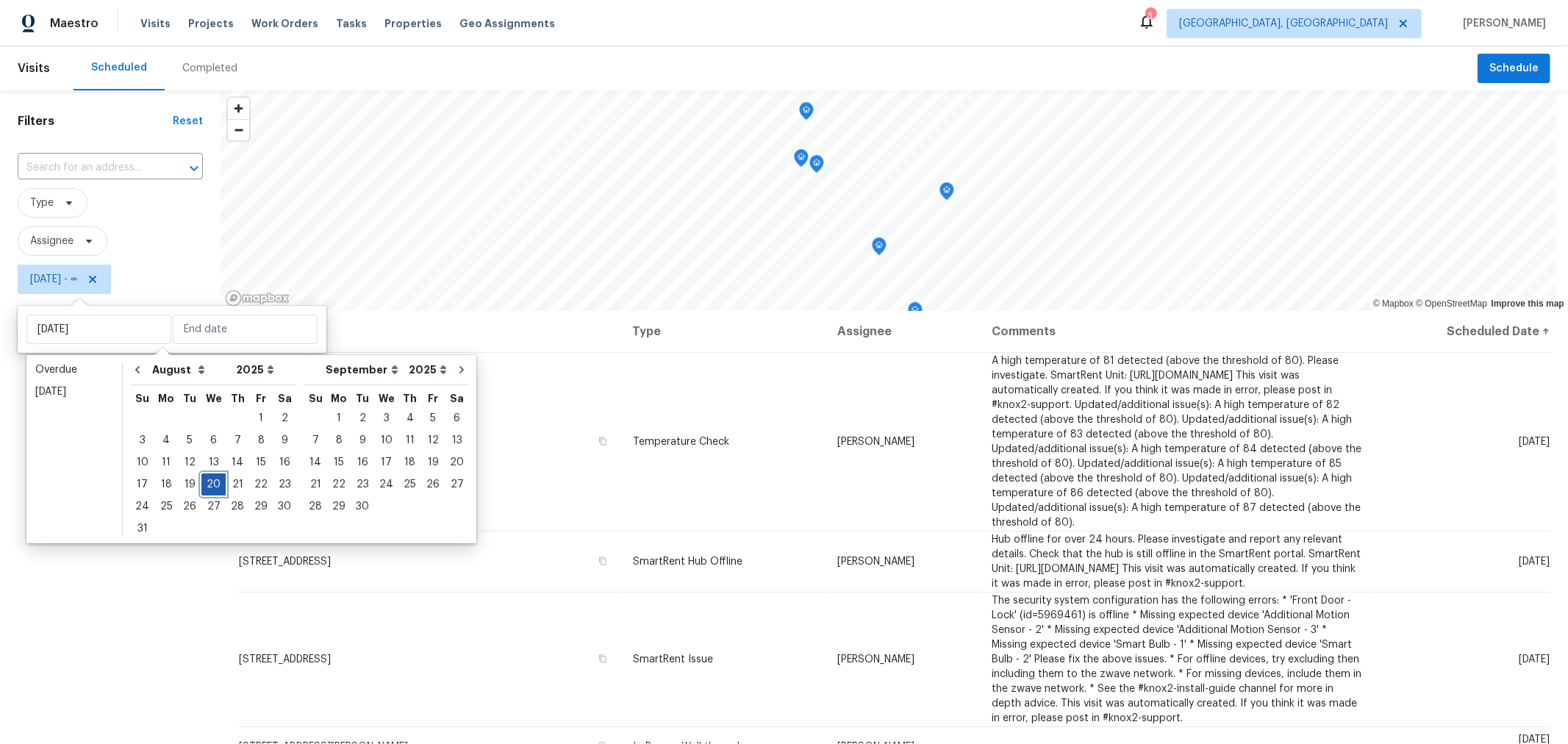
click at [208, 488] on div "20" at bounding box center [213, 484] width 25 height 21
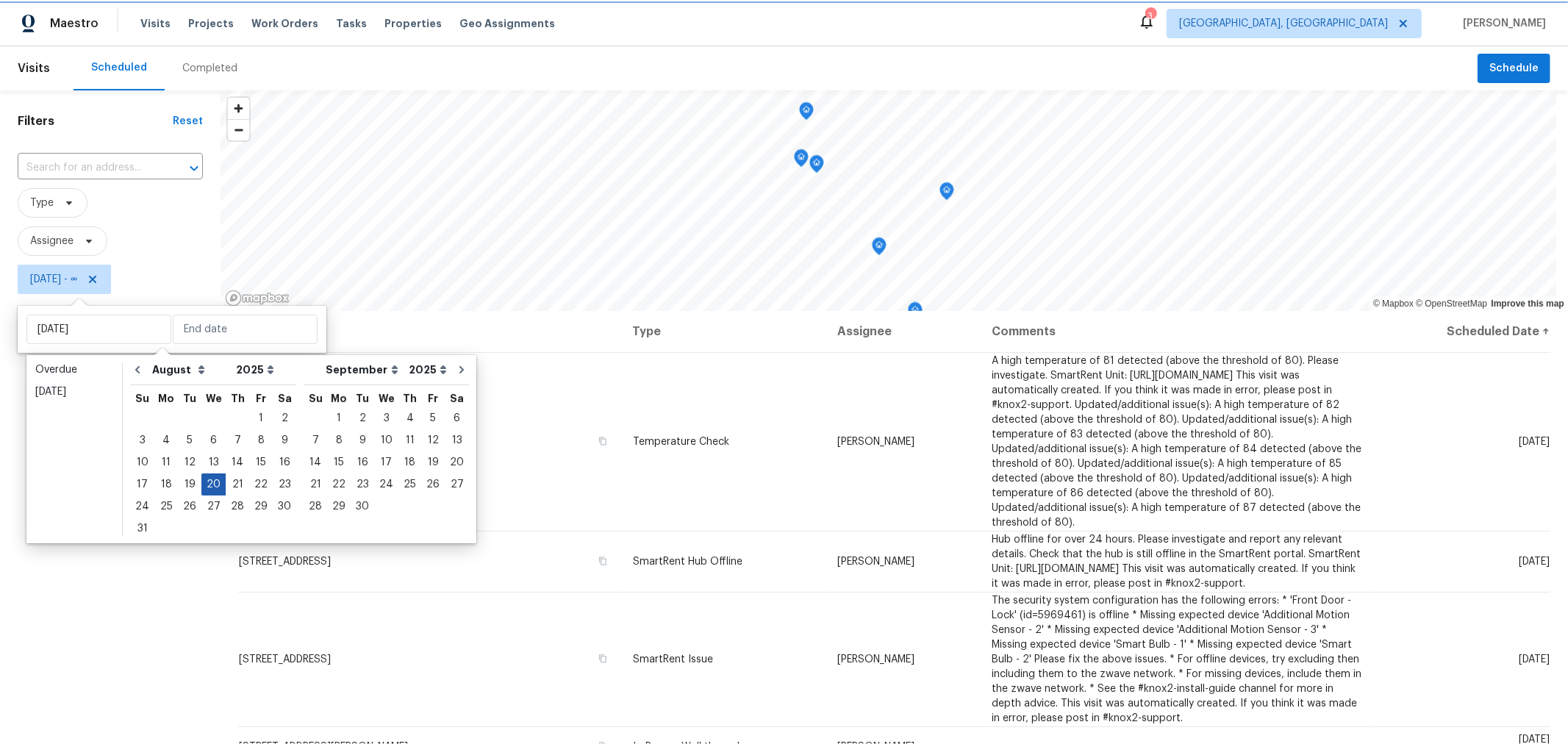
type input "[DATE]"
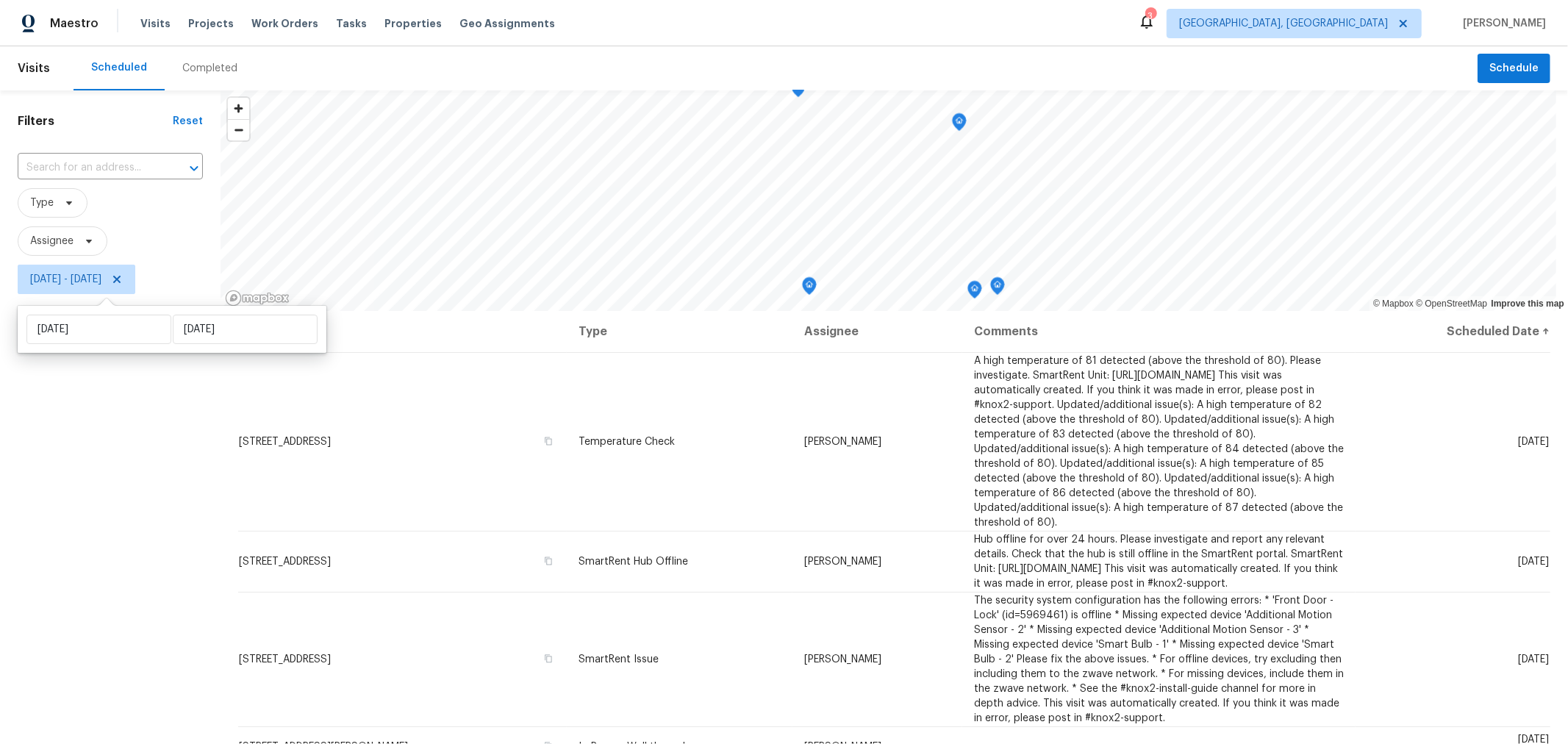
click at [172, 583] on div "Filters Reset ​ Type Assignee Wed, Aug 20 - Wed, Aug 20" at bounding box center [110, 498] width 220 height 816
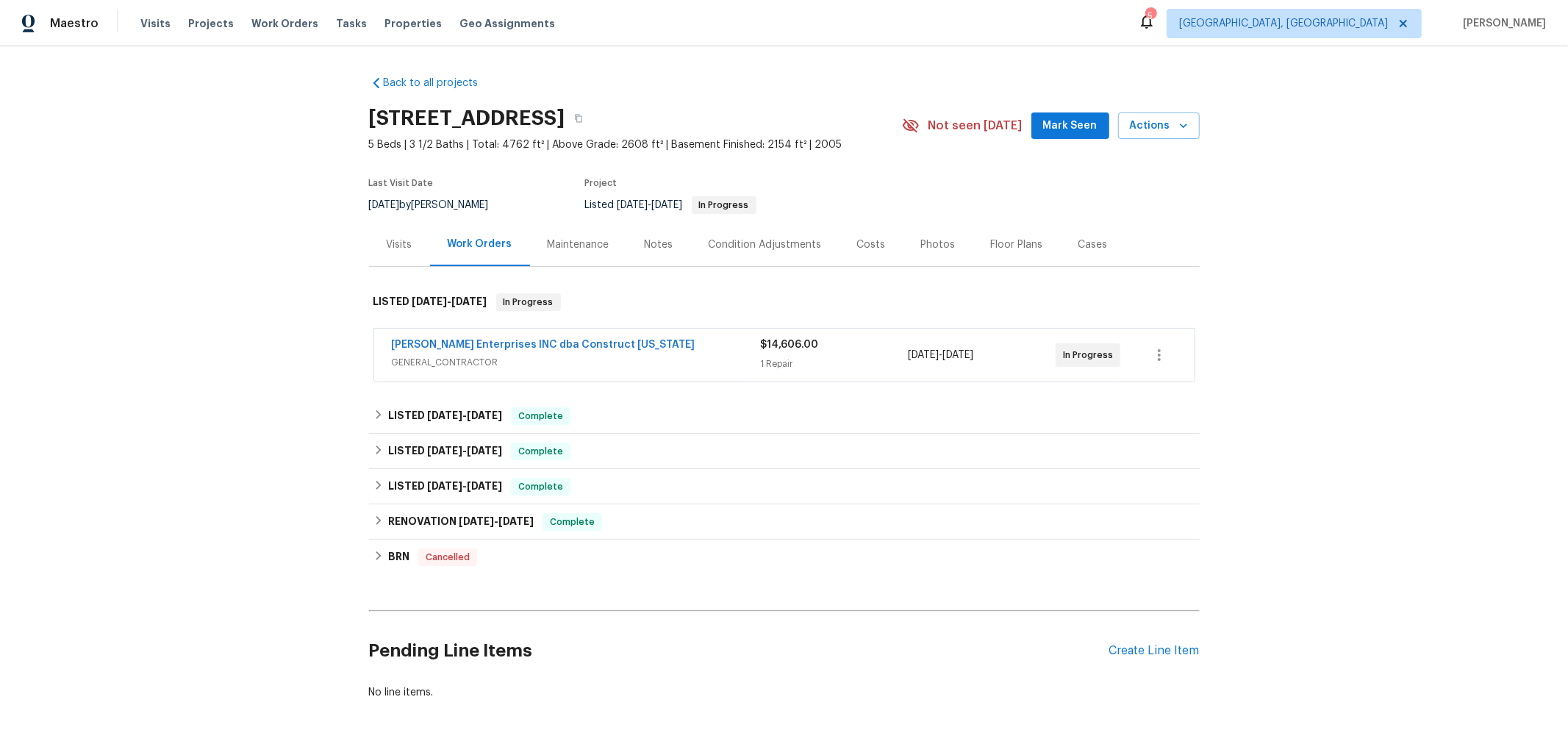
click at [480, 337] on span "[PERSON_NAME] Enterprises INC dba Construct [US_STATE]" at bounding box center [544, 345] width 303 height 15
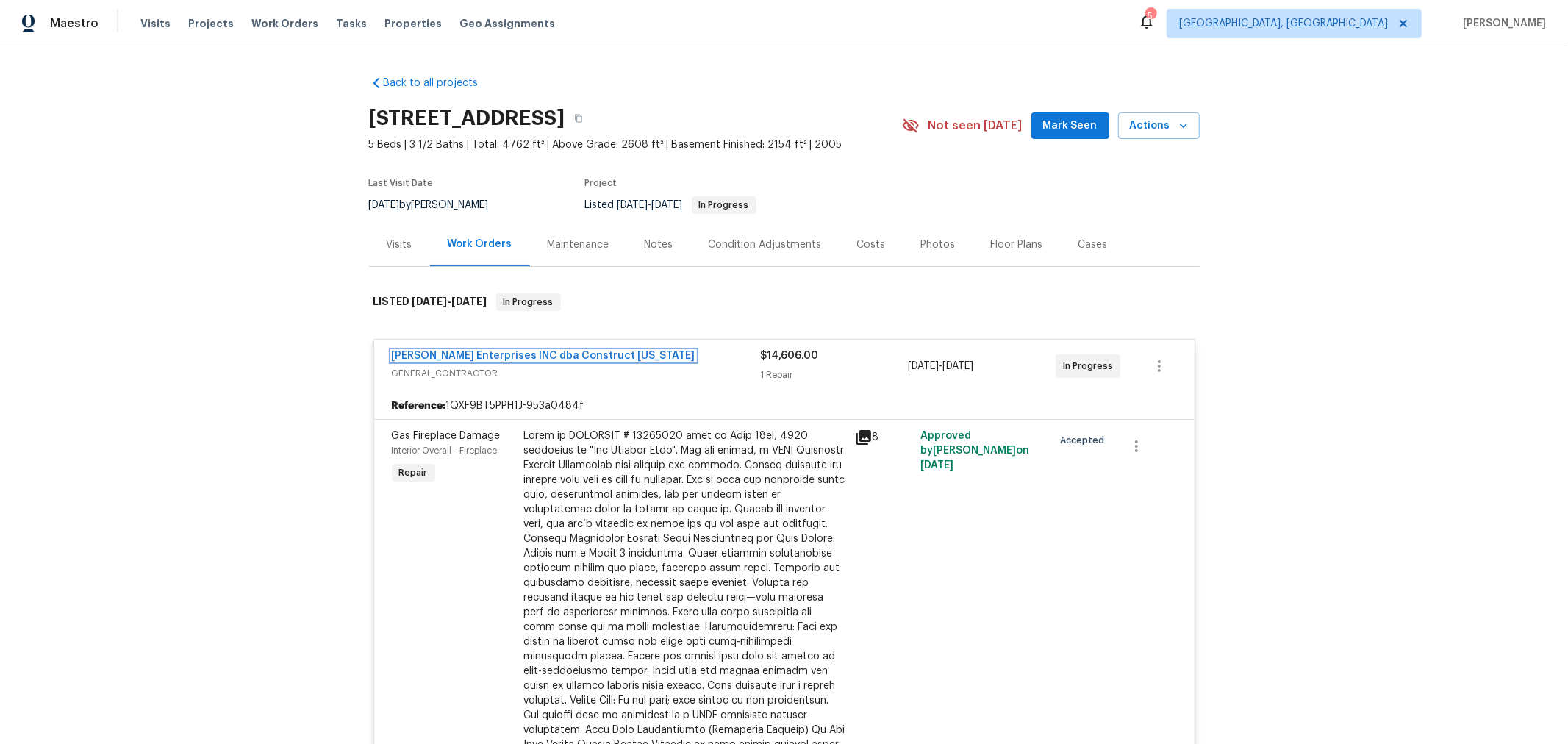
click at [490, 352] on link "[PERSON_NAME] Enterprises INC dba Construct [US_STATE]" at bounding box center [544, 356] width 303 height 10
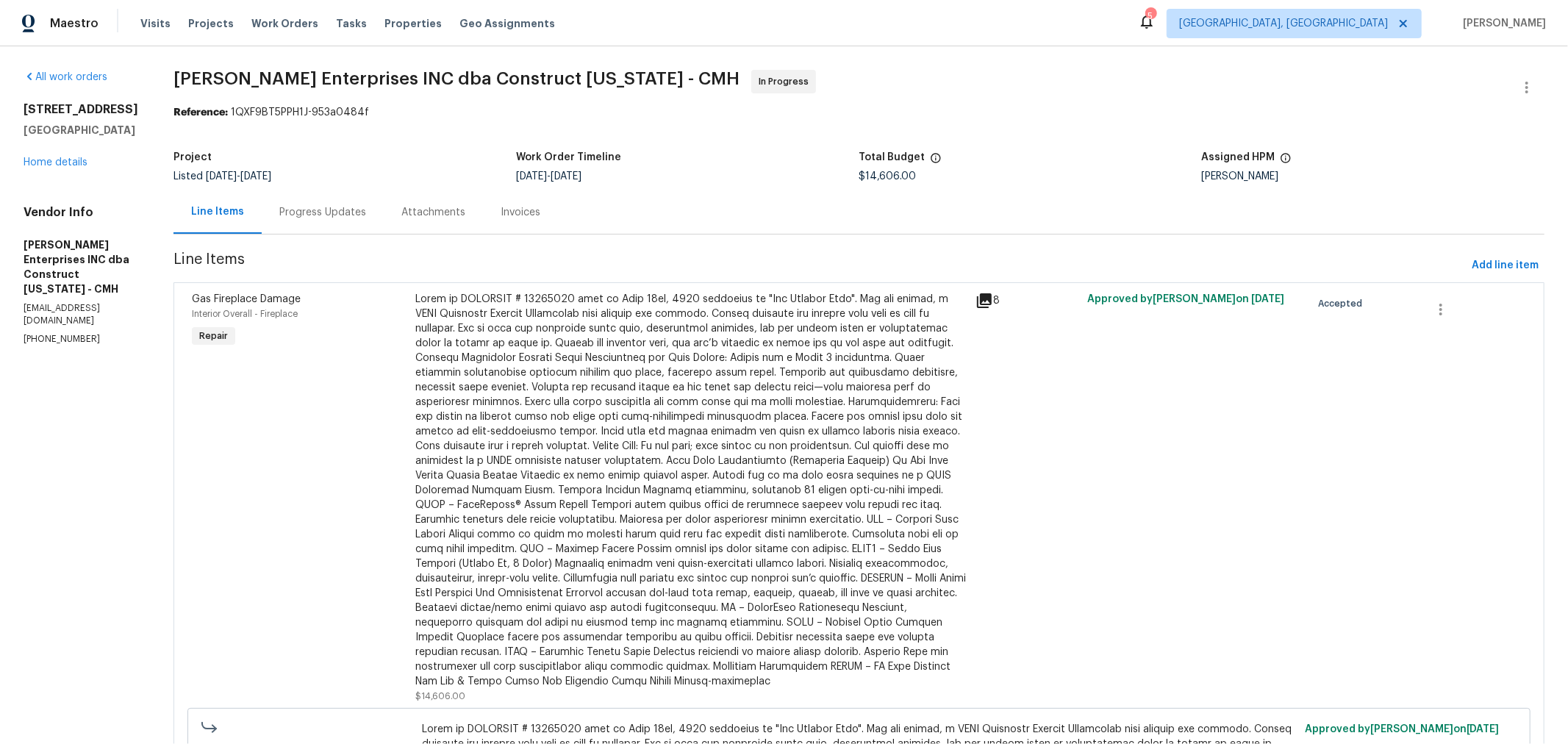
click at [329, 211] on div "Progress Updates" at bounding box center [323, 212] width 87 height 15
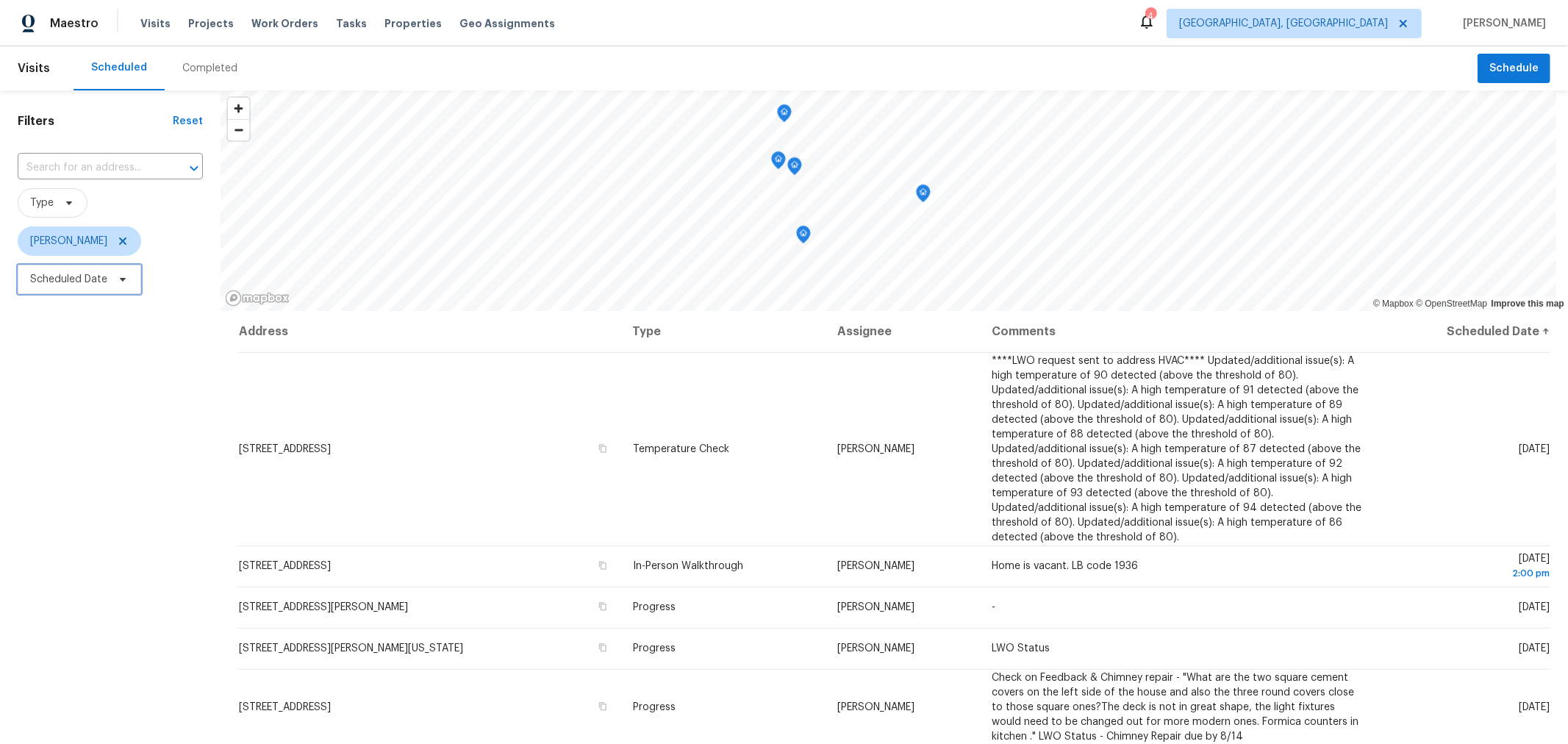
click at [92, 288] on span "Scheduled Date" at bounding box center [79, 280] width 123 height 29
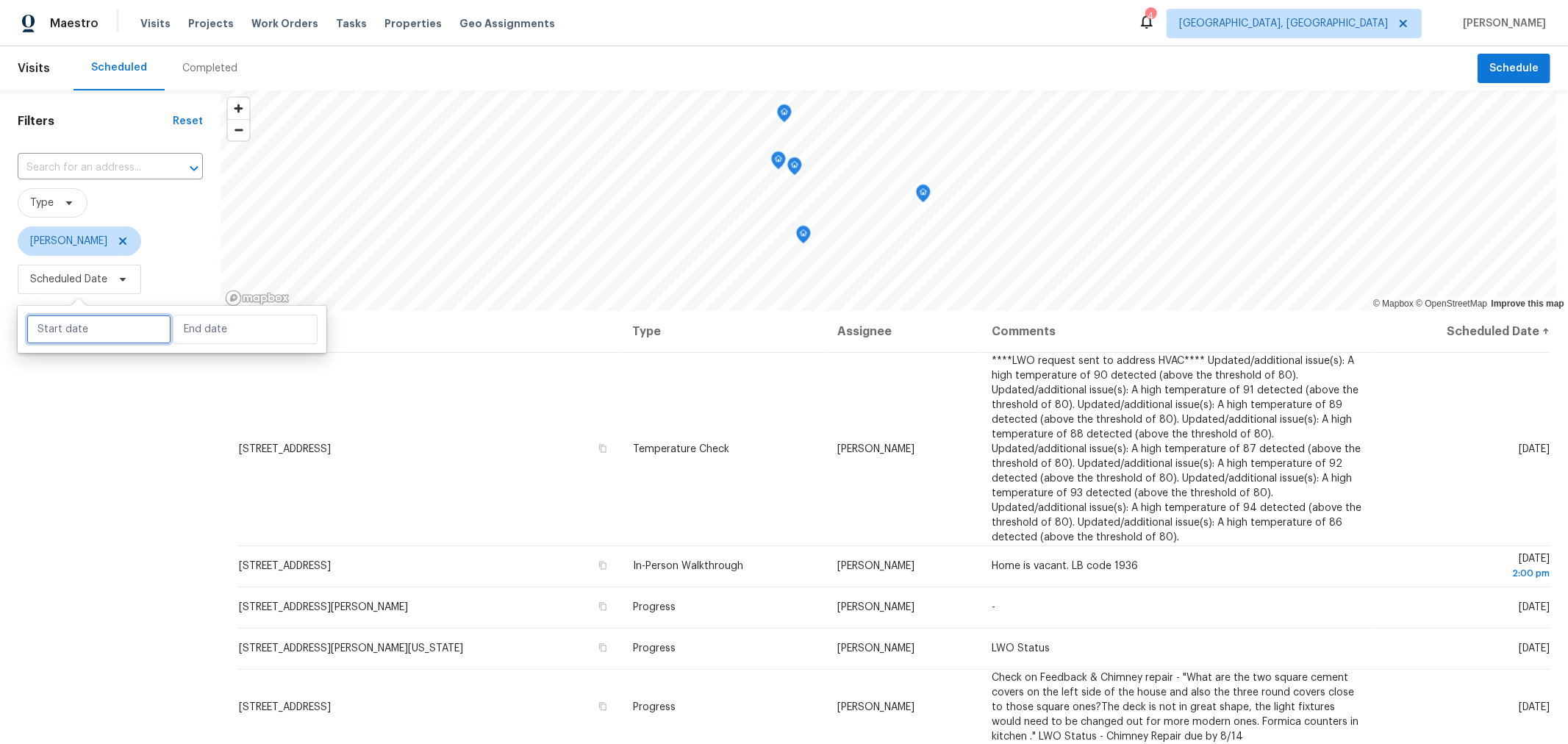
select select "7"
select select "2025"
select select "8"
select select "2025"
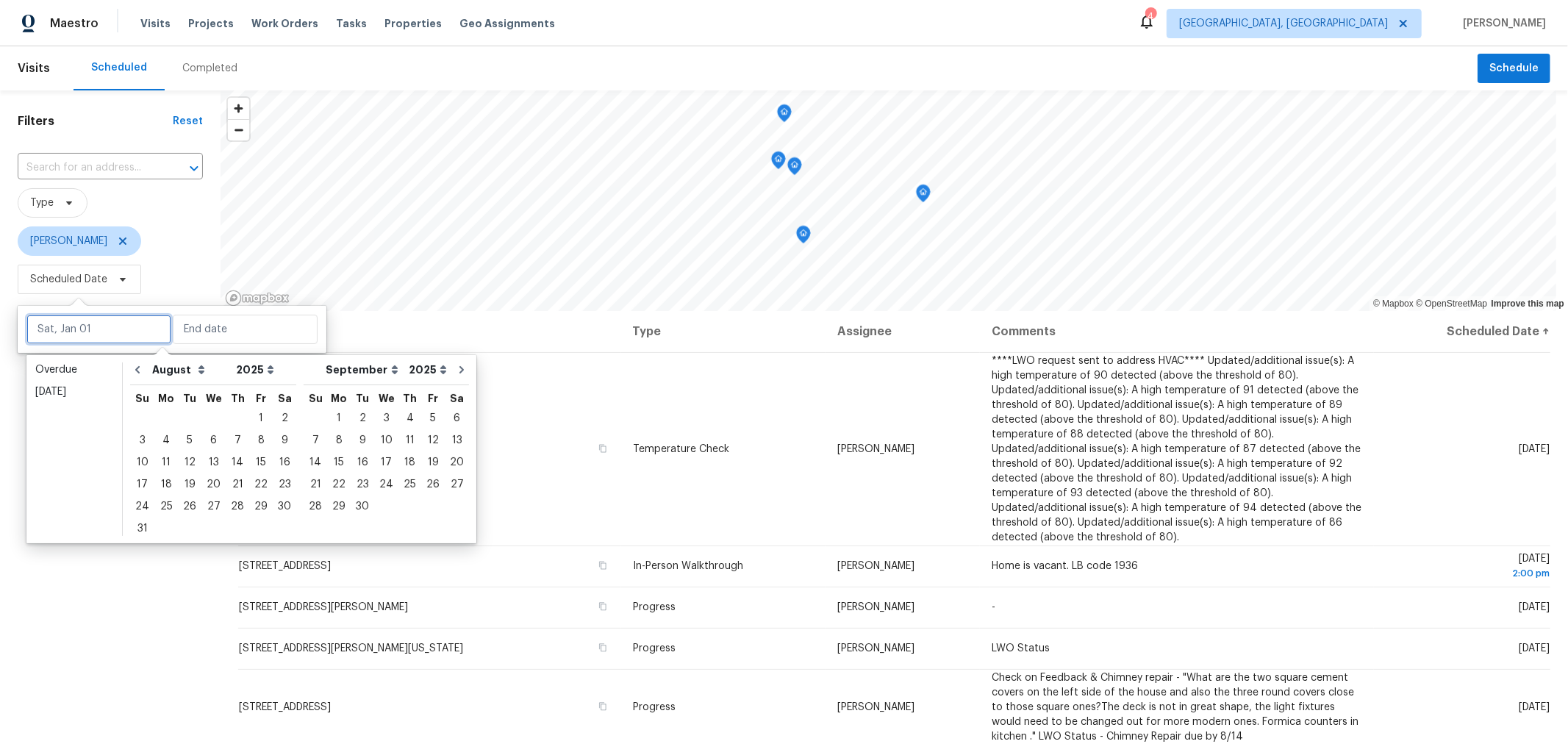
click at [108, 332] on input "text" at bounding box center [99, 329] width 144 height 29
click at [208, 491] on div "20" at bounding box center [213, 484] width 25 height 21
type input "[DATE]"
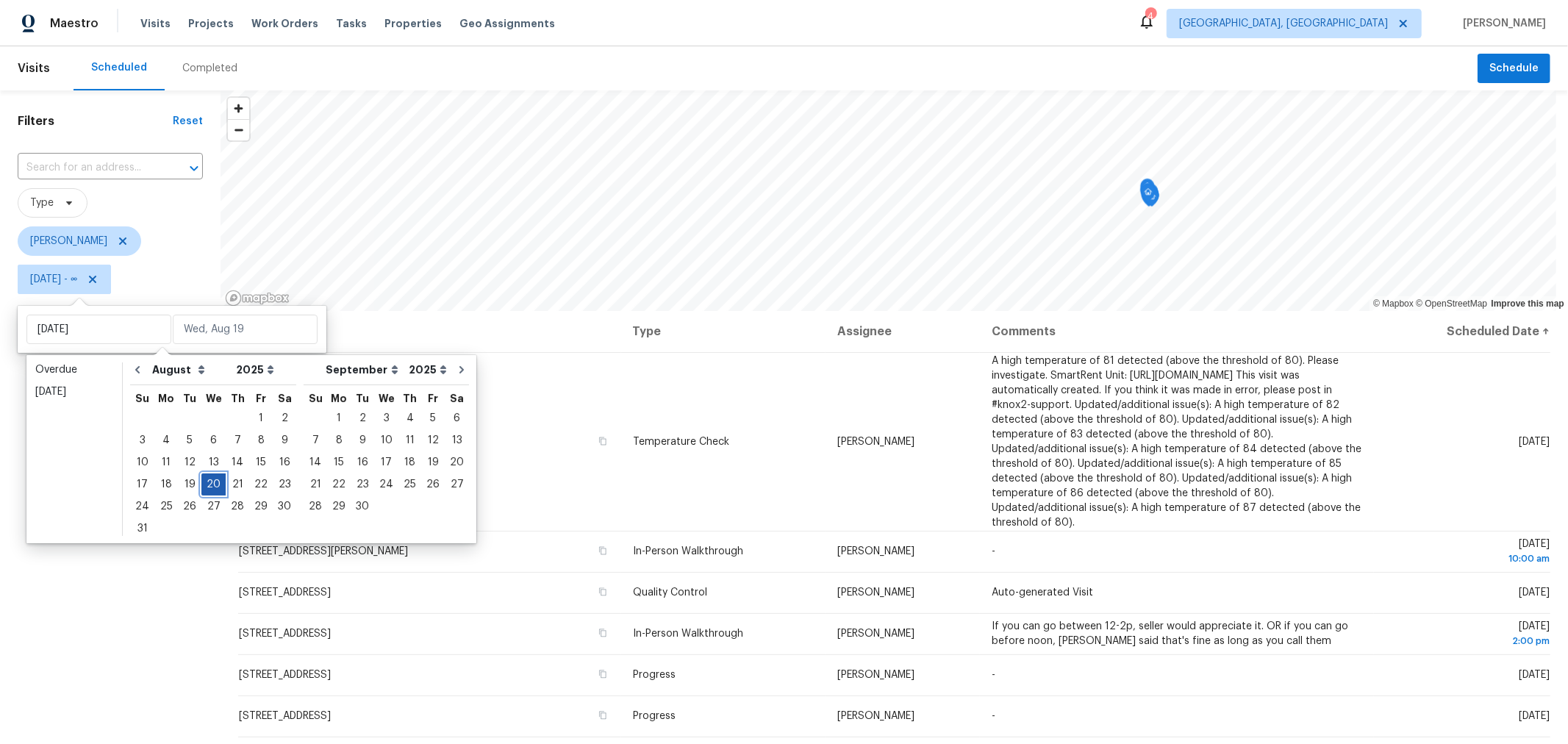
click at [208, 483] on div "20" at bounding box center [213, 484] width 25 height 21
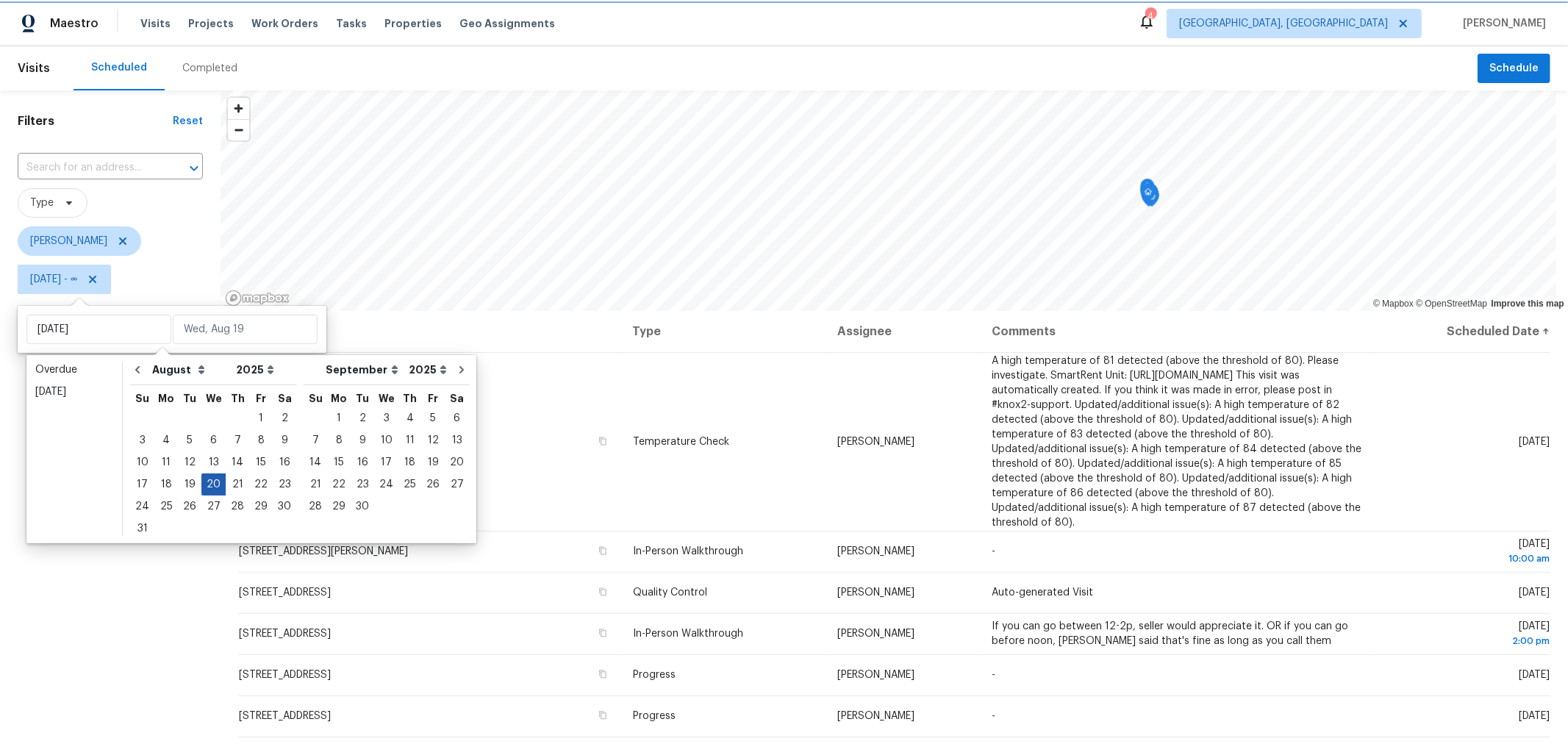
type input "[DATE]"
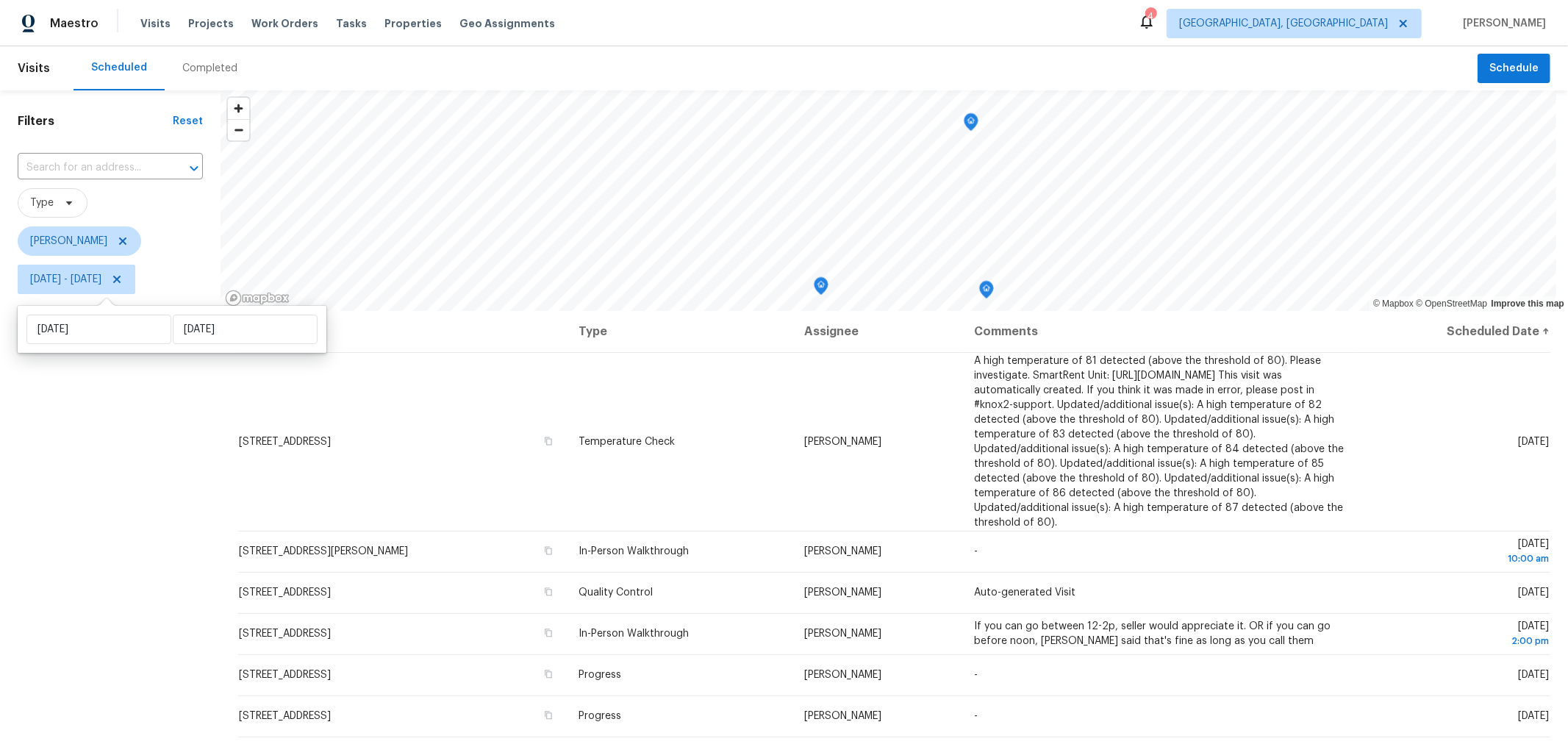
click at [126, 610] on div "Filters Reset ​ Type Keith Hollingsworth Wed, Aug 20 - Wed, Aug 20" at bounding box center [110, 498] width 220 height 816
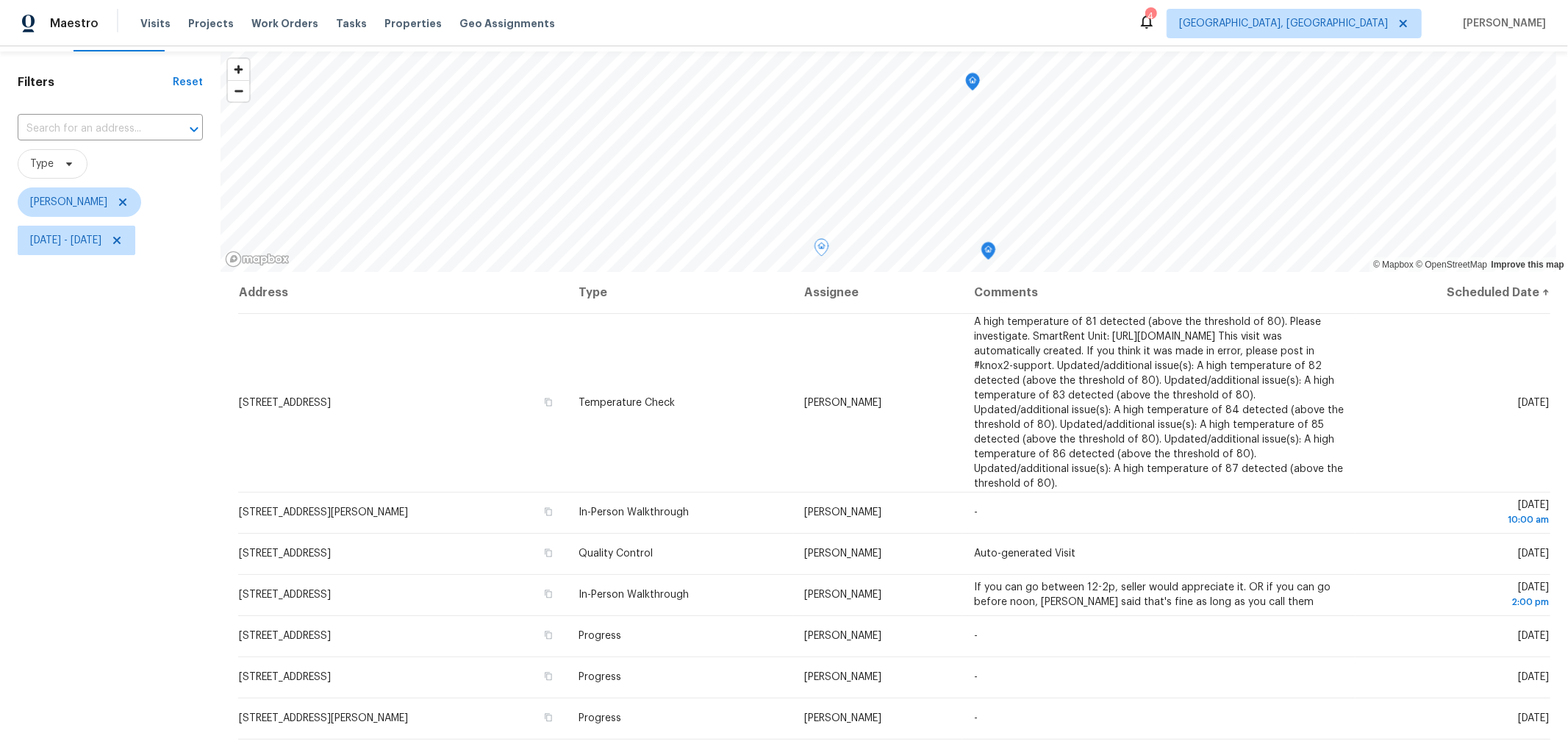
scroll to position [36, 0]
click at [101, 248] on span "Wed, Aug 20 - Wed, Aug 20" at bounding box center [66, 243] width 71 height 15
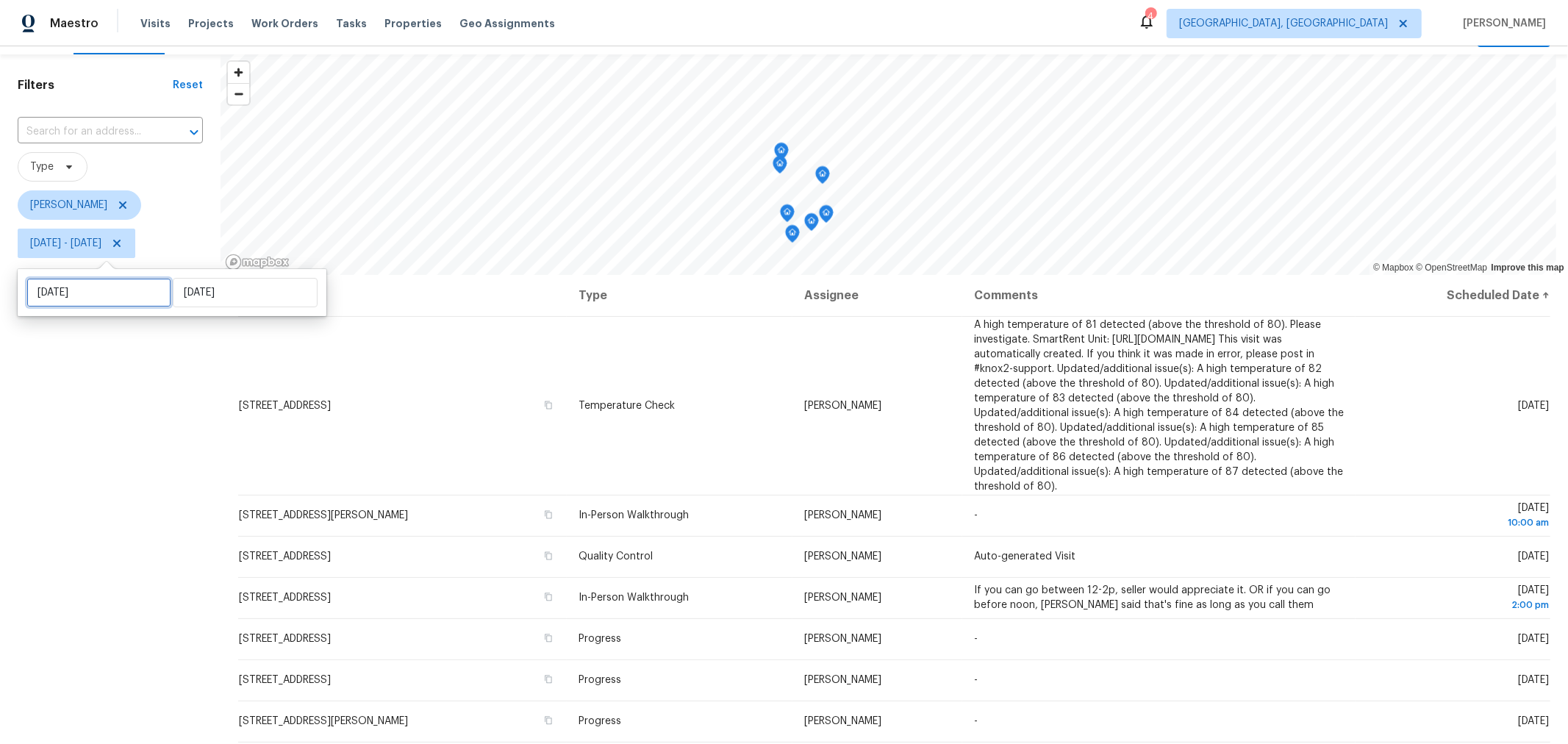
select select "7"
select select "2025"
select select "8"
select select "2025"
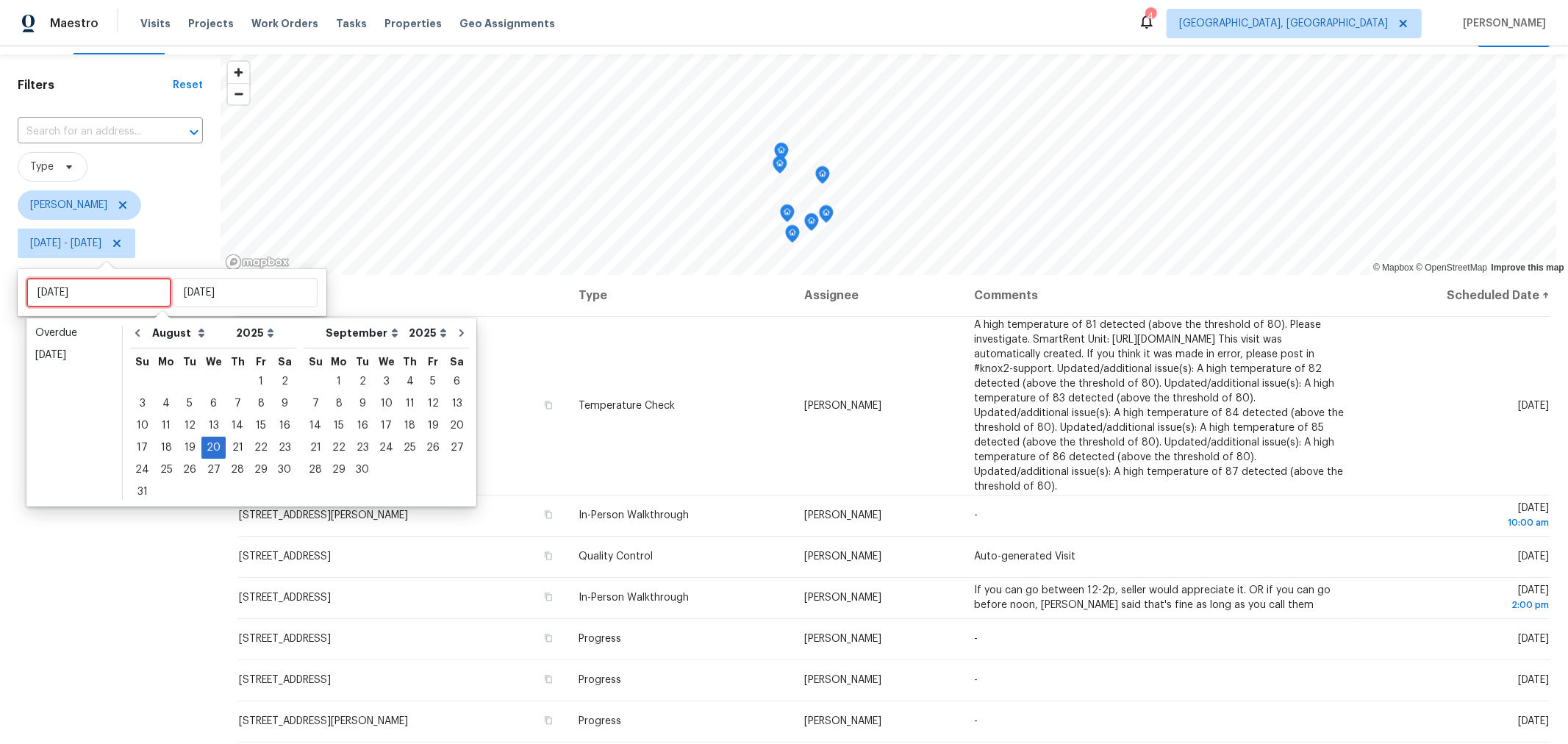
click at [103, 302] on input "[DATE]" at bounding box center [99, 292] width 144 height 29
type input "Sat, Aug 23"
type input "[DATE]"
type input "Sun, Sep 21"
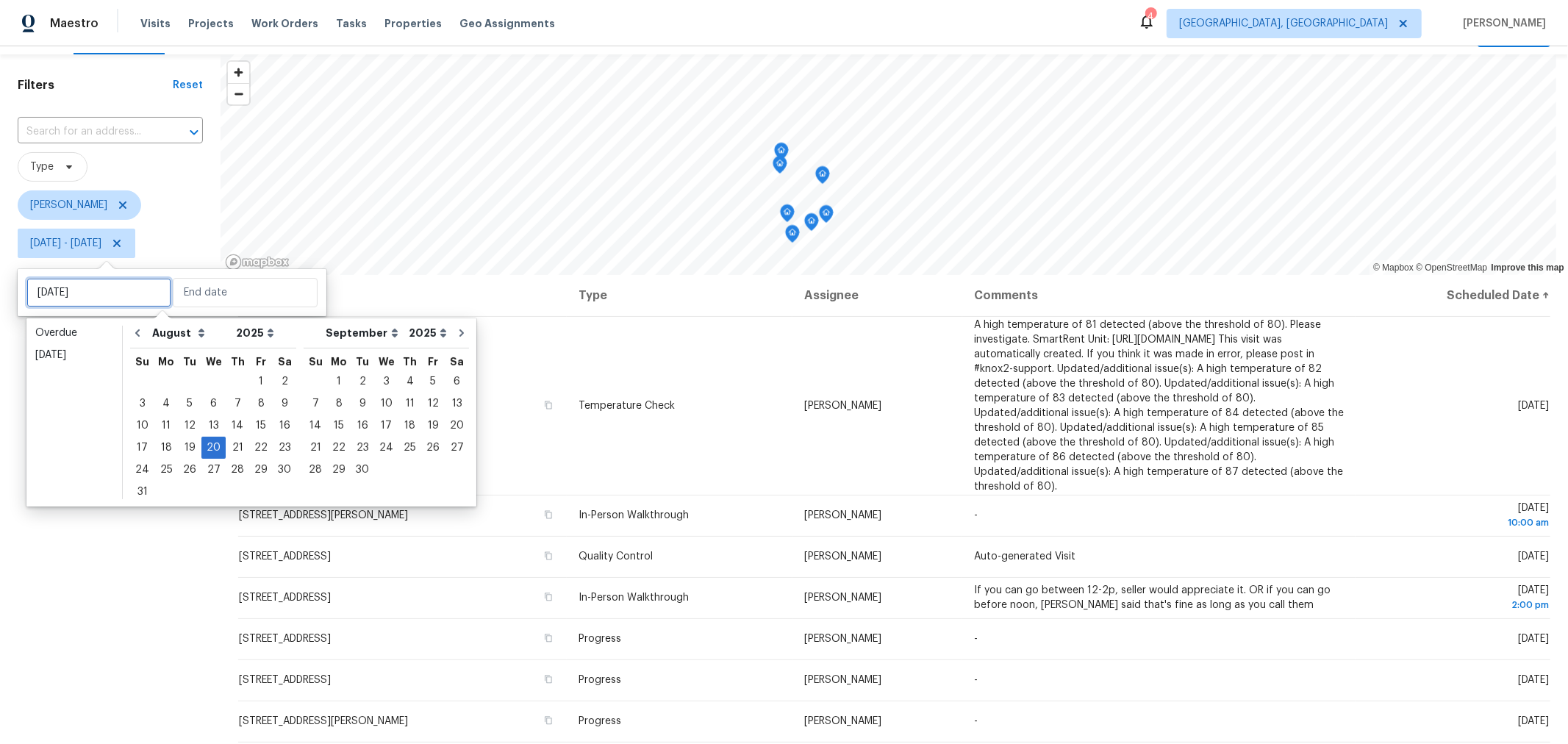
type input "[DATE]"
type input "Mon, Aug 25"
click at [164, 468] on div "25" at bounding box center [166, 470] width 24 height 21
type input "Mon, Aug 25"
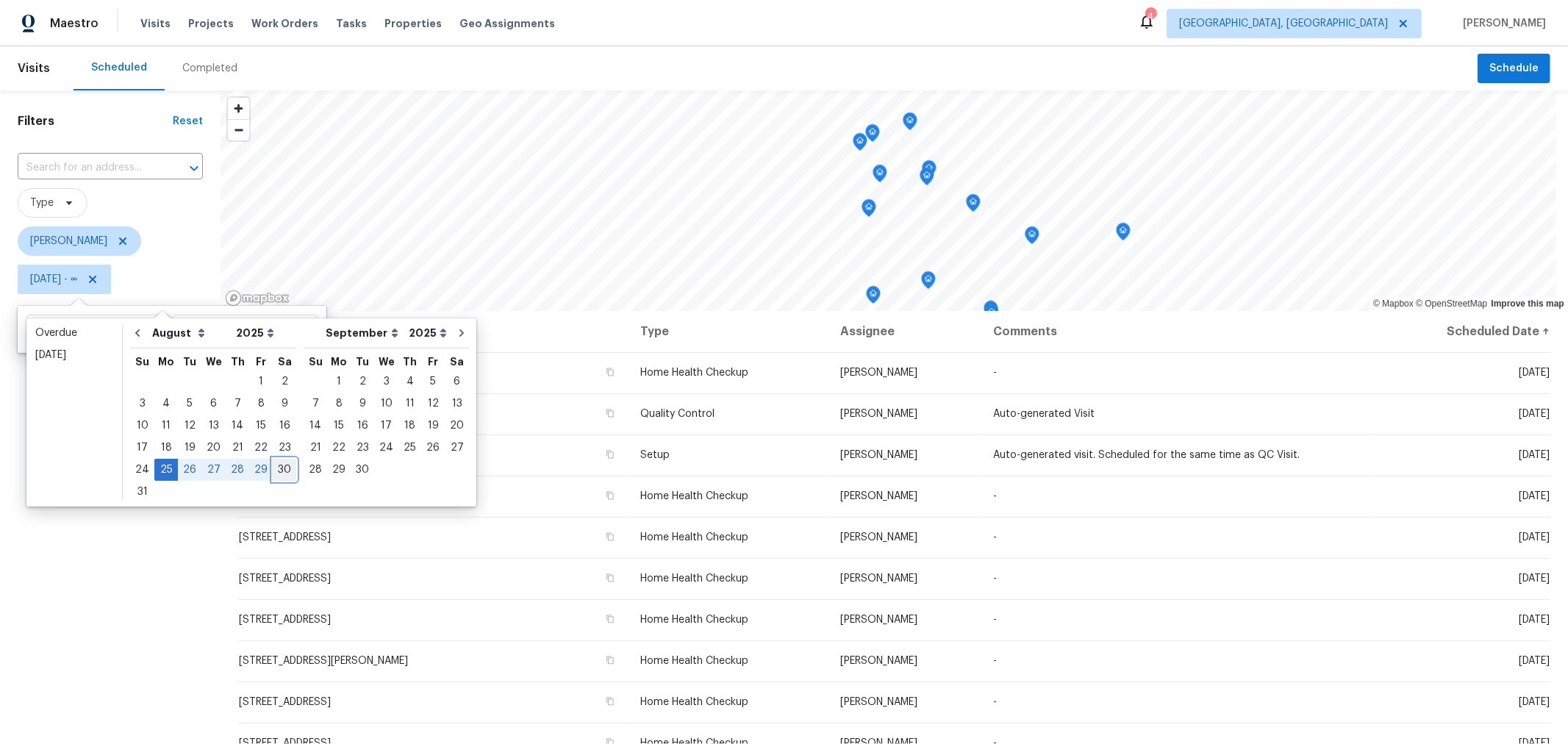
click at [272, 468] on div "30" at bounding box center [284, 470] width 24 height 21
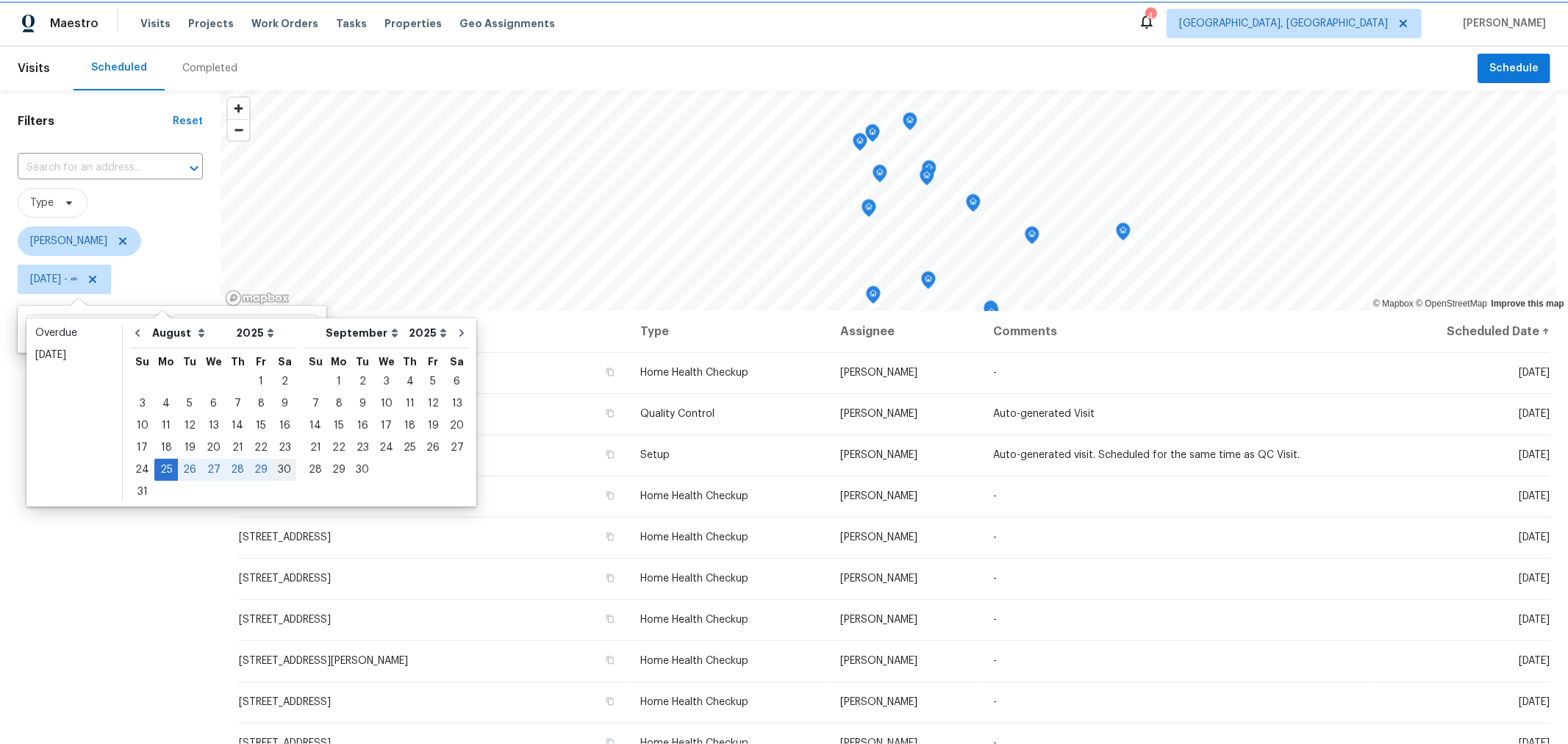
type input "Sat, Aug 30"
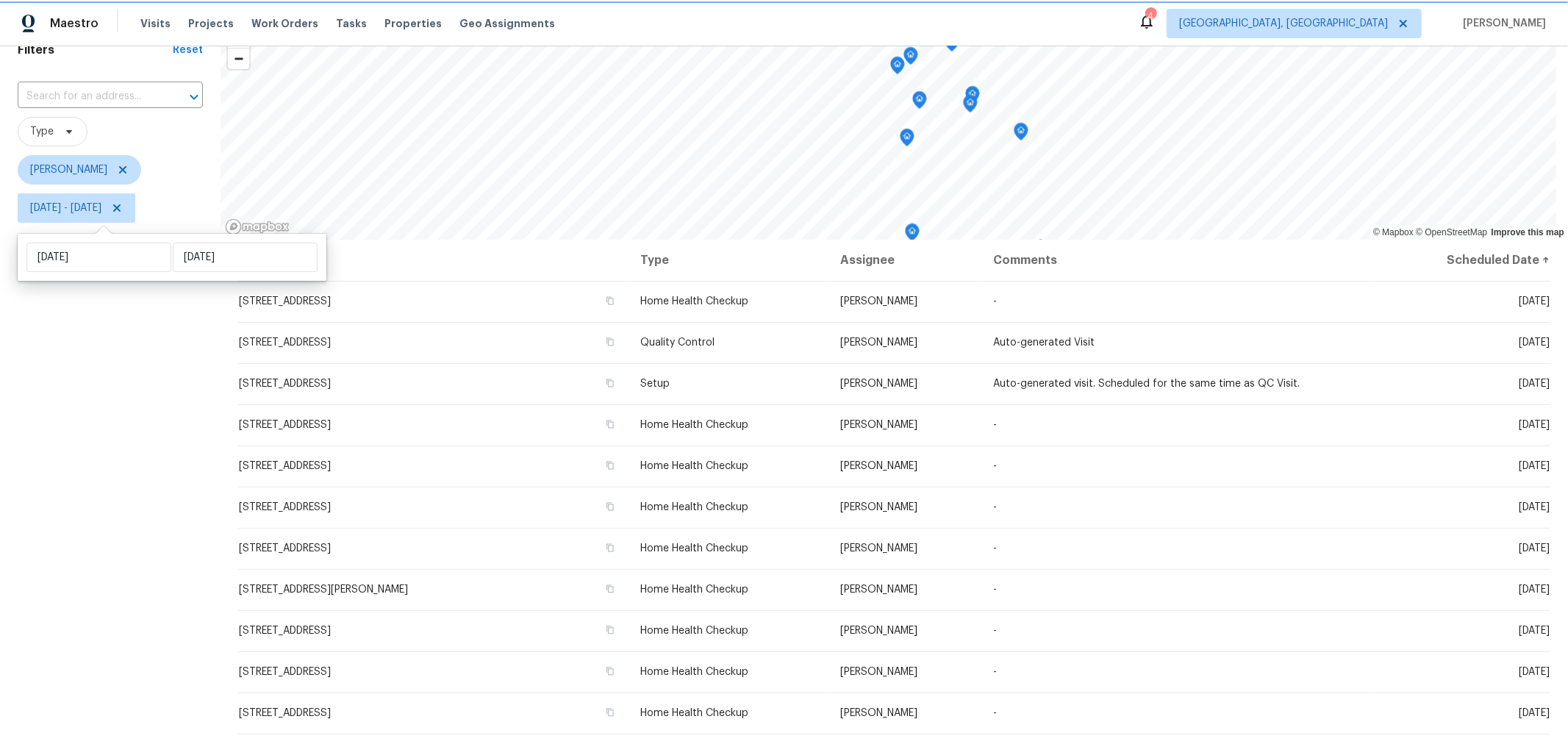
scroll to position [70, 0]
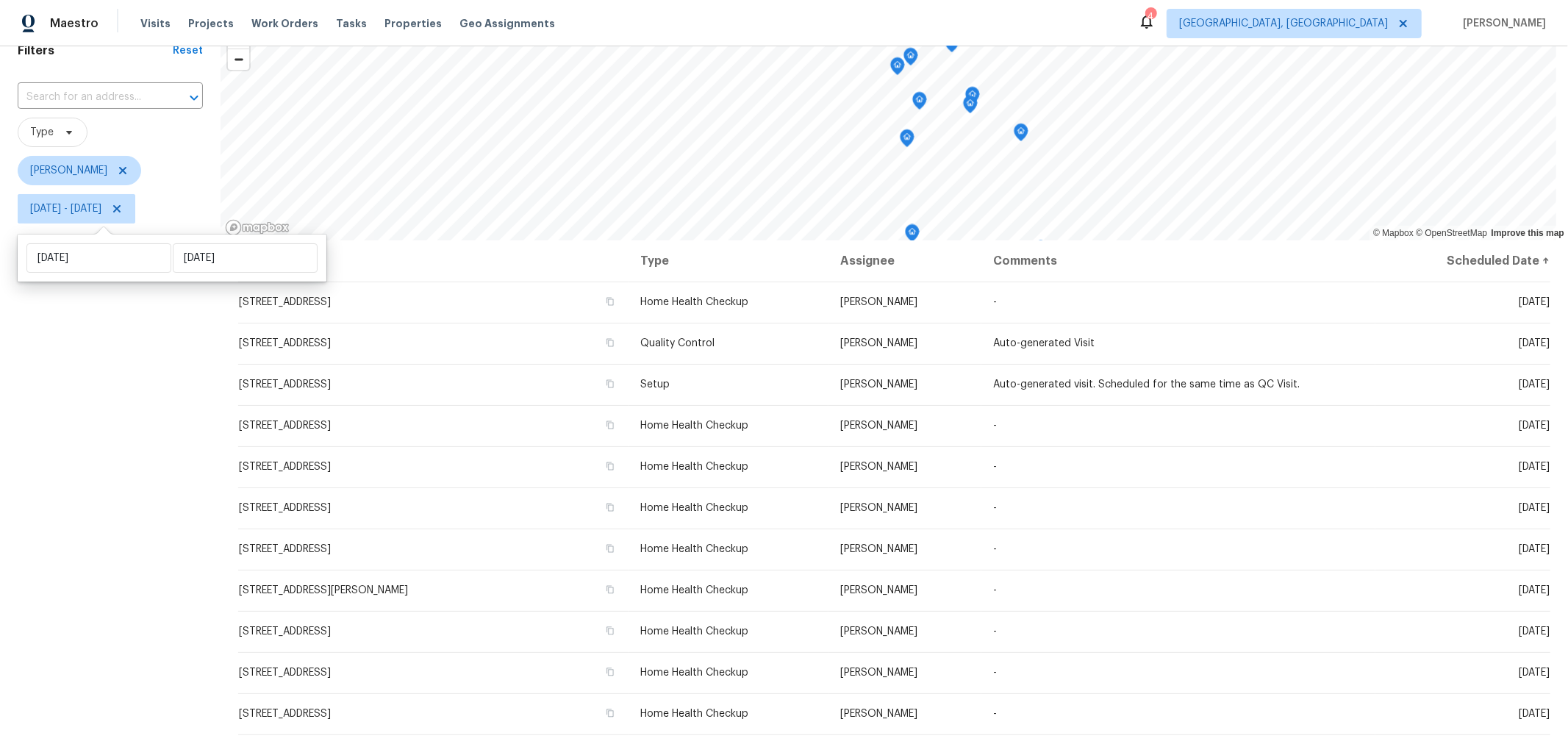
click at [25, 343] on div "Filters Reset ​ Type Keith Hollingsworth Mon, Aug 25 - Sat, Aug 30" at bounding box center [110, 428] width 220 height 816
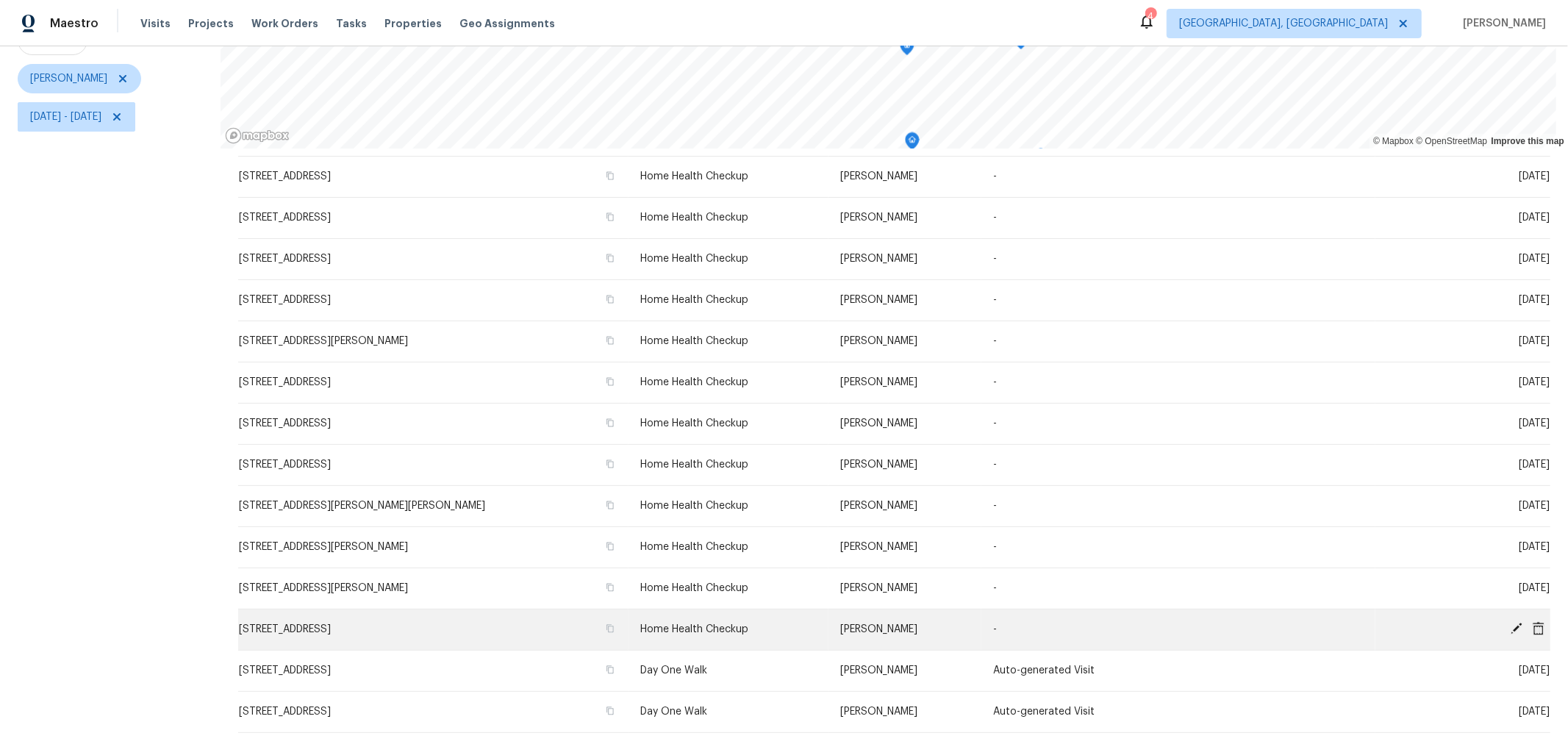
scroll to position [174, 0]
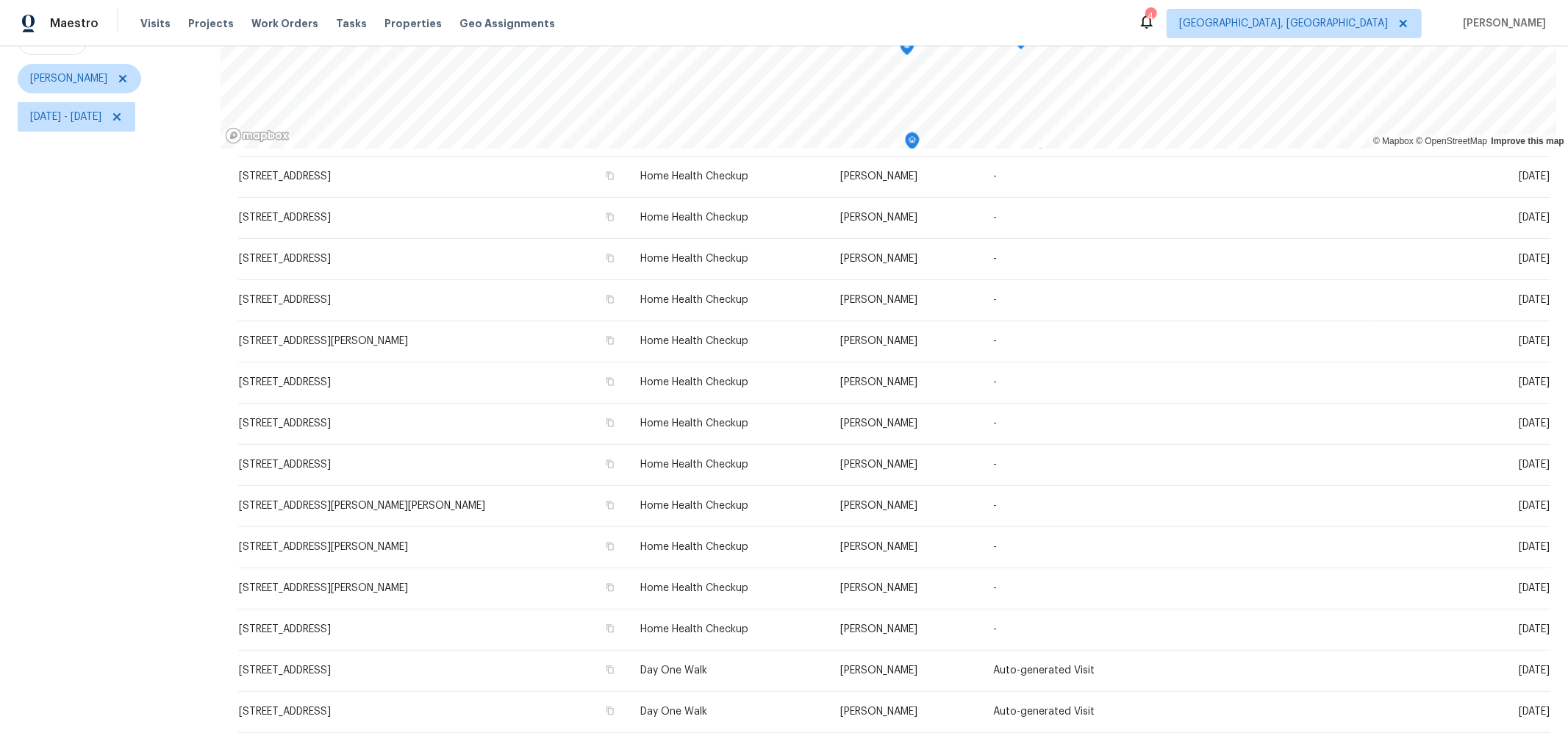
click at [136, 408] on div "Filters Reset ​ Type Keith Hollingsworth Mon, Aug 25 - Sat, Aug 30" at bounding box center [110, 335] width 220 height 816
click at [387, 19] on span "Properties" at bounding box center [413, 24] width 58 height 15
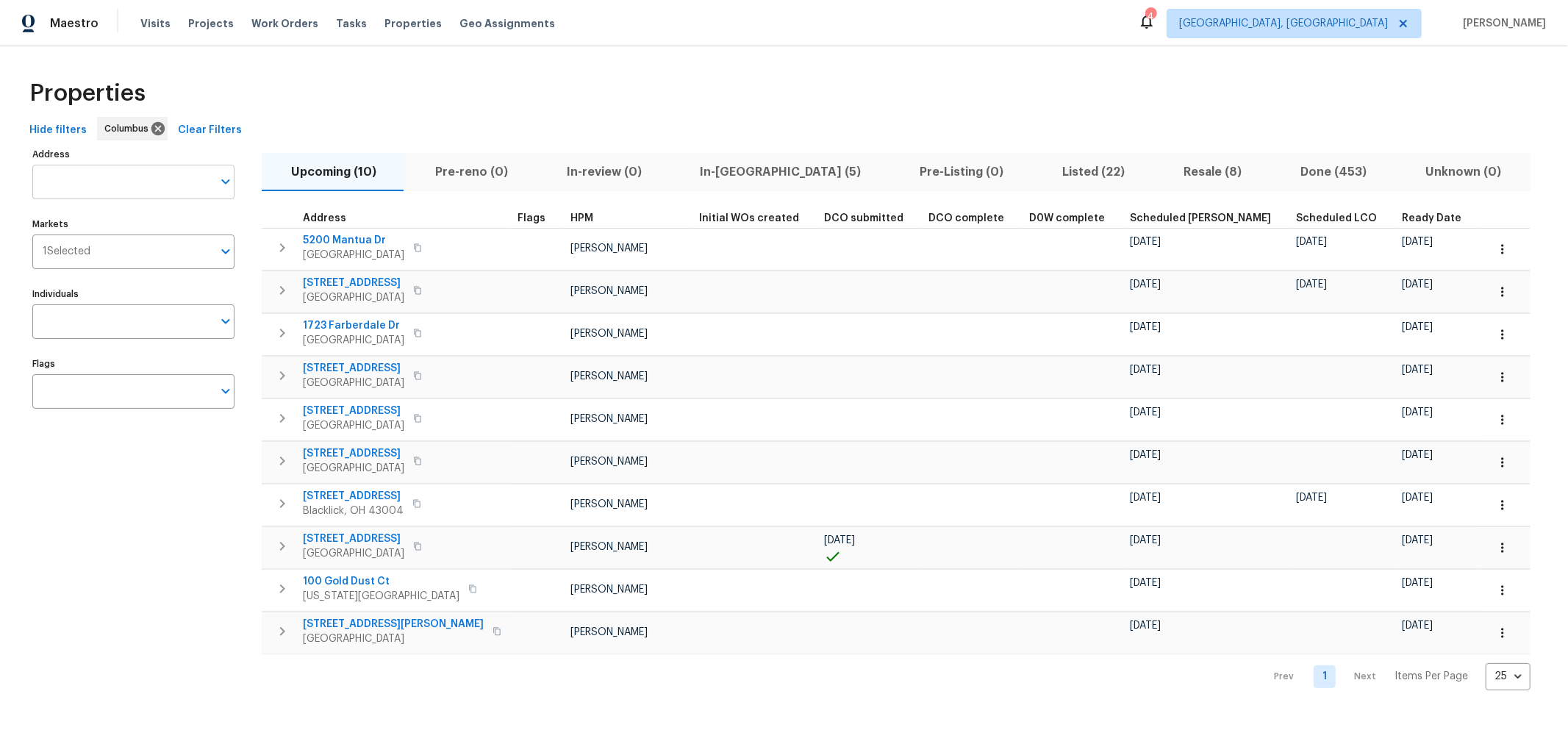
click at [127, 179] on input "Address" at bounding box center [122, 182] width 180 height 35
type input "1813 worthington"
click at [159, 223] on li "1813 Worthington Run Dr Columbus OH 43235" at bounding box center [132, 220] width 202 height 25
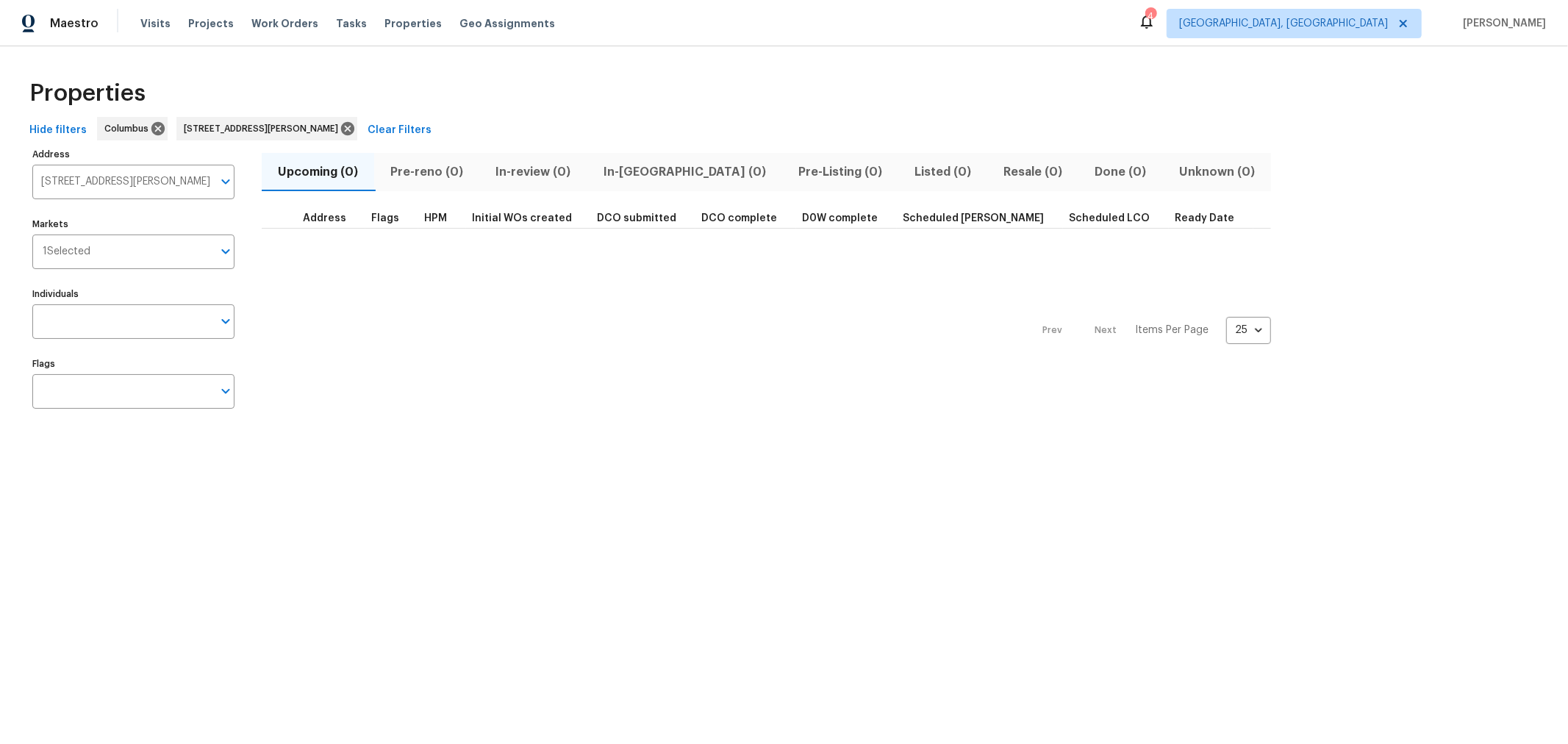
drag, startPoint x: 1040, startPoint y: 80, endPoint x: 791, endPoint y: 0, distance: 261.5
click at [1038, 80] on div "Properties" at bounding box center [784, 92] width 1520 height 47
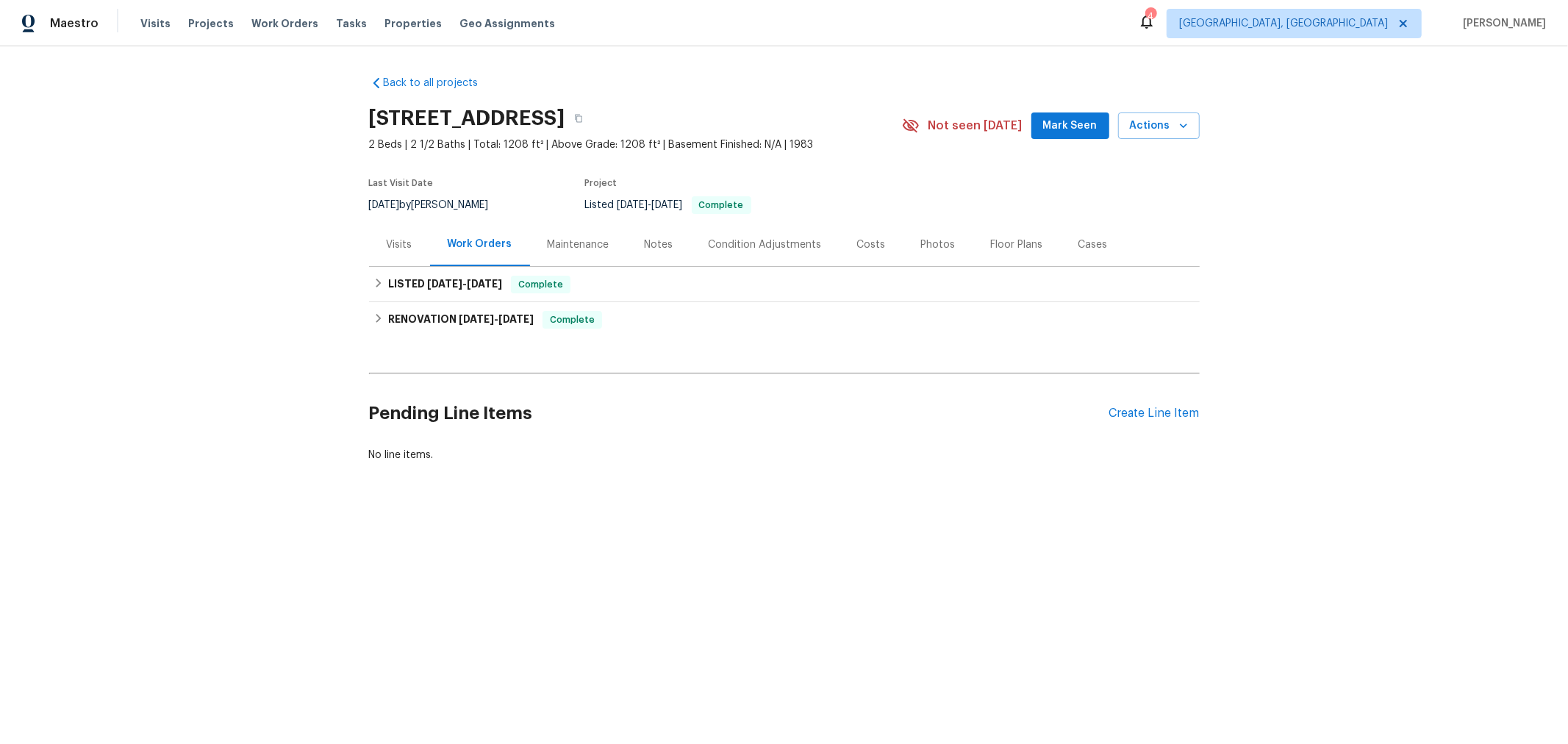
click at [715, 417] on h2 "Pending Line Items" at bounding box center [739, 413] width 740 height 69
click at [369, 284] on div "LISTED [DATE] - [DATE] Complete" at bounding box center [784, 284] width 831 height 36
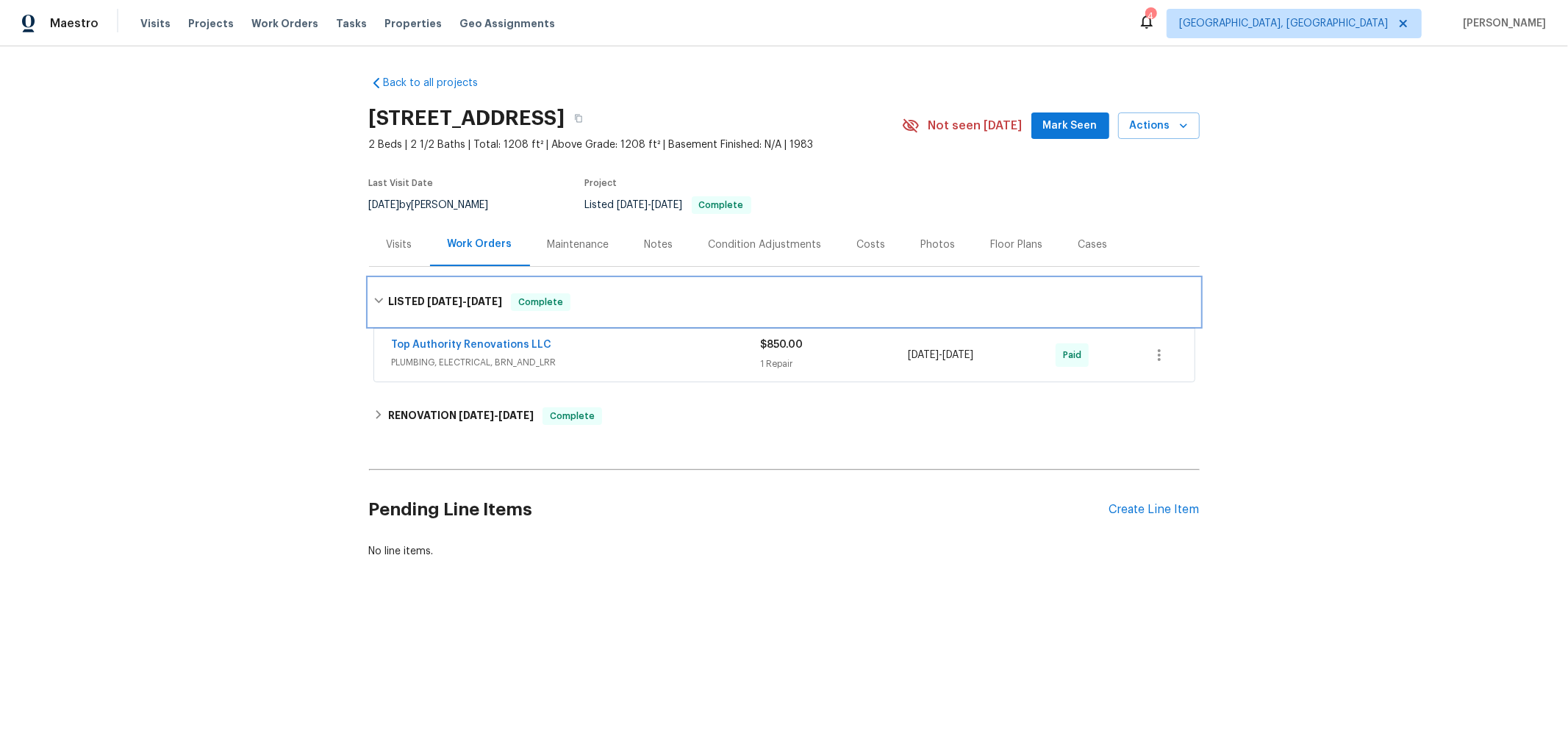
click at [369, 284] on div "LISTED 7/1/25 - 7/10/25 Complete" at bounding box center [784, 302] width 831 height 47
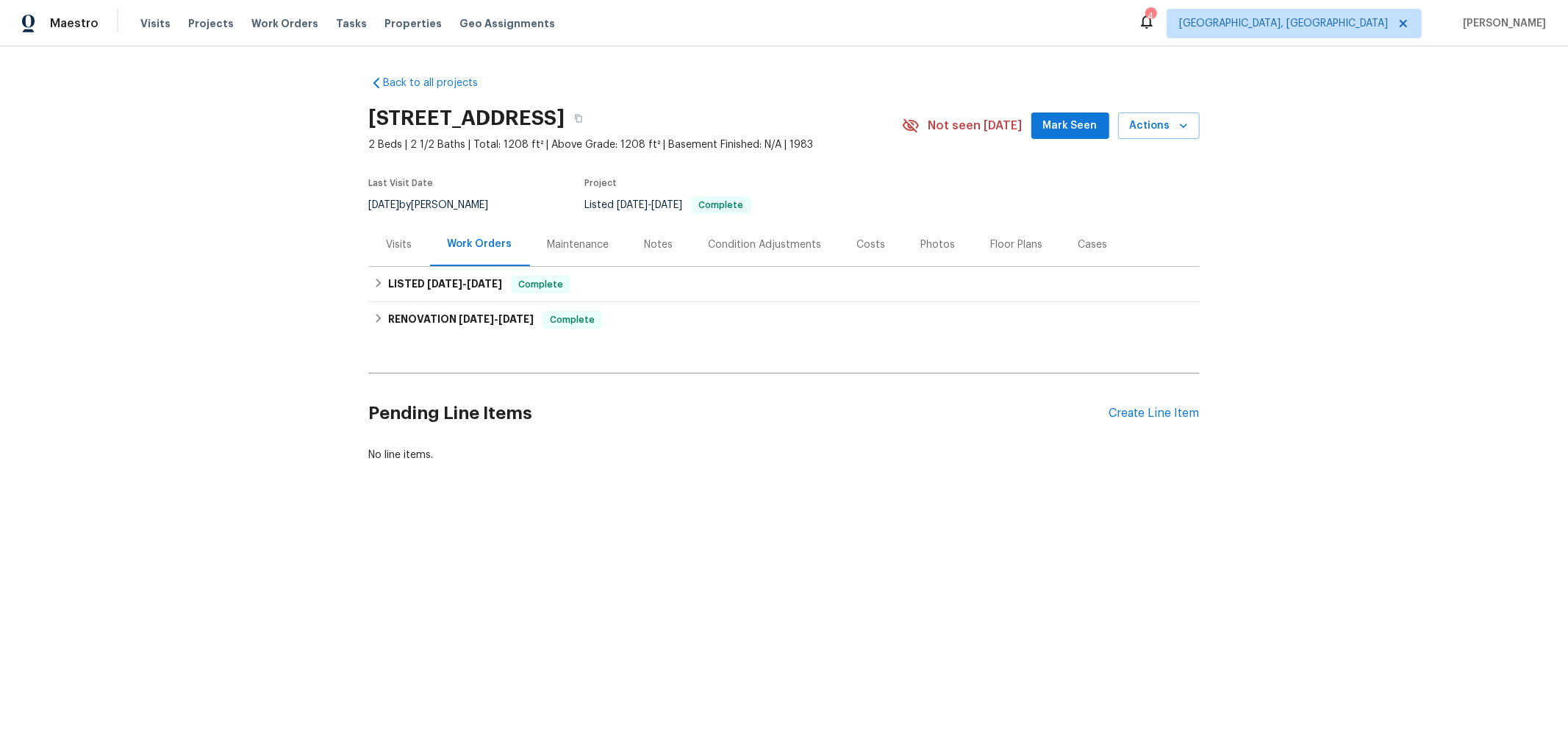
click at [393, 249] on div "Visits" at bounding box center [399, 245] width 26 height 15
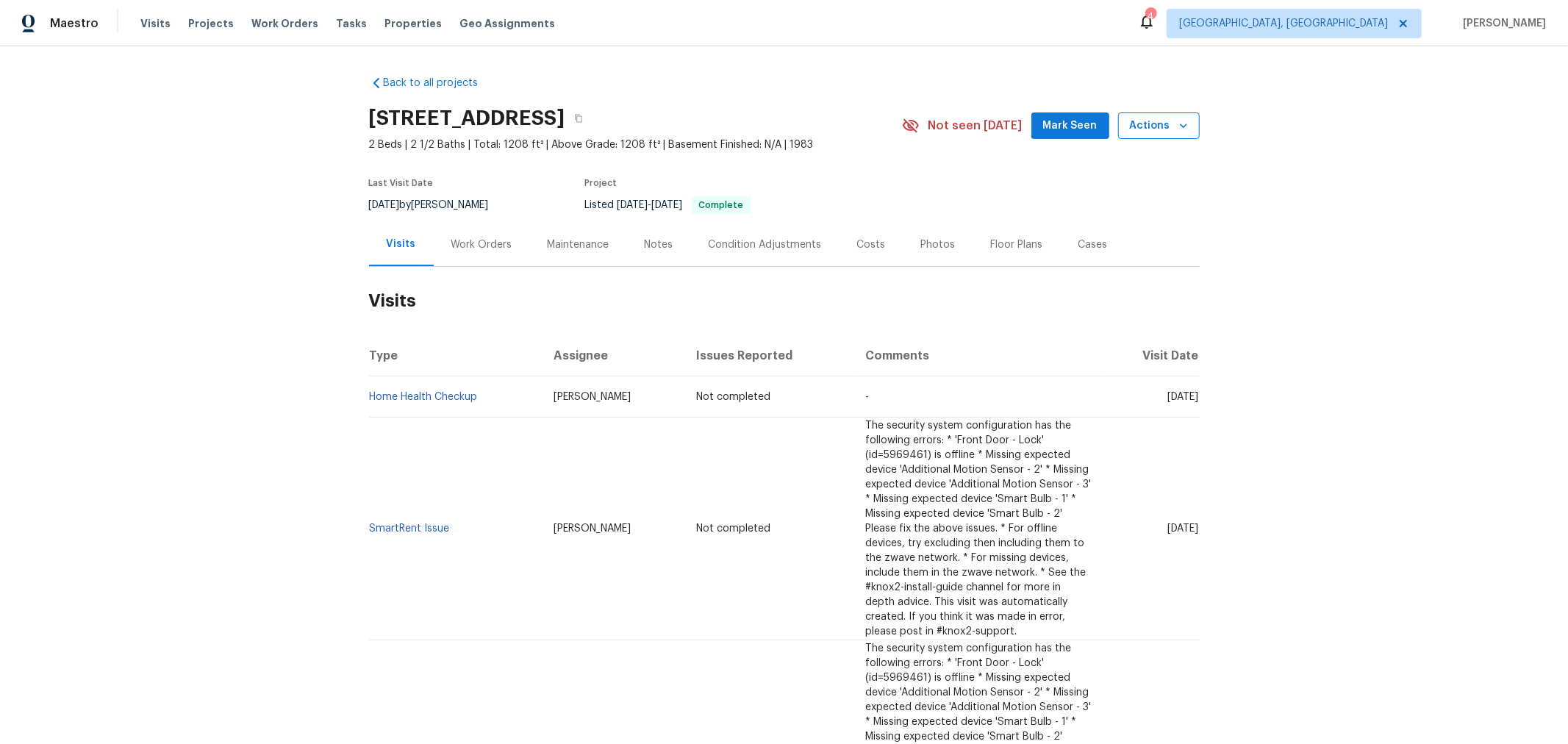
click at [1142, 126] on span "Actions" at bounding box center [1159, 126] width 58 height 18
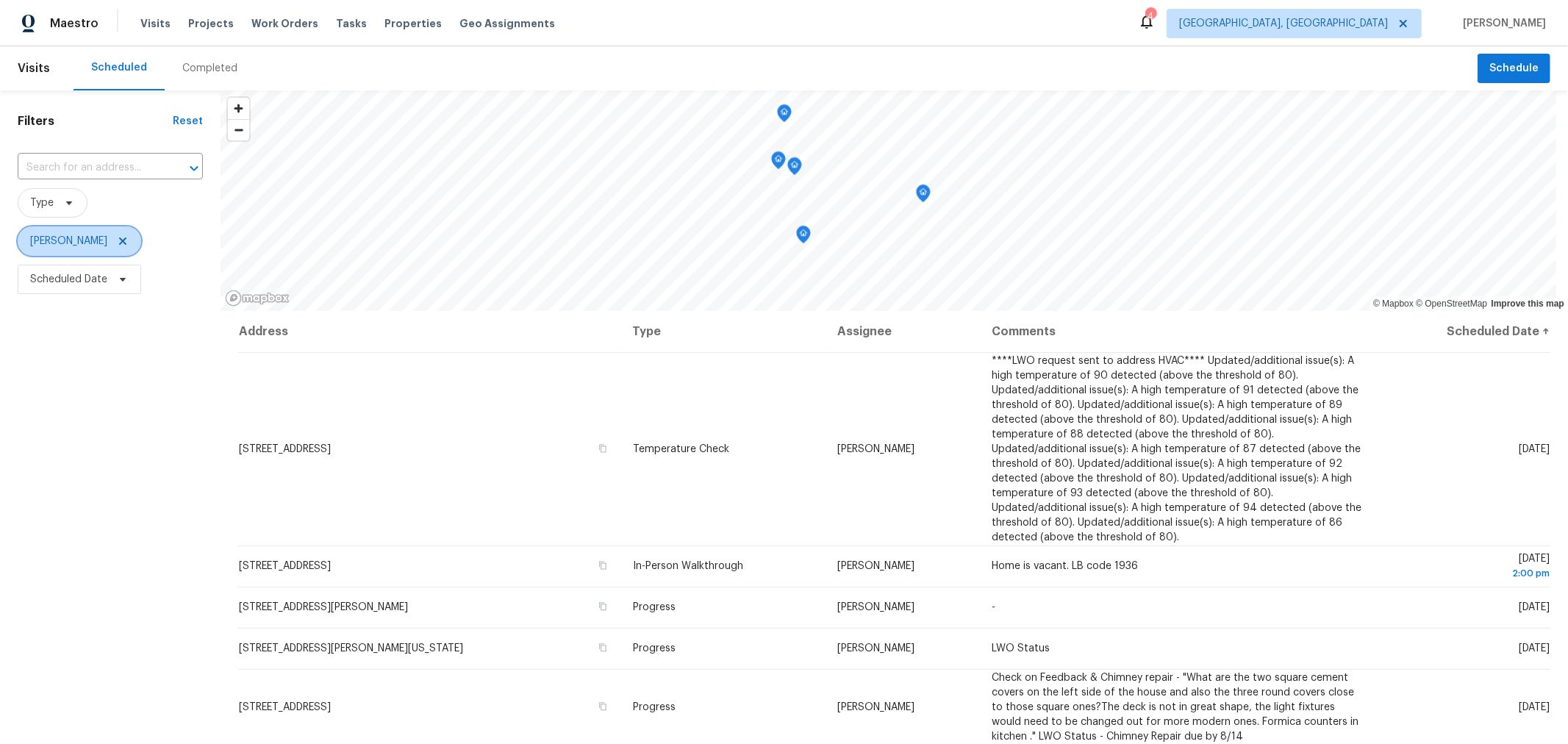
click at [129, 245] on icon at bounding box center [122, 240] width 12 height 12
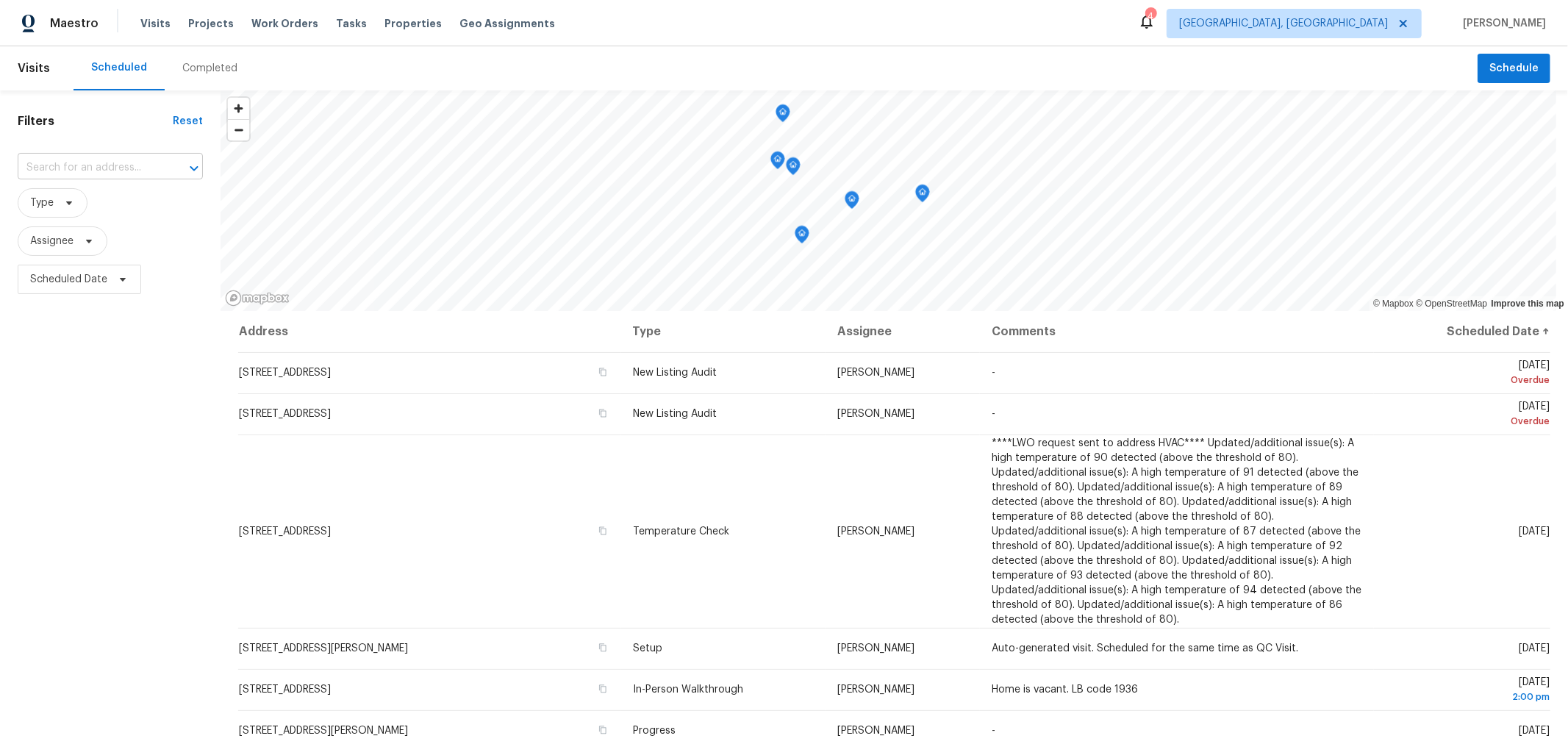
click at [97, 169] on input "text" at bounding box center [90, 167] width 144 height 23
type input "1813"
click at [128, 197] on li "[STREET_ADDRESS]" at bounding box center [110, 201] width 185 height 25
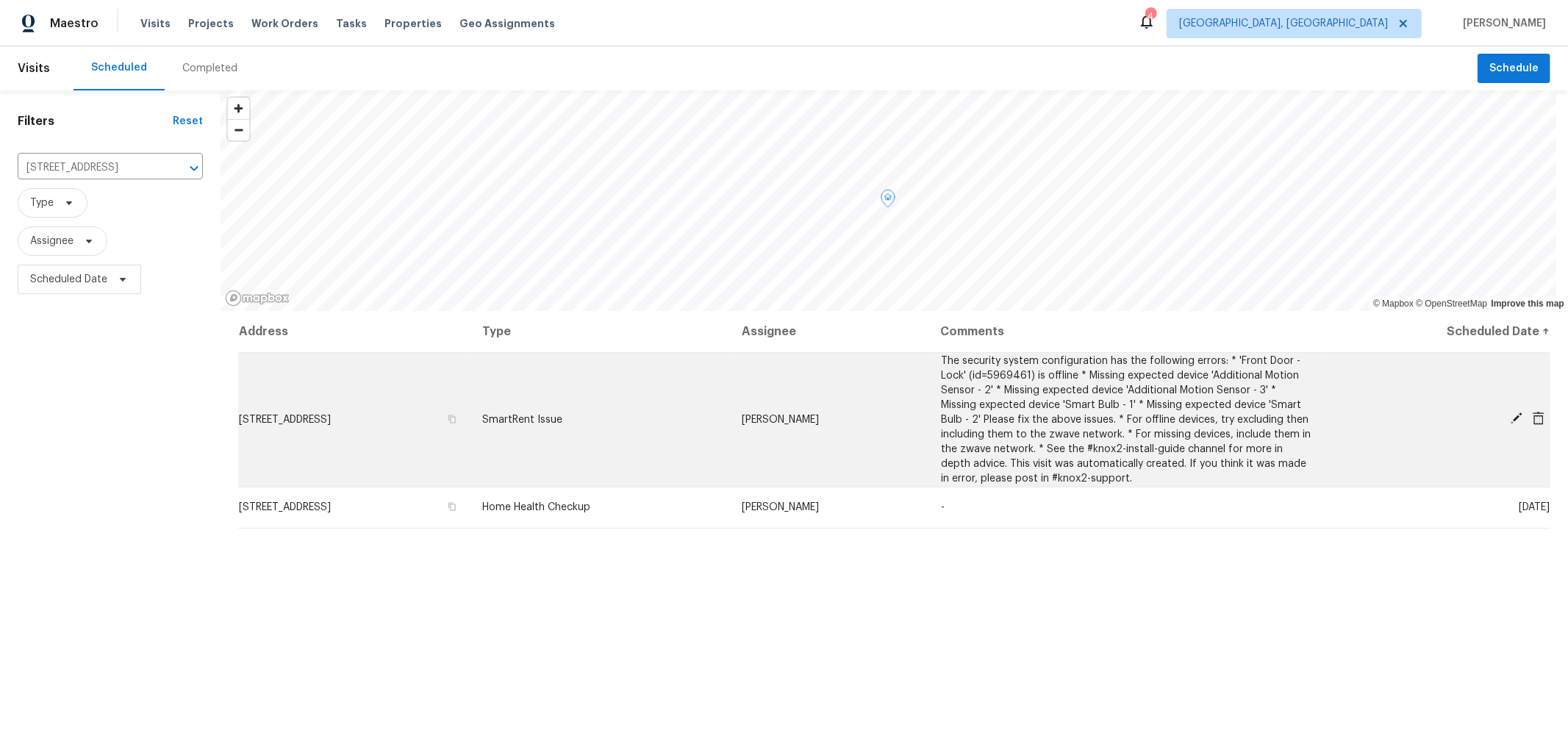
click at [1510, 417] on icon at bounding box center [1516, 418] width 12 height 12
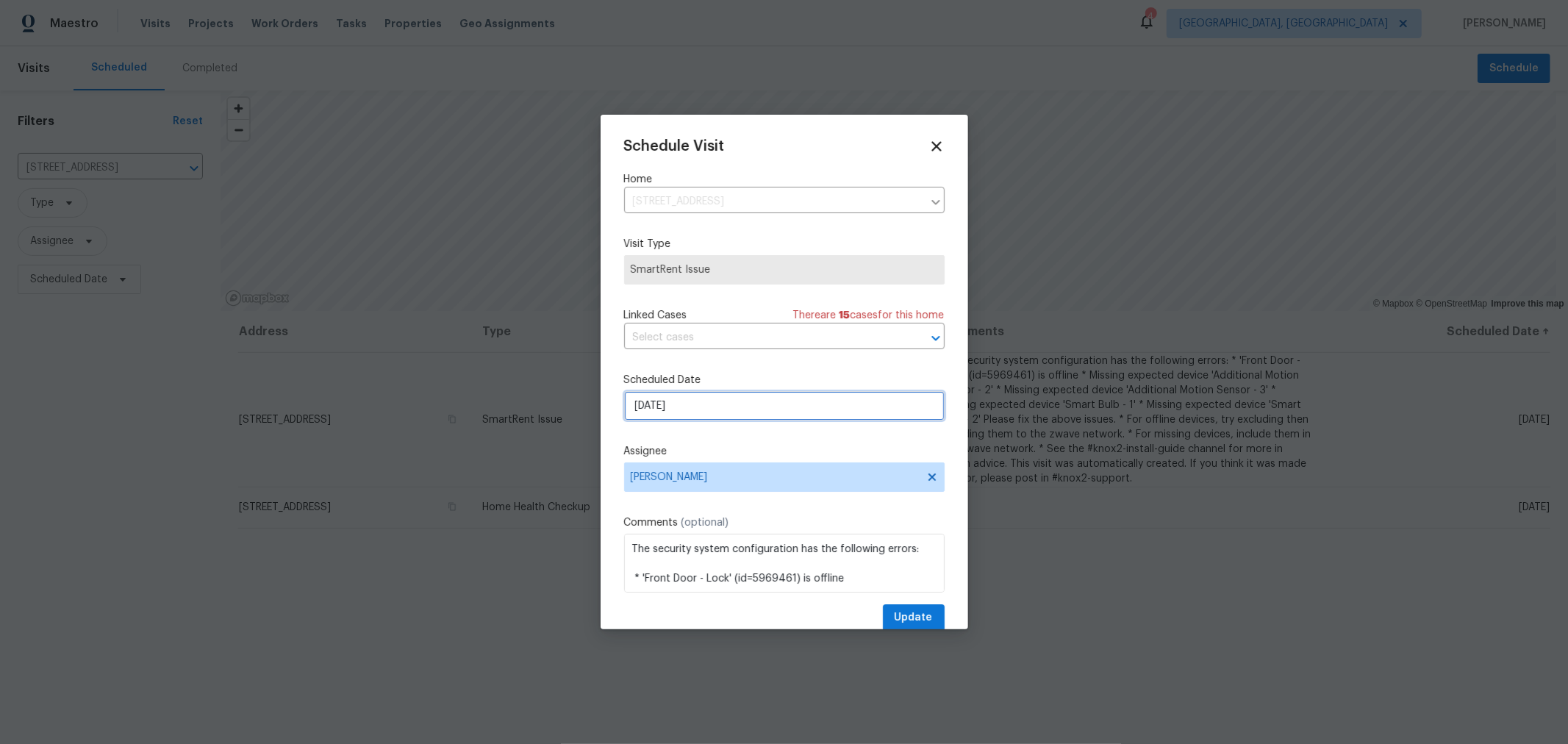
click at [715, 408] on input "8/20/2025" at bounding box center [784, 406] width 321 height 29
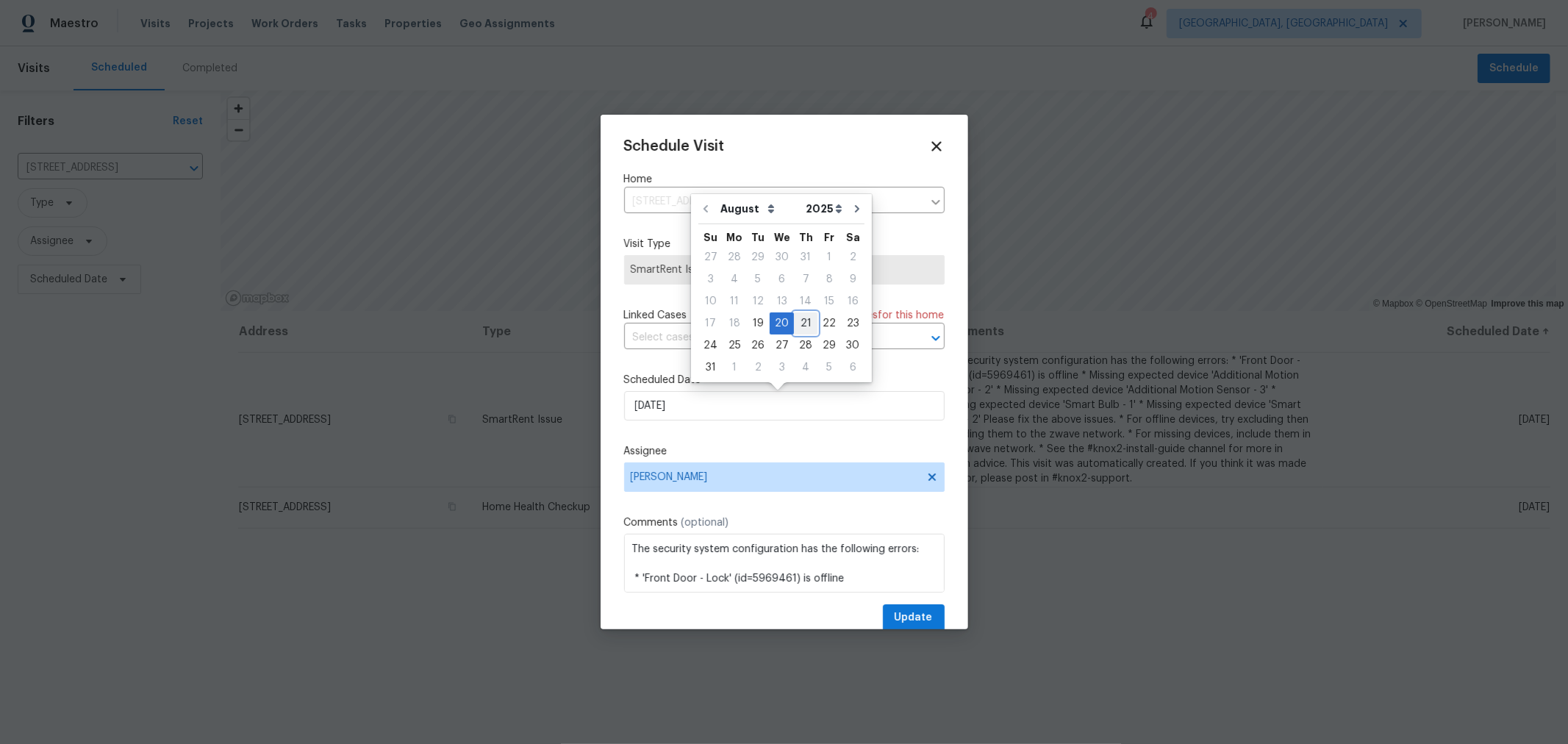
click at [798, 319] on div "21" at bounding box center [806, 324] width 24 height 21
type input "8/21/2025"
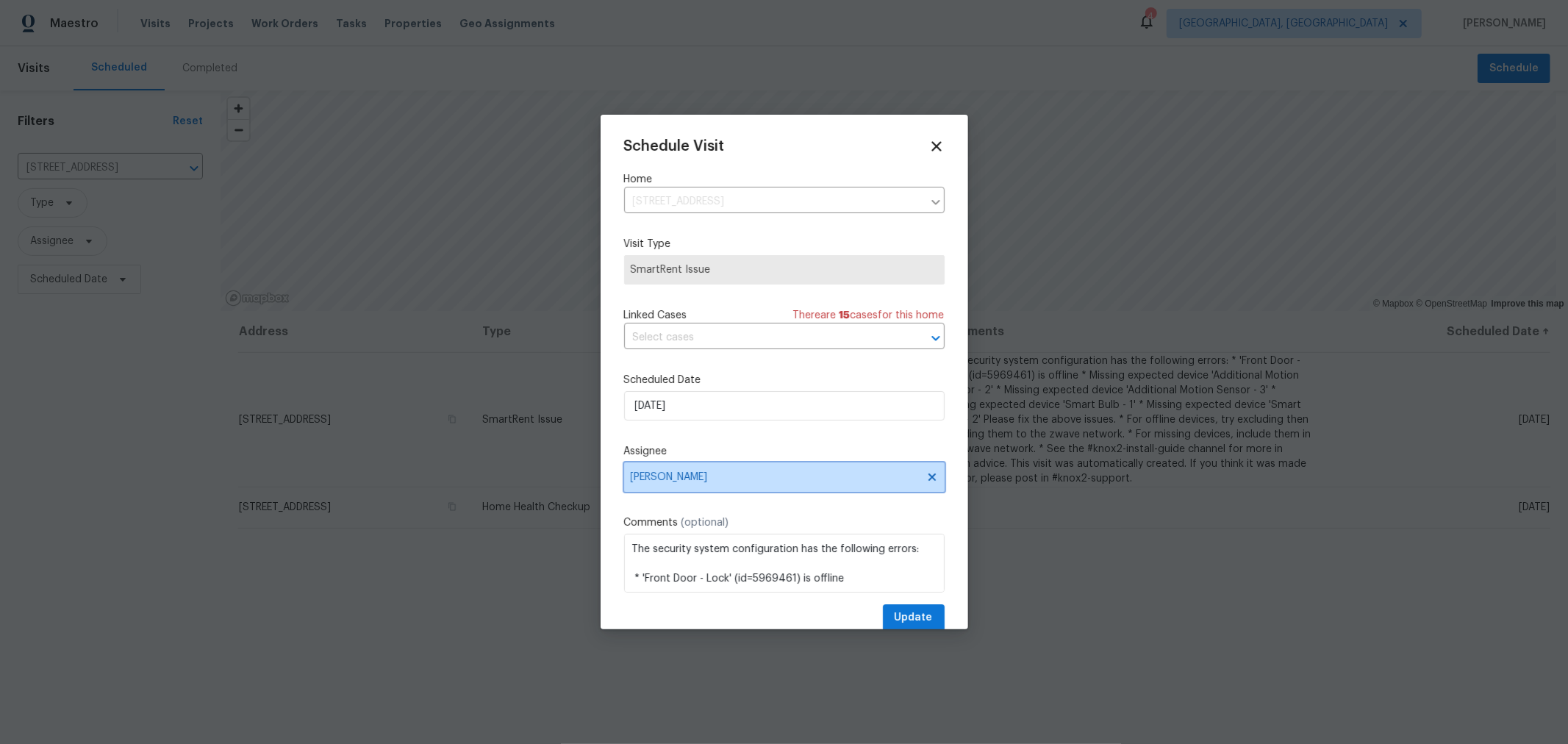
click at [752, 473] on span "[PERSON_NAME]" at bounding box center [774, 477] width 288 height 12
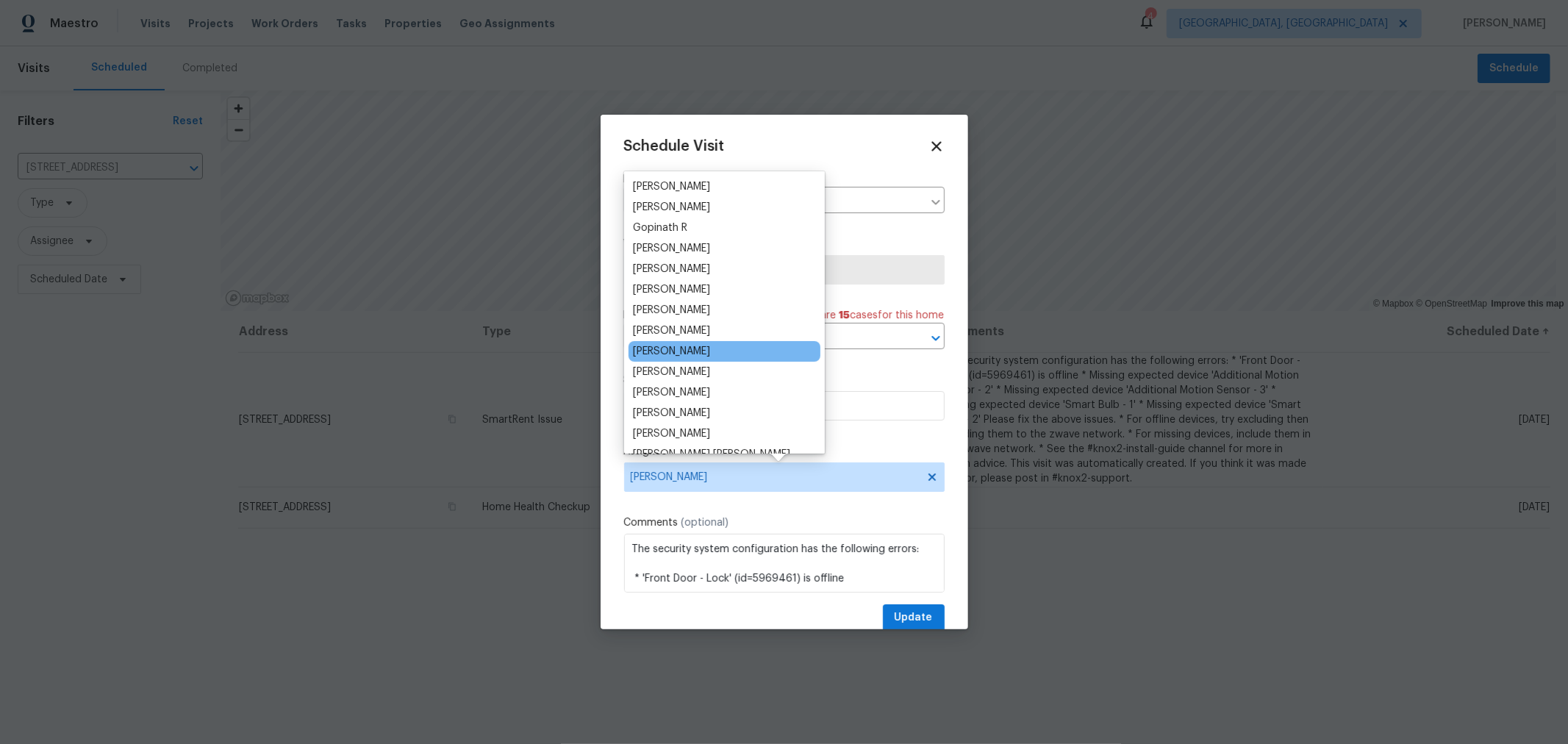
scroll to position [80, 0]
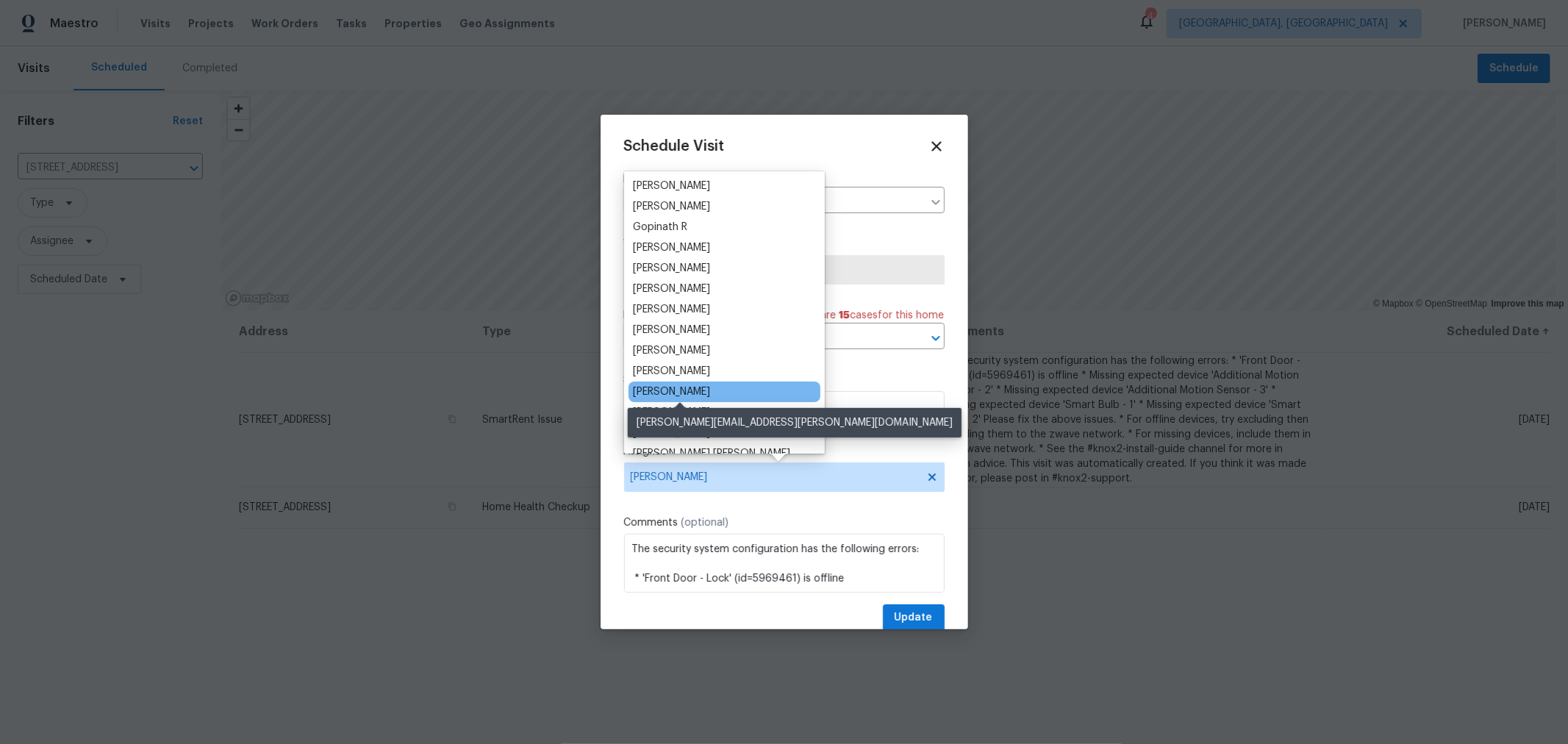
click at [710, 393] on div "[PERSON_NAME]" at bounding box center [672, 392] width 77 height 15
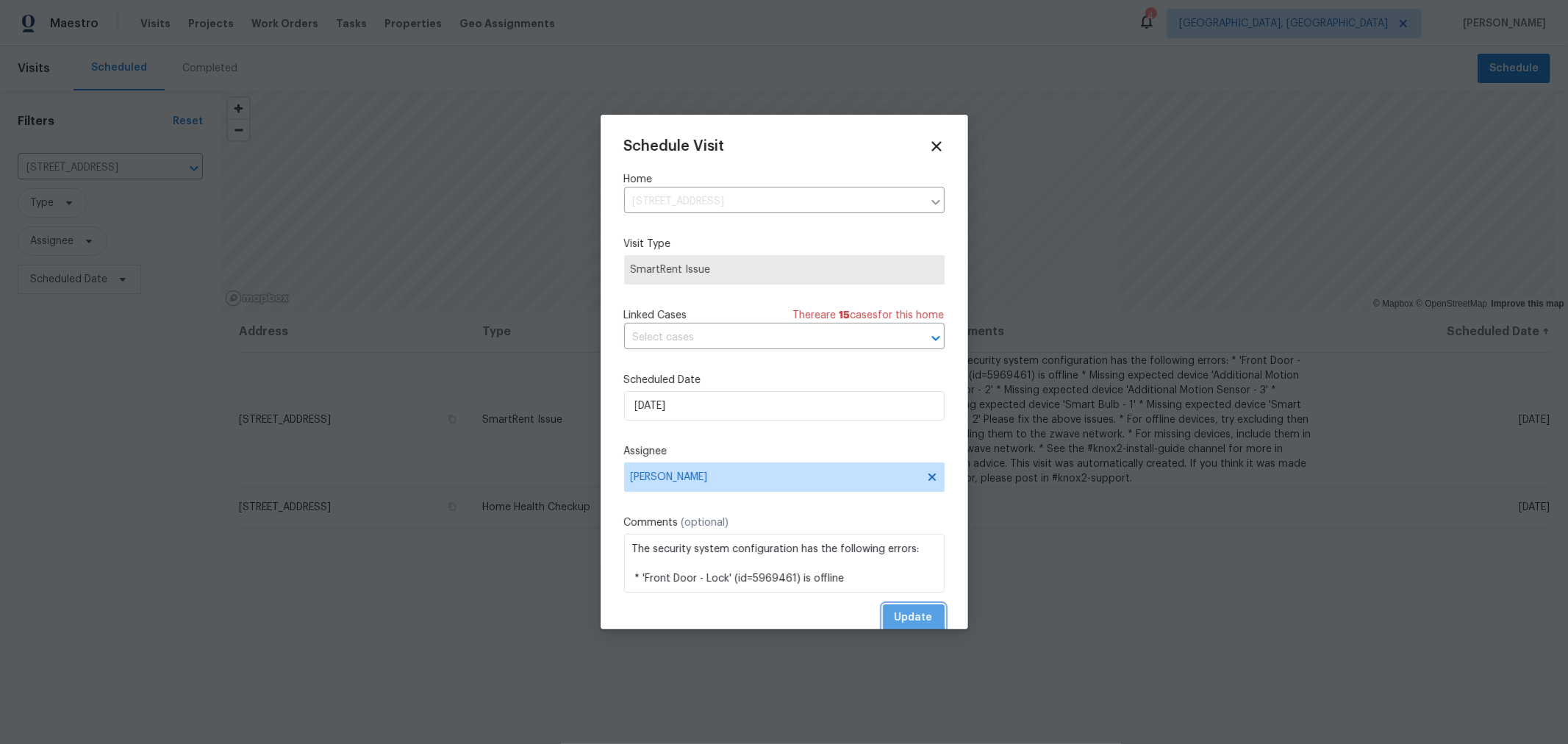
click at [897, 618] on span "Update" at bounding box center [914, 618] width 38 height 18
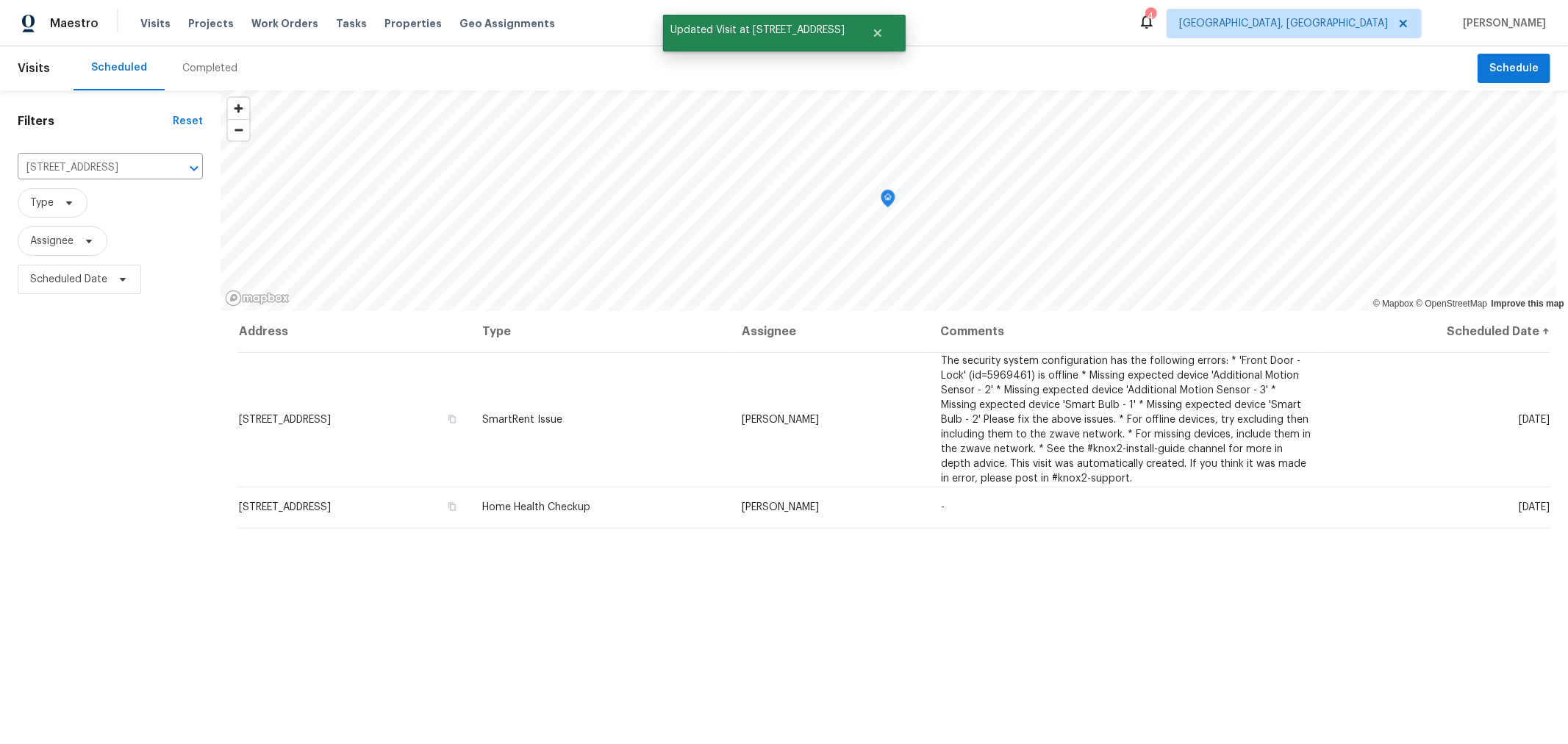
click at [533, 595] on div "Address Type Assignee Comments Scheduled Date ↑ 1813 Worthington Run Dr # A, Co…" at bounding box center [894, 609] width 1347 height 596
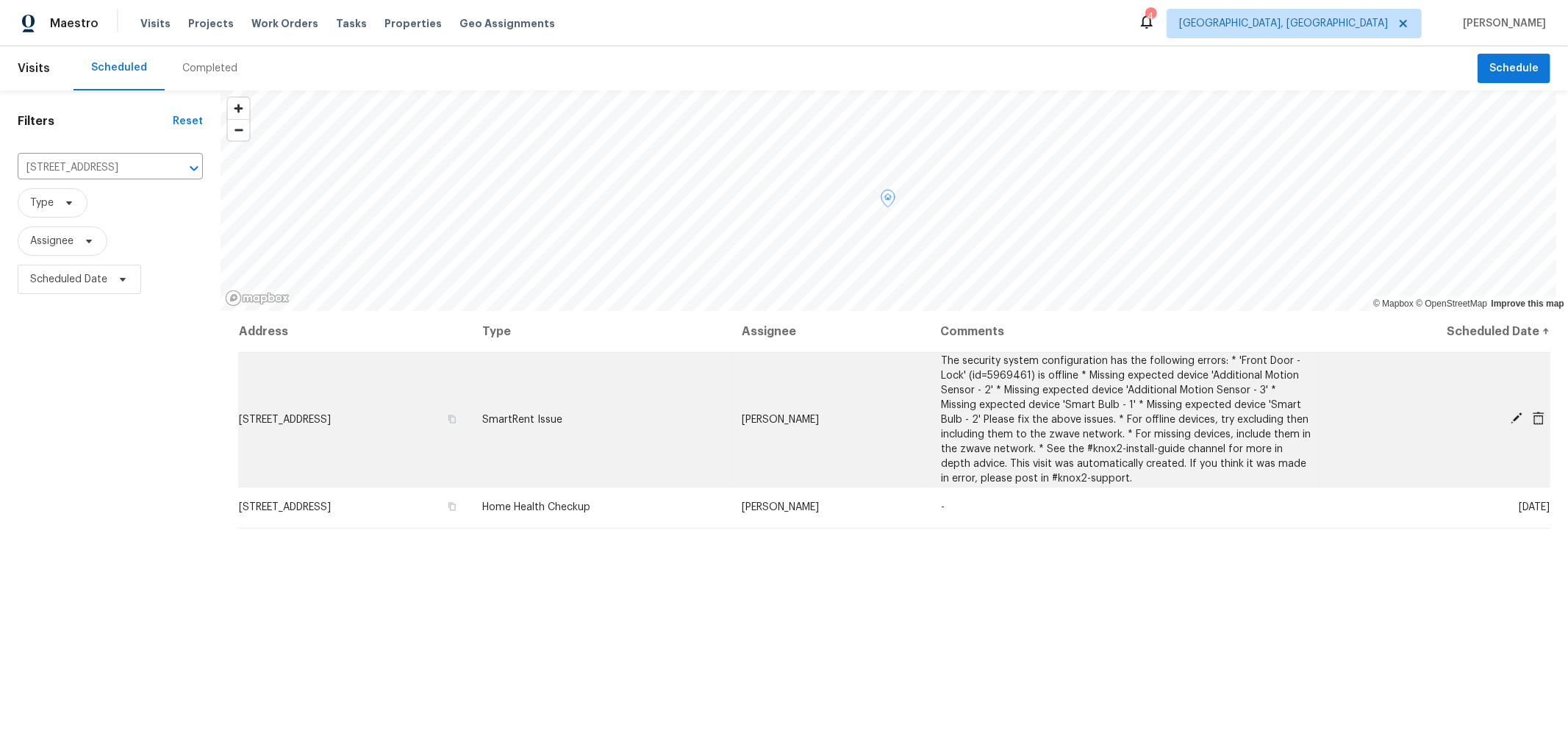
click at [1510, 414] on icon at bounding box center [1516, 418] width 13 height 13
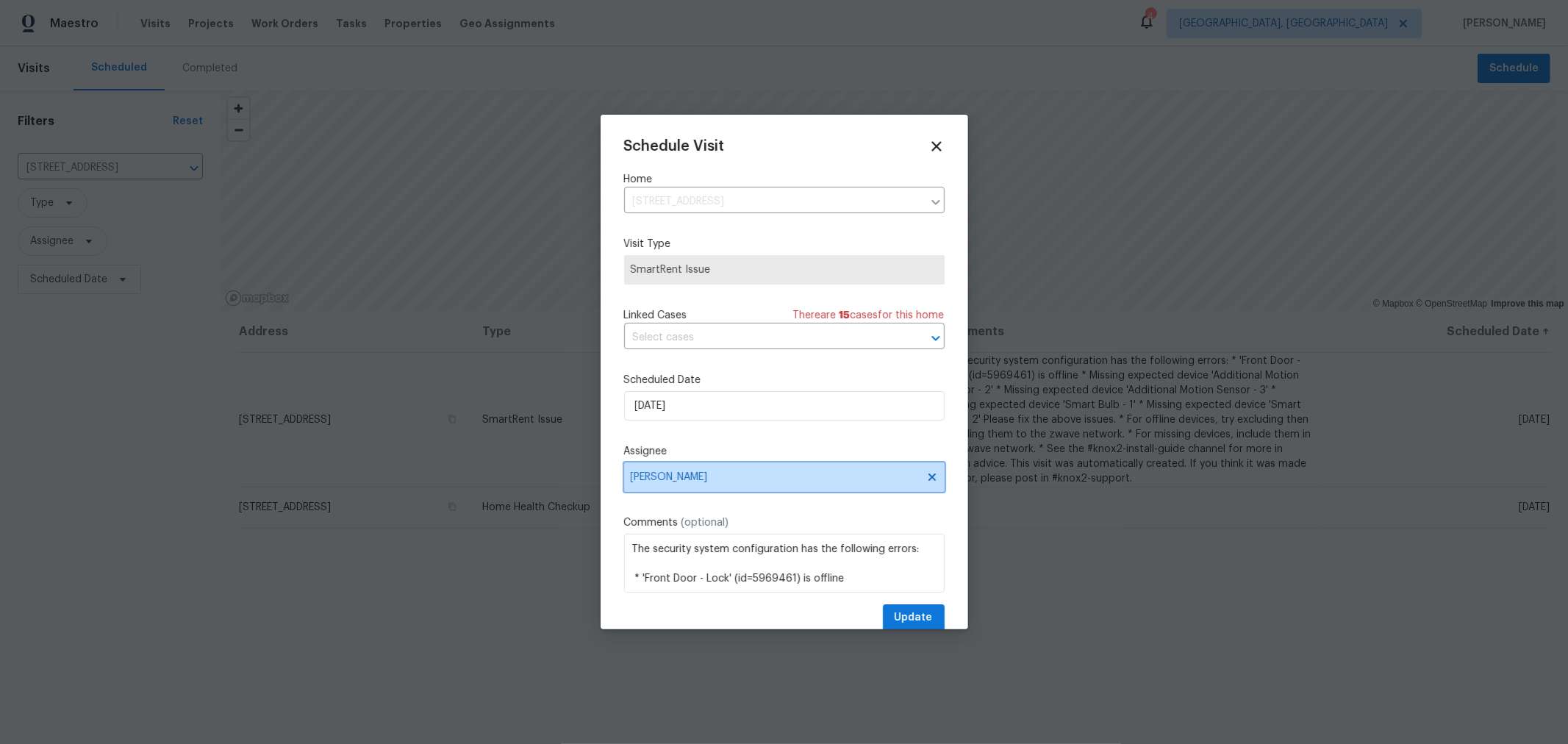
click at [927, 478] on icon at bounding box center [931, 477] width 7 height 7
click at [813, 483] on span "Assignee" at bounding box center [774, 477] width 288 height 12
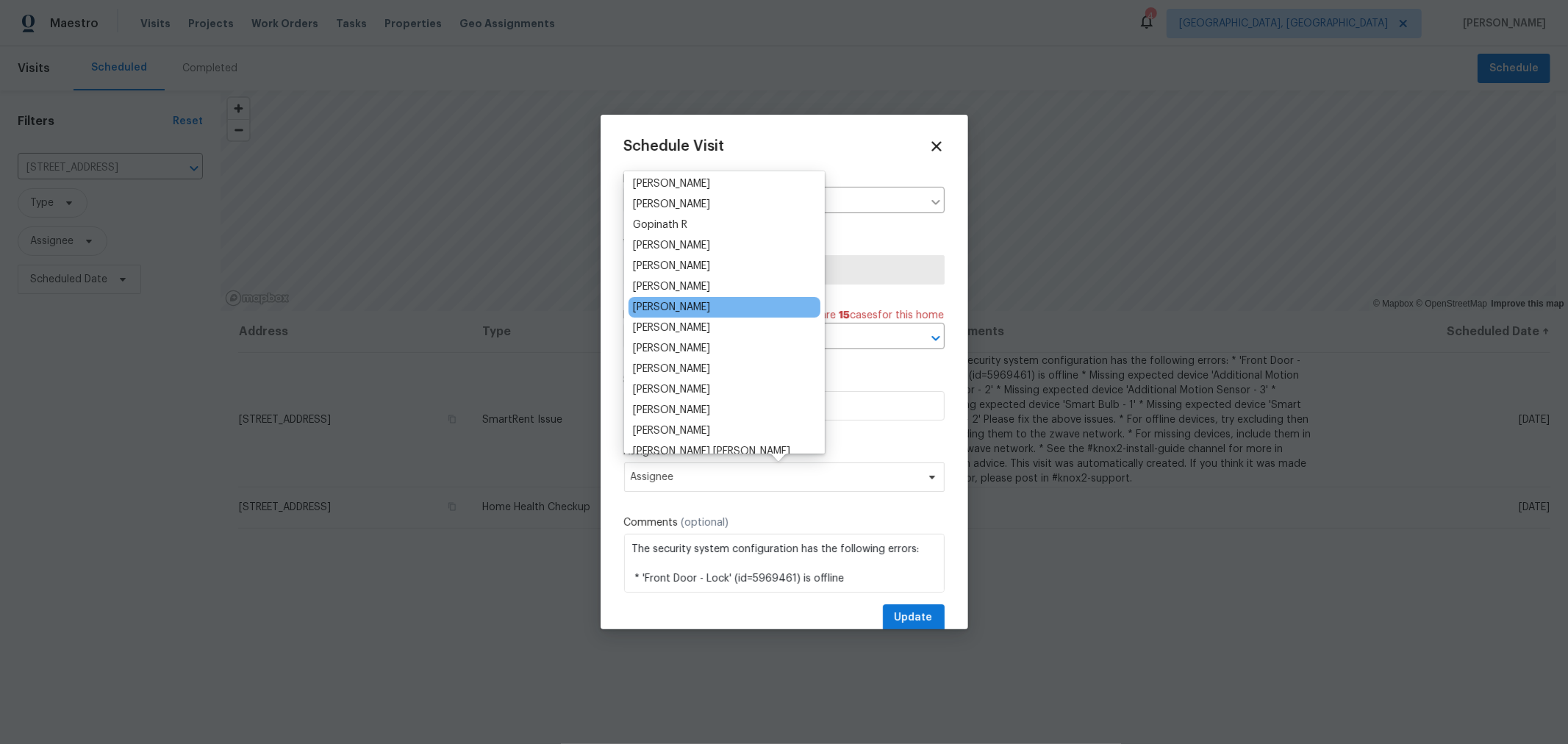
scroll to position [82, 0]
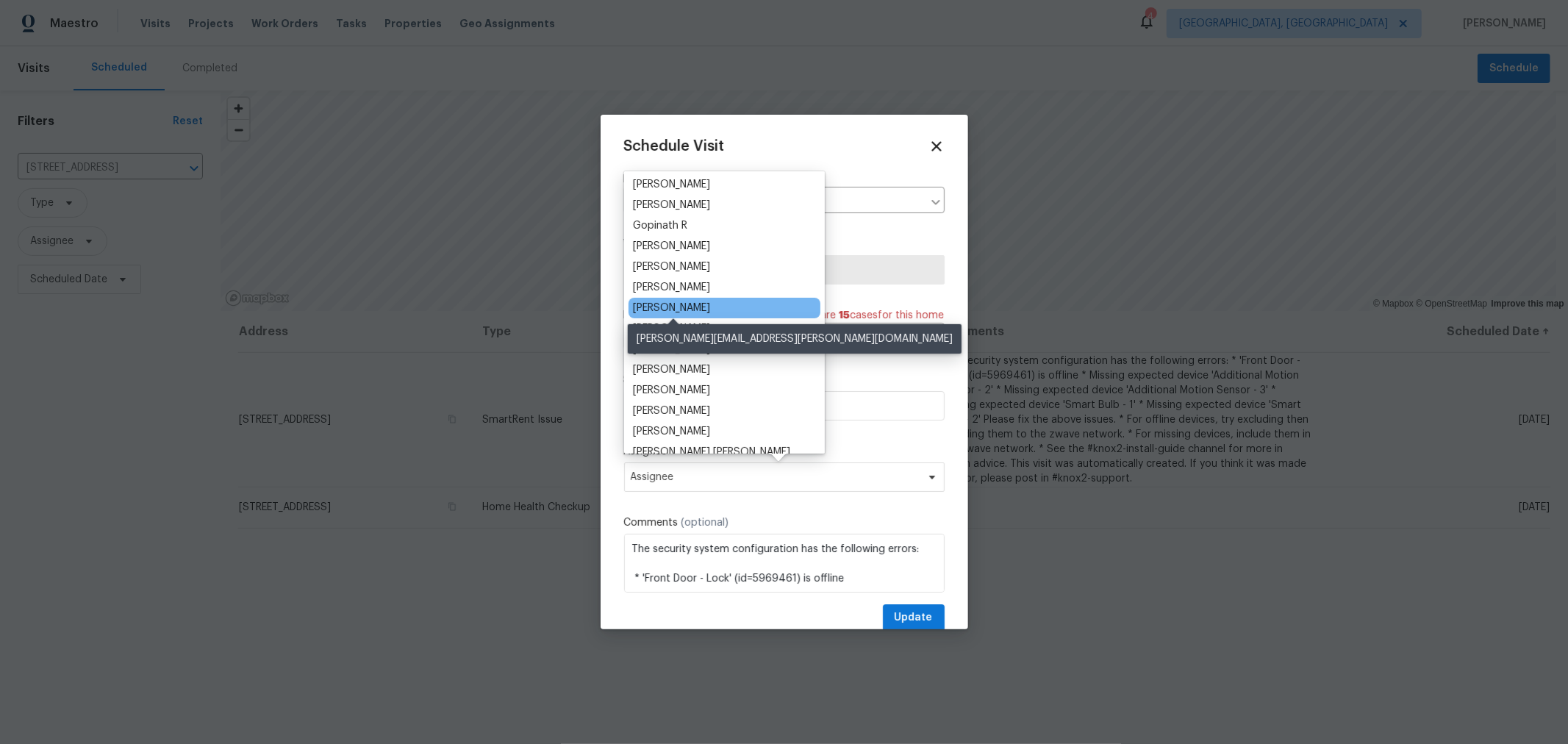
click at [684, 304] on div "[PERSON_NAME]" at bounding box center [672, 308] width 77 height 15
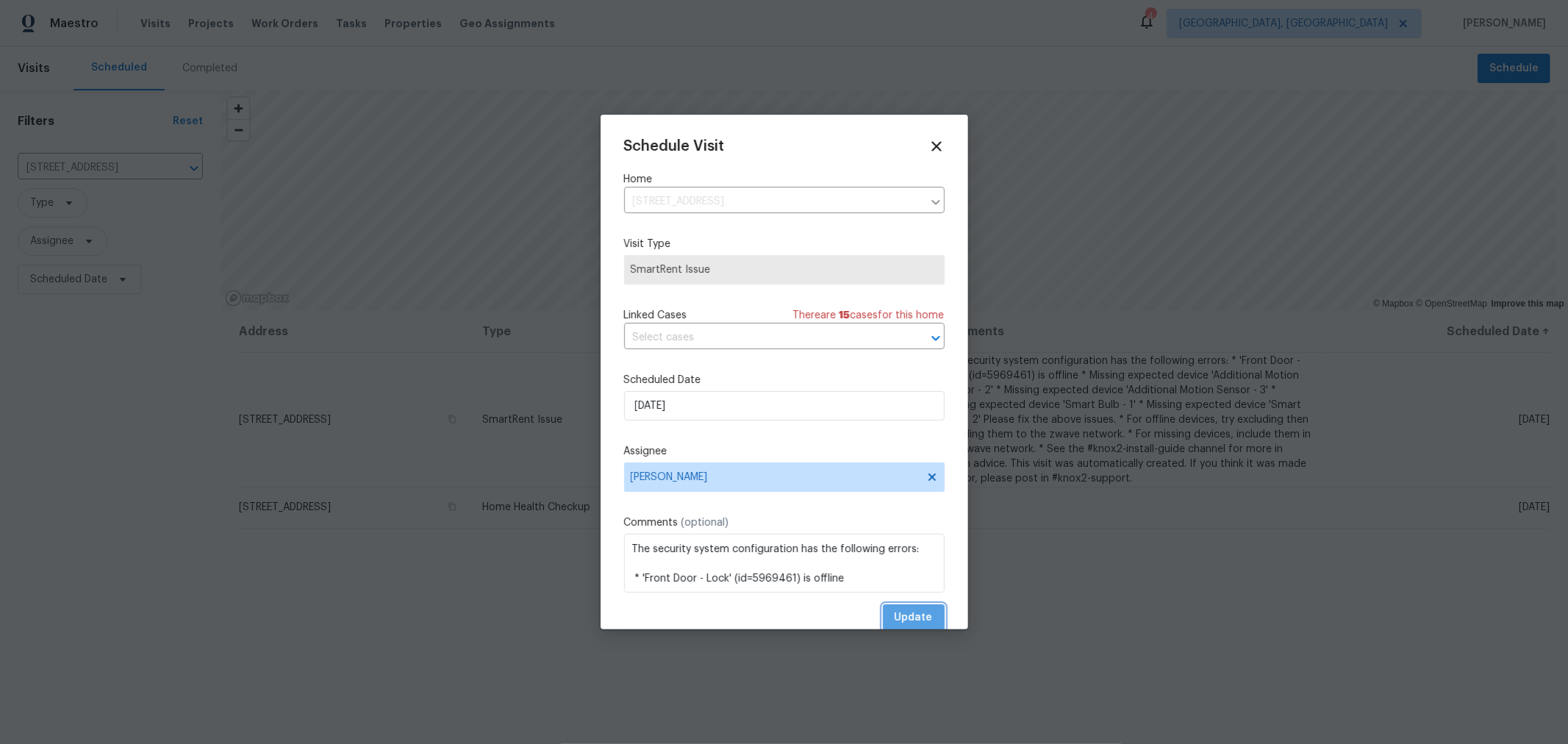
click at [900, 614] on span "Update" at bounding box center [914, 618] width 38 height 18
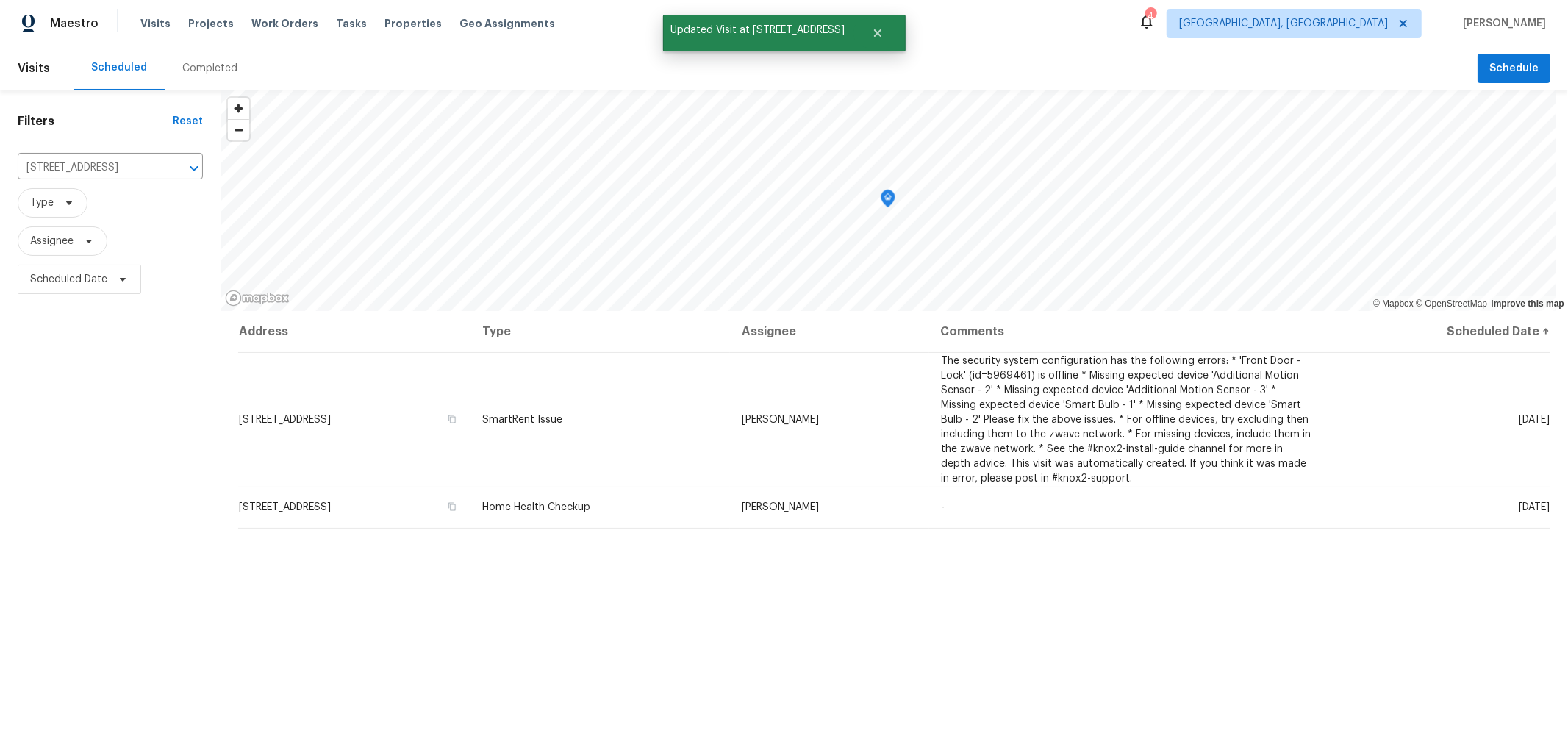
click at [166, 220] on span "Type" at bounding box center [110, 203] width 185 height 38
